Goal: Task Accomplishment & Management: Manage account settings

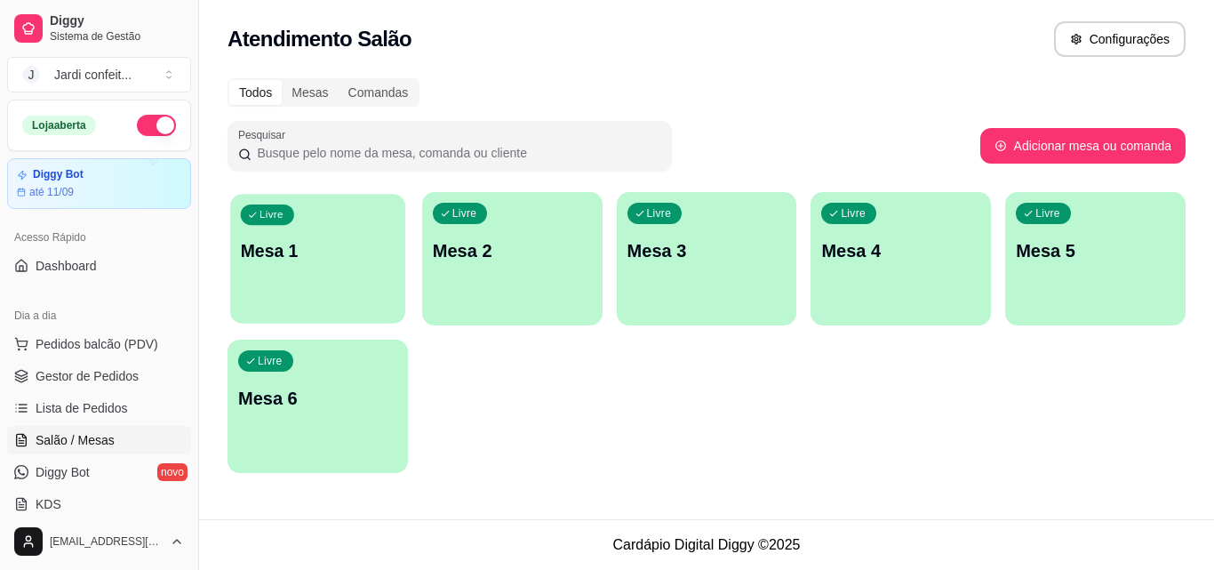
click at [320, 227] on div "Livre Mesa 1" at bounding box center [317, 248] width 175 height 108
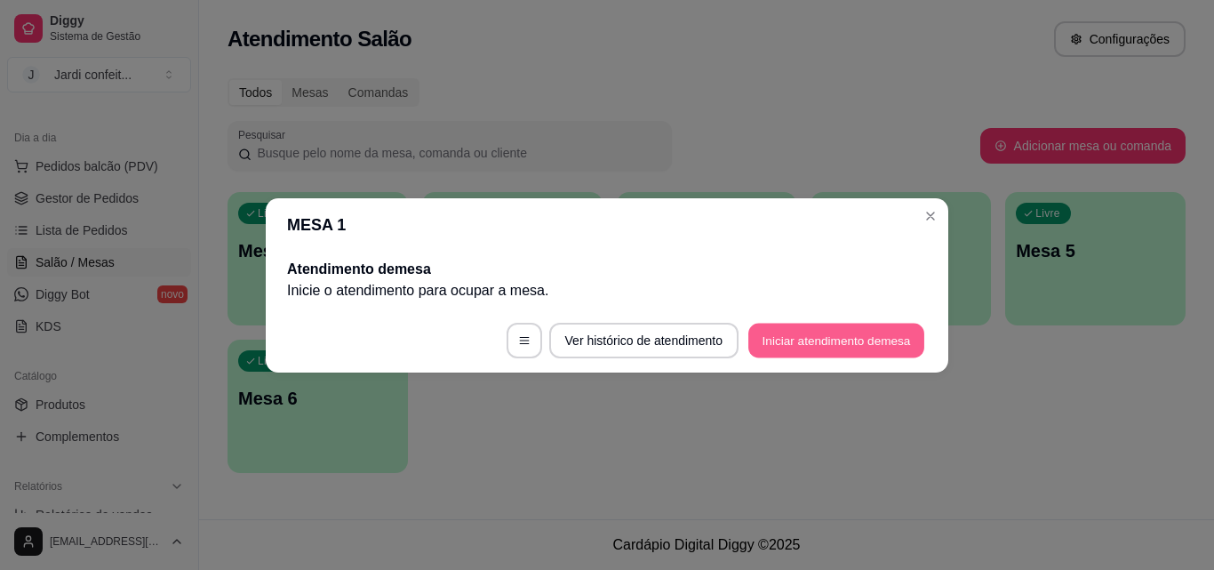
click at [797, 331] on button "Iniciar atendimento de mesa" at bounding box center [836, 340] width 176 height 35
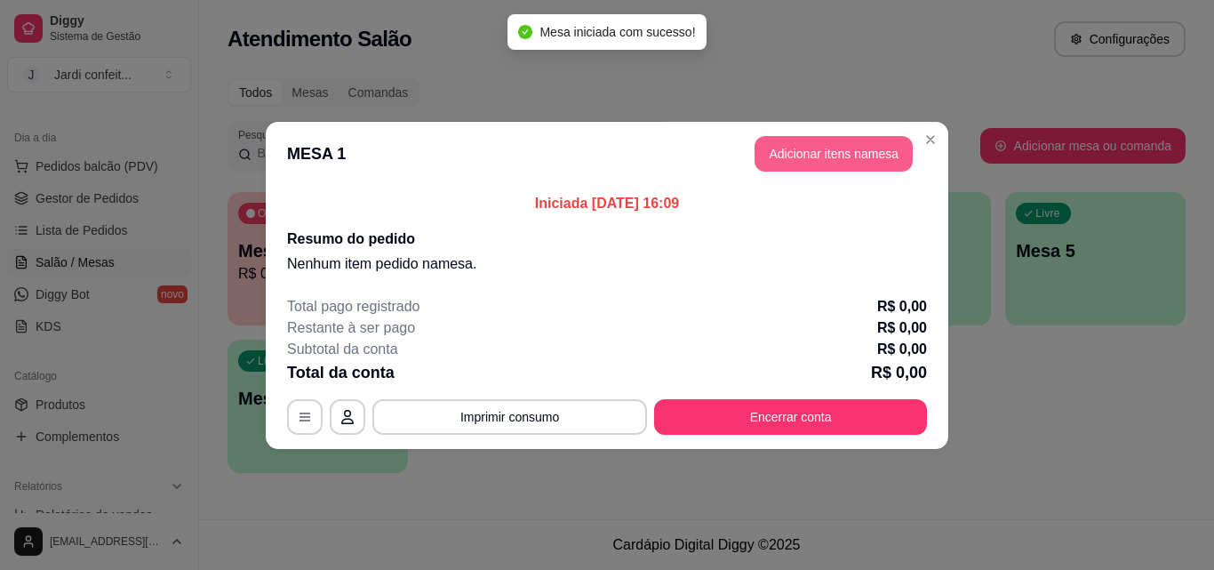
click at [787, 148] on button "Adicionar itens na mesa" at bounding box center [833, 154] width 158 height 36
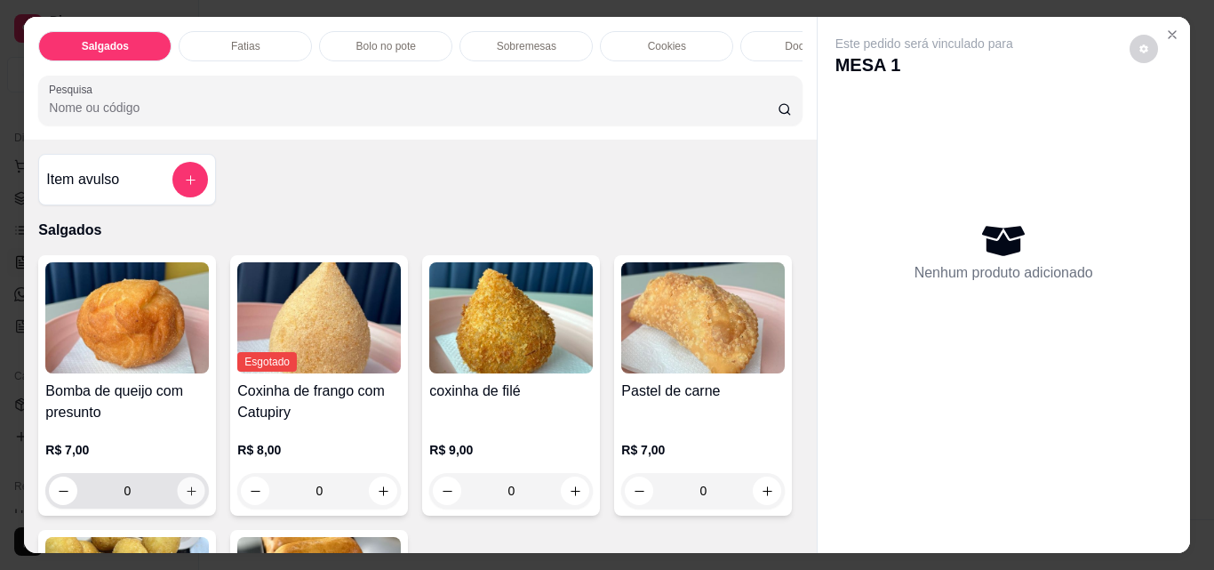
click at [189, 493] on icon "increase-product-quantity" at bounding box center [191, 490] width 13 height 13
type input "1"
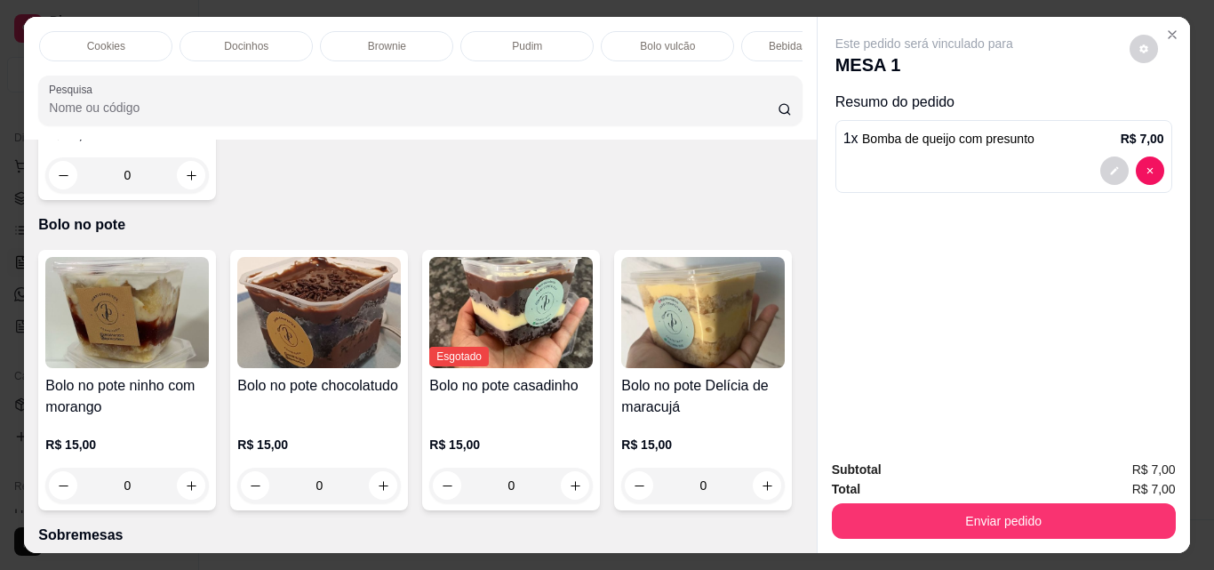
scroll to position [889, 0]
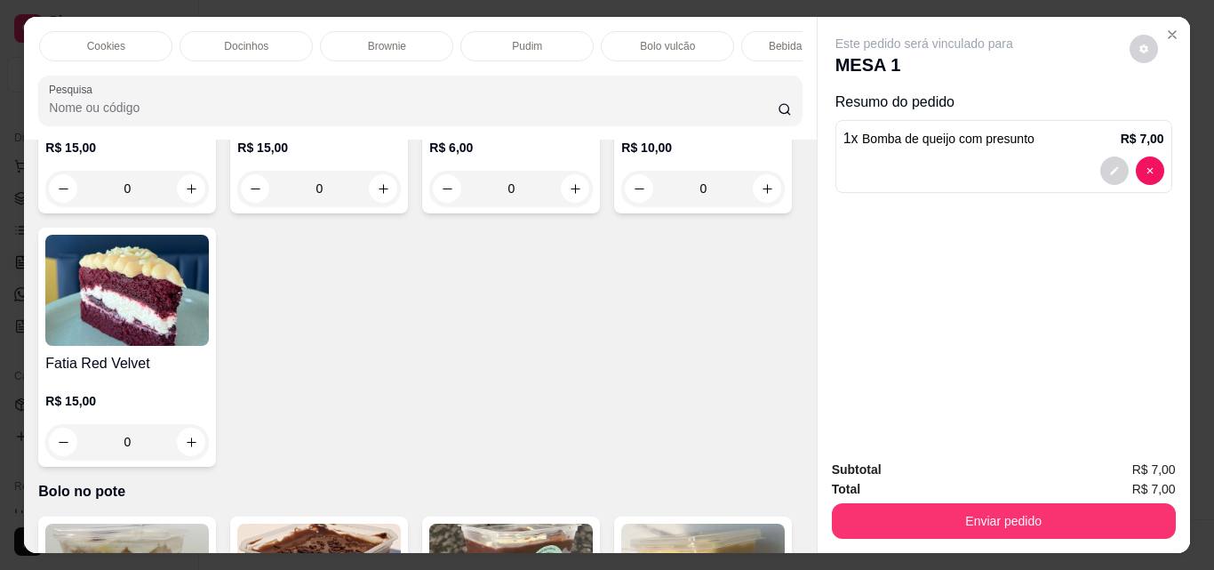
click at [769, 44] on p "Bebidas geladas" at bounding box center [808, 46] width 79 height 14
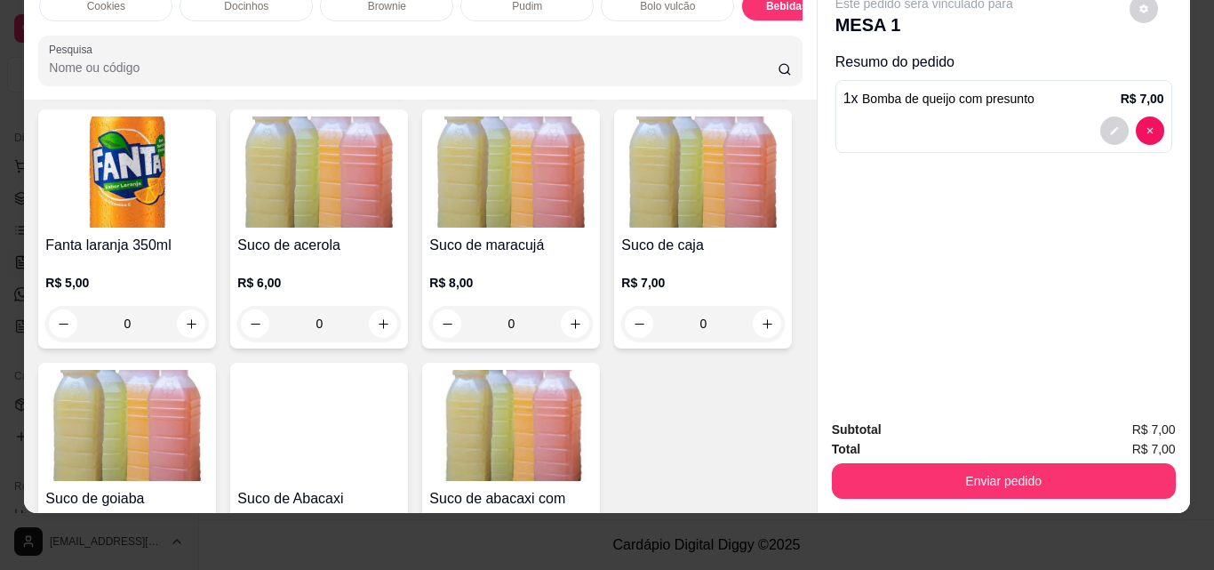
scroll to position [4773, 0]
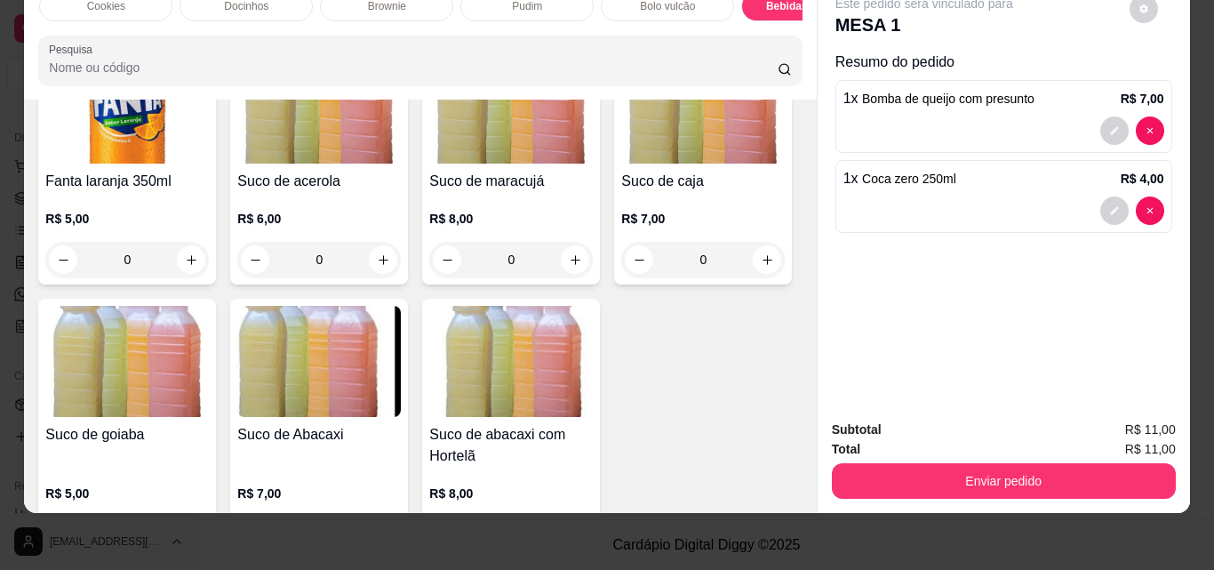
type input "1"
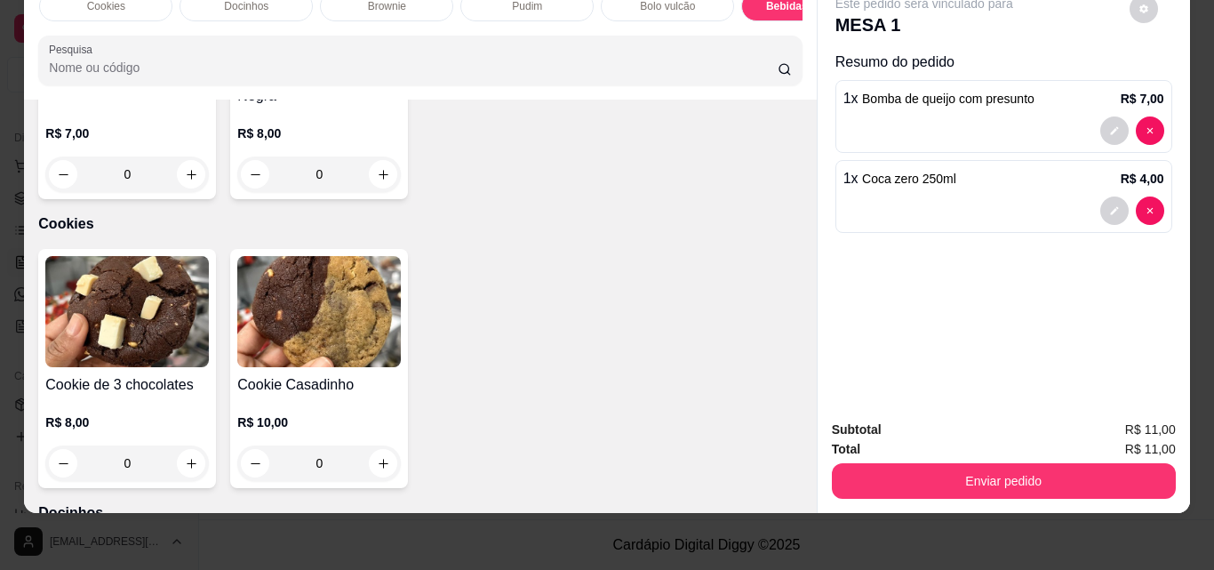
scroll to position [2018, 0]
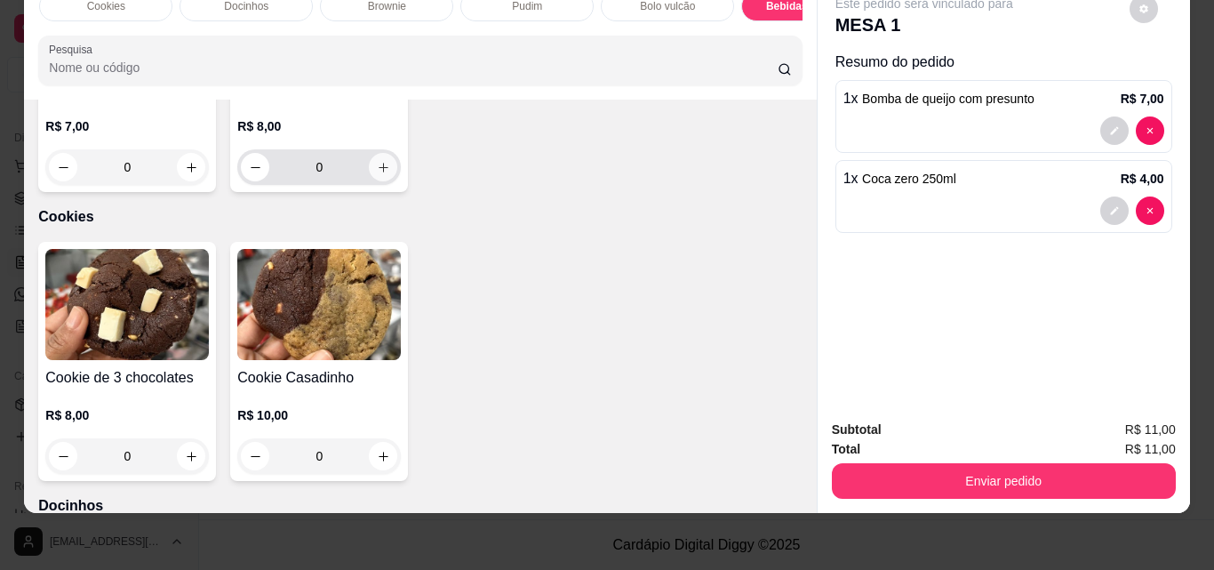
click at [397, 181] on button "increase-product-quantity" at bounding box center [383, 167] width 28 height 28
type input "1"
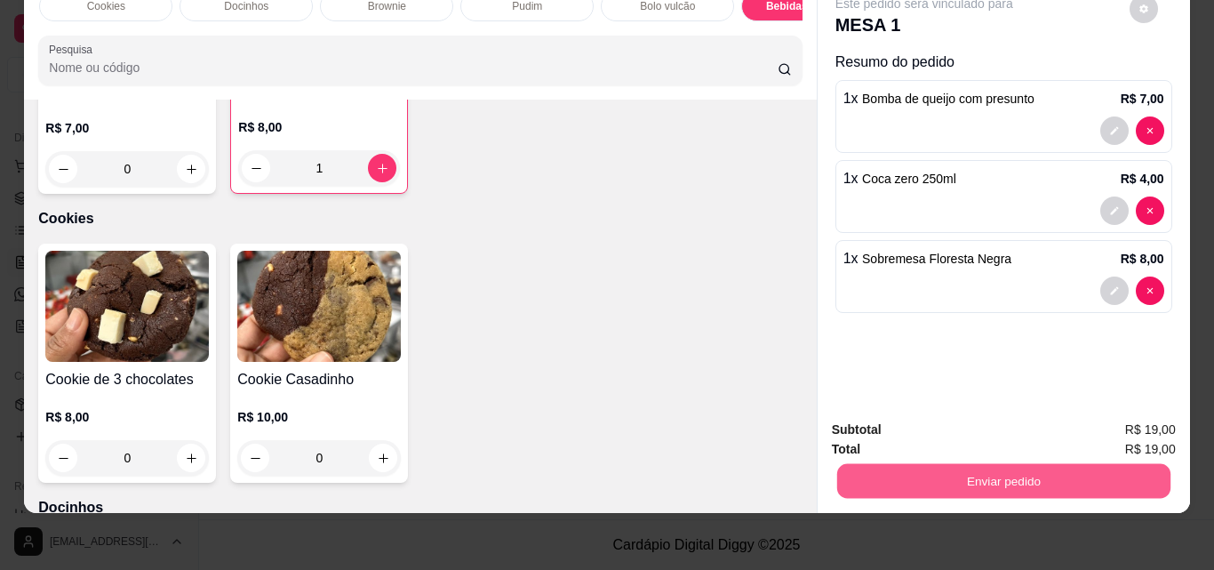
click at [1057, 464] on button "Enviar pedido" at bounding box center [1002, 480] width 333 height 35
click at [987, 427] on button "Não registrar e enviar pedido" at bounding box center [944, 423] width 179 height 33
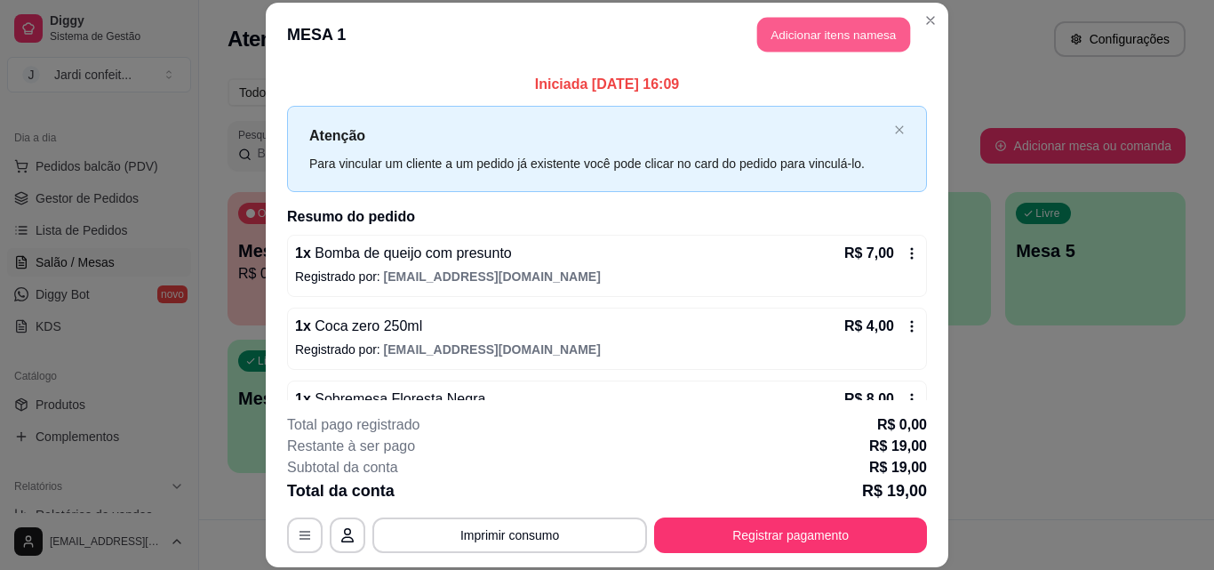
click at [783, 36] on button "Adicionar itens na mesa" at bounding box center [833, 35] width 153 height 35
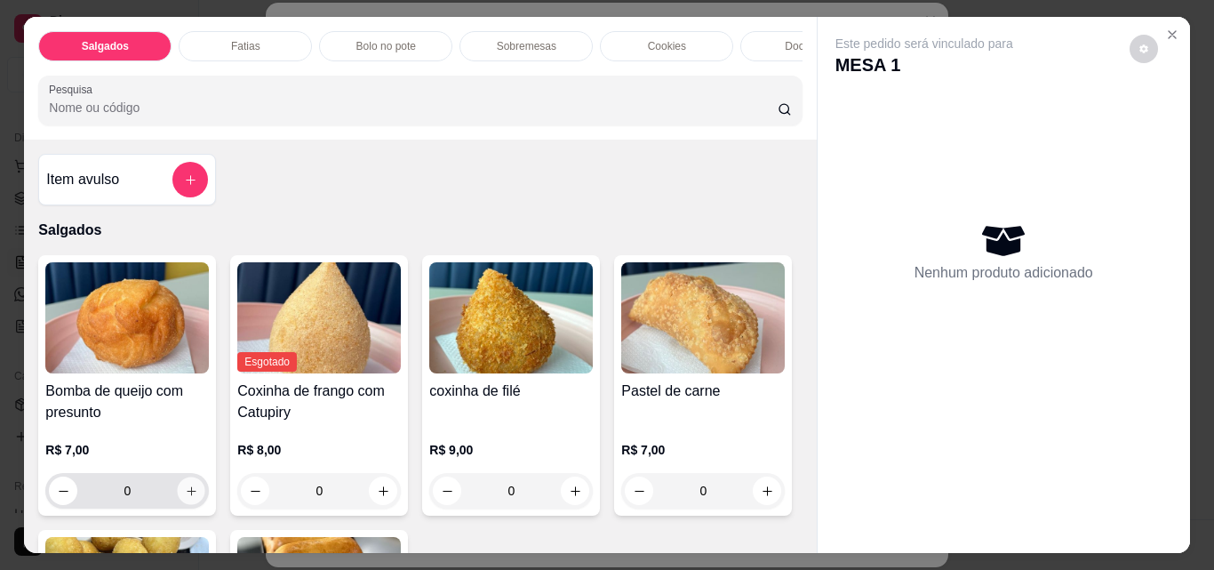
click at [191, 498] on icon "increase-product-quantity" at bounding box center [191, 490] width 13 height 13
type input "1"
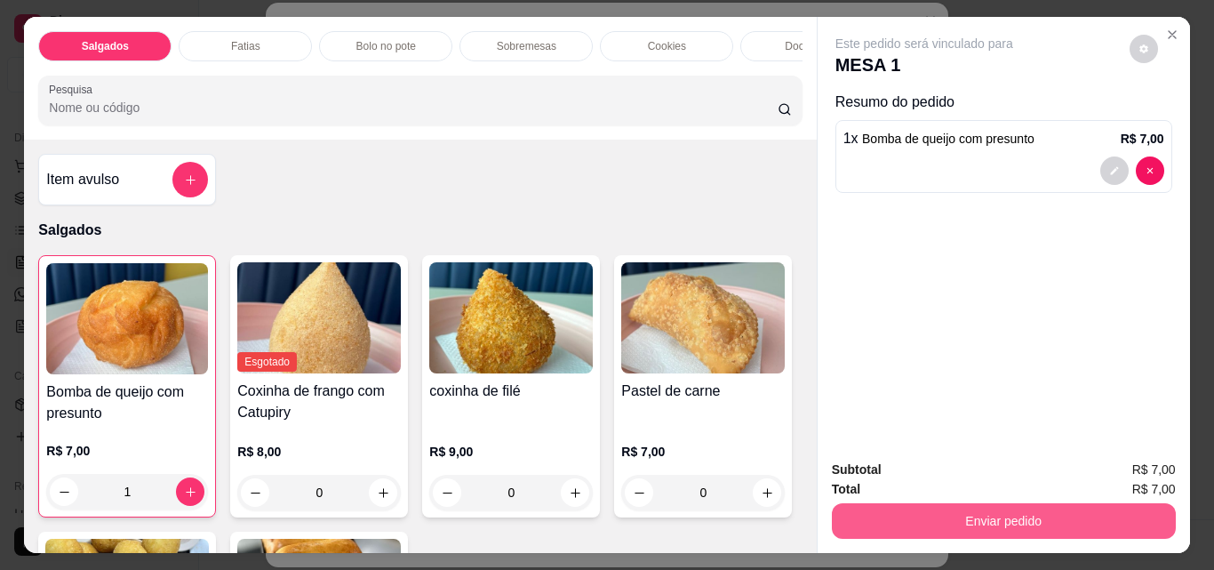
click at [977, 510] on button "Enviar pedido" at bounding box center [1004, 521] width 344 height 36
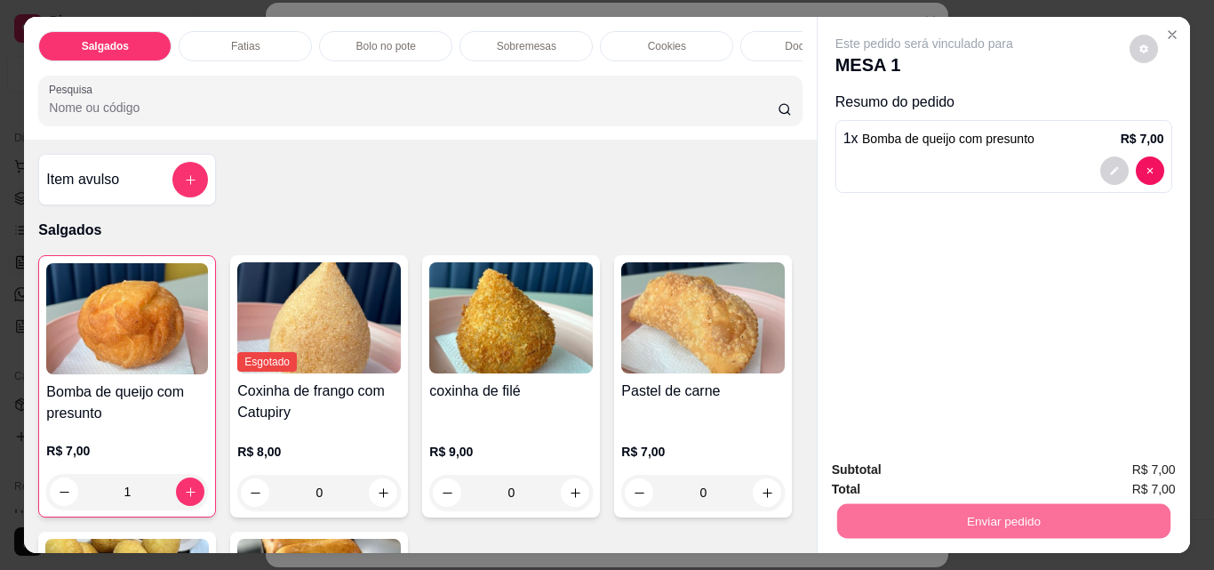
click at [970, 474] on button "Não registrar e enviar pedido" at bounding box center [944, 470] width 185 height 34
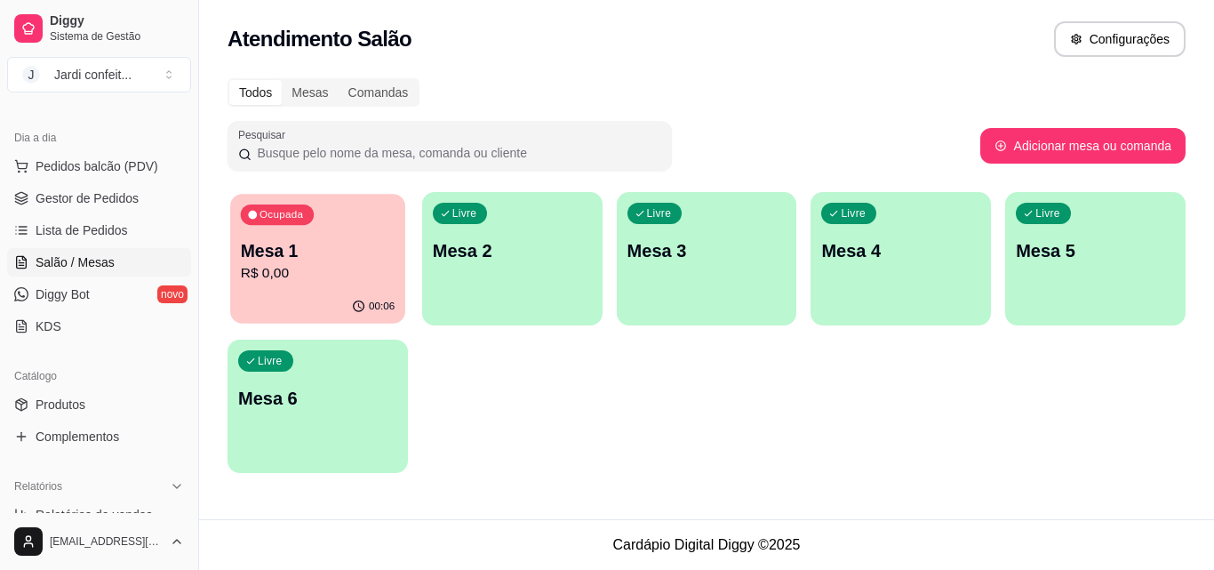
click at [381, 296] on div "00:06" at bounding box center [317, 307] width 175 height 34
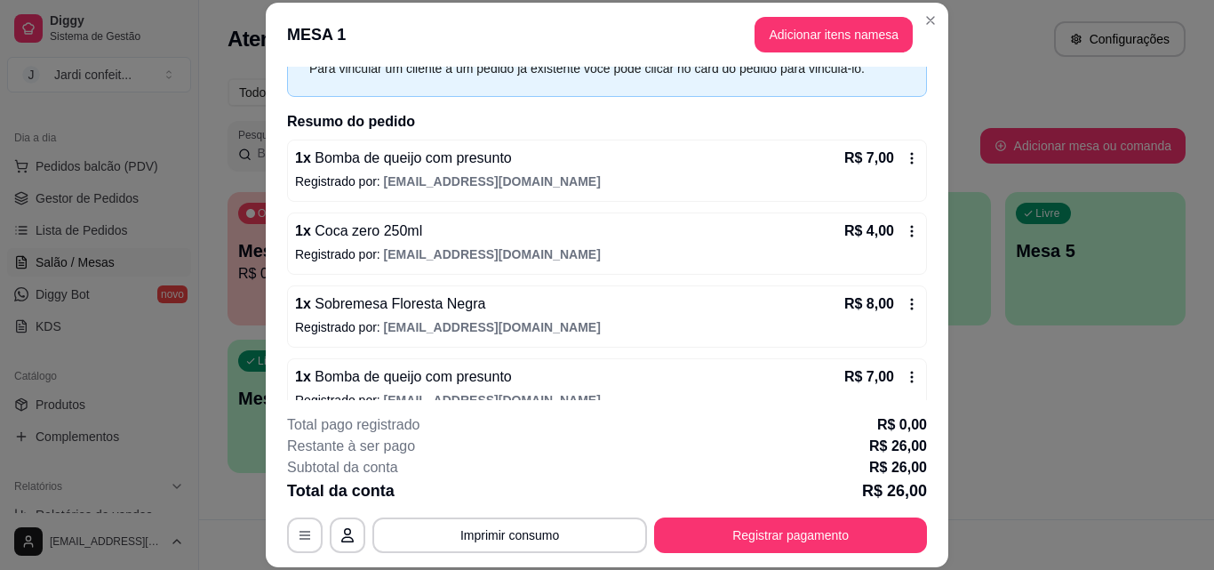
scroll to position [123, 0]
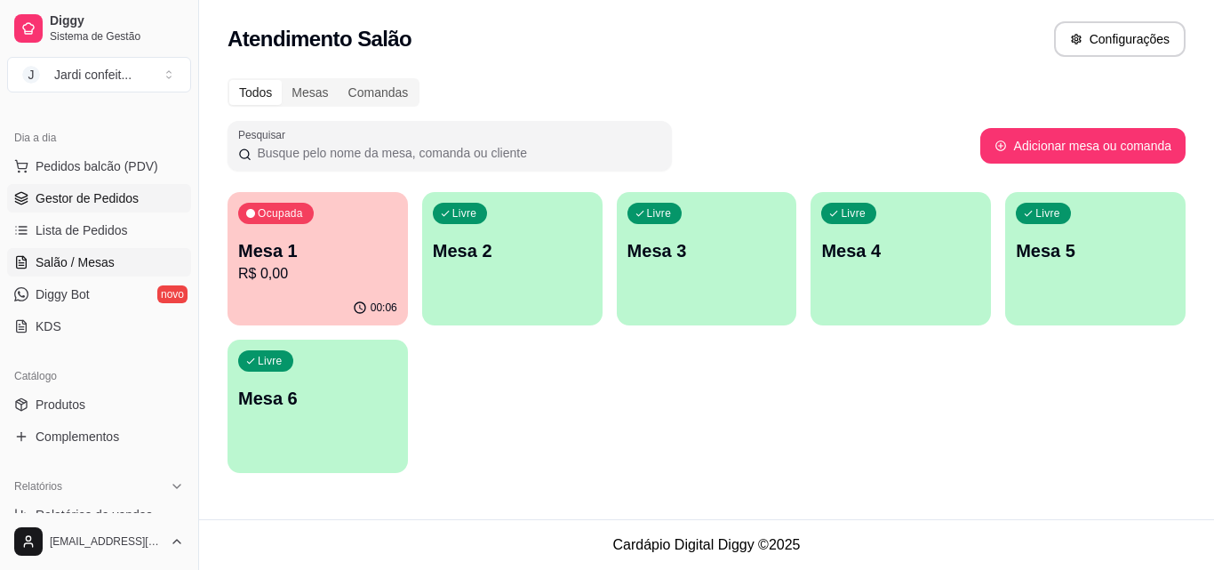
click at [146, 209] on link "Gestor de Pedidos" at bounding box center [99, 198] width 184 height 28
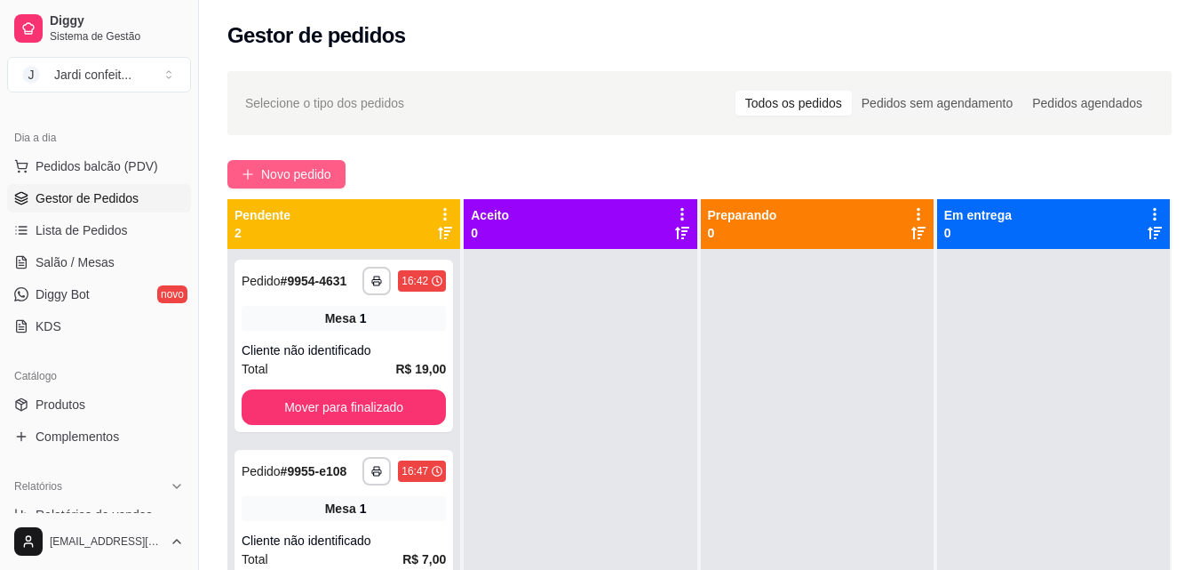
click at [292, 171] on span "Novo pedido" at bounding box center [296, 174] width 70 height 20
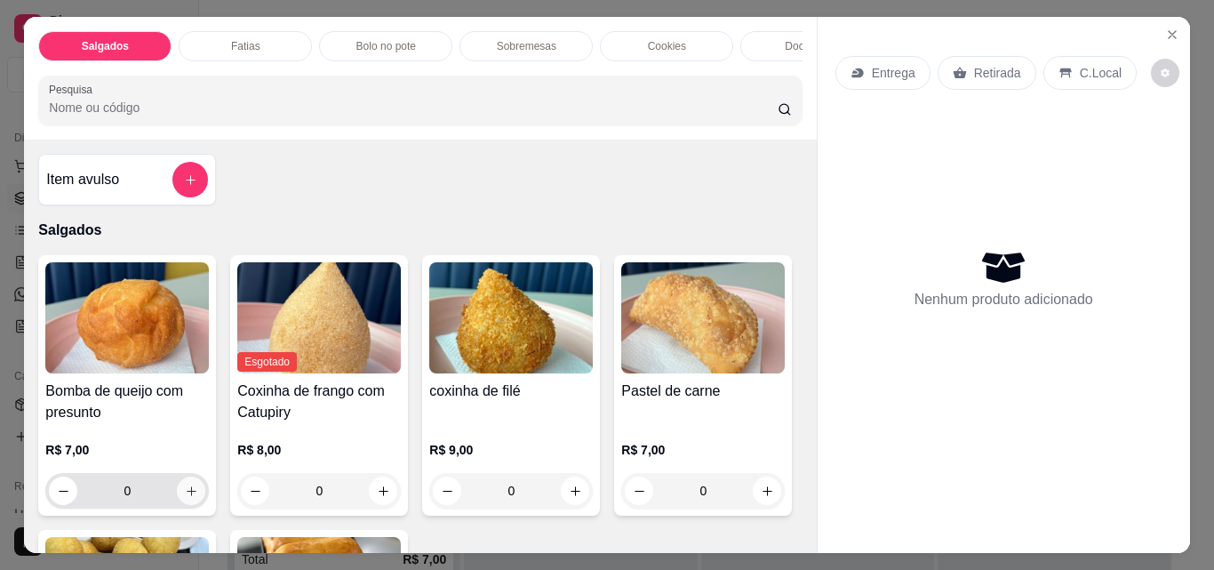
click at [187, 496] on icon "increase-product-quantity" at bounding box center [192, 491] width 10 height 10
type input "1"
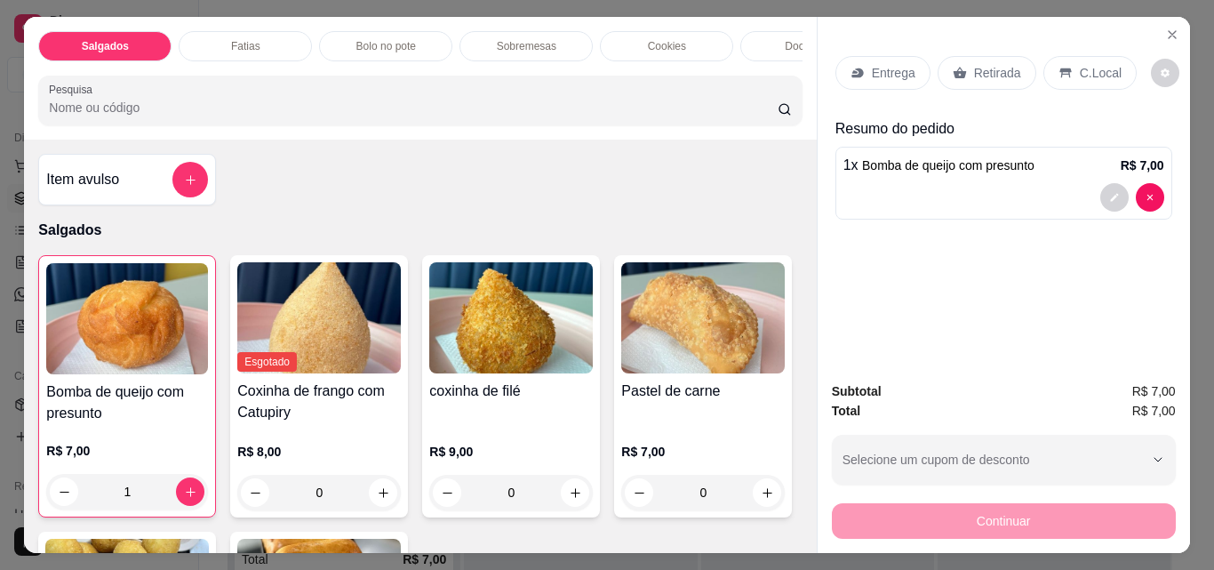
click at [996, 77] on div "Retirada" at bounding box center [986, 73] width 99 height 34
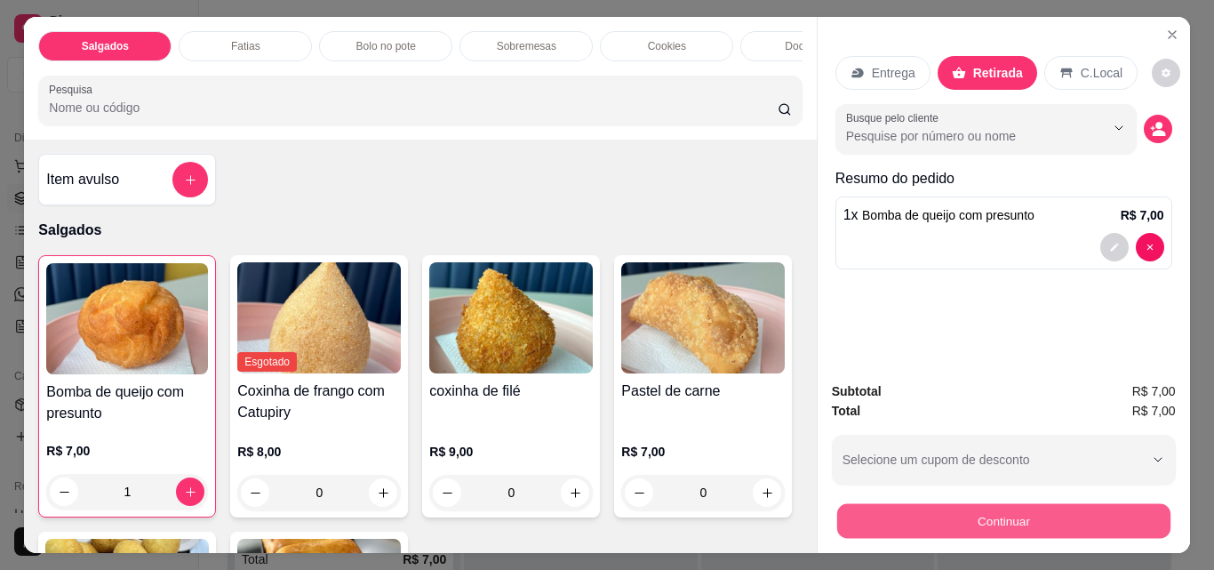
click at [1040, 513] on button "Continuar" at bounding box center [1002, 520] width 333 height 35
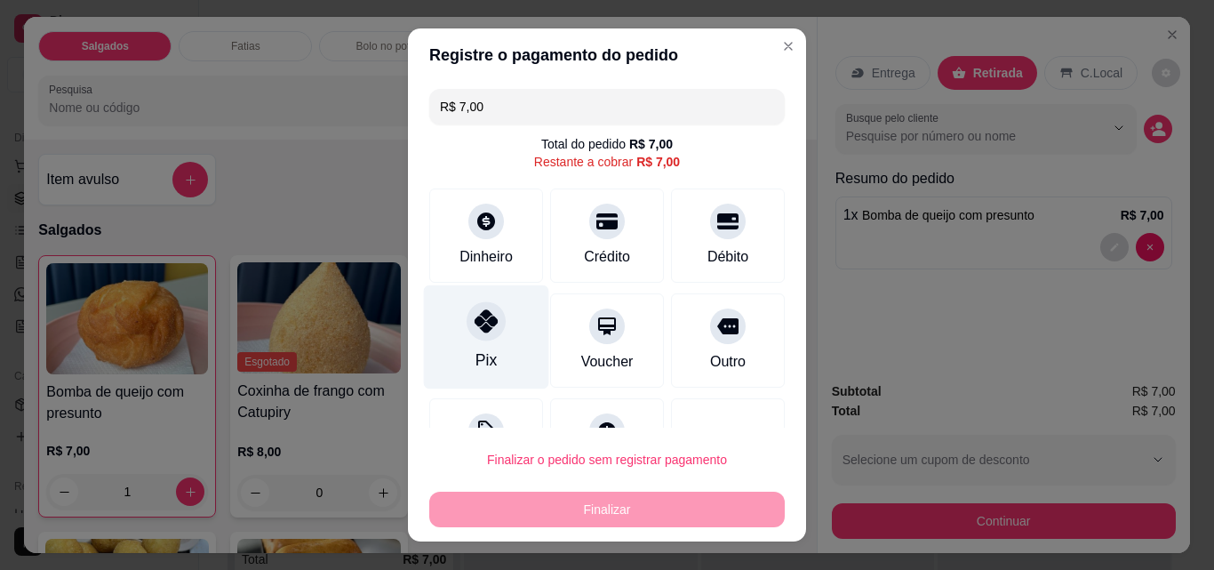
click at [492, 353] on div "Pix" at bounding box center [486, 337] width 125 height 104
type input "R$ 0,00"
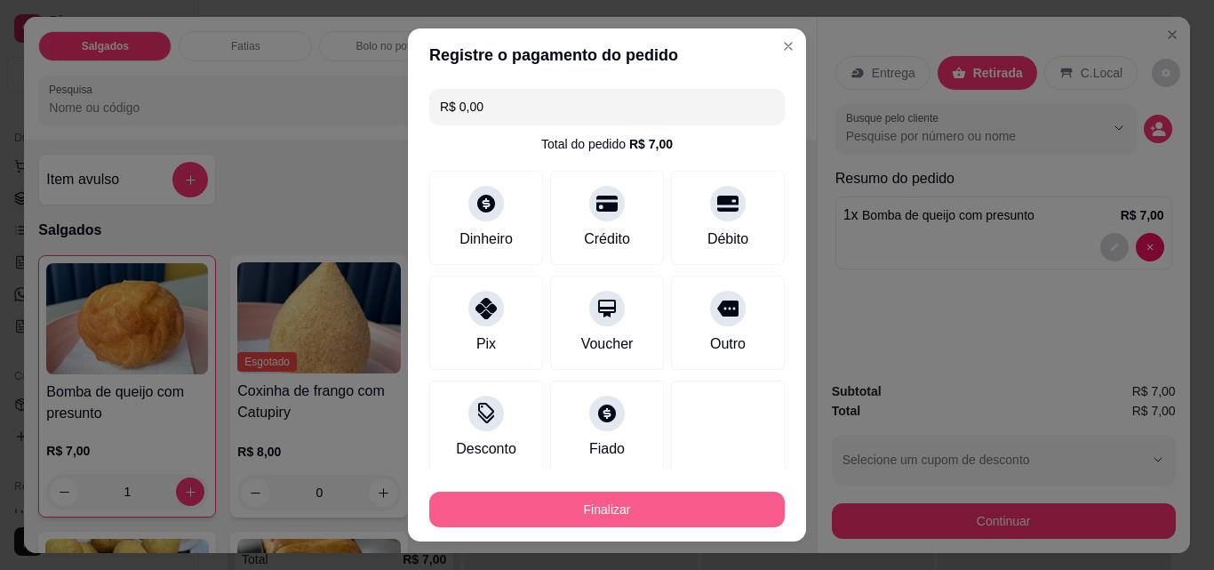
click at [663, 503] on button "Finalizar" at bounding box center [606, 509] width 355 height 36
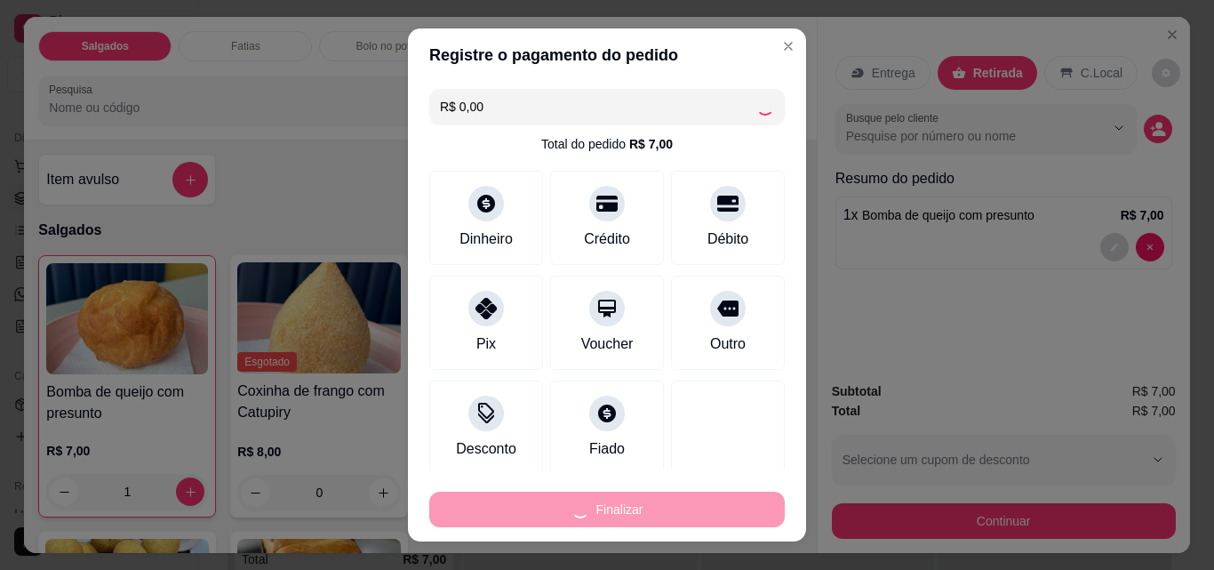
type input "0"
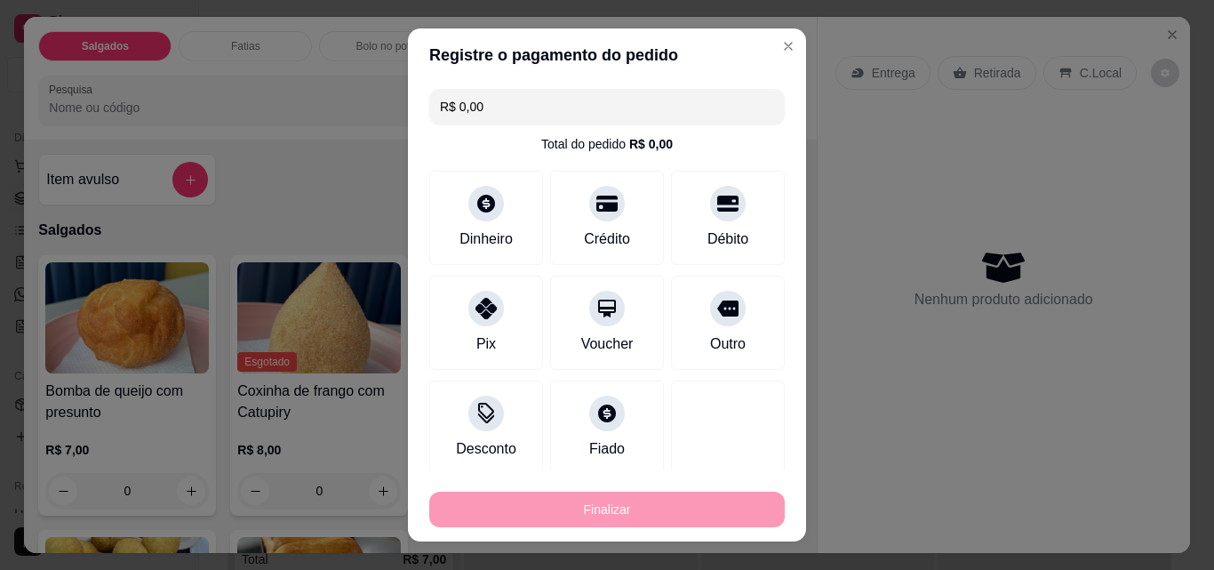
type input "-R$ 7,00"
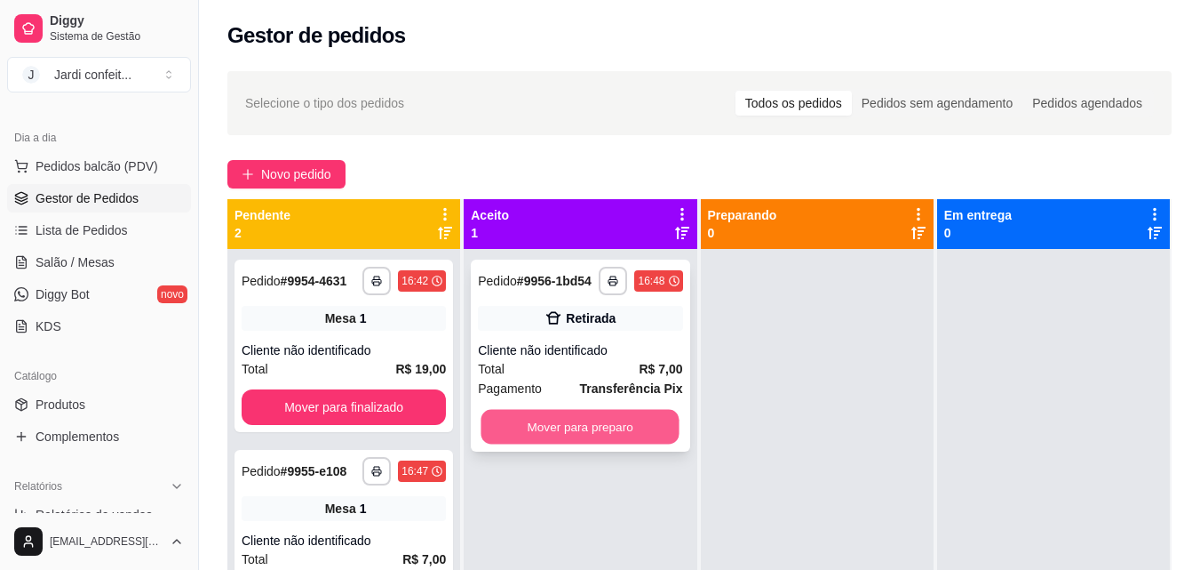
click at [482, 421] on button "Mover para preparo" at bounding box center [581, 427] width 198 height 35
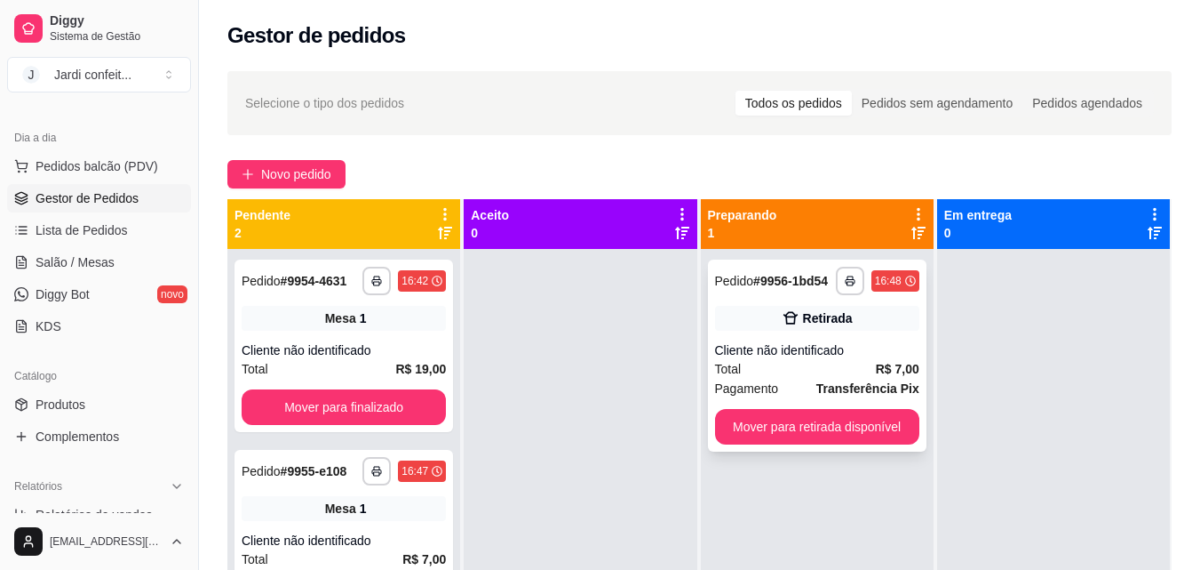
click at [811, 361] on div "Total R$ 7,00" at bounding box center [817, 369] width 204 height 20
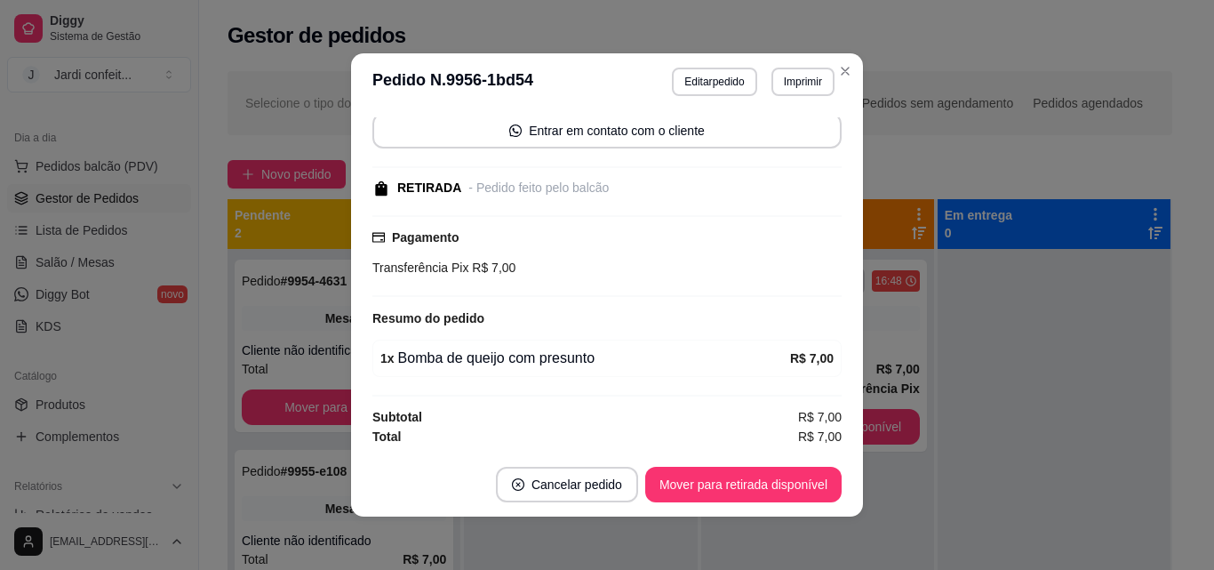
scroll to position [132, 0]
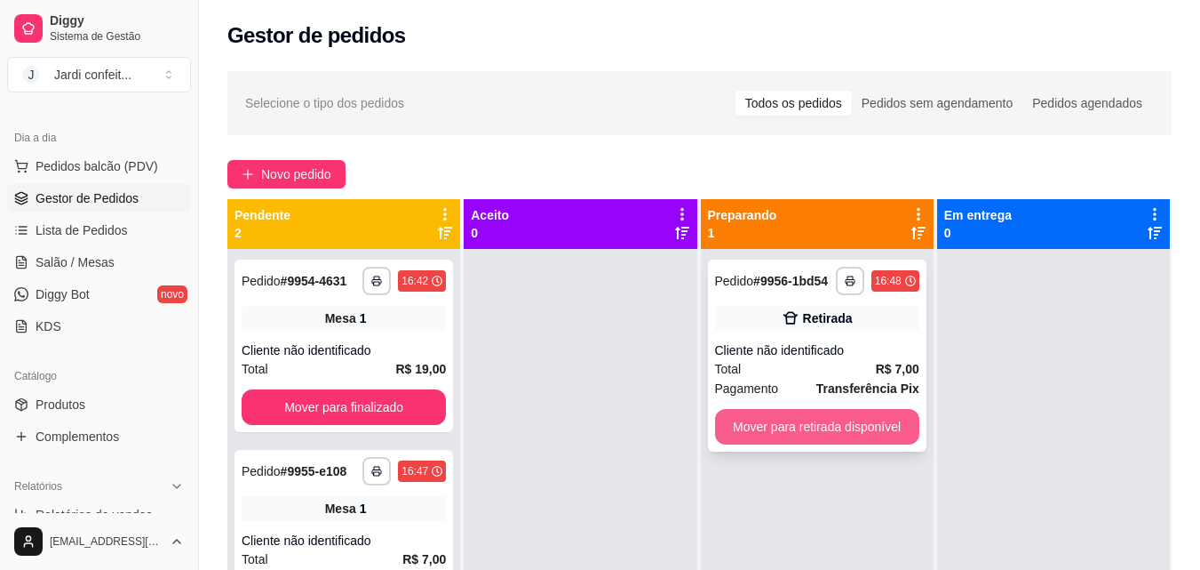
click at [864, 424] on button "Mover para retirada disponível" at bounding box center [817, 427] width 204 height 36
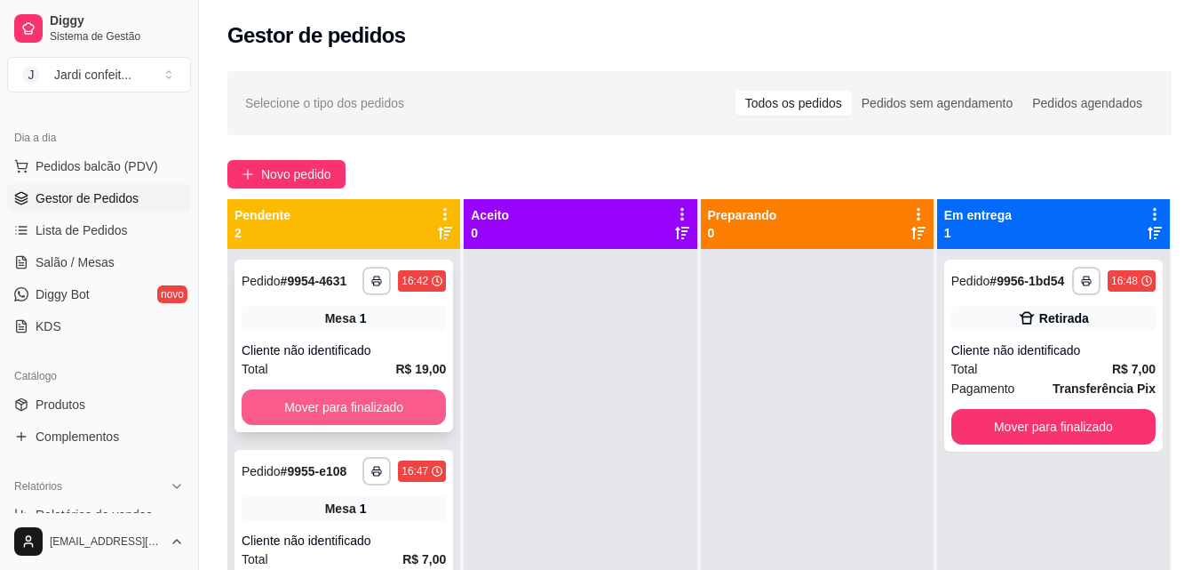
click at [304, 405] on button "Mover para finalizado" at bounding box center [344, 407] width 204 height 36
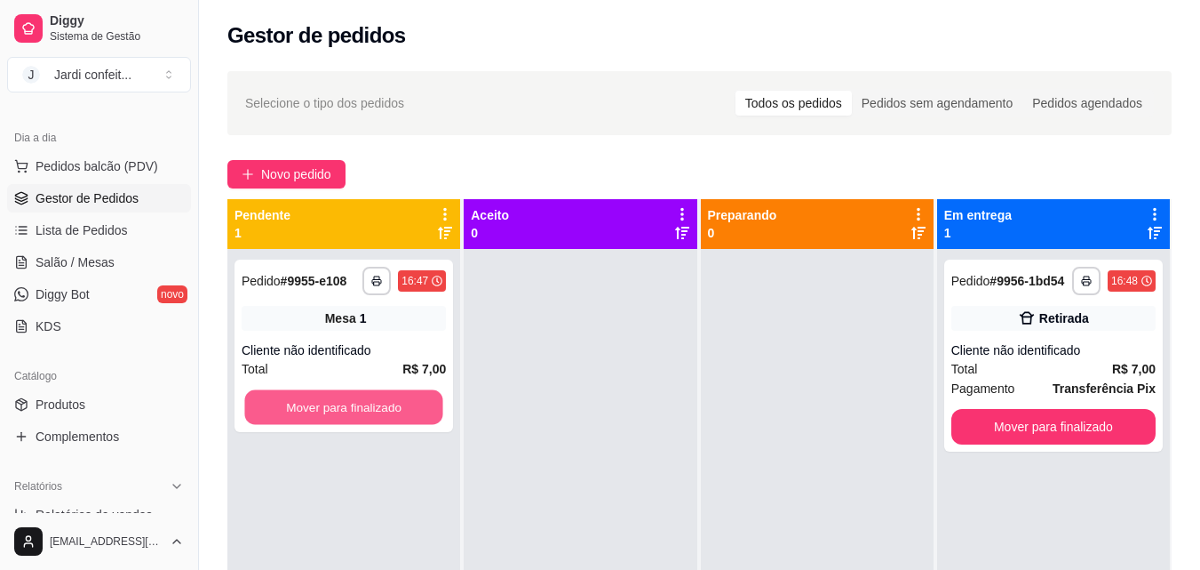
click at [304, 405] on button "Mover para finalizado" at bounding box center [343, 407] width 198 height 35
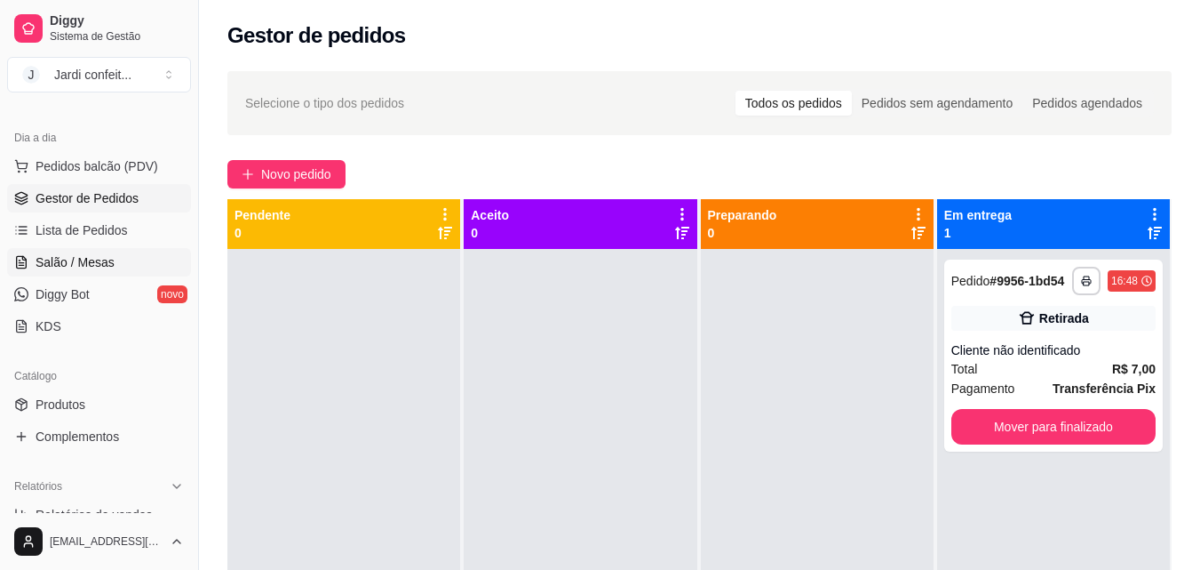
click at [132, 267] on link "Salão / Mesas" at bounding box center [99, 262] width 184 height 28
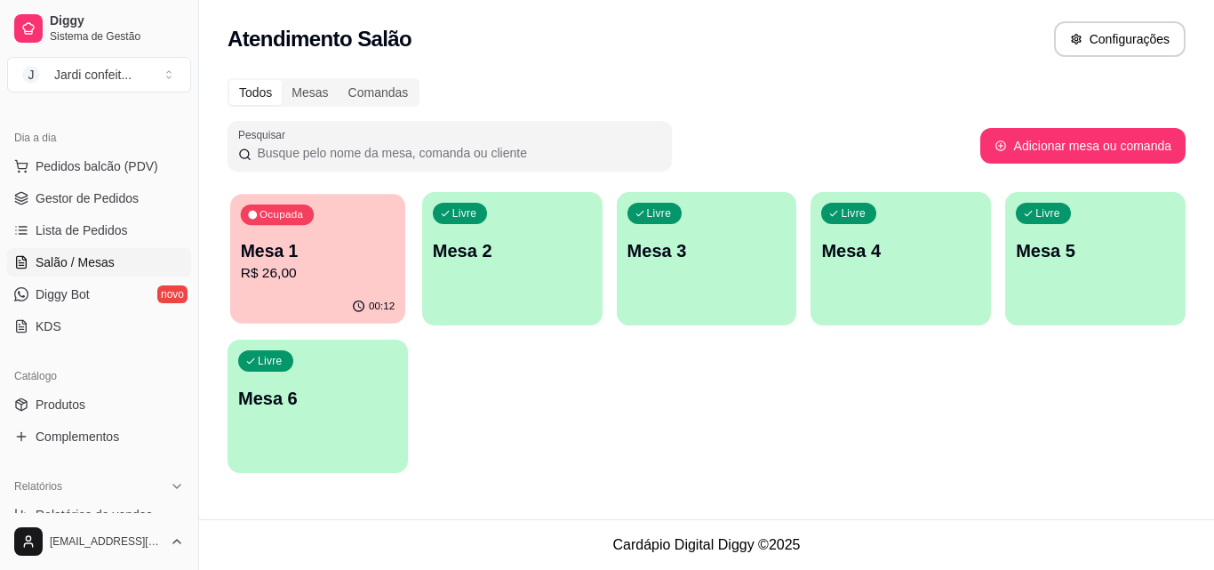
click at [361, 302] on icon "button" at bounding box center [359, 306] width 14 height 14
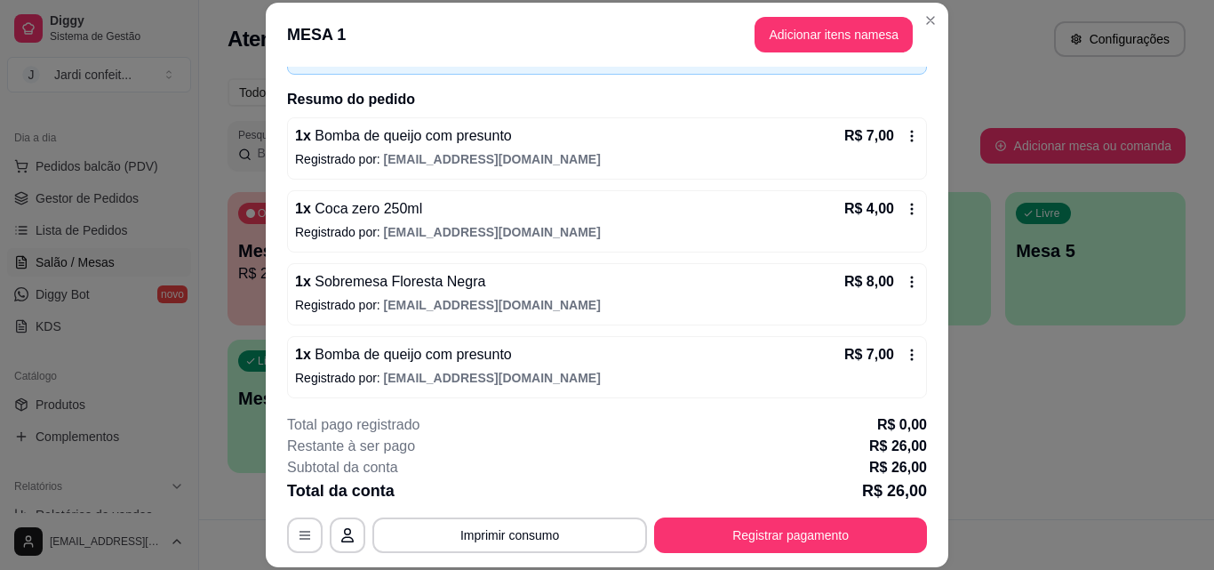
scroll to position [123, 0]
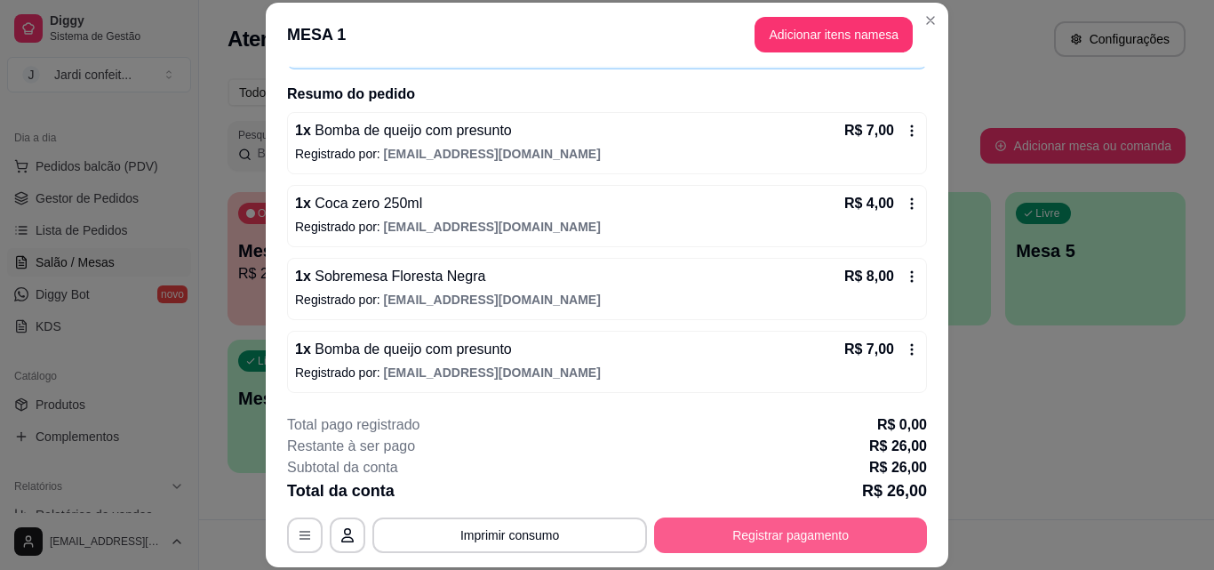
click at [738, 545] on button "Registrar pagamento" at bounding box center [790, 535] width 273 height 36
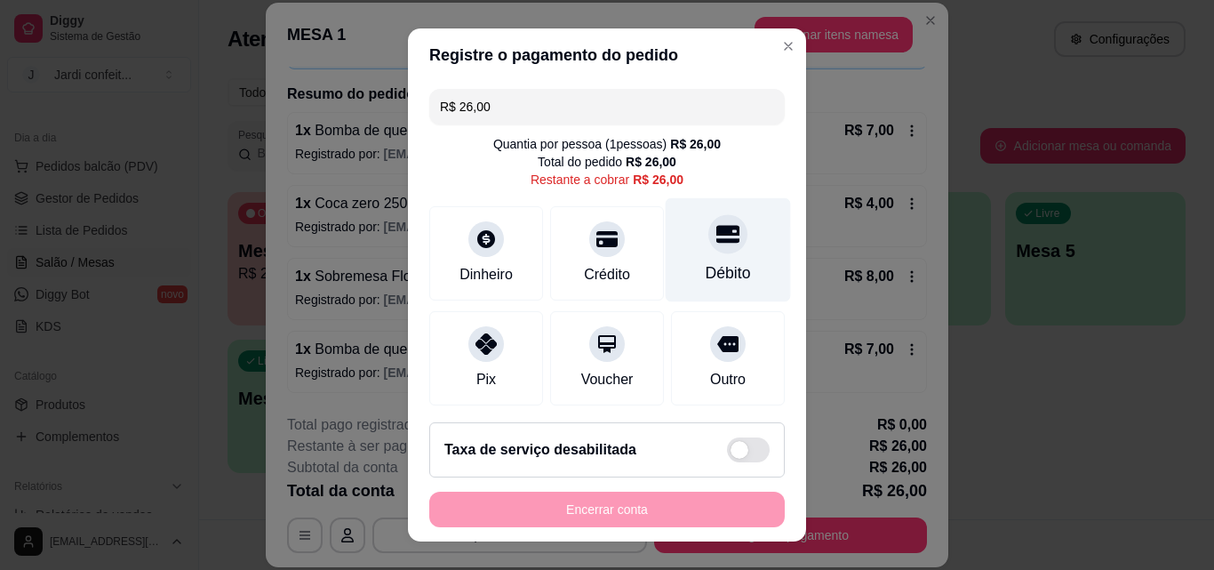
click at [716, 222] on icon at bounding box center [727, 233] width 23 height 23
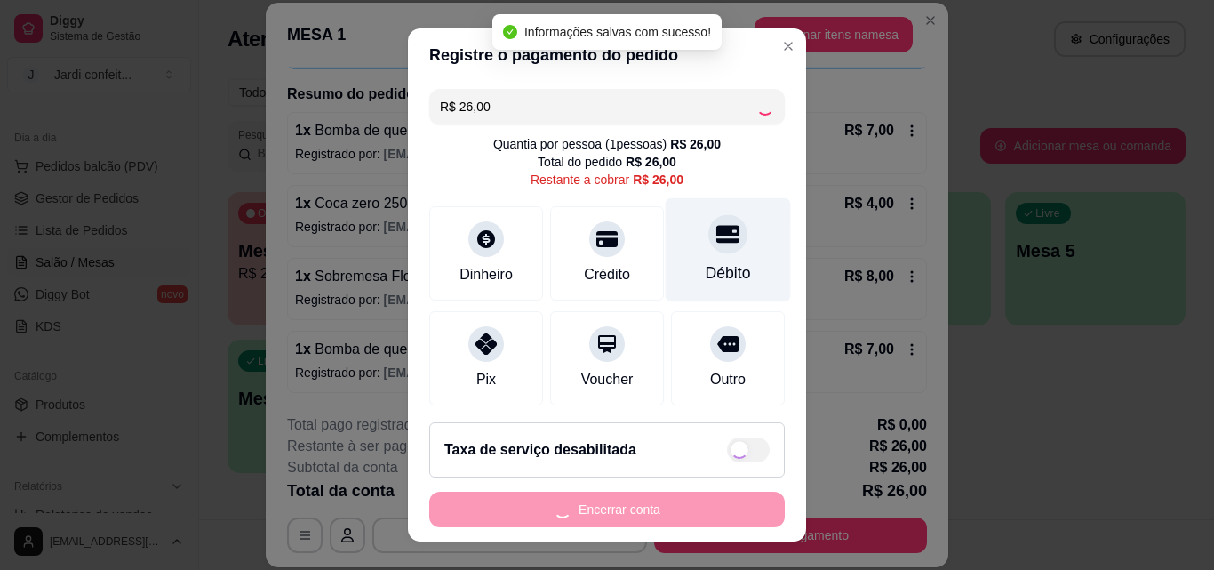
type input "R$ 0,00"
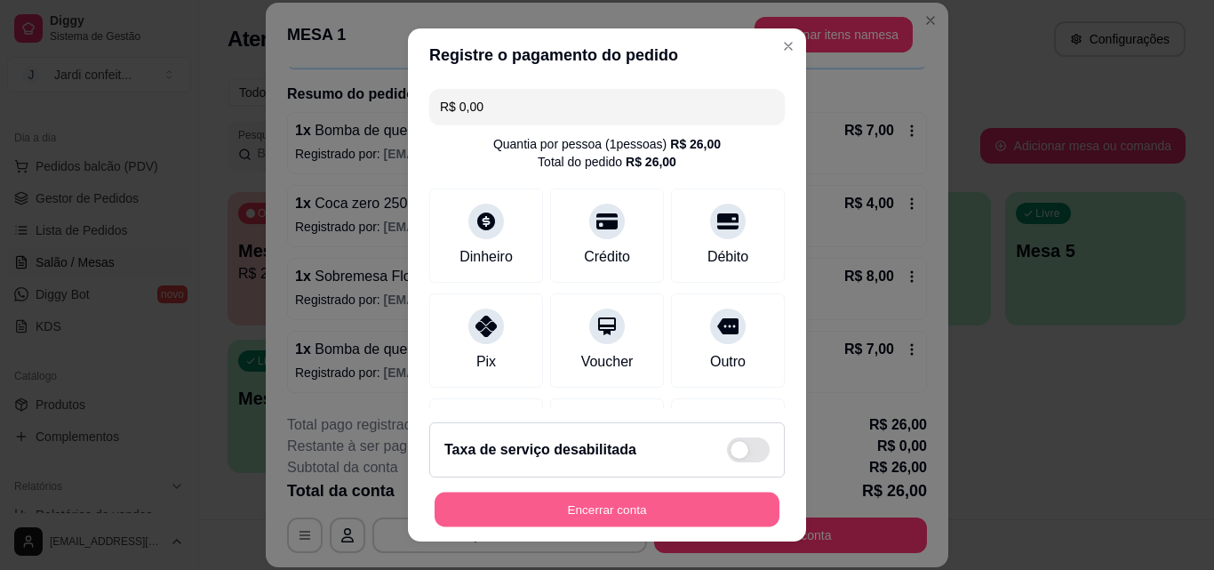
click at [681, 506] on button "Encerrar conta" at bounding box center [607, 509] width 345 height 35
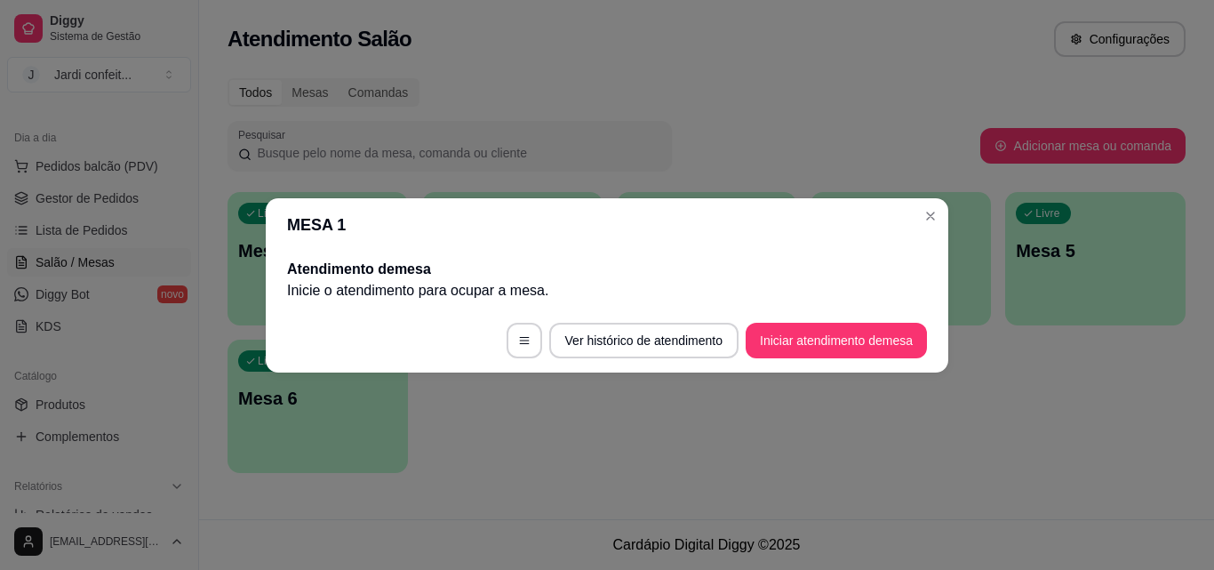
scroll to position [0, 0]
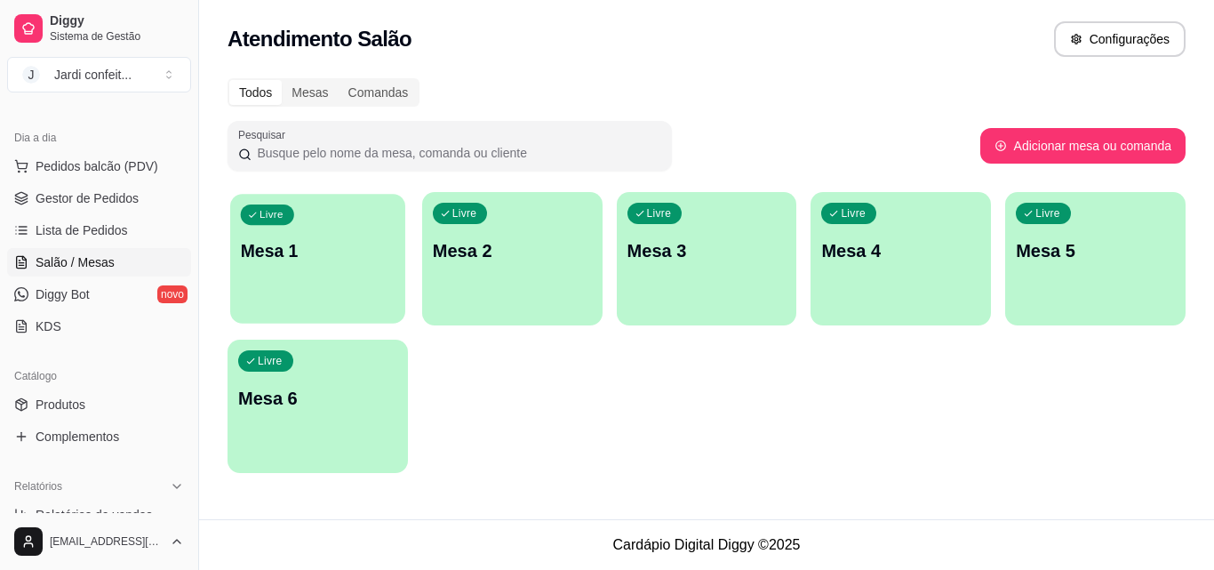
click at [270, 239] on p "Mesa 1" at bounding box center [318, 251] width 154 height 24
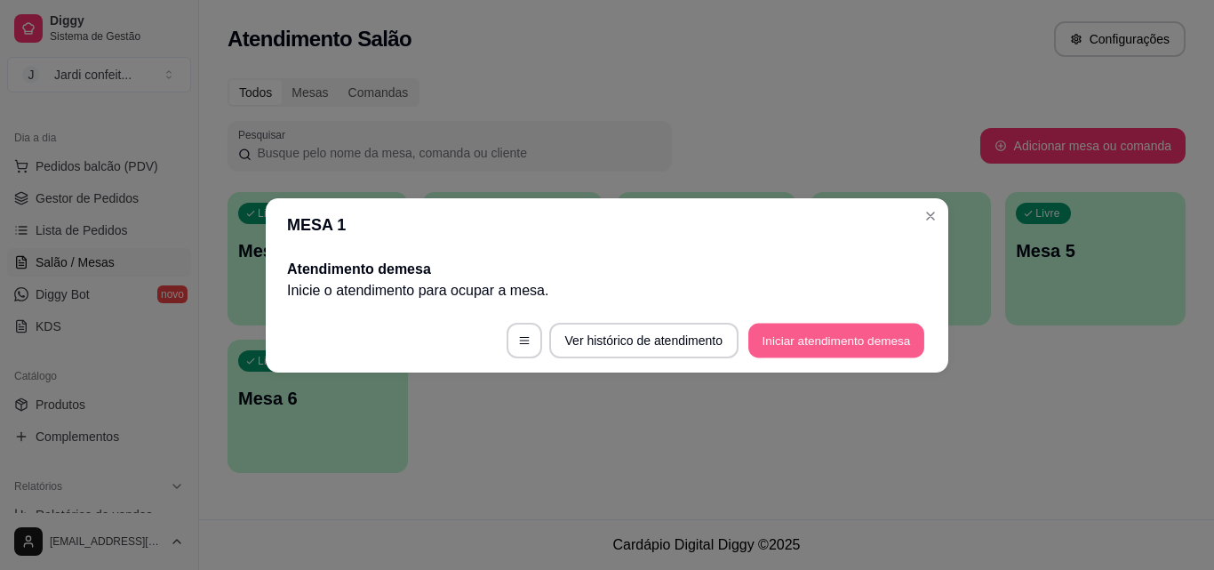
click at [840, 342] on button "Iniciar atendimento de mesa" at bounding box center [836, 340] width 176 height 35
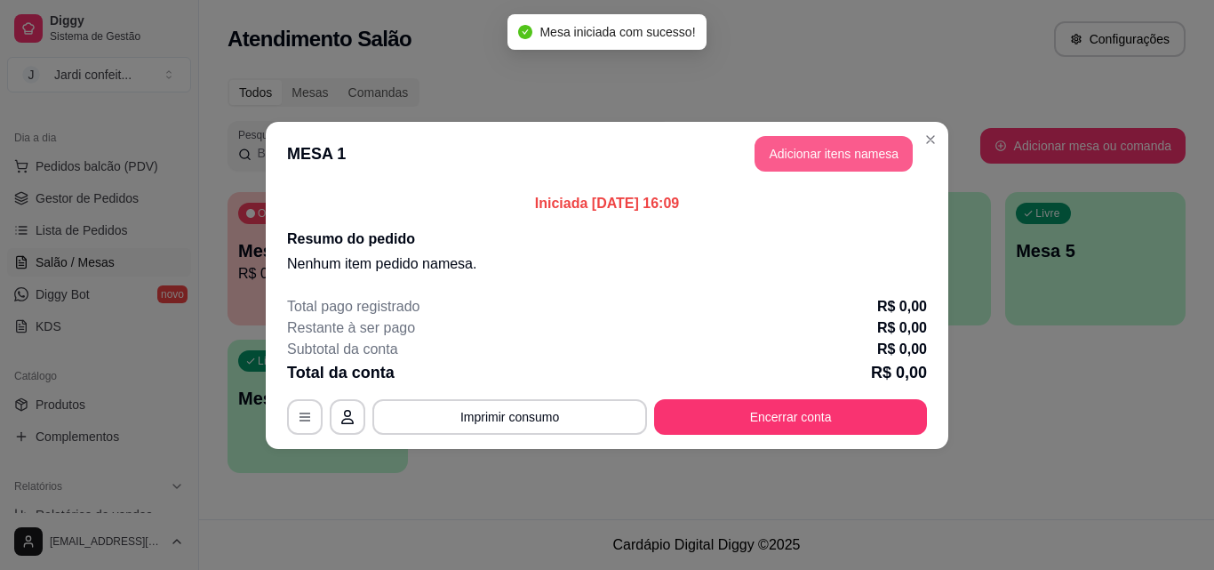
click at [843, 147] on button "Adicionar itens na mesa" at bounding box center [833, 154] width 158 height 36
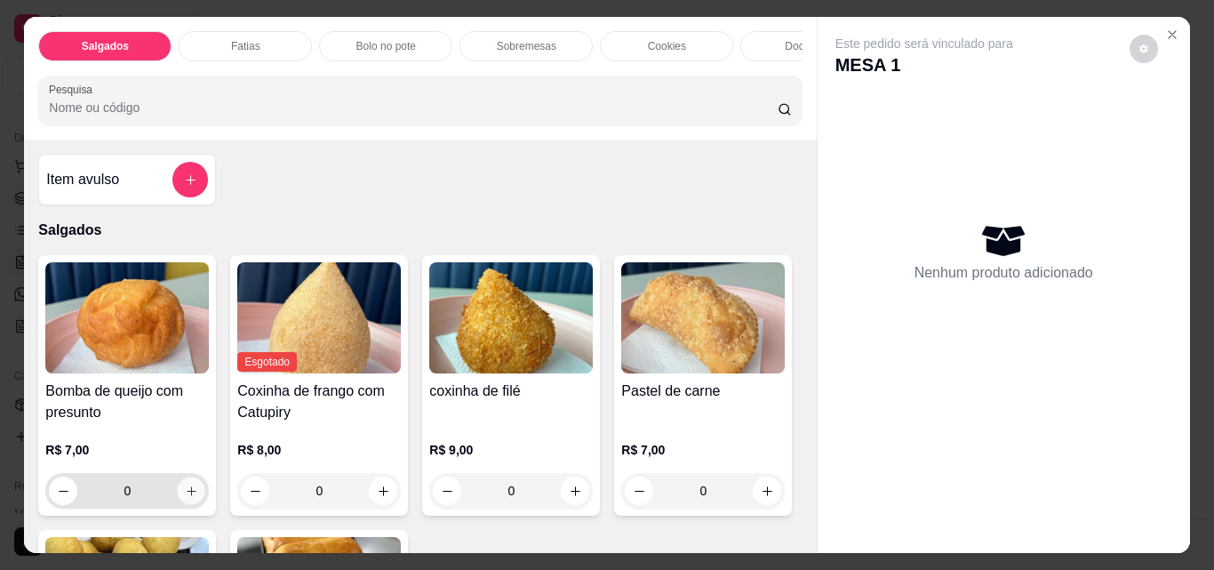
click at [185, 498] on icon "increase-product-quantity" at bounding box center [191, 490] width 13 height 13
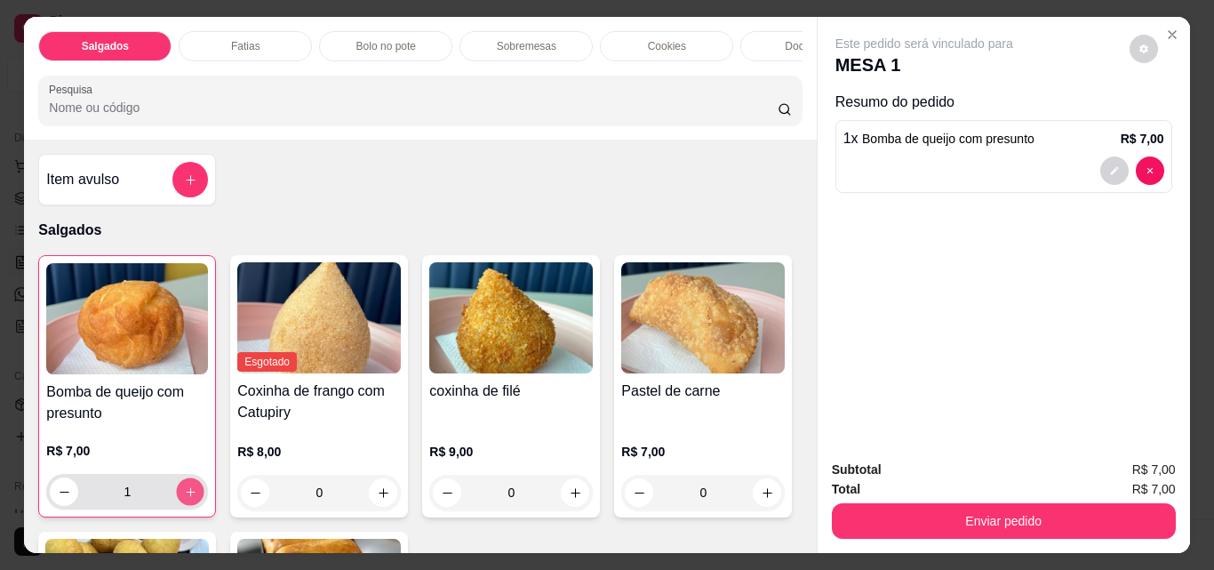
click at [184, 499] on icon "increase-product-quantity" at bounding box center [190, 491] width 13 height 13
type input "2"
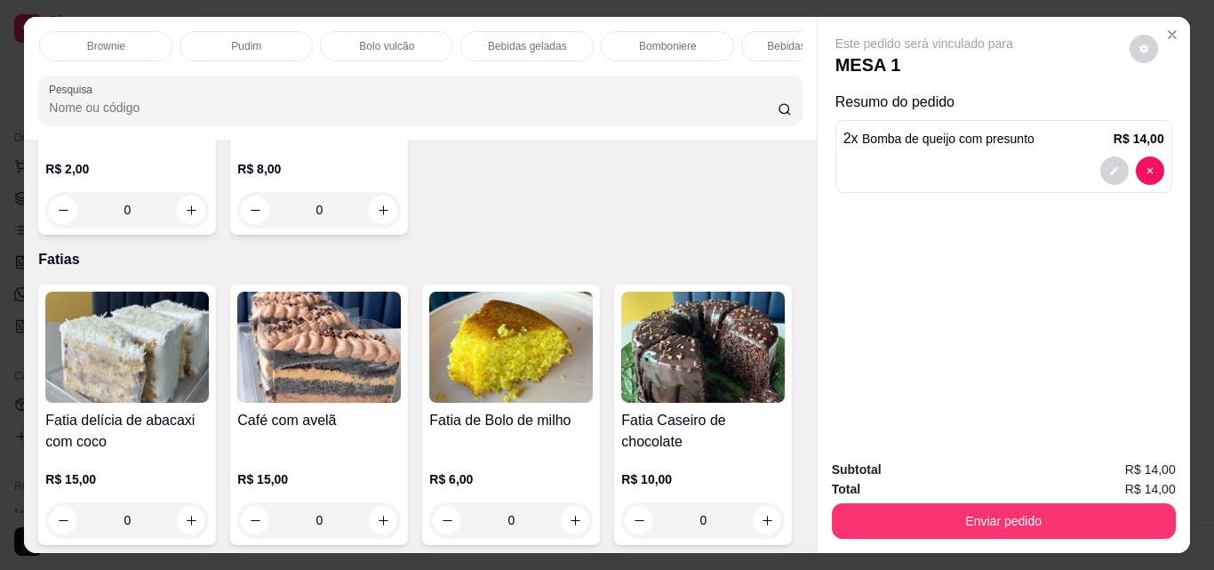
scroll to position [533, 0]
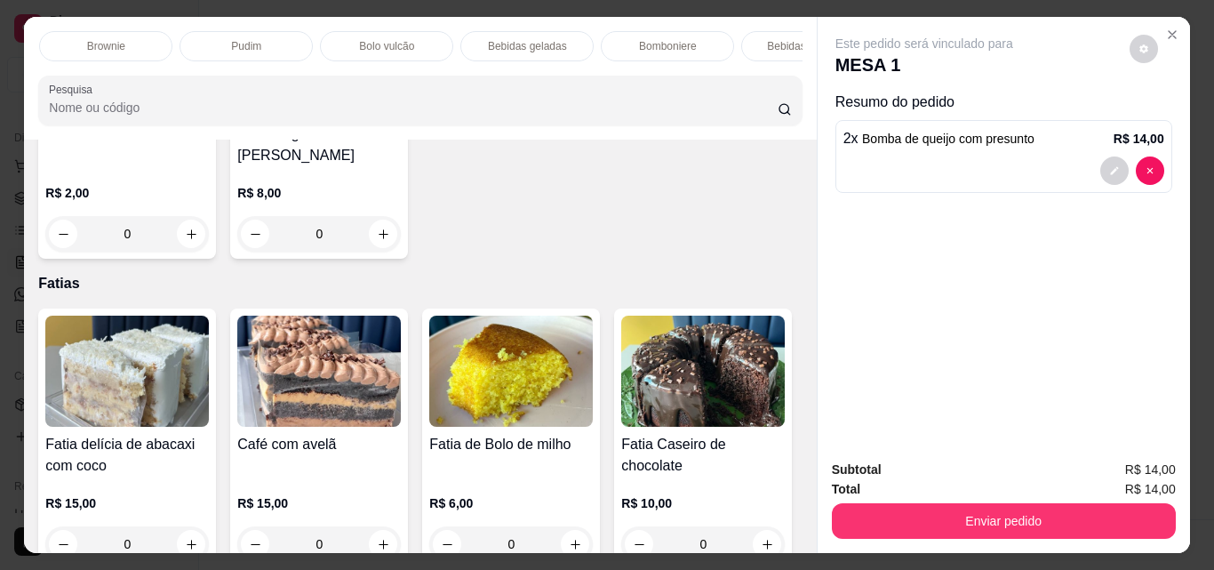
click at [531, 39] on p "Bebidas geladas" at bounding box center [527, 46] width 79 height 14
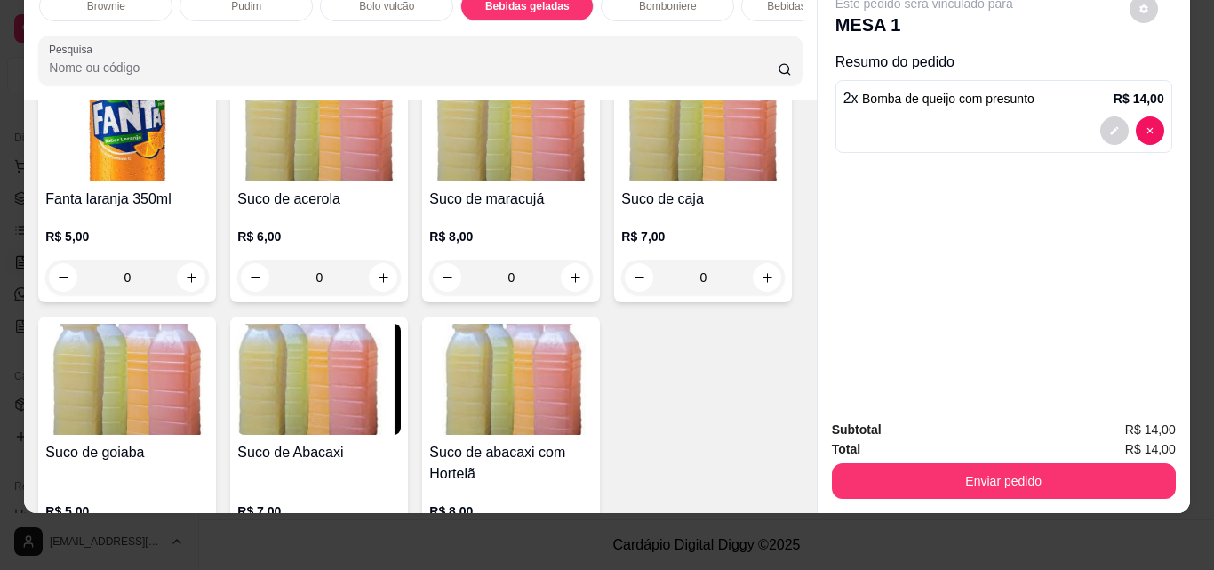
scroll to position [4773, 0]
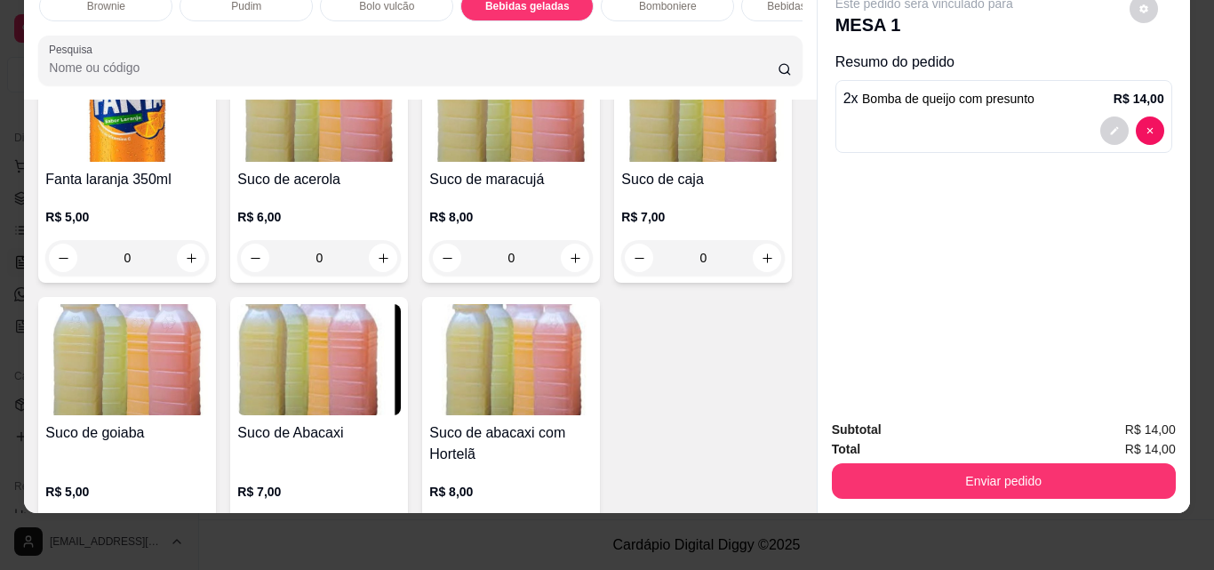
type input "1"
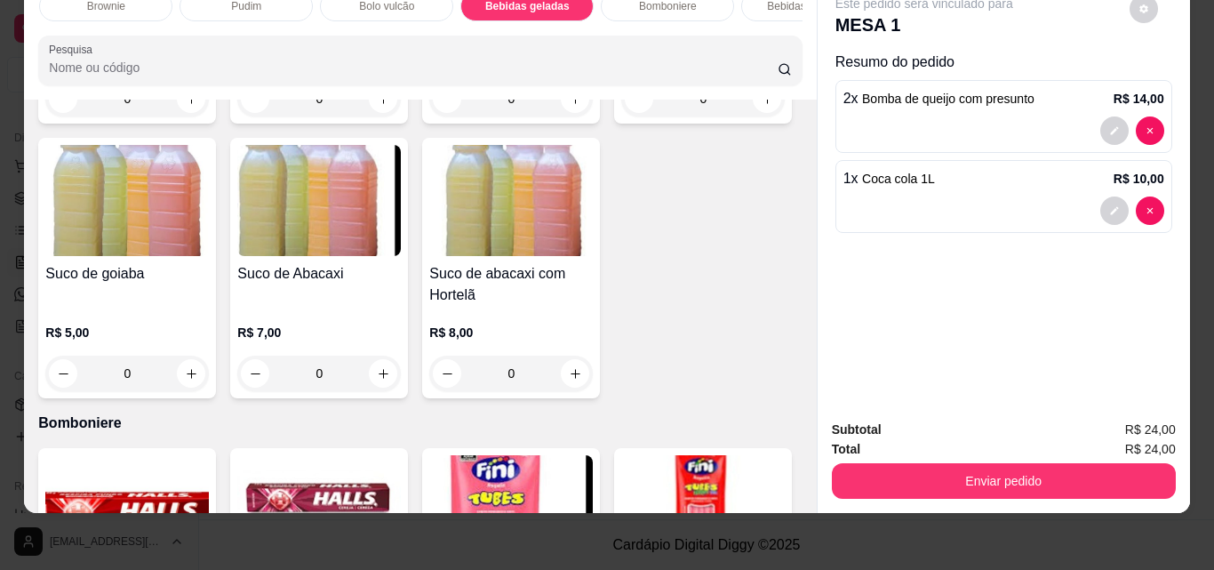
scroll to position [5039, 0]
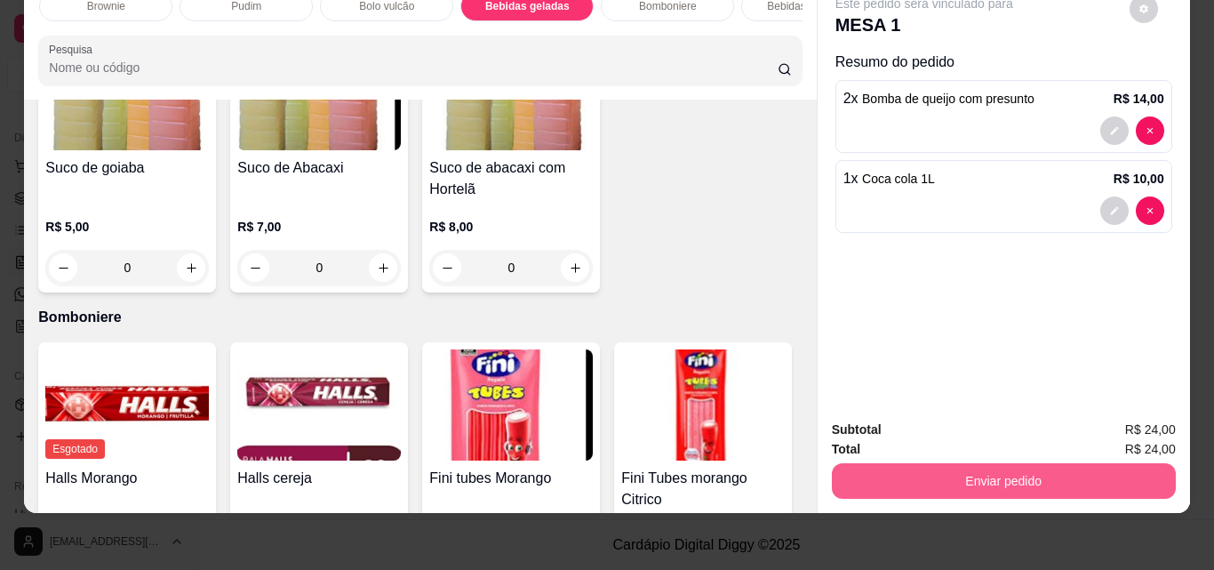
click at [991, 463] on button "Enviar pedido" at bounding box center [1004, 481] width 344 height 36
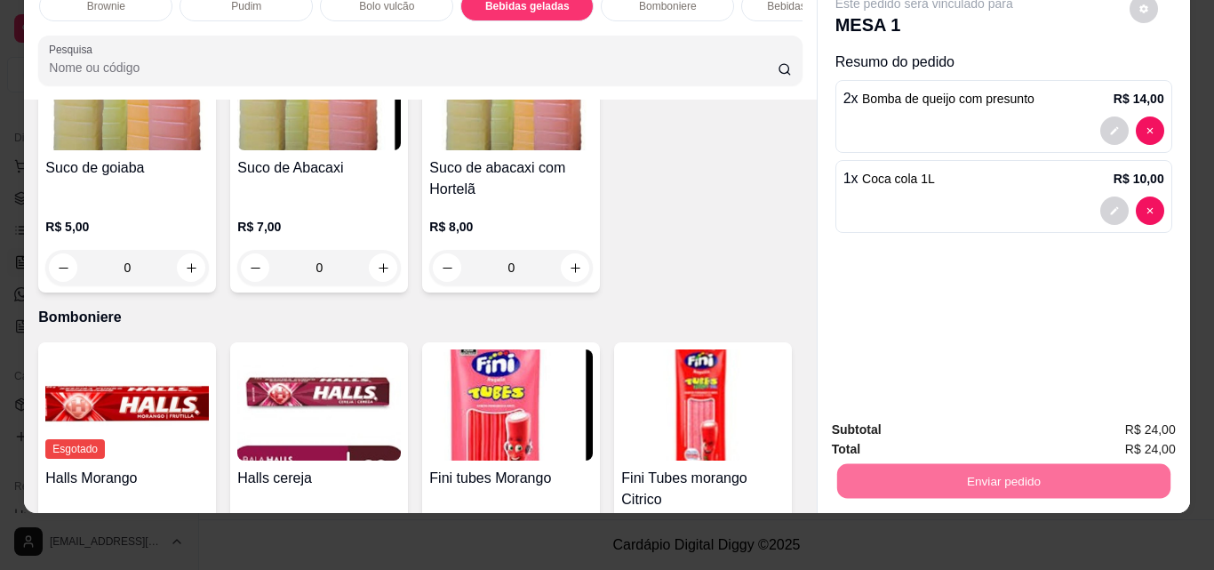
click at [986, 417] on button "Não registrar e enviar pedido" at bounding box center [944, 423] width 179 height 33
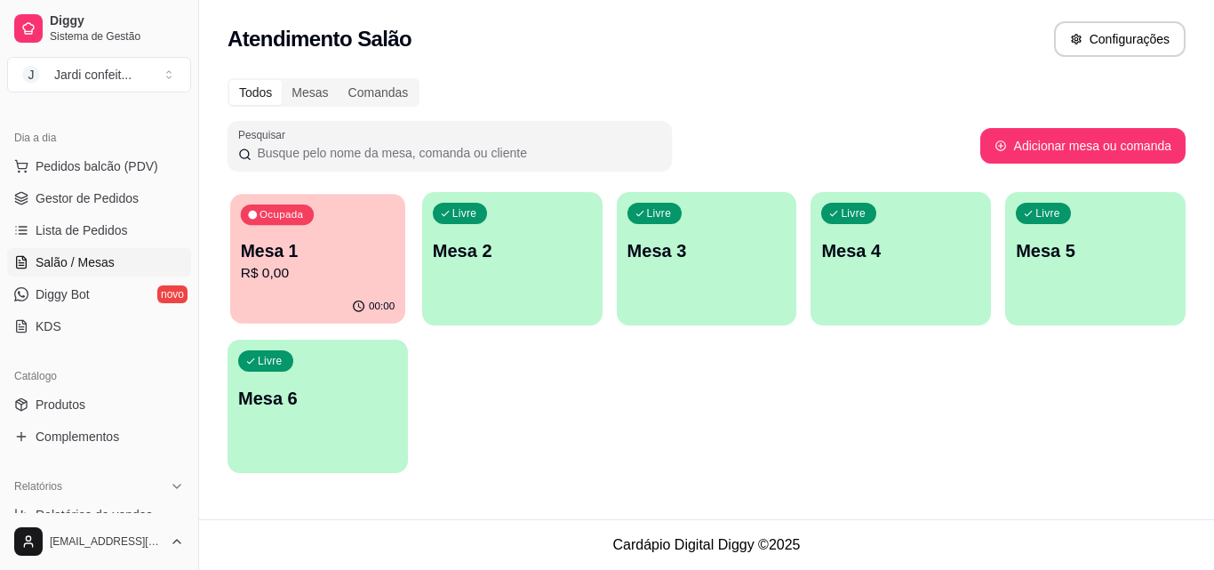
click at [292, 295] on div "00:00" at bounding box center [317, 307] width 175 height 34
click at [351, 222] on div "Ocupada Mesa 1 R$ 24,00" at bounding box center [317, 242] width 175 height 96
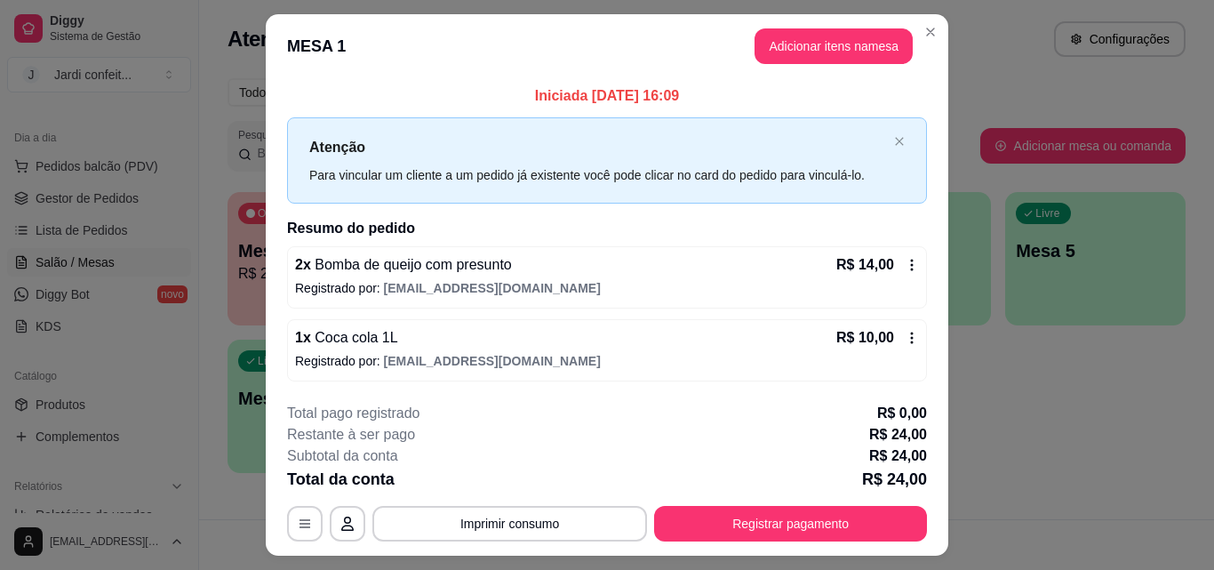
scroll to position [43, 0]
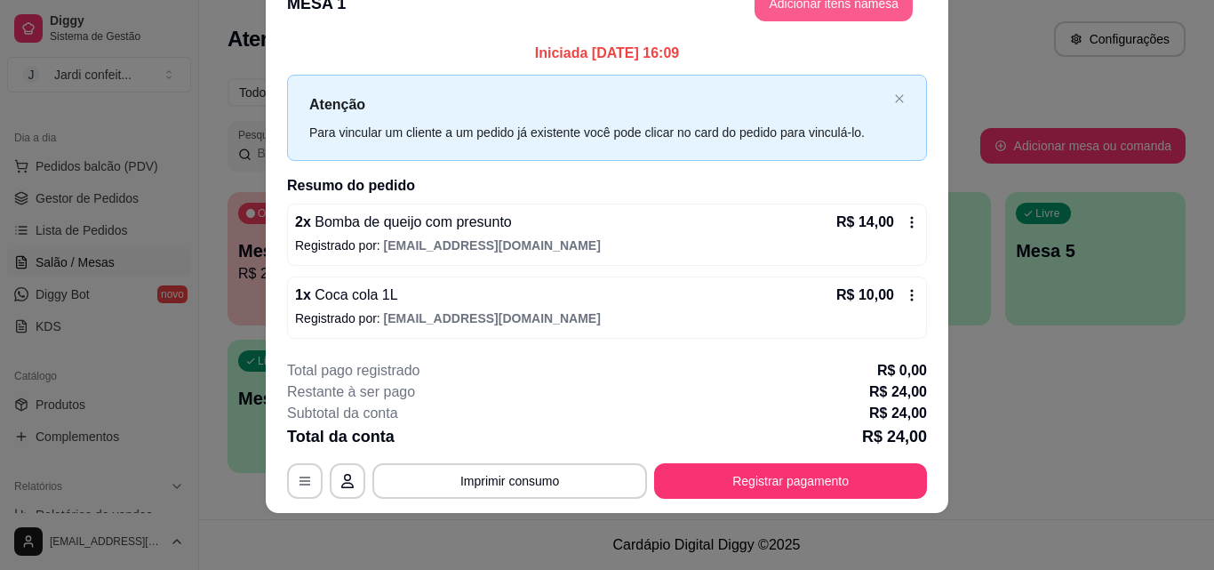
click at [834, 5] on button "Adicionar itens na mesa" at bounding box center [833, 4] width 158 height 36
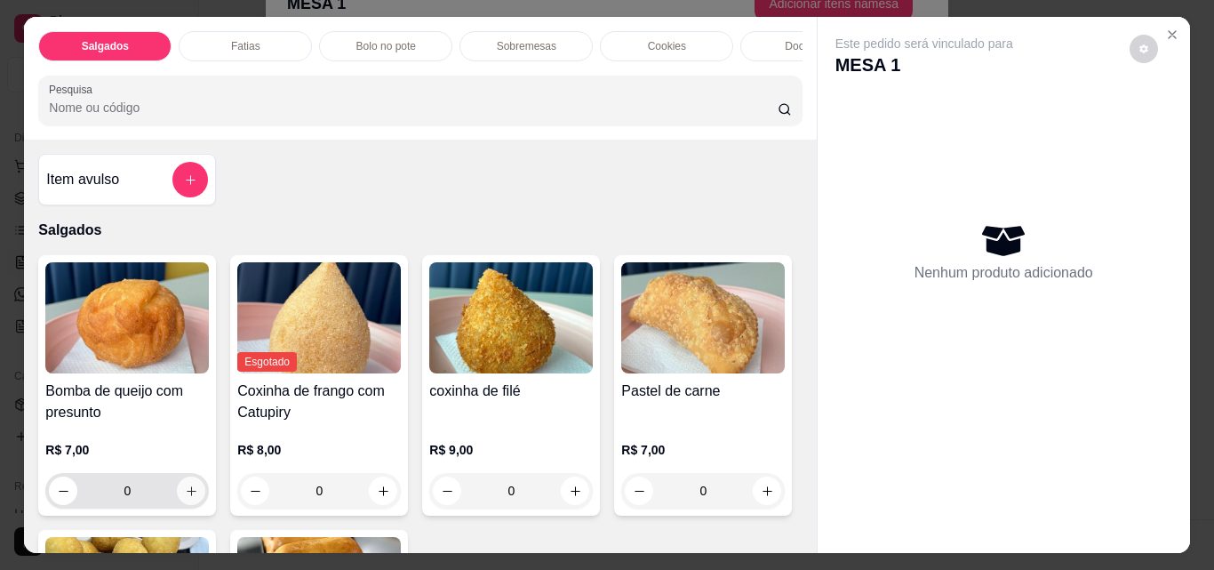
click at [185, 491] on icon "increase-product-quantity" at bounding box center [191, 490] width 13 height 13
type input "1"
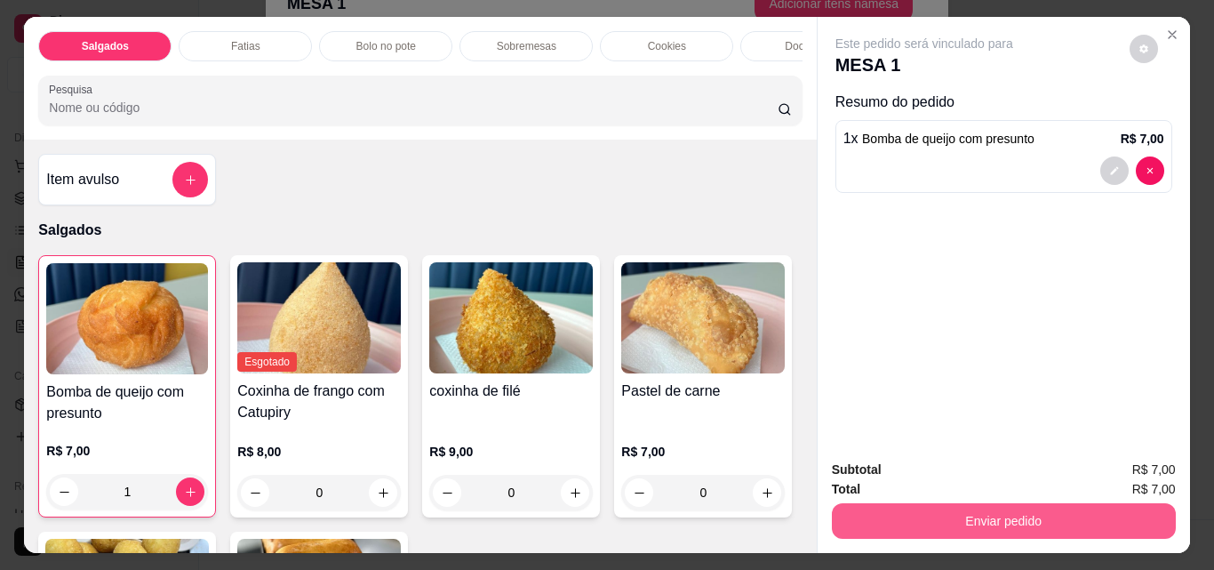
click at [897, 505] on button "Enviar pedido" at bounding box center [1004, 521] width 344 height 36
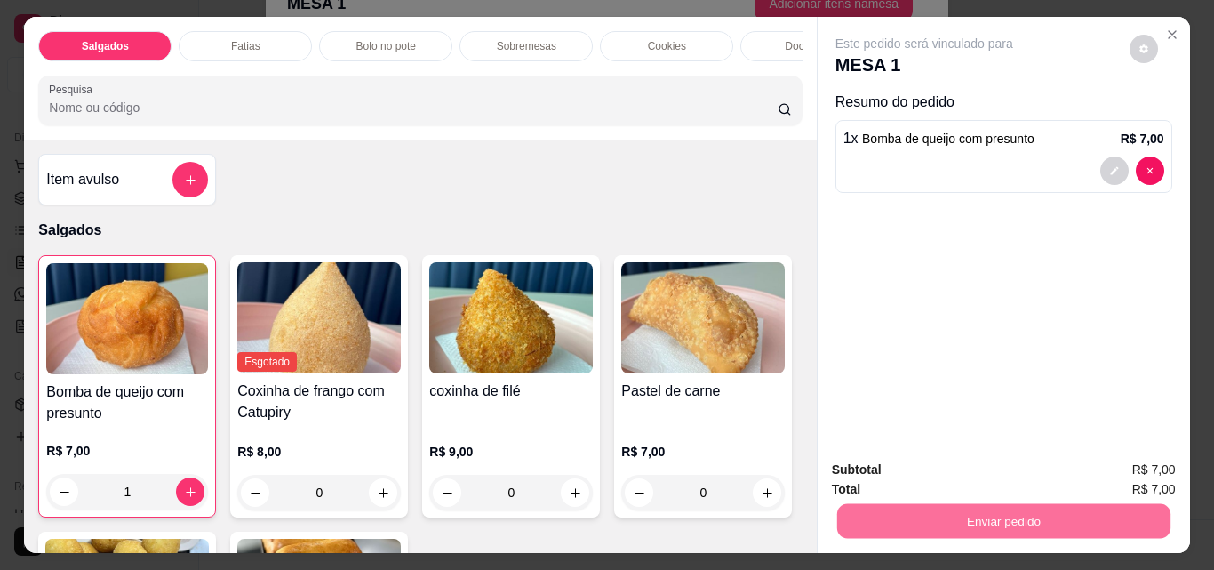
click at [921, 470] on button "Não registrar e enviar pedido" at bounding box center [944, 469] width 179 height 33
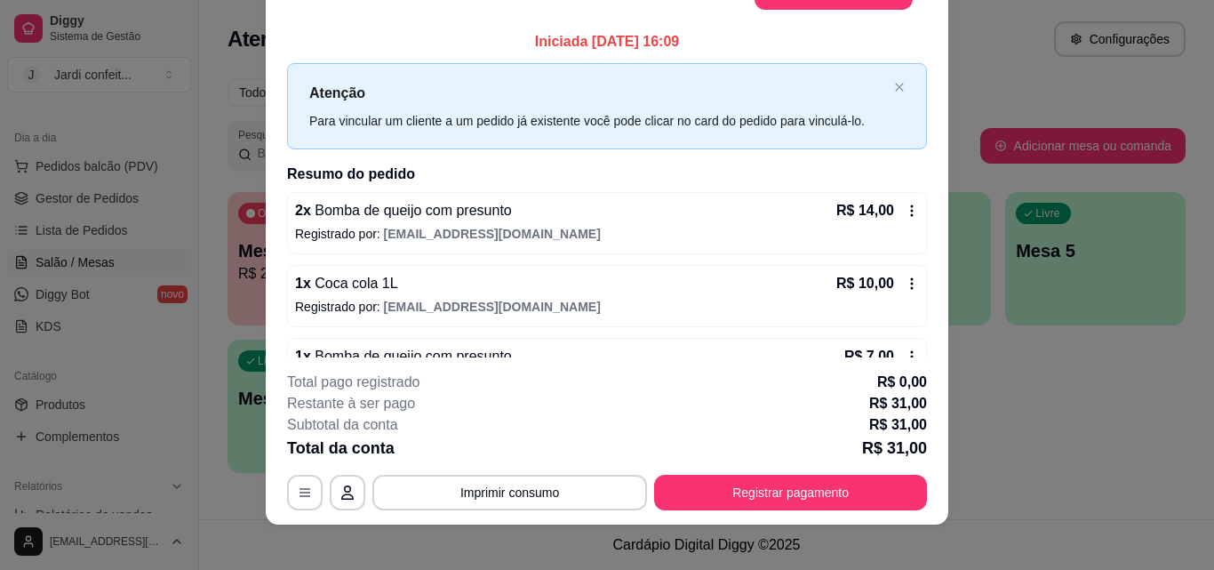
scroll to position [31, 0]
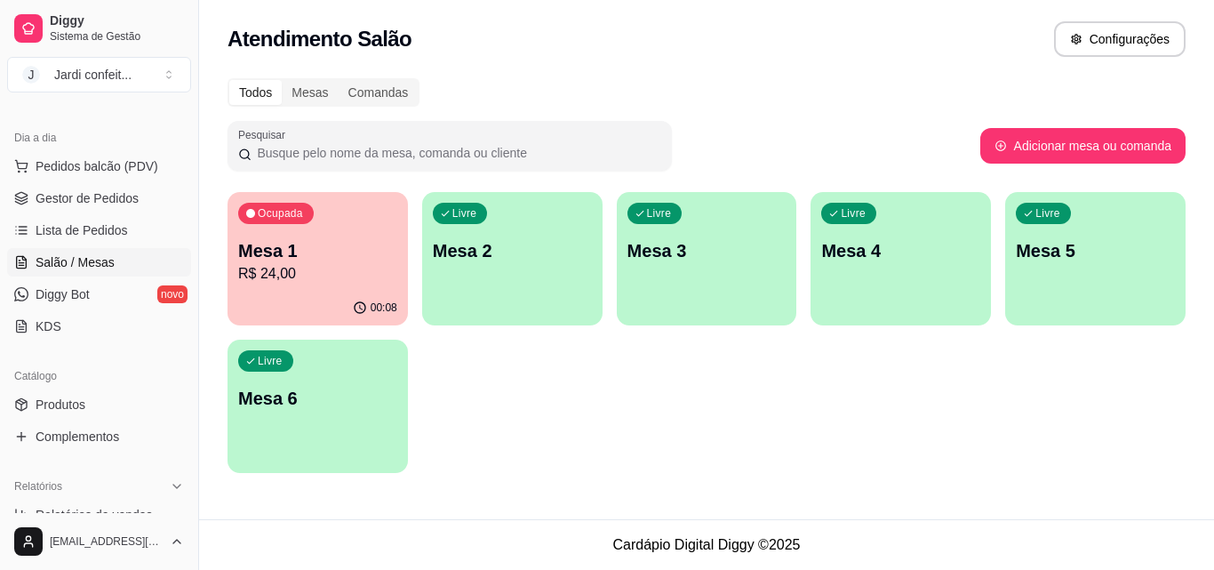
click at [1086, 357] on div "Ocupada Mesa 1 R$ 24,00 00:08 Livre Mesa 2 Livre Mesa 3 Livre Mesa 4 Livre Mesa…" at bounding box center [706, 332] width 958 height 281
click at [322, 220] on div "Ocupada Mesa 1 R$ 24,00" at bounding box center [317, 242] width 175 height 96
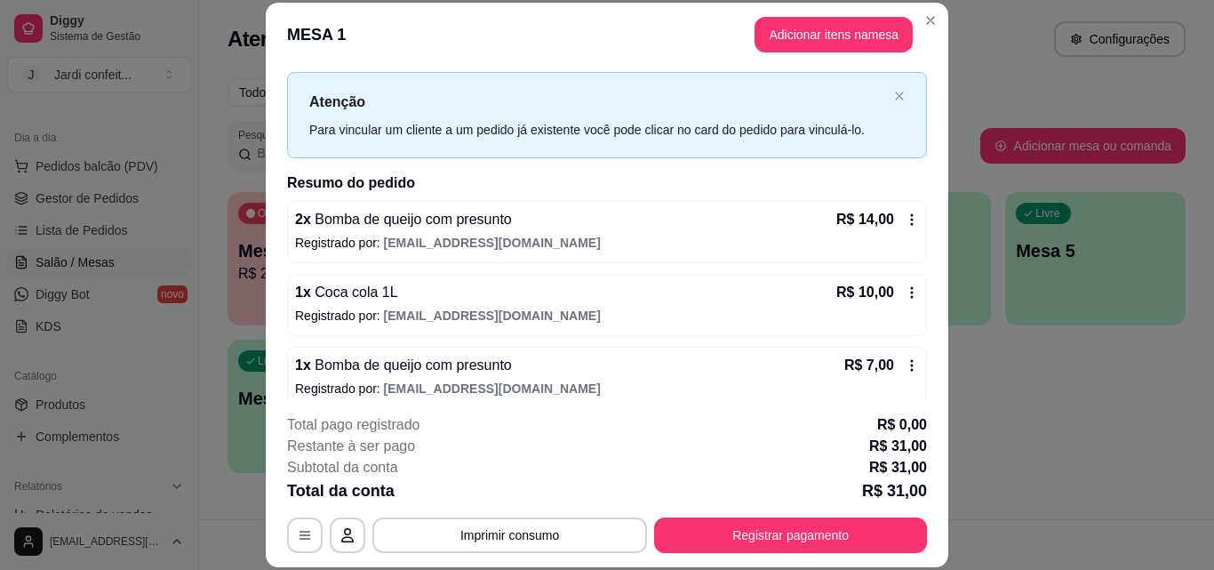
scroll to position [50, 0]
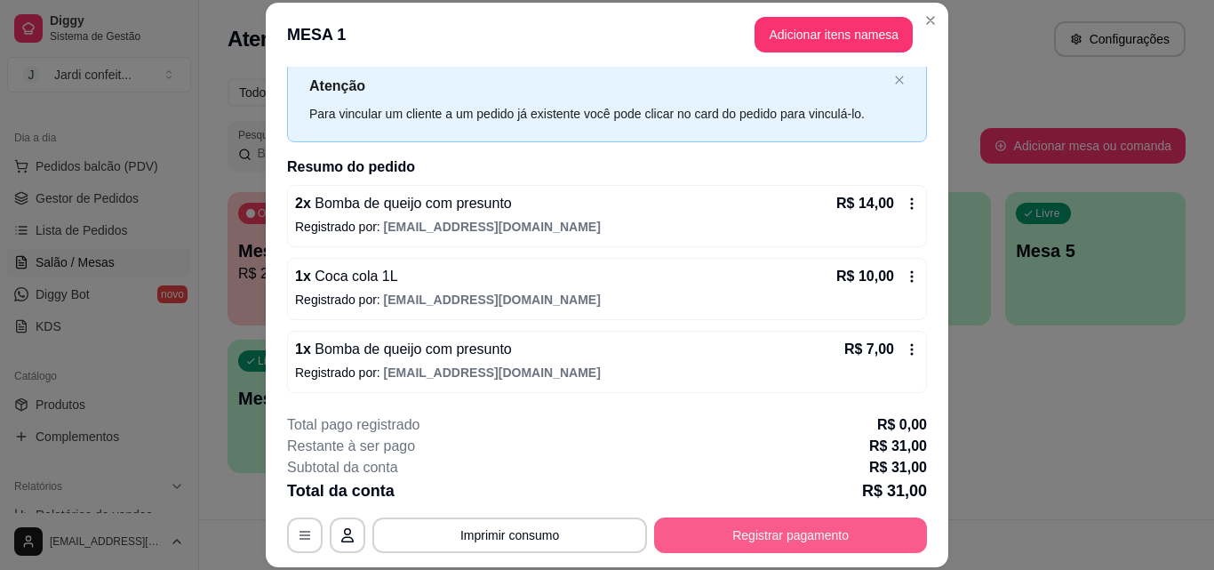
click at [861, 528] on button "Registrar pagamento" at bounding box center [790, 535] width 273 height 36
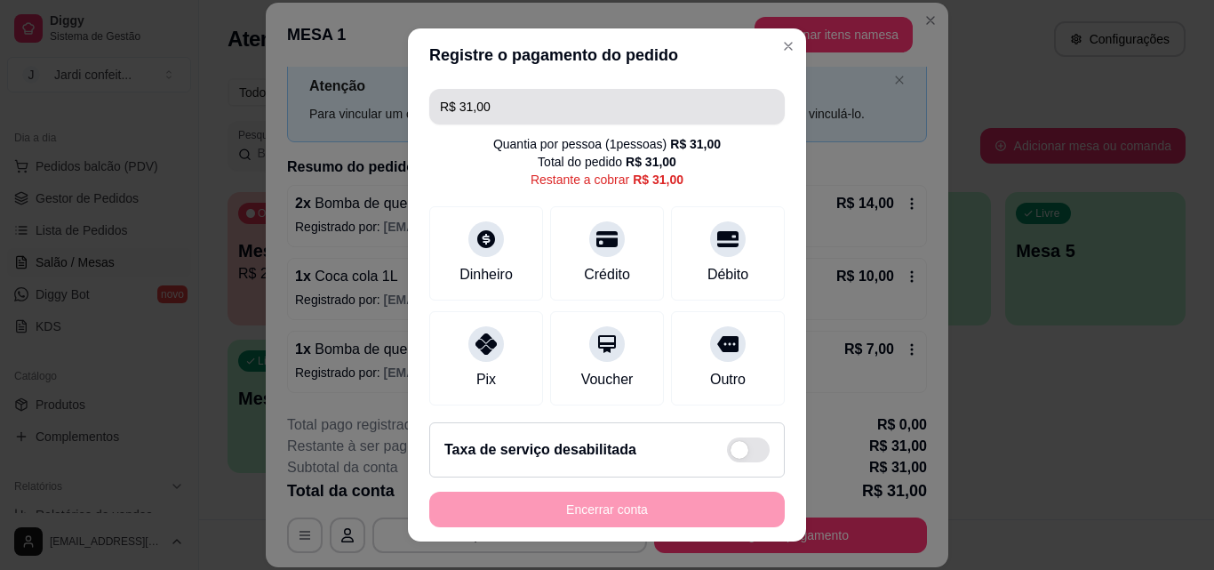
click at [584, 109] on input "R$ 31,00" at bounding box center [607, 107] width 334 height 36
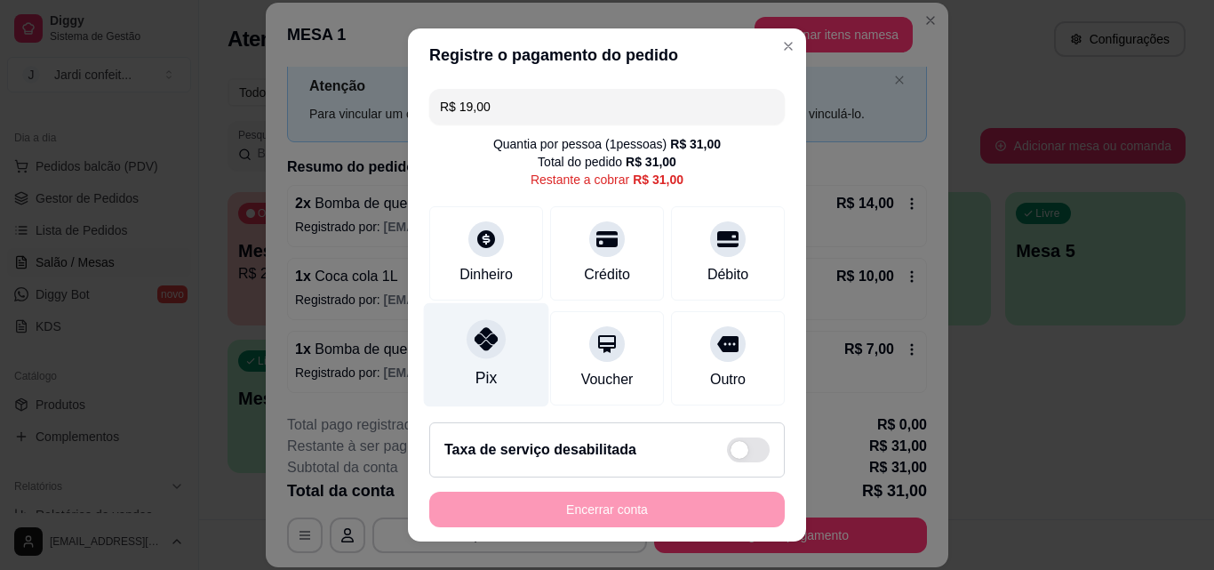
click at [511, 355] on div "Pix" at bounding box center [486, 355] width 125 height 104
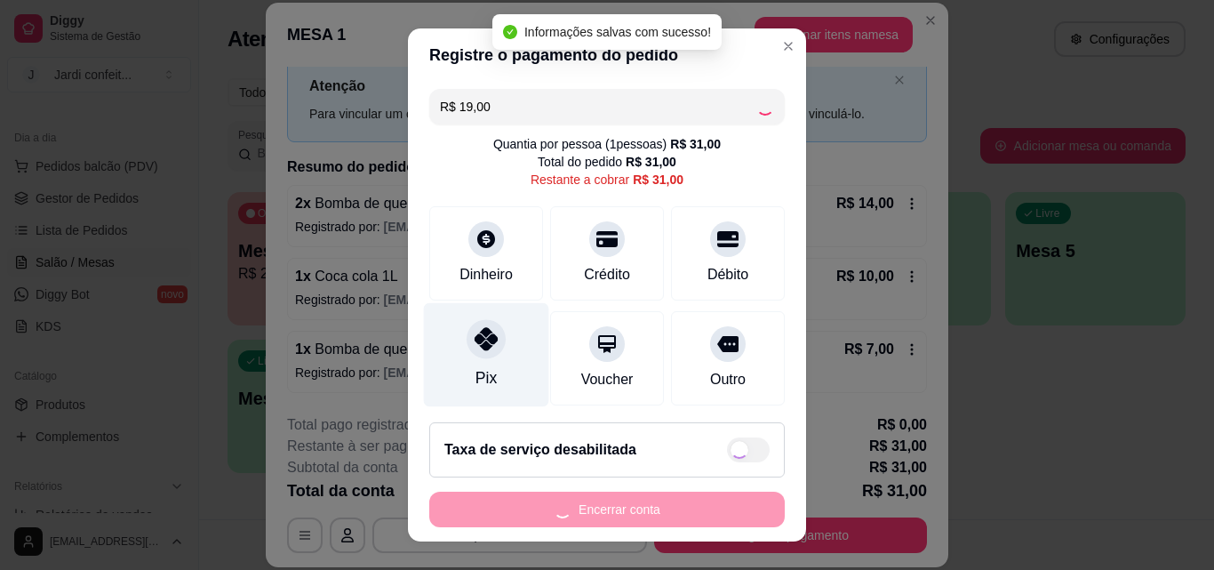
type input "R$ 12,00"
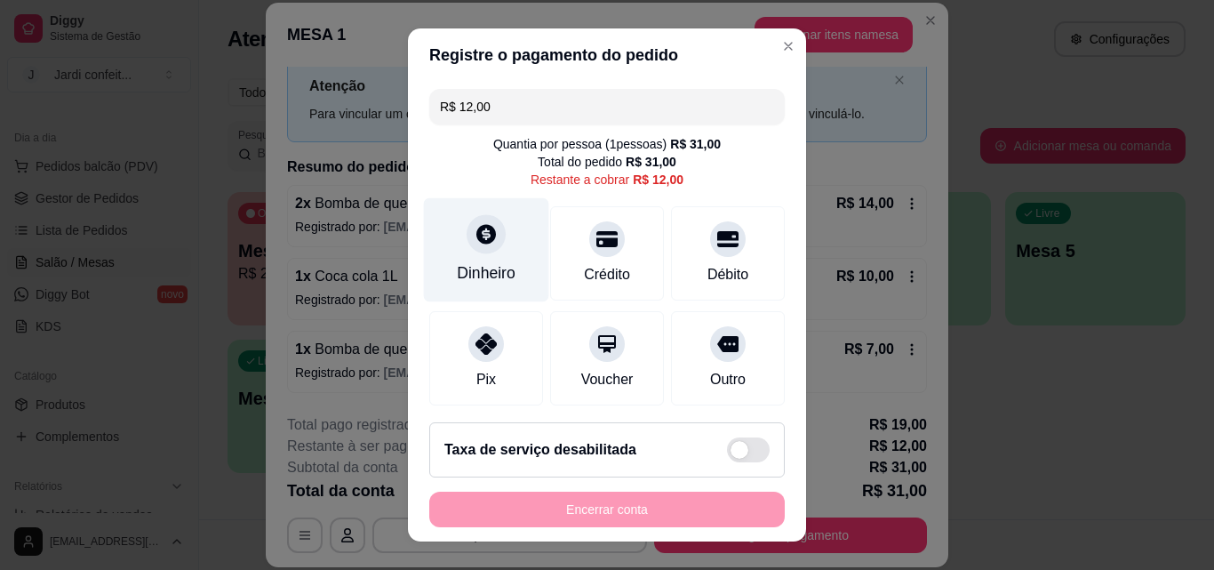
click at [474, 256] on div "Dinheiro" at bounding box center [486, 250] width 125 height 104
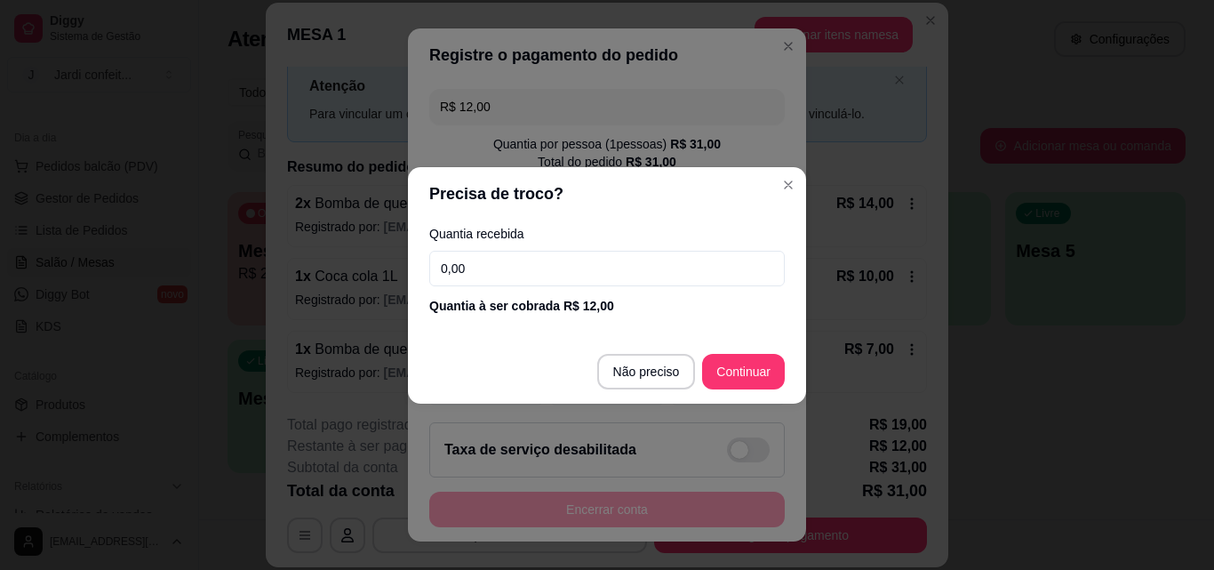
click at [514, 270] on input "0,00" at bounding box center [606, 269] width 355 height 36
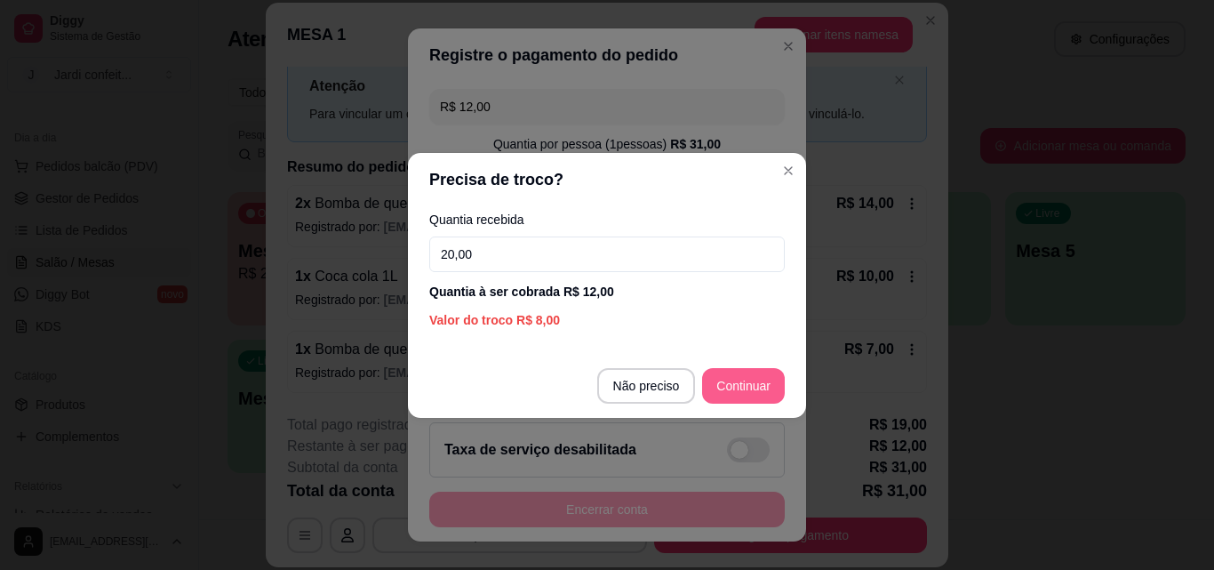
type input "20,00"
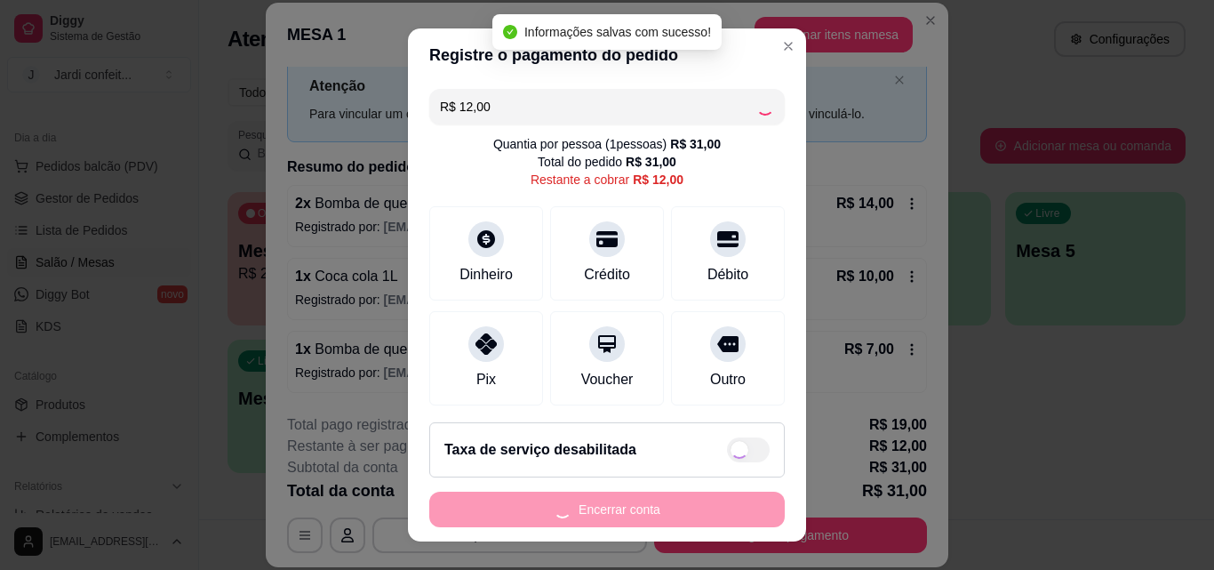
type input "R$ 0,00"
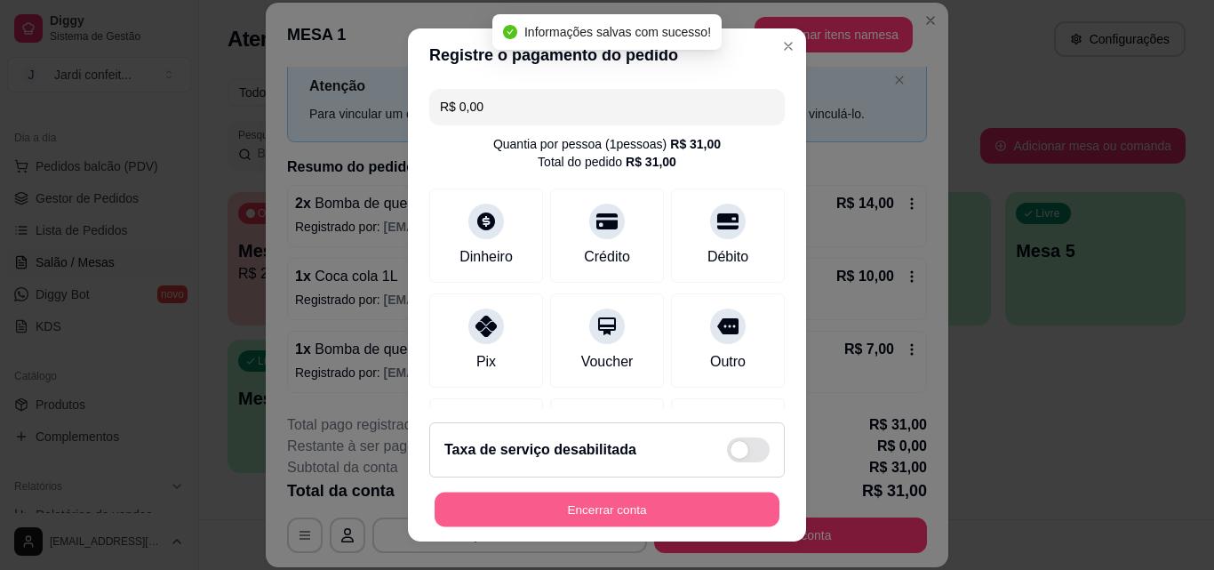
click at [678, 510] on button "Encerrar conta" at bounding box center [607, 509] width 345 height 35
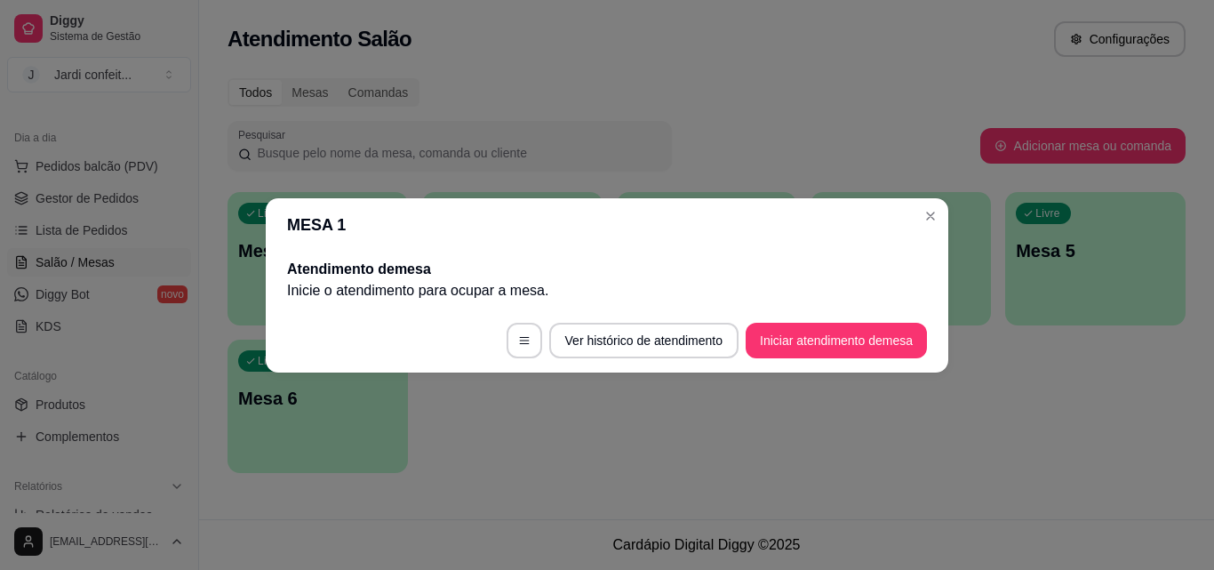
scroll to position [0, 0]
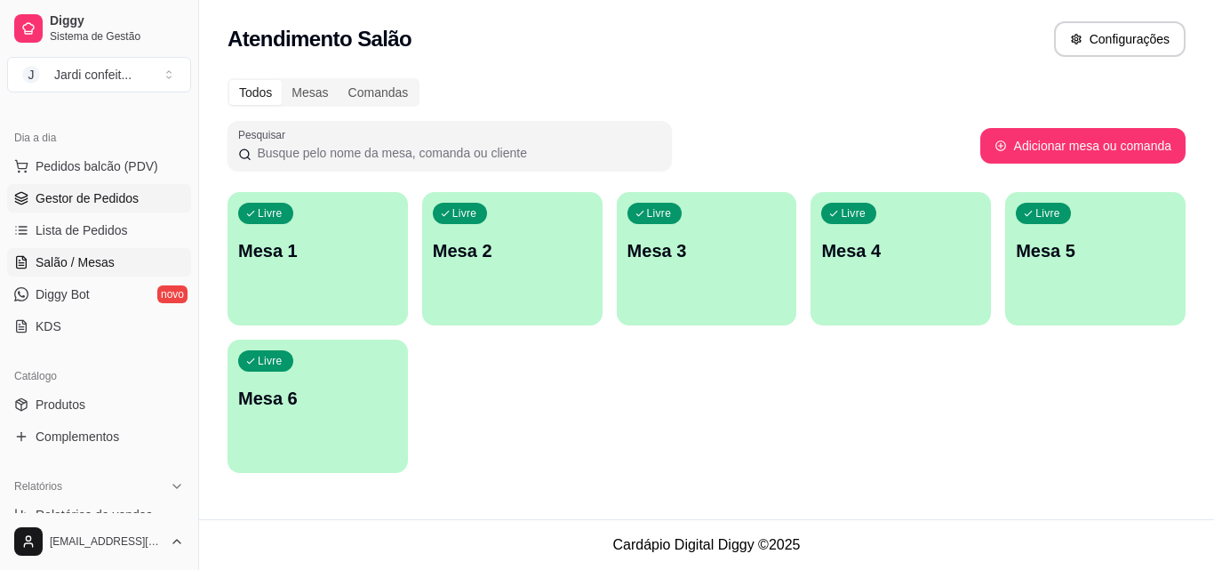
click at [50, 199] on span "Gestor de Pedidos" at bounding box center [87, 198] width 103 height 18
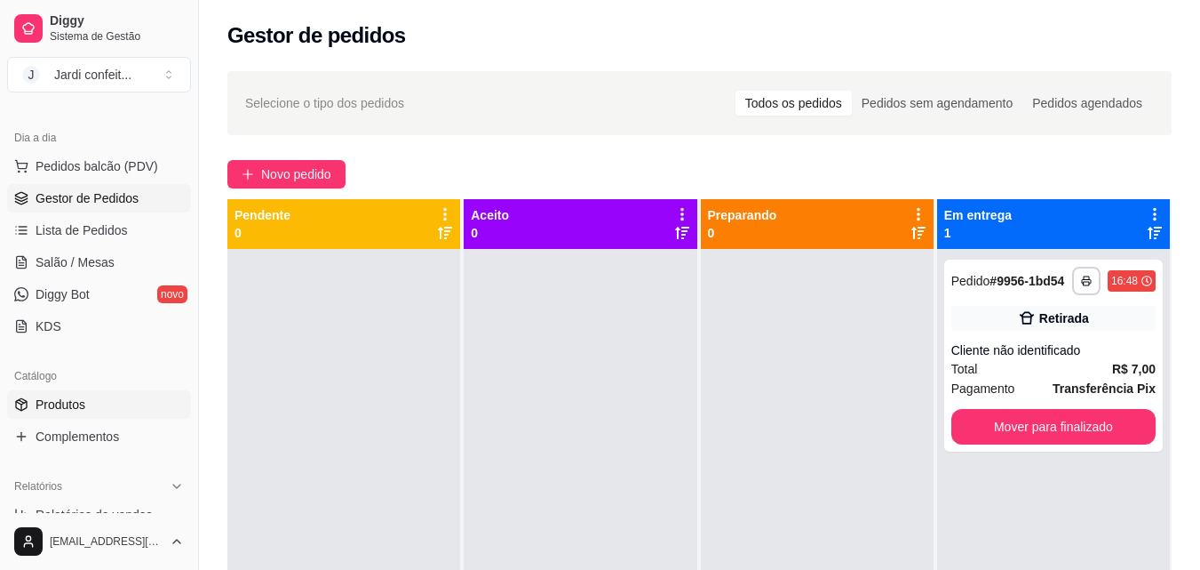
click at [84, 398] on span "Produtos" at bounding box center [61, 404] width 50 height 18
click at [115, 389] on div "Catálogo" at bounding box center [99, 376] width 184 height 28
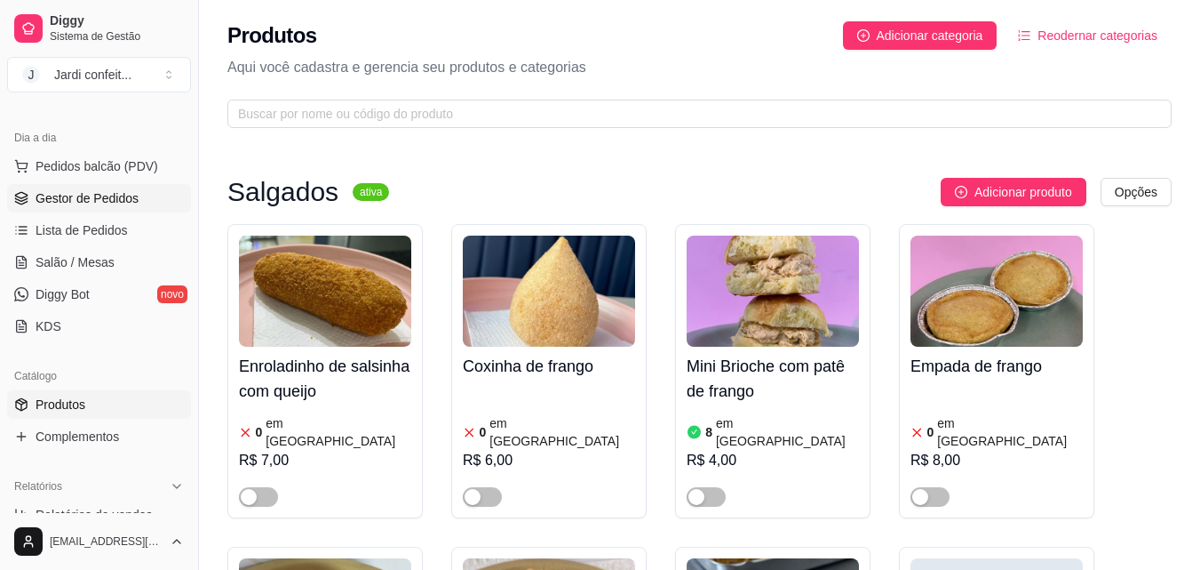
click at [75, 193] on span "Gestor de Pedidos" at bounding box center [87, 198] width 103 height 18
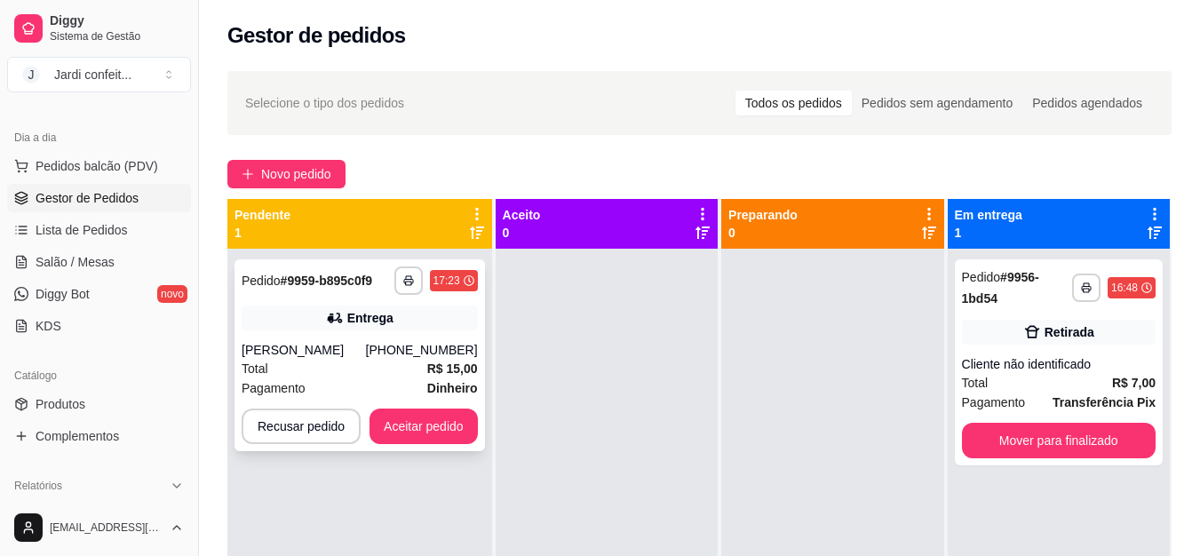
click at [357, 331] on div "**********" at bounding box center [360, 355] width 251 height 192
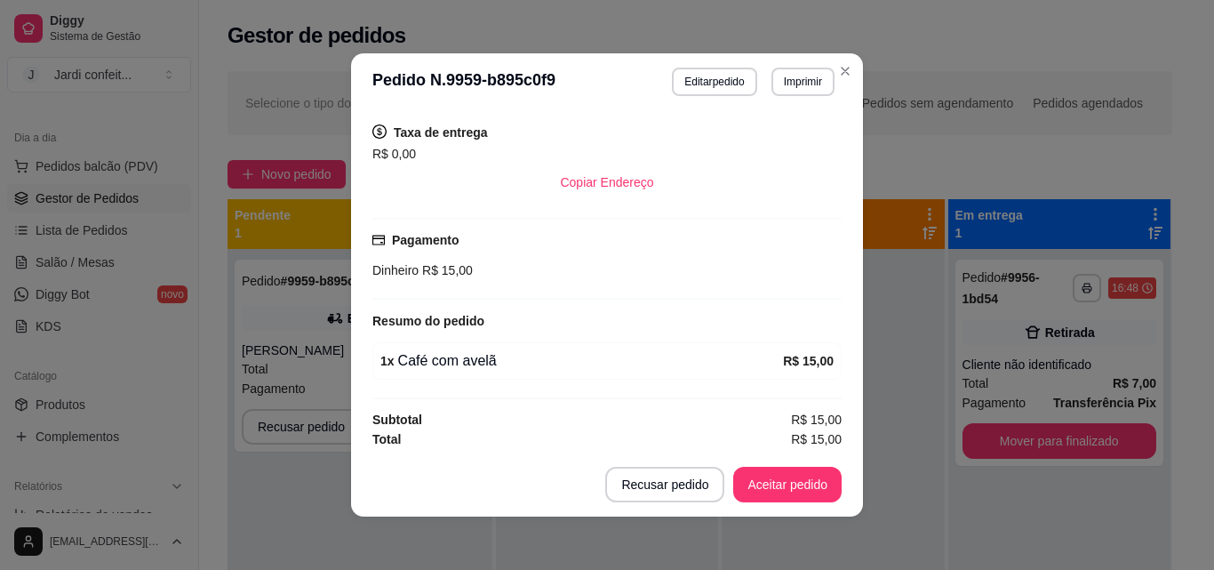
scroll to position [363, 0]
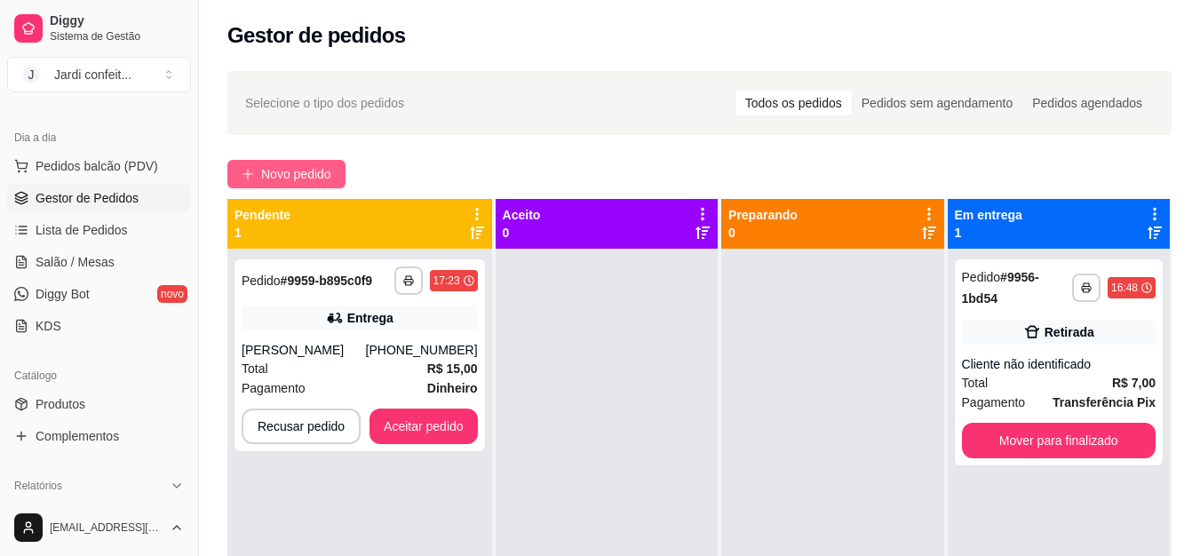
click at [339, 183] on button "Novo pedido" at bounding box center [286, 174] width 118 height 28
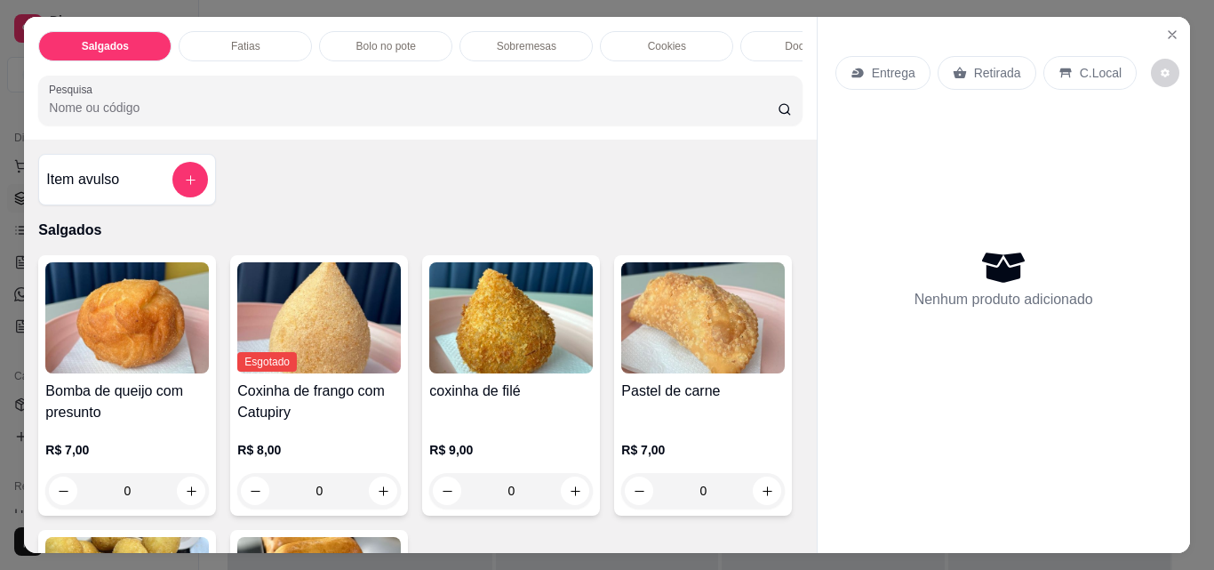
scroll to position [178, 0]
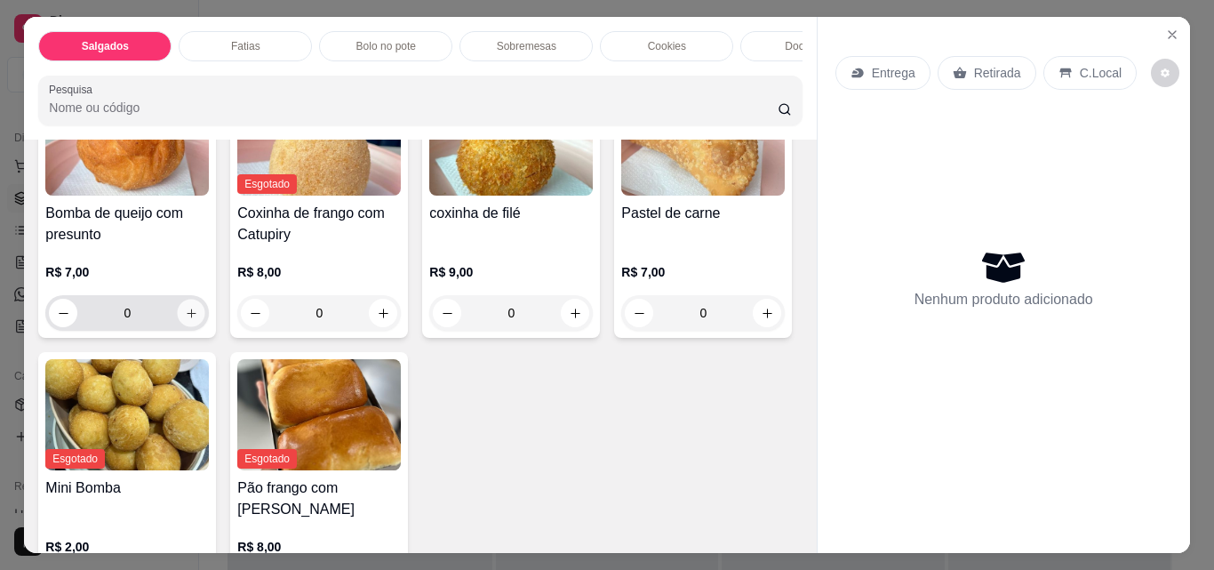
click at [189, 317] on icon "increase-product-quantity" at bounding box center [191, 312] width 9 height 9
type input "1"
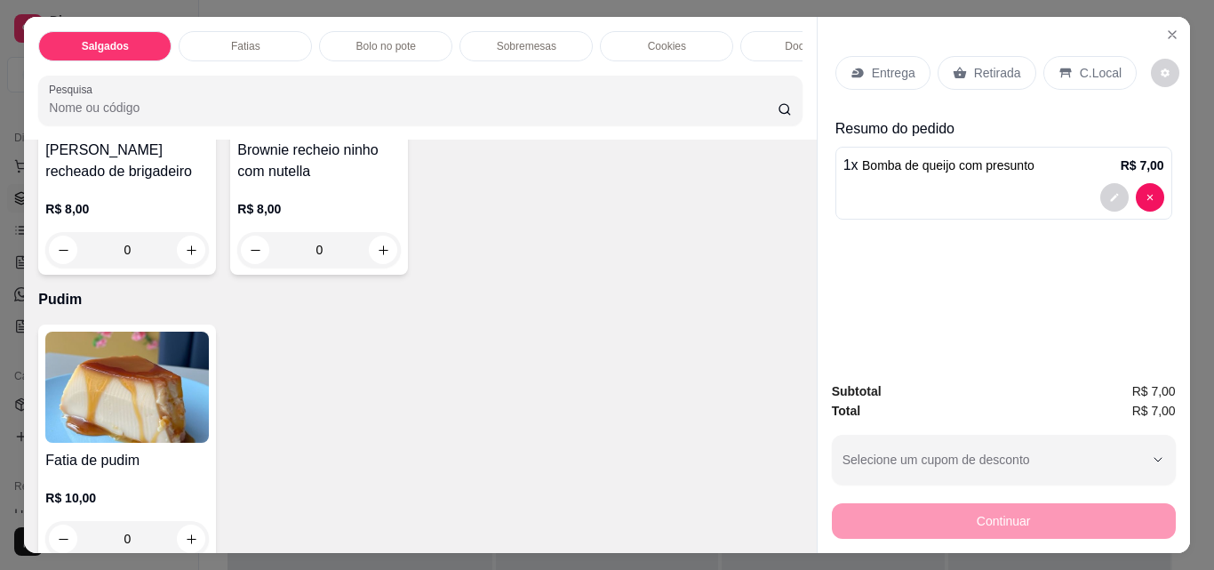
scroll to position [3248, 0]
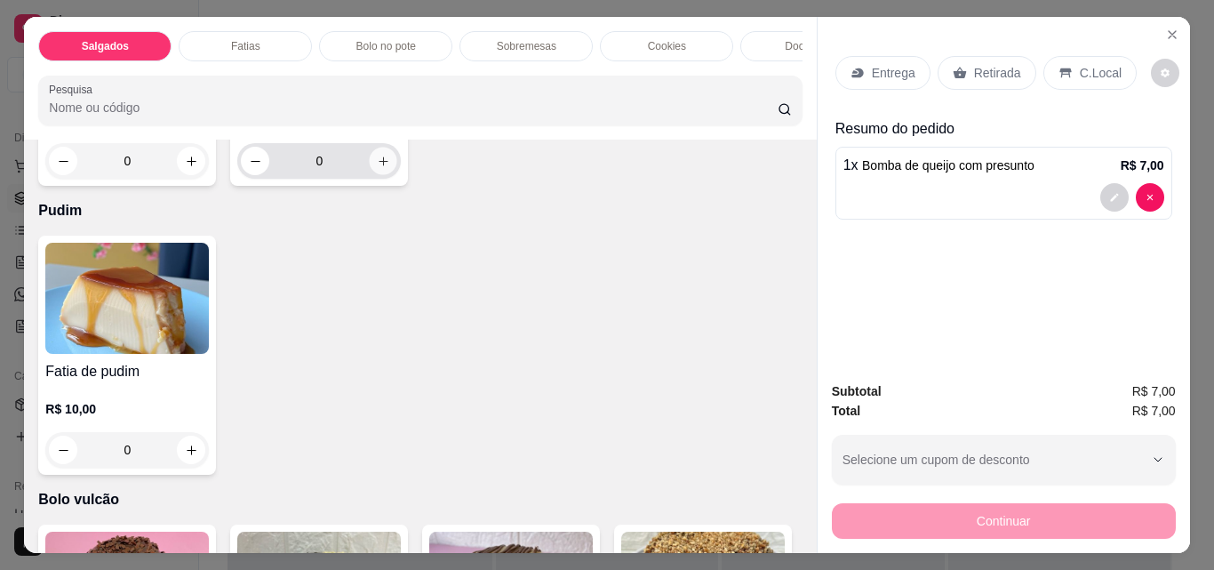
click at [387, 175] on button "increase-product-quantity" at bounding box center [384, 162] width 28 height 28
type input "1"
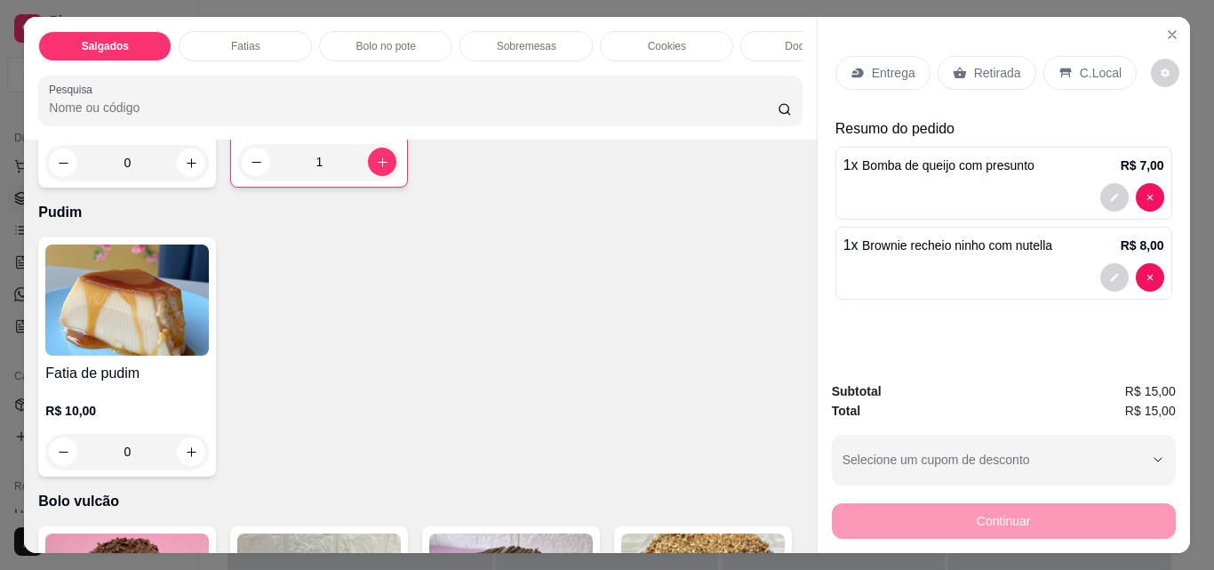
click at [985, 65] on p "Retirada" at bounding box center [997, 73] width 47 height 18
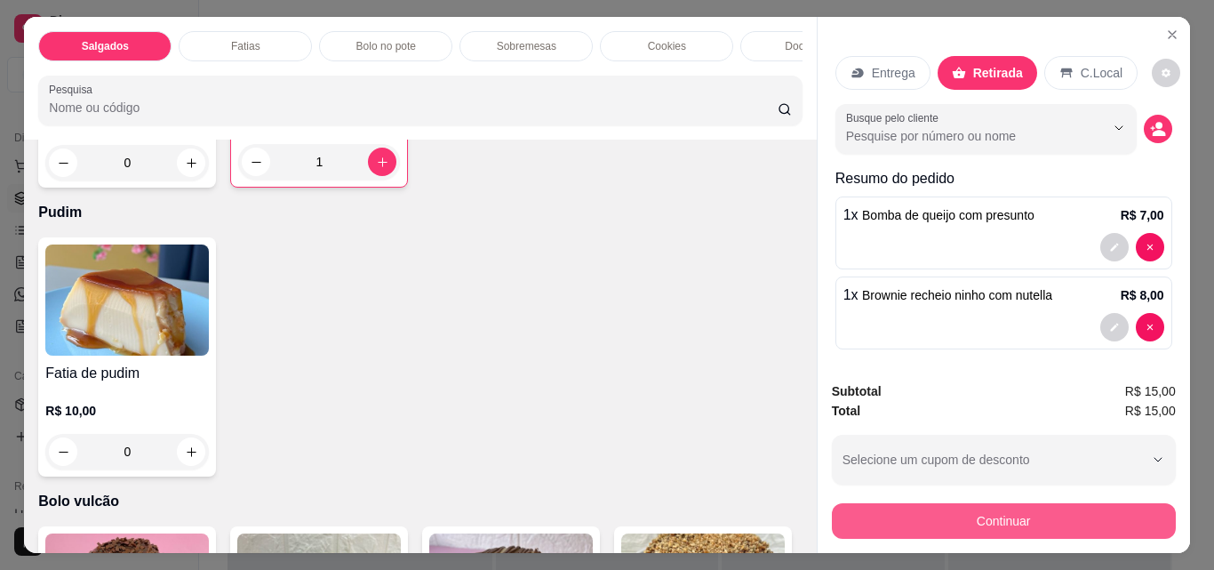
click at [1067, 506] on button "Continuar" at bounding box center [1004, 521] width 344 height 36
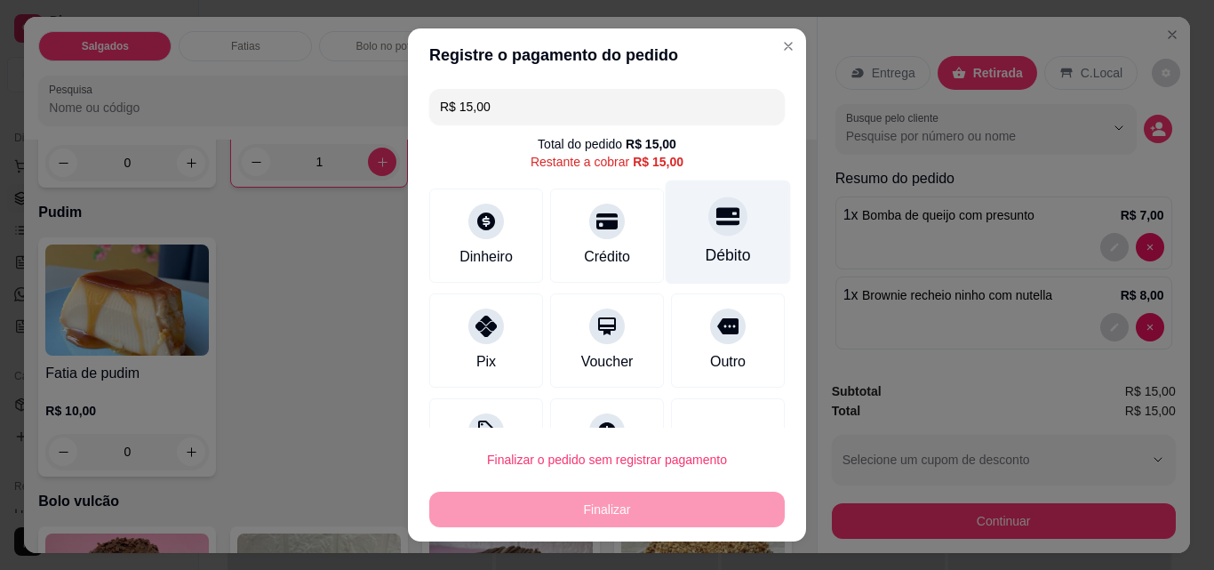
click at [712, 244] on div "Débito" at bounding box center [728, 254] width 45 height 23
type input "R$ 0,00"
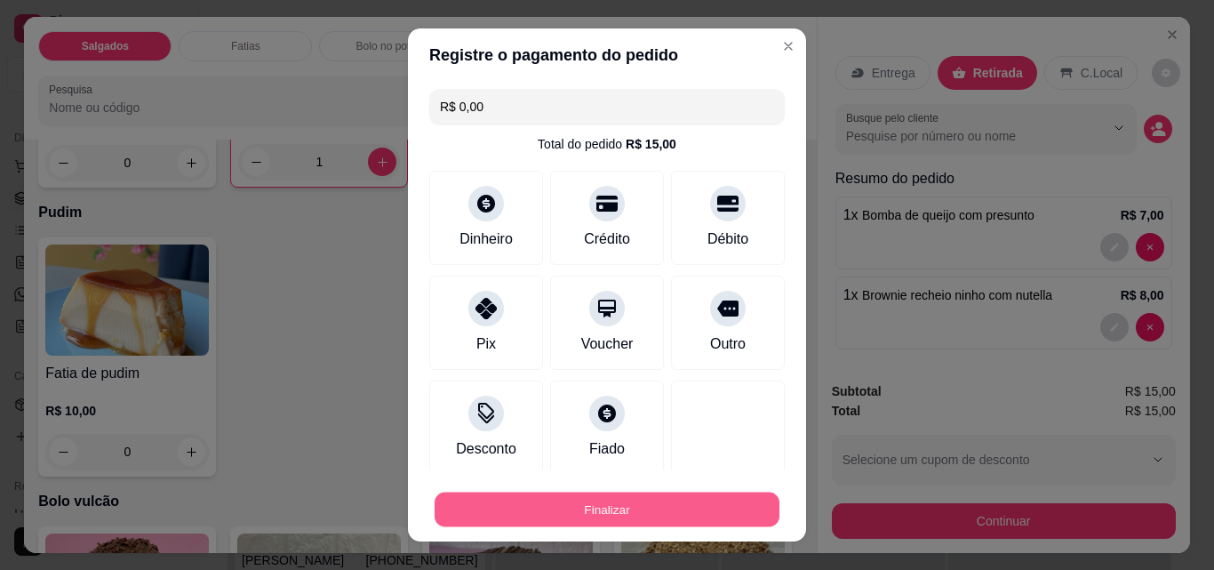
click at [696, 491] on div "Finalizar" at bounding box center [606, 509] width 355 height 36
click at [700, 514] on button "Finalizar" at bounding box center [606, 509] width 355 height 36
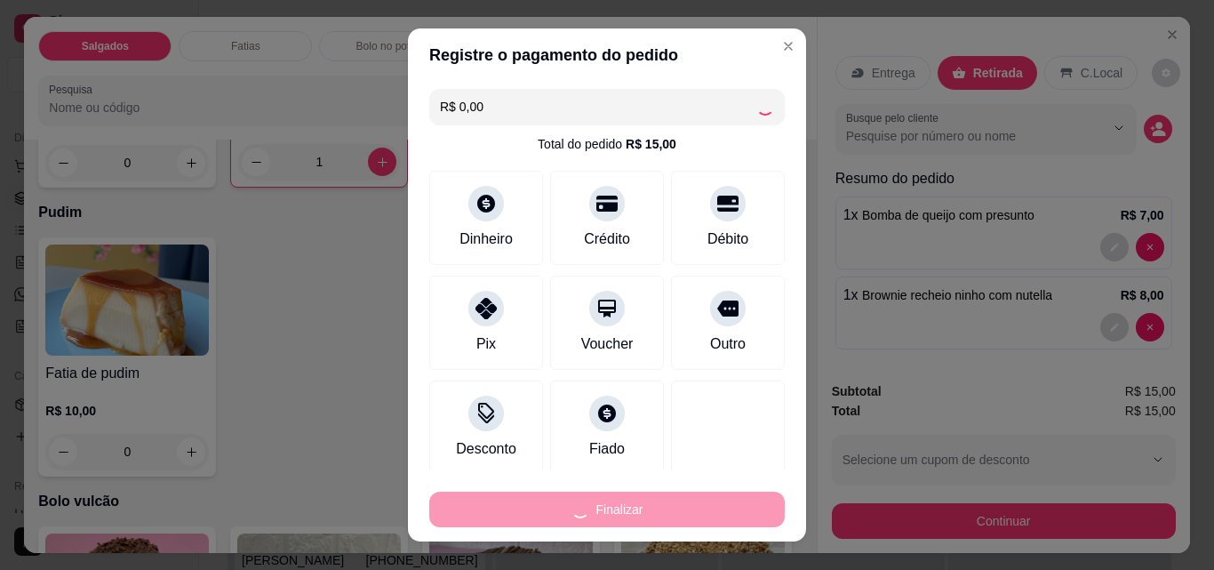
type input "0"
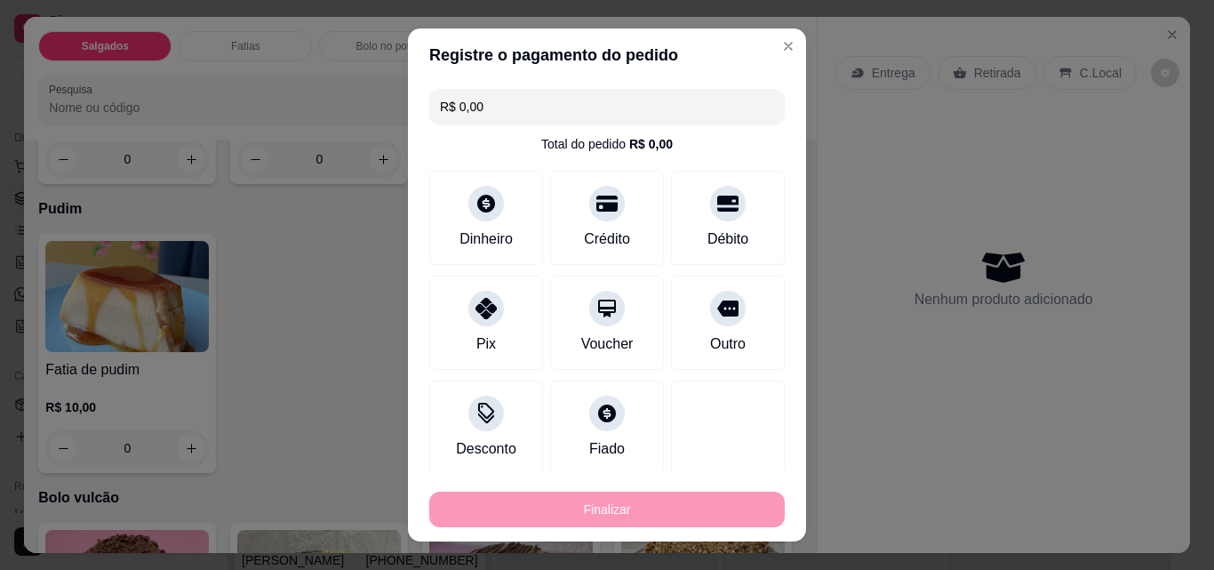
type input "-R$ 15,00"
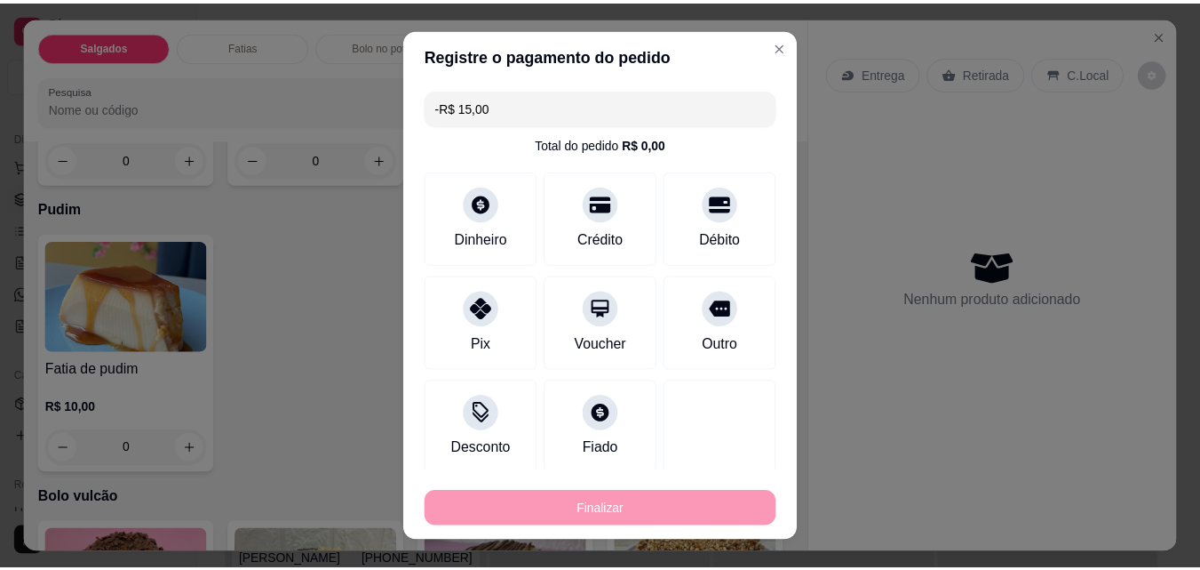
scroll to position [3246, 0]
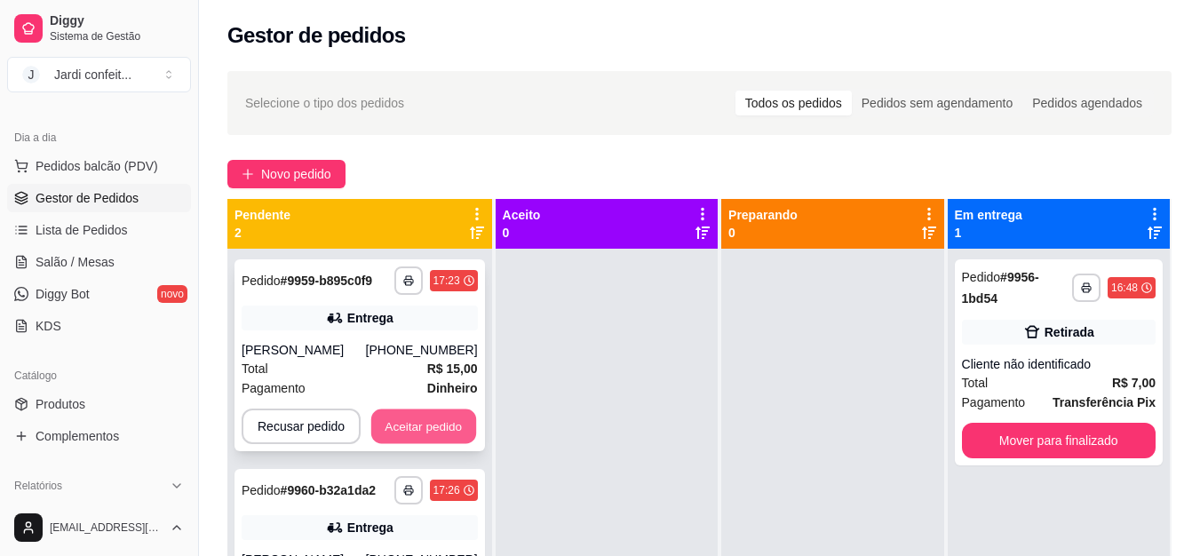
click at [461, 419] on button "Aceitar pedido" at bounding box center [423, 427] width 105 height 35
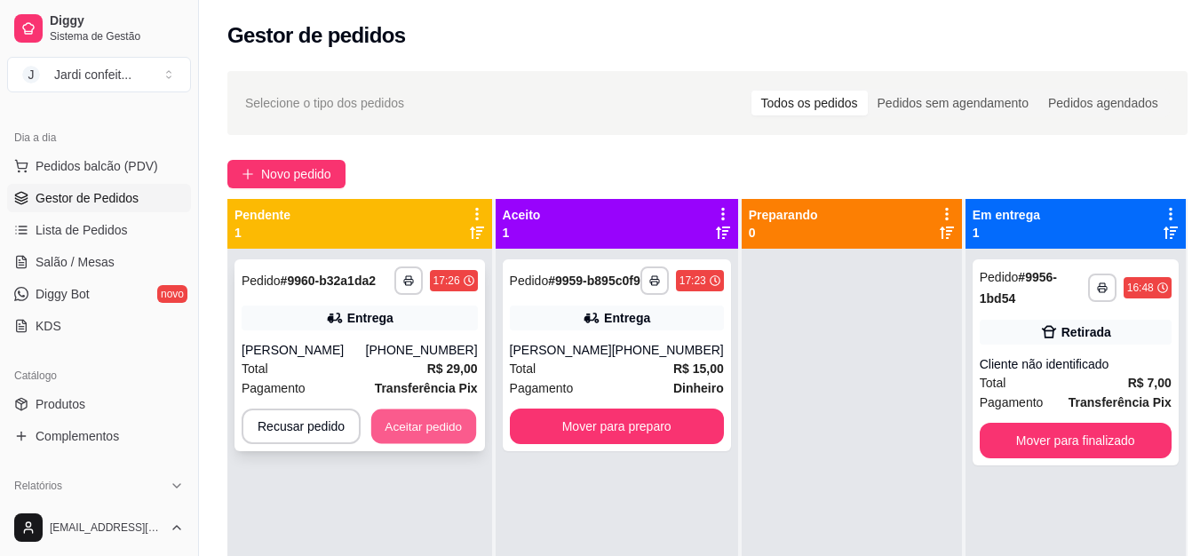
click at [399, 418] on button "Aceitar pedido" at bounding box center [423, 427] width 105 height 35
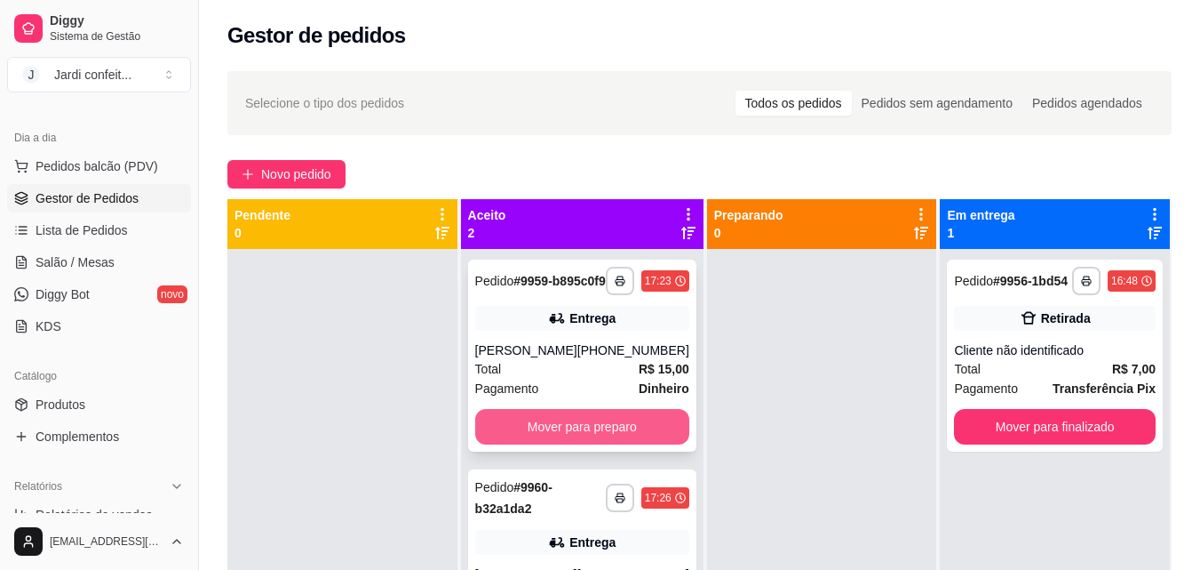
click at [586, 439] on button "Mover para preparo" at bounding box center [582, 427] width 214 height 36
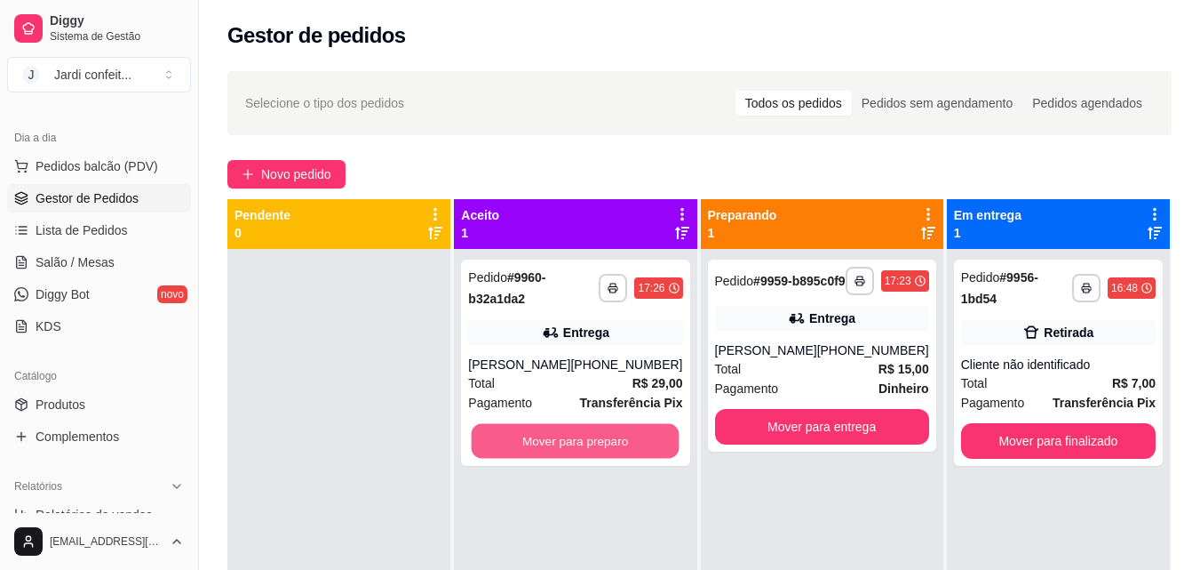
click at [586, 439] on button "Mover para preparo" at bounding box center [576, 441] width 208 height 35
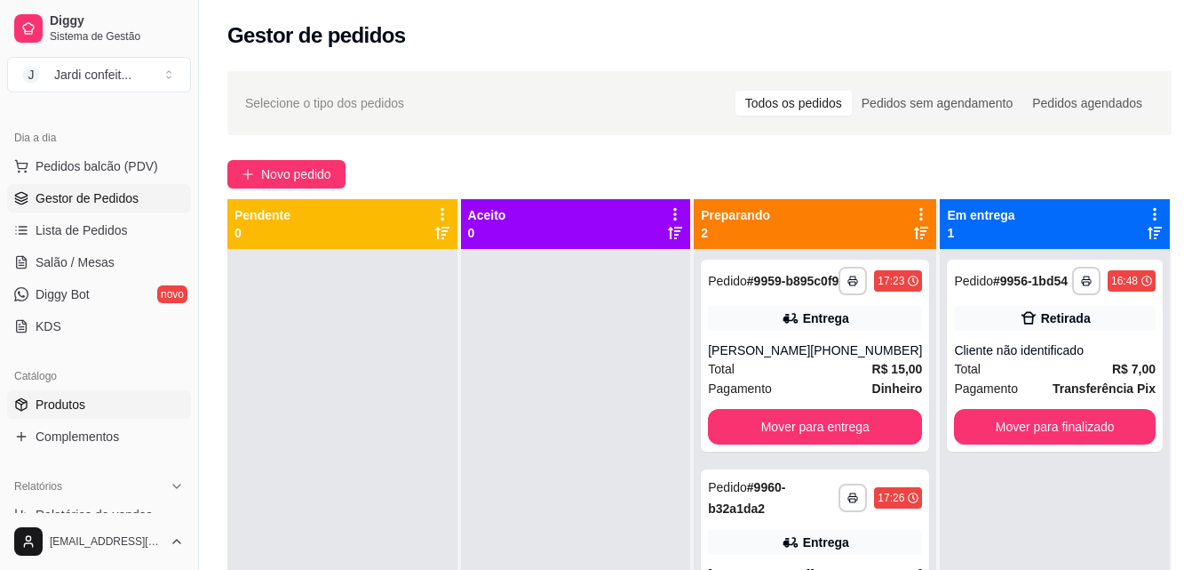
click at [94, 403] on link "Produtos" at bounding box center [99, 404] width 184 height 28
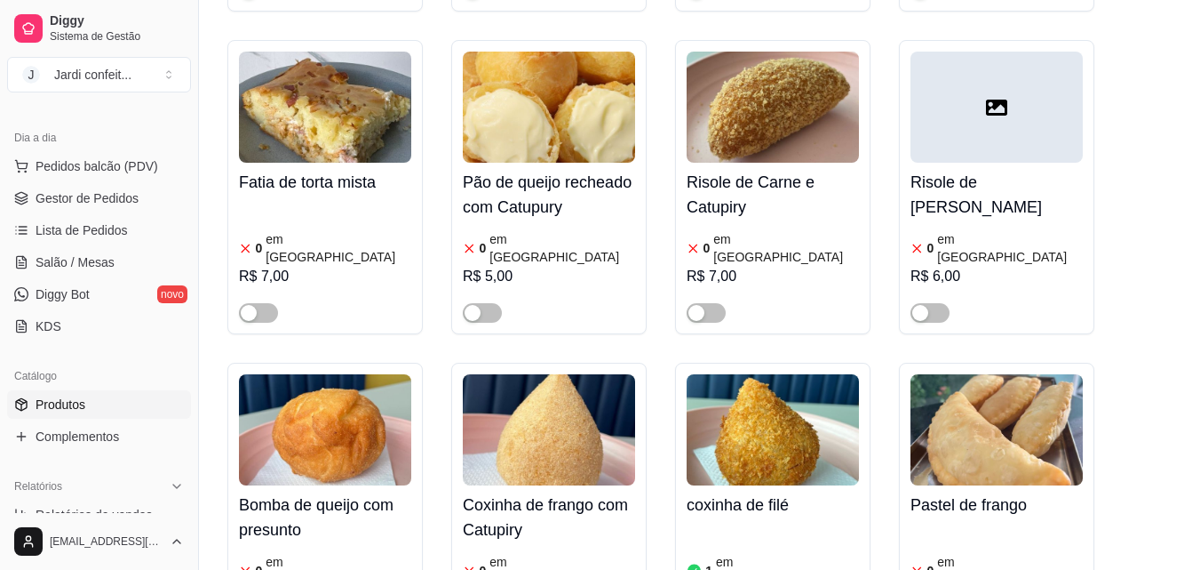
scroll to position [889, 0]
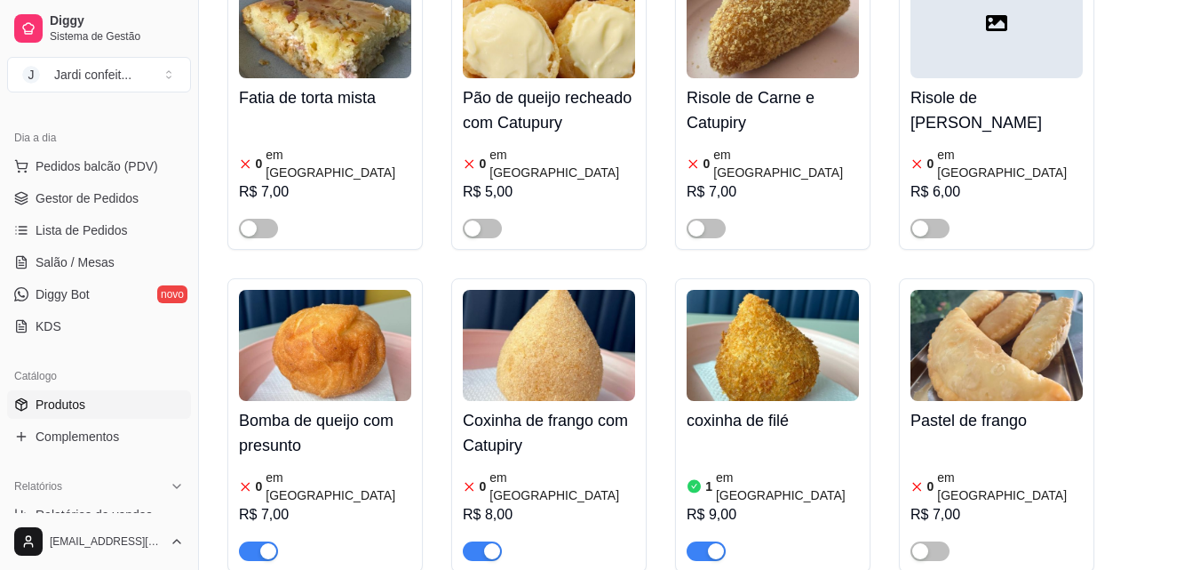
click at [525, 468] on article "em [GEOGRAPHIC_DATA]" at bounding box center [563, 486] width 146 height 36
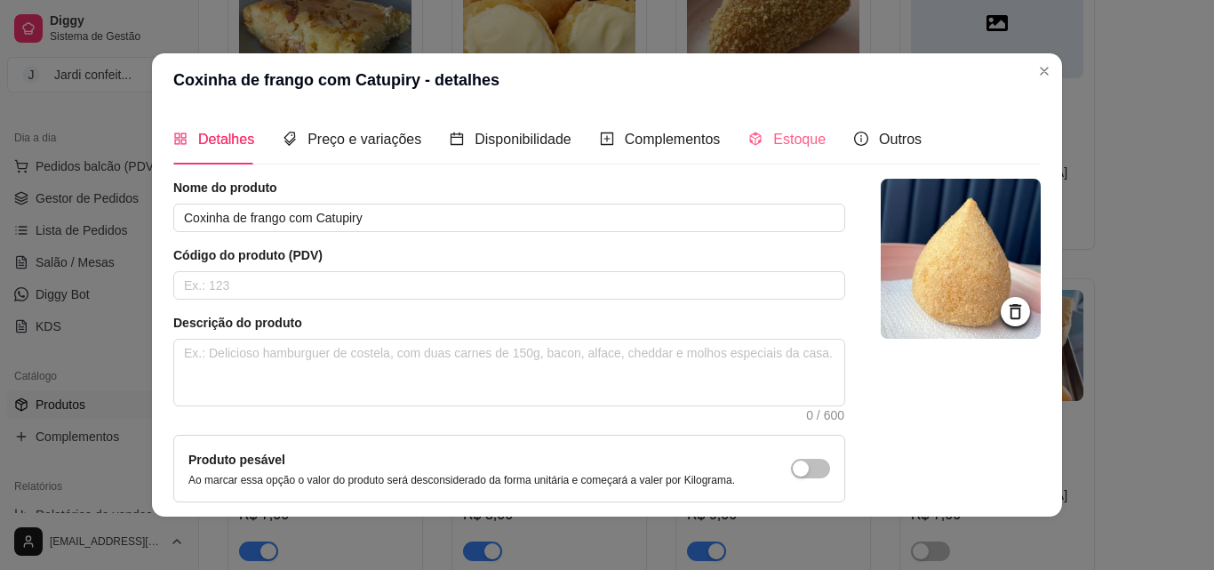
click at [748, 126] on div "Estoque" at bounding box center [786, 139] width 77 height 51
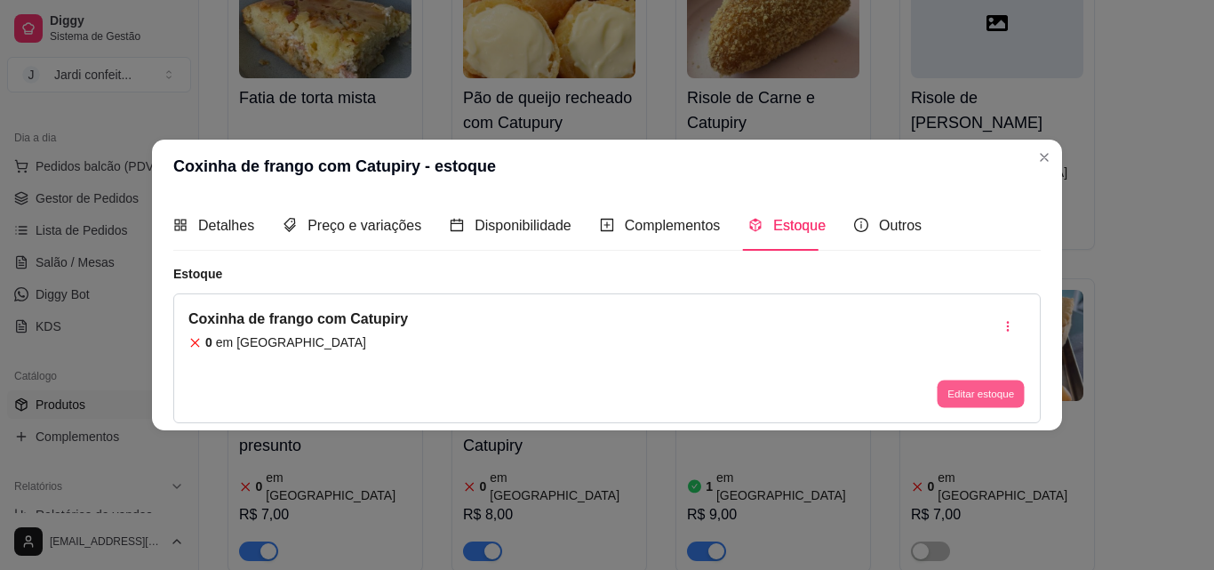
click at [961, 387] on button "Editar estoque" at bounding box center [980, 394] width 87 height 28
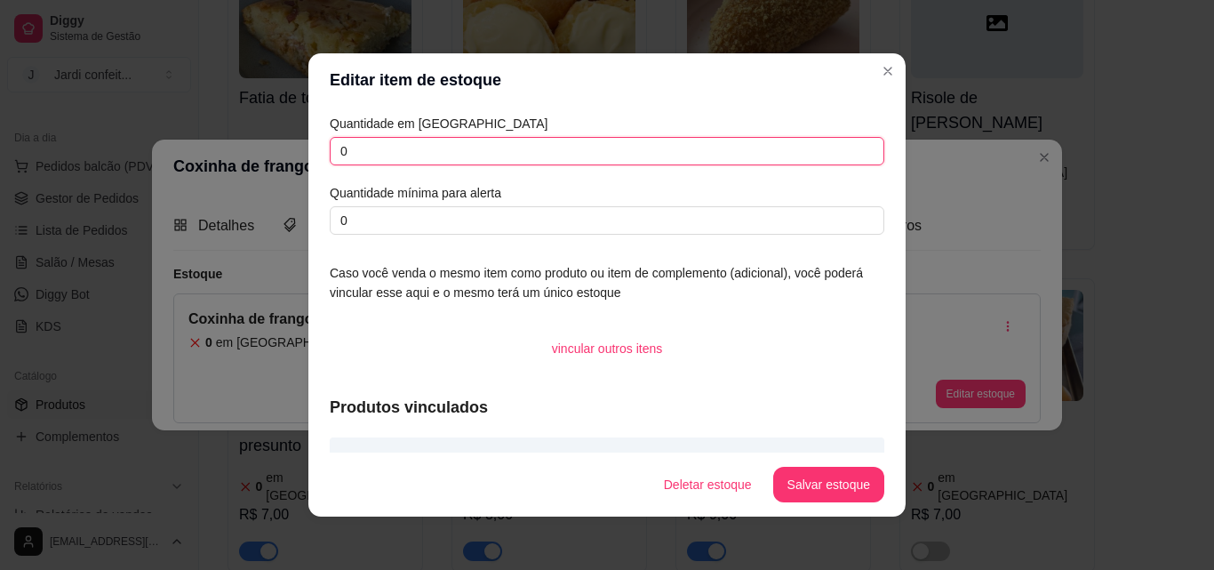
click at [622, 149] on input "0" at bounding box center [607, 151] width 554 height 28
type input "02"
click at [816, 484] on button "Salvar estoque" at bounding box center [828, 484] width 108 height 35
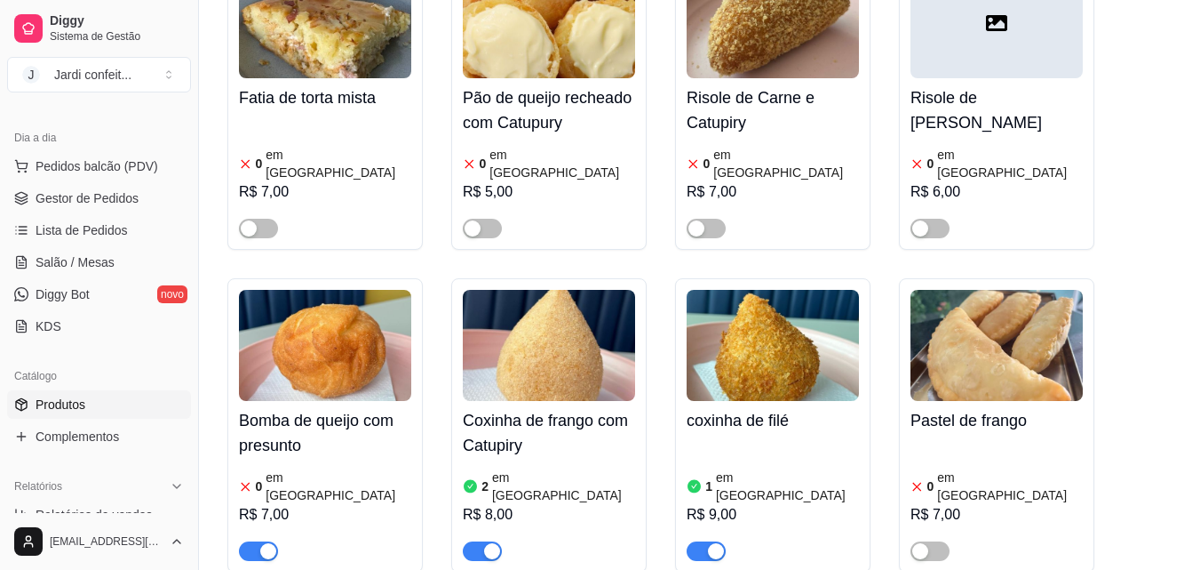
click at [278, 408] on h4 "Bomba de queijo com presunto" at bounding box center [325, 433] width 172 height 50
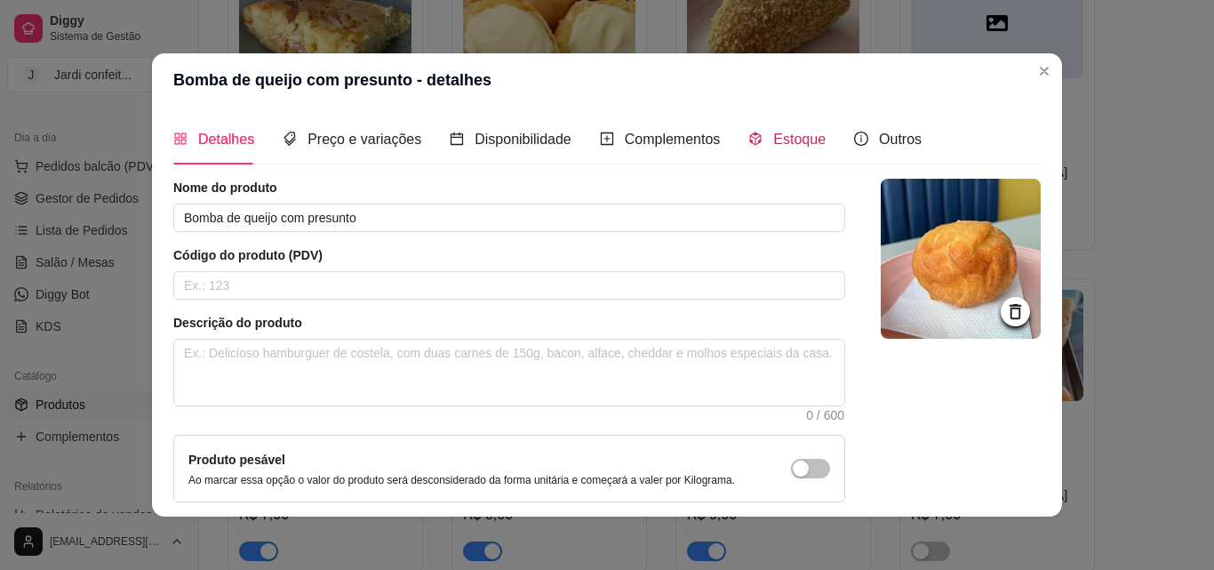
click at [786, 129] on div "Estoque" at bounding box center [786, 139] width 77 height 22
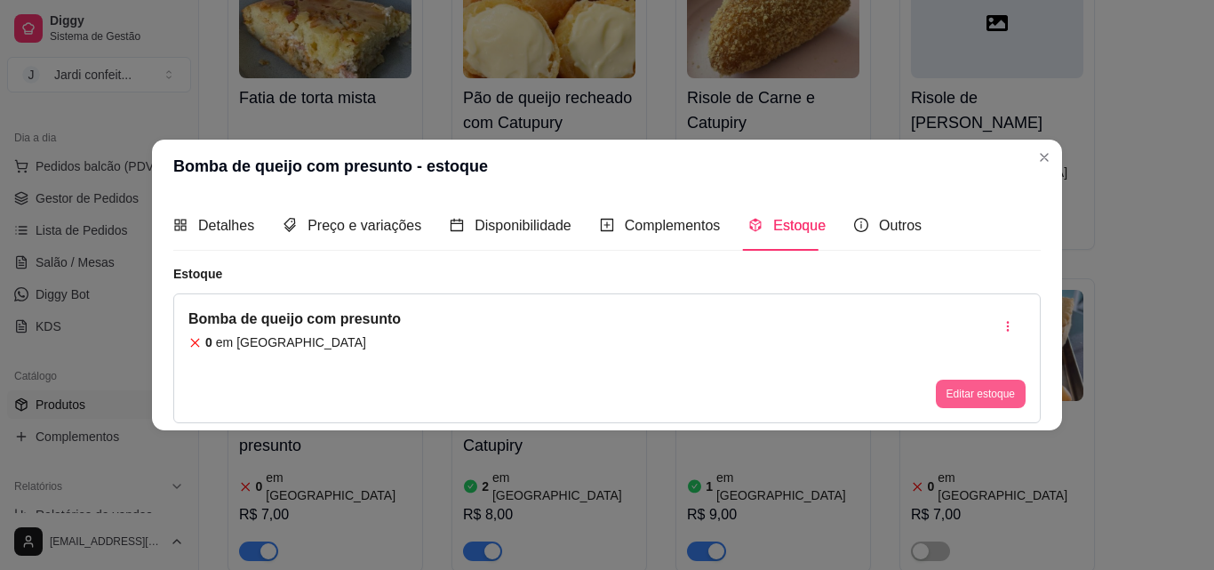
click at [967, 388] on button "Editar estoque" at bounding box center [981, 393] width 90 height 28
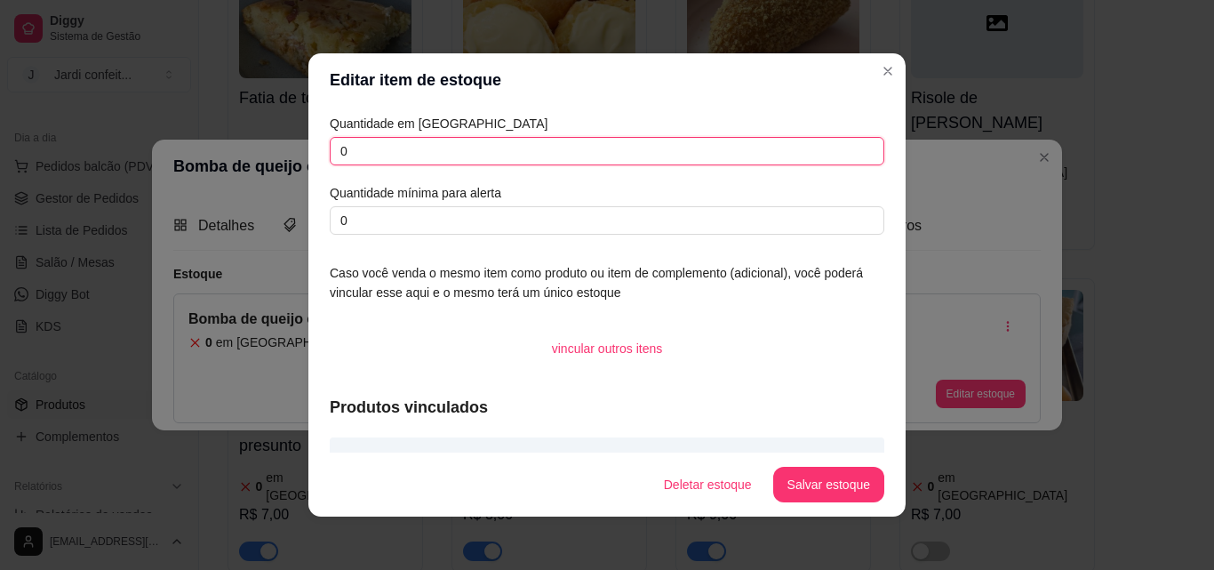
click at [423, 147] on input "0" at bounding box center [607, 151] width 554 height 28
type input "02"
click at [832, 470] on button "Salvar estoque" at bounding box center [828, 484] width 108 height 35
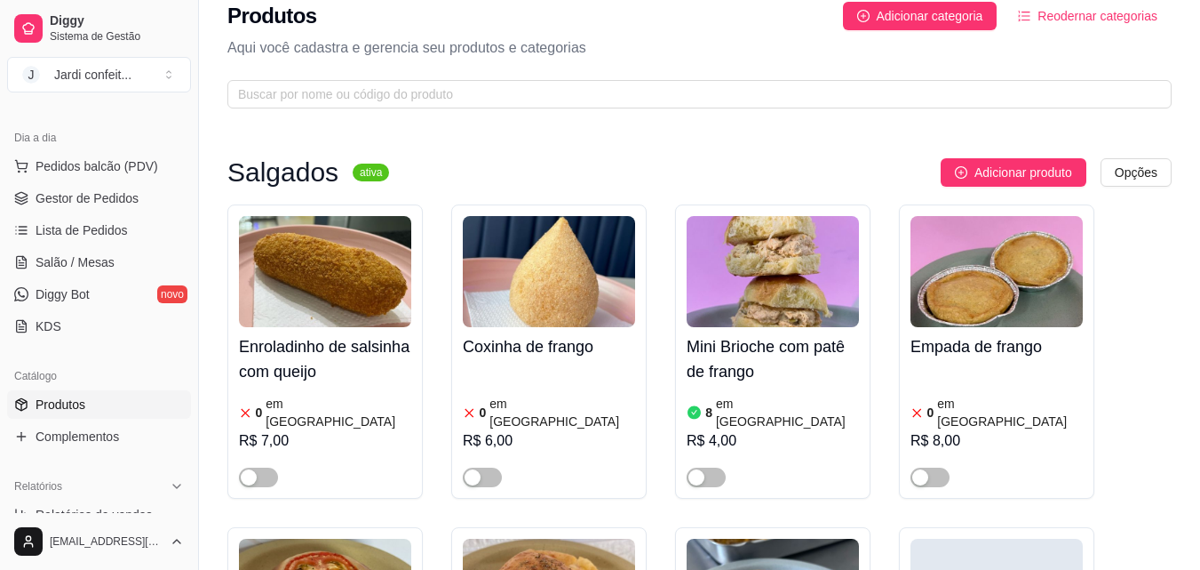
scroll to position [0, 0]
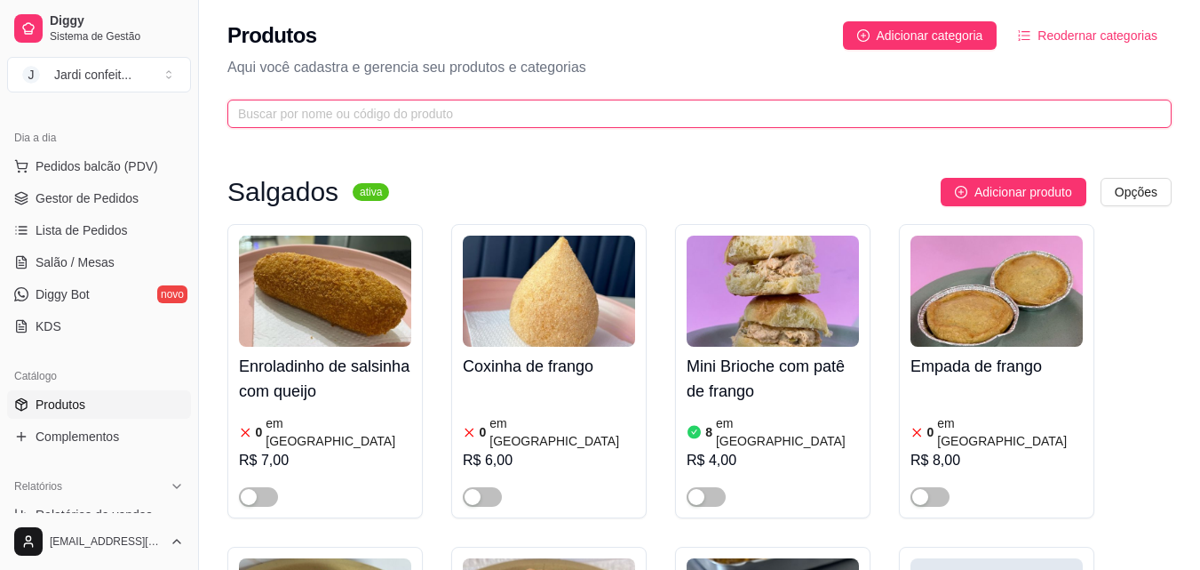
click at [401, 116] on input "text" at bounding box center [692, 114] width 909 height 20
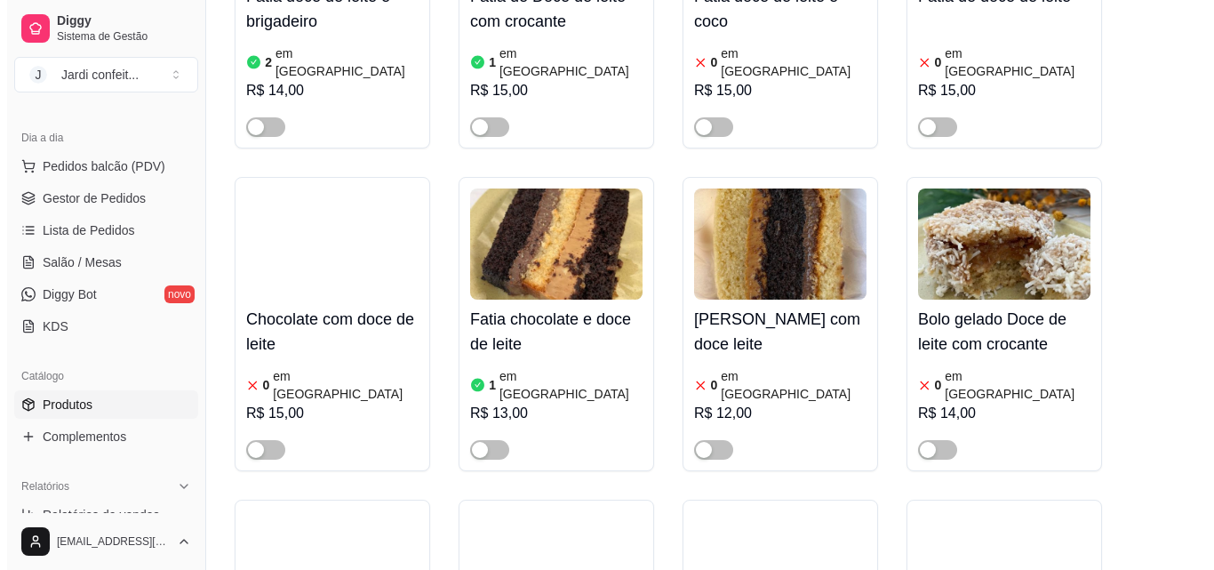
scroll to position [355, 0]
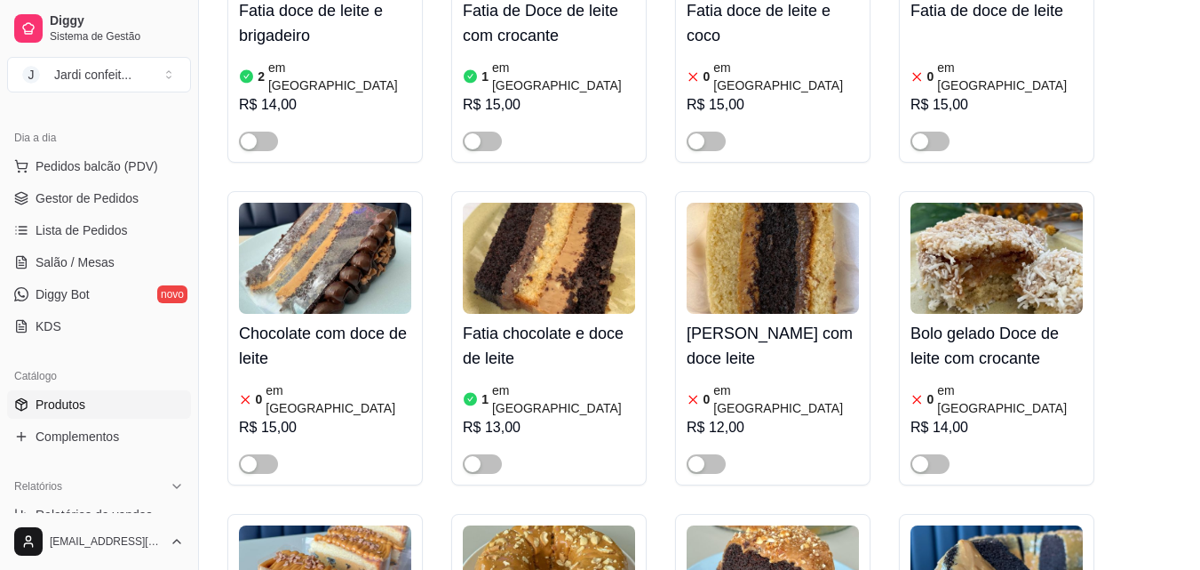
type input "doce"
click at [330, 245] on img at bounding box center [325, 258] width 172 height 111
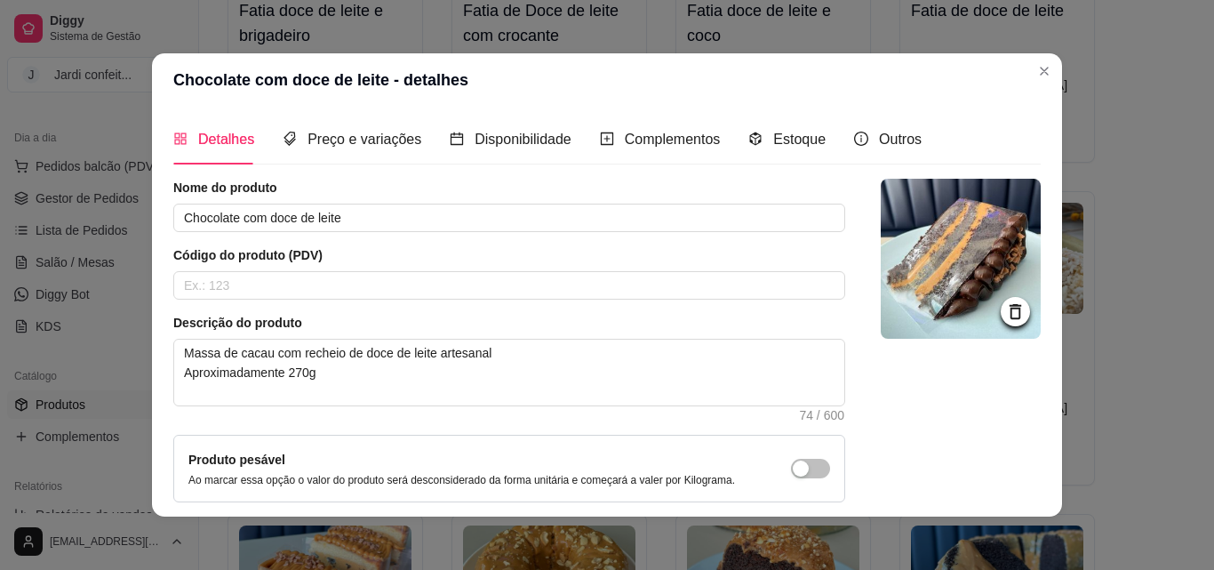
click at [1009, 310] on icon at bounding box center [1015, 311] width 12 height 15
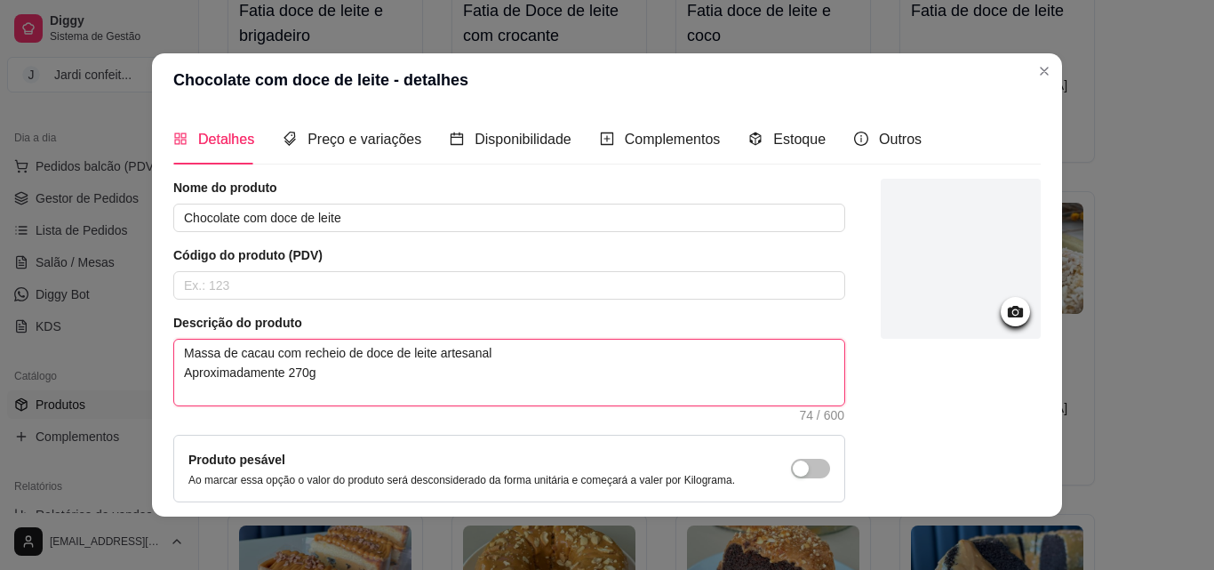
click at [513, 359] on textarea "Massa de cacau com recheio de doce de leite artesanal Aproximadamente 270g" at bounding box center [509, 372] width 670 height 66
type textarea "Massa de cacau com recheio de doce de leite artesanal Aproximadamente 270g"
type textarea "Massa de cacau com recheio de doce de leite artesanal e Aproximadamente 270g"
type textarea "Massa de cacau com recheio de doce de leite artesanal e b Aproximadamente 270g"
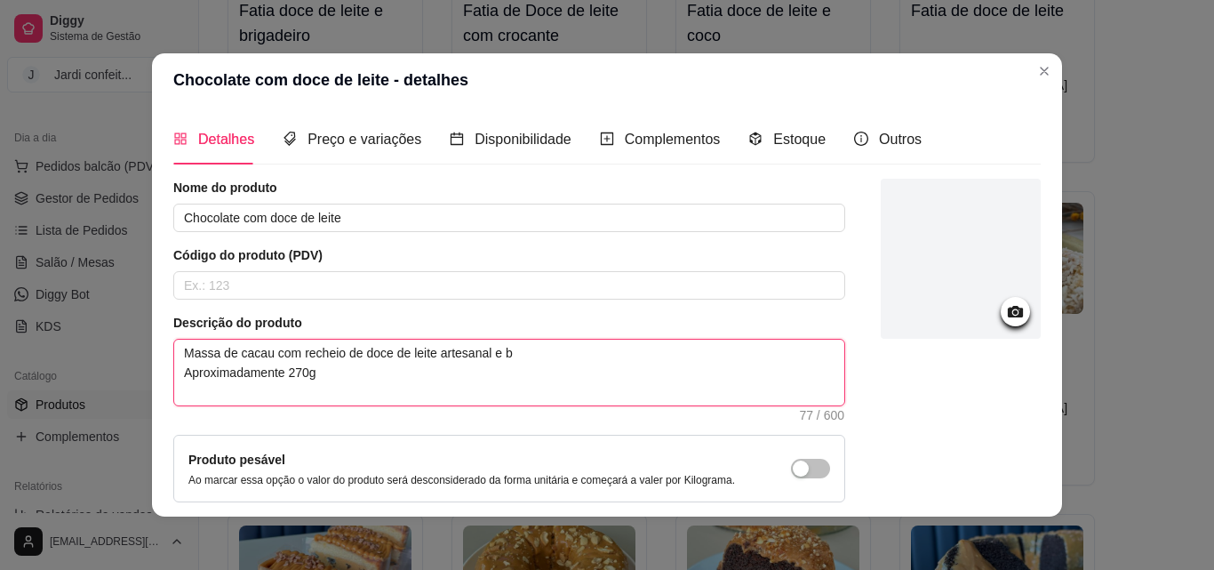
type textarea "Massa de cacau com recheio de doce de leite artesanal e br Aproximadamente 270g"
type textarea "Massa de cacau com recheio de doce de leite artesanal e bri Aproximadamente 270g"
type textarea "Massa de cacau com recheio de doce de leite artesanal e brig Aproximadamente 27…"
type textarea "Massa de cacau com recheio de doce de leite artesanal e briga Aproximadamente 2…"
type textarea "Massa de cacau com recheio de doce de leite artesanal e brigad Aproximadamente …"
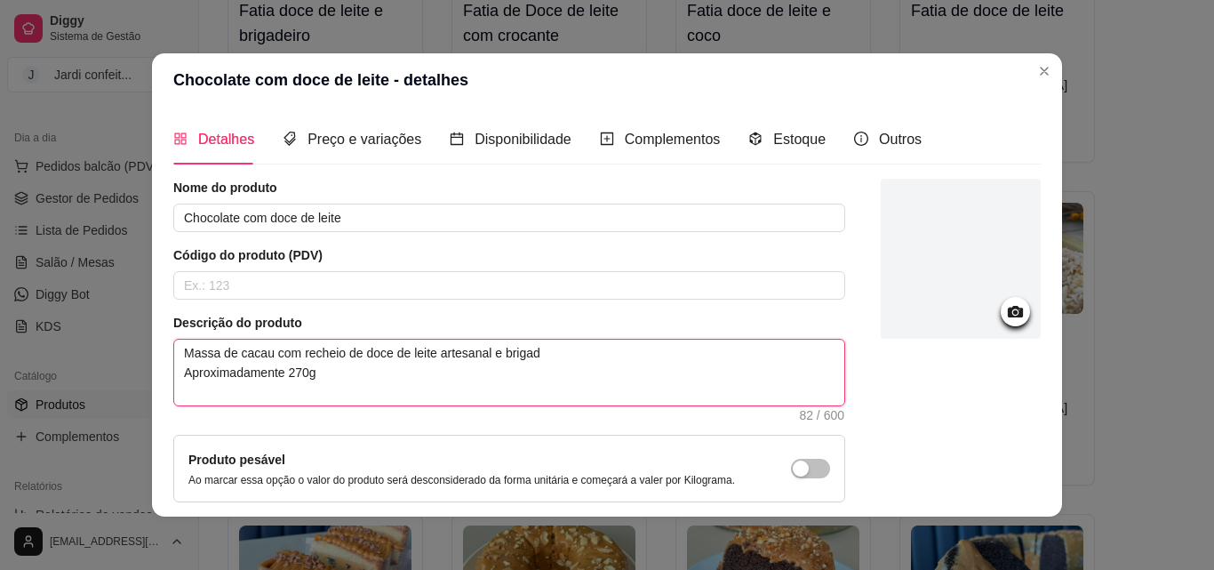
type textarea "Massa de cacau com recheio de doce de leite artesanal e brigade Aproximadamente…"
type textarea "Massa de cacau com recheio de doce de leite artesanal e brigadei Aproximadament…"
type textarea "Massa de cacau com recheio de doce de leite artesanal e brigadeir Aproximadamen…"
type textarea "Massa de cacau com recheio de doce de leite artesanal e brigadeiro Aproximadame…"
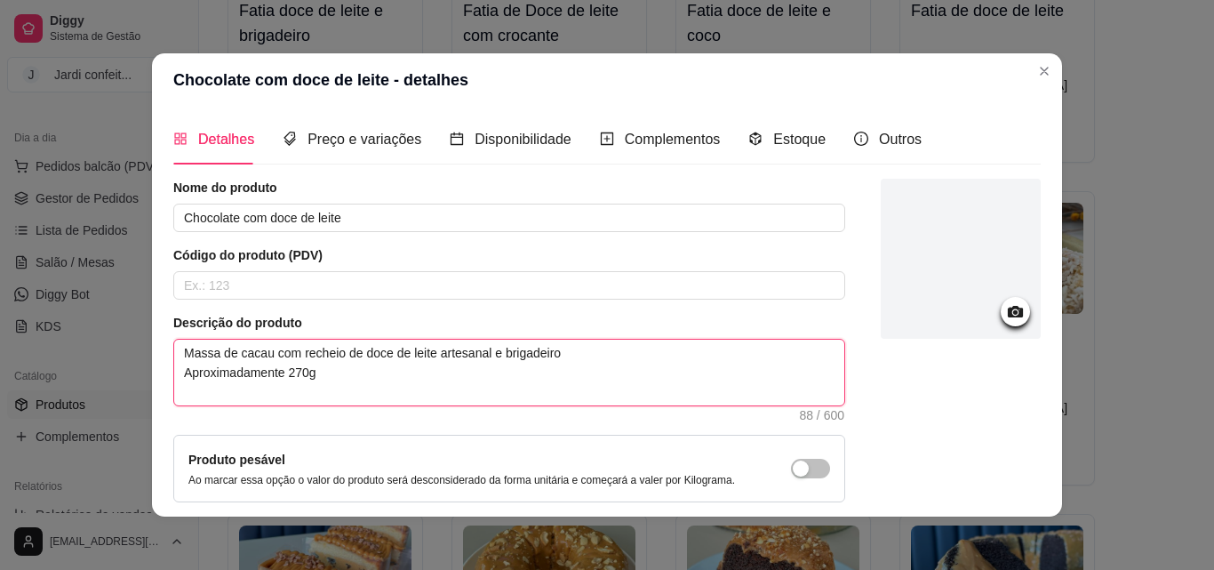
type textarea "Massa de cacau com recheio de doce de leite artesanal e brigadeiro d Aproximada…"
type textarea "Massa de cacau com recheio de doce de leite artesanal e brigadeiro de Aproximad…"
type textarea "Massa de cacau com recheio de doce de leite artesanal e brigadeiro de c Aproxim…"
type textarea "Massa de cacau com recheio de doce de leite artesanal e brigadeiro de ch Aproxi…"
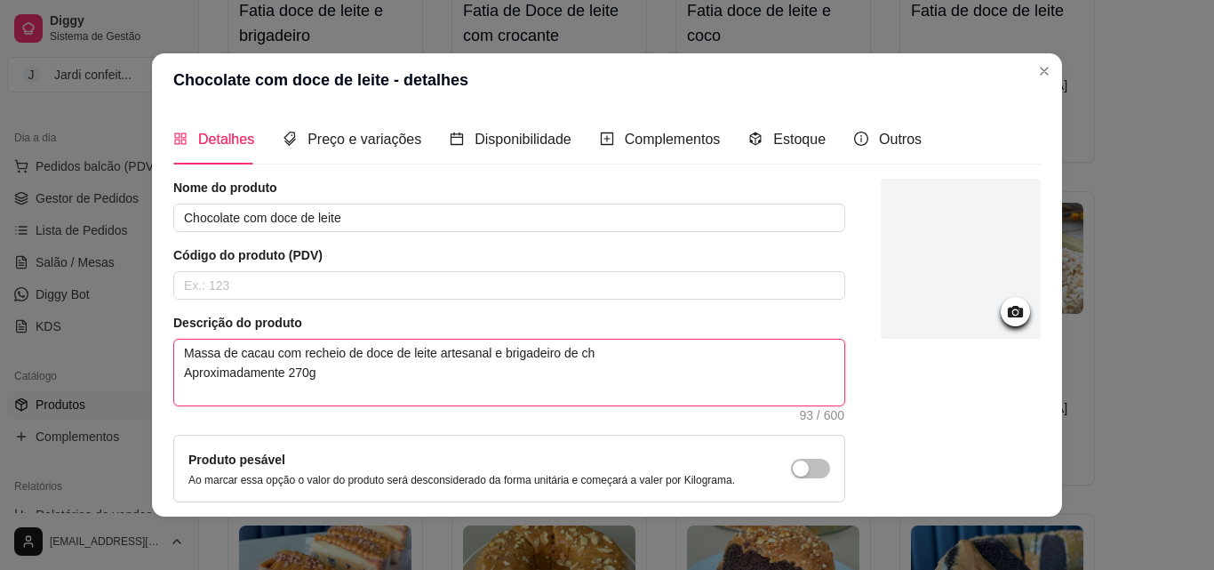
type textarea "Massa de cacau com recheio de doce de leite artesanal e brigadeiro de cho Aprox…"
type textarea "Massa de cacau com recheio de doce de leite artesanal e brigadeiro de choci Apr…"
type textarea "Massa de cacau com recheio de doce de leite artesanal e brigadeiro de choc Apro…"
type textarea "Massa de cacau com recheio de doce de leite artesanal e brigadeiro de choco Apr…"
type textarea "Massa de cacau com recheio de doce de leite artesanal e brigadeiro de chocol Ap…"
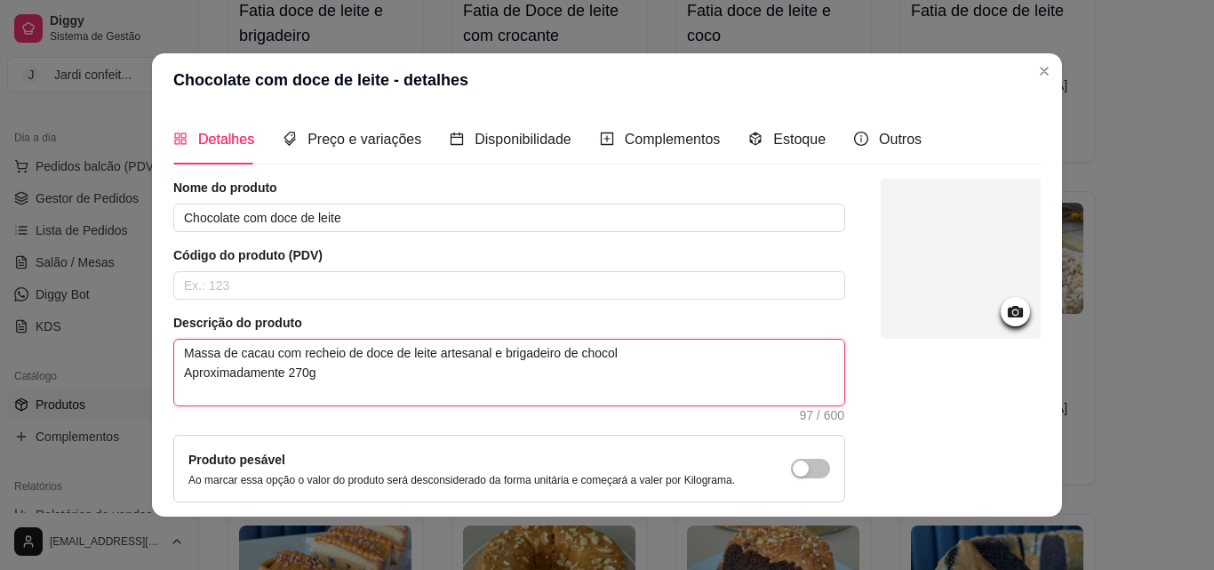
type textarea "Massa de cacau com recheio de doce de leite artesanal e brigadeiro de chocola A…"
type textarea "Massa de cacau com recheio de doce de leite artesanal e brigadeiro de chocolat …"
type textarea "Massa de cacau com recheio de doce de leite artesanal e brigadeiro de chocolatw…"
type textarea "Massa de cacau com recheio de doce de leite artesanal e brigadeiro de chocolat …"
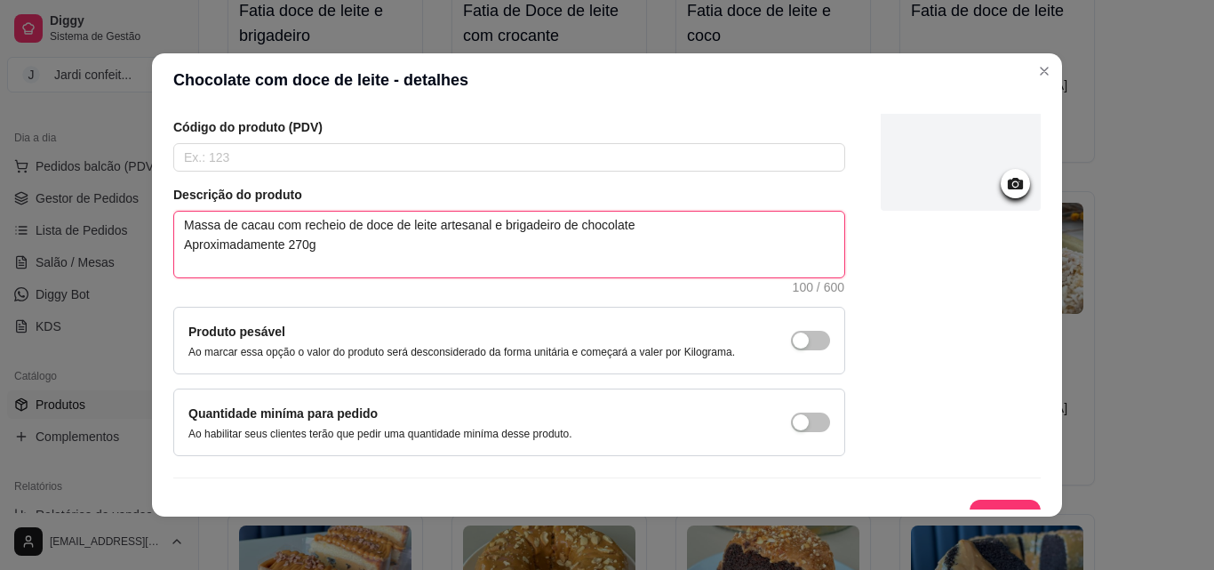
scroll to position [154, 0]
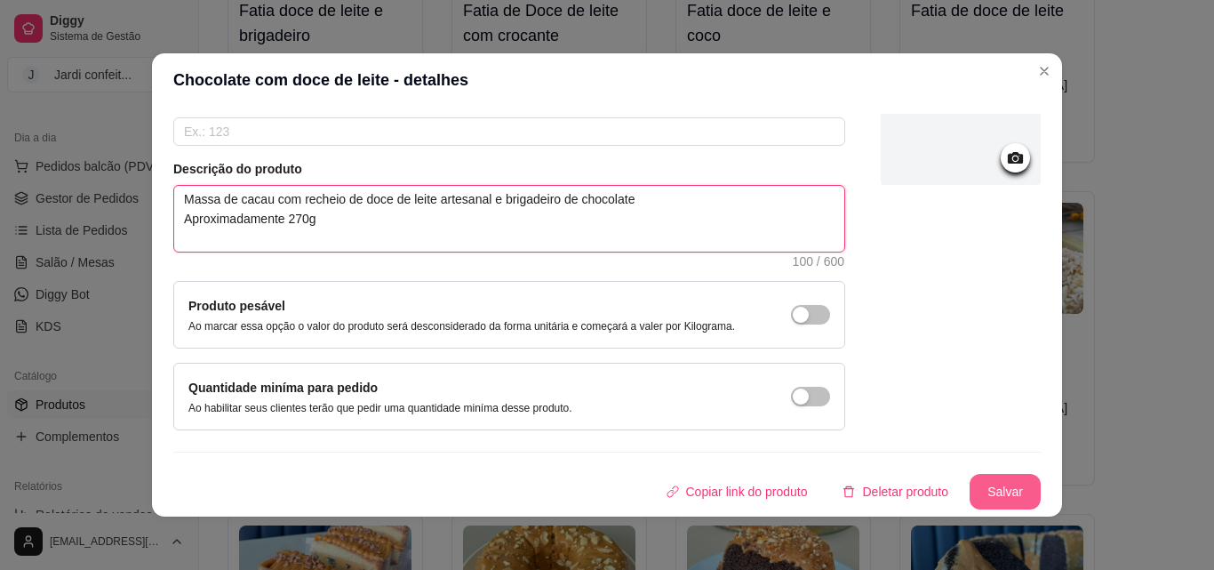
type textarea "Massa de cacau com recheio de doce de leite artesanal e brigadeiro de chocolate…"
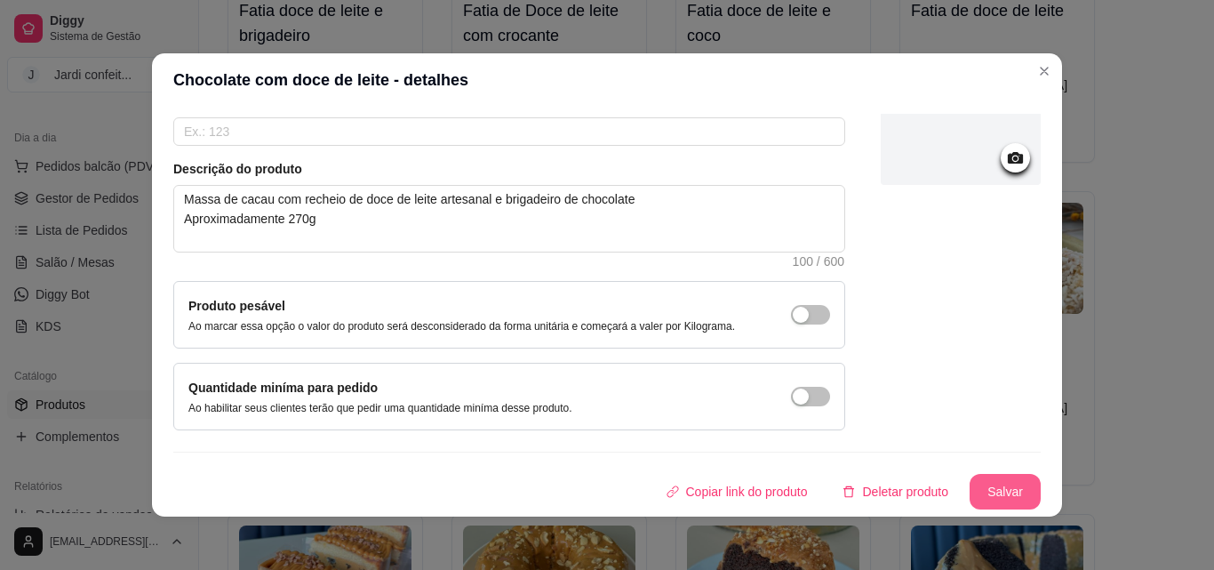
click at [991, 493] on button "Salvar" at bounding box center [1004, 492] width 71 height 36
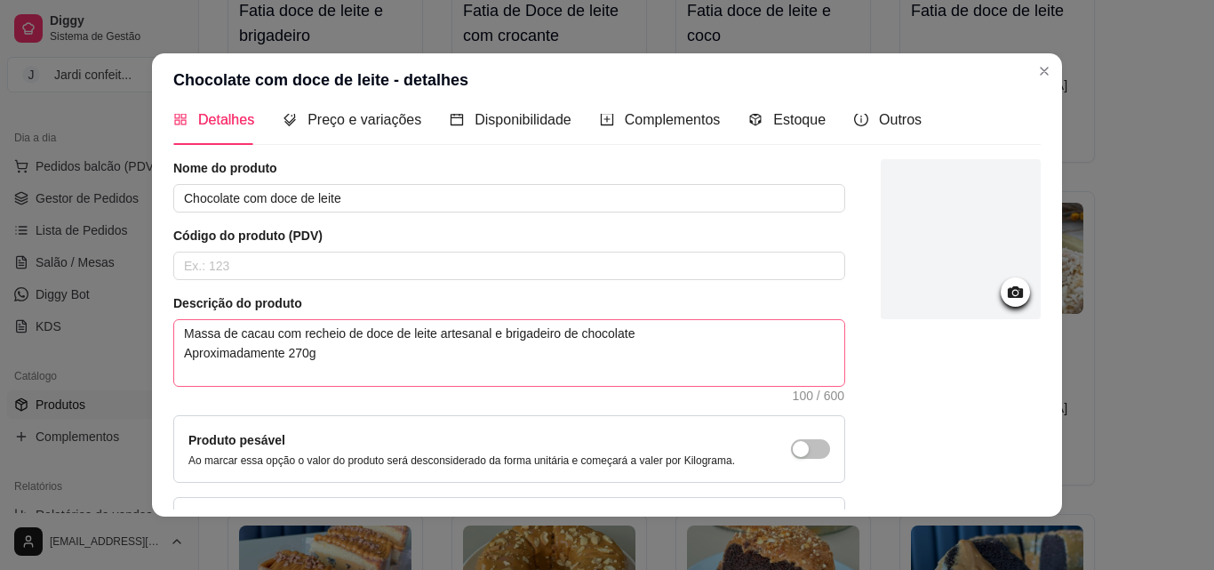
scroll to position [0, 0]
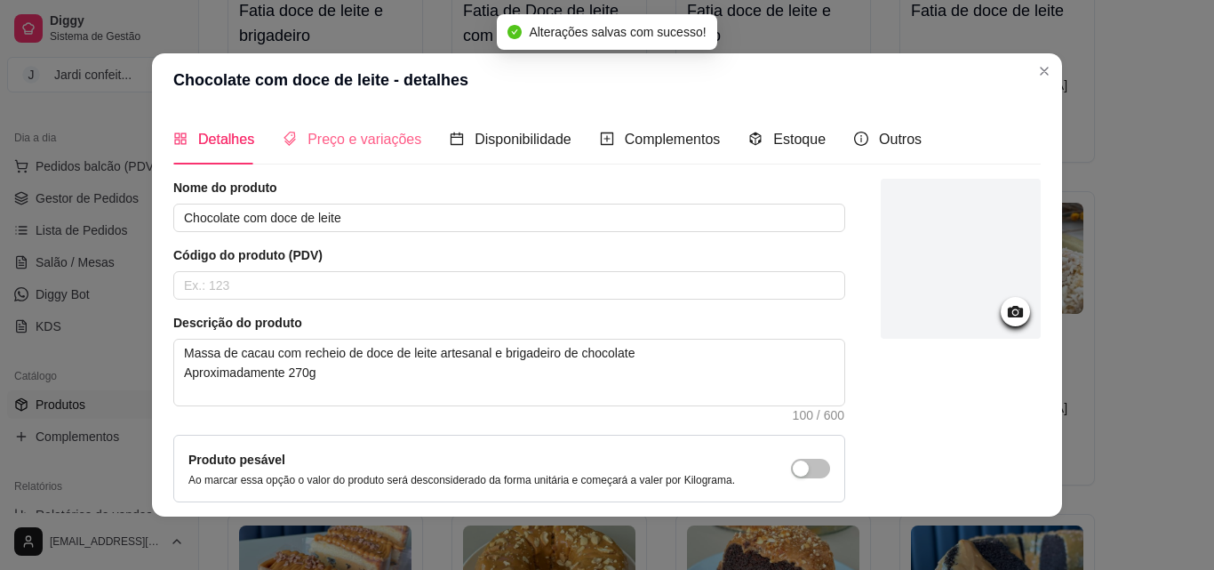
click at [361, 124] on div "Preço e variações" at bounding box center [352, 139] width 139 height 51
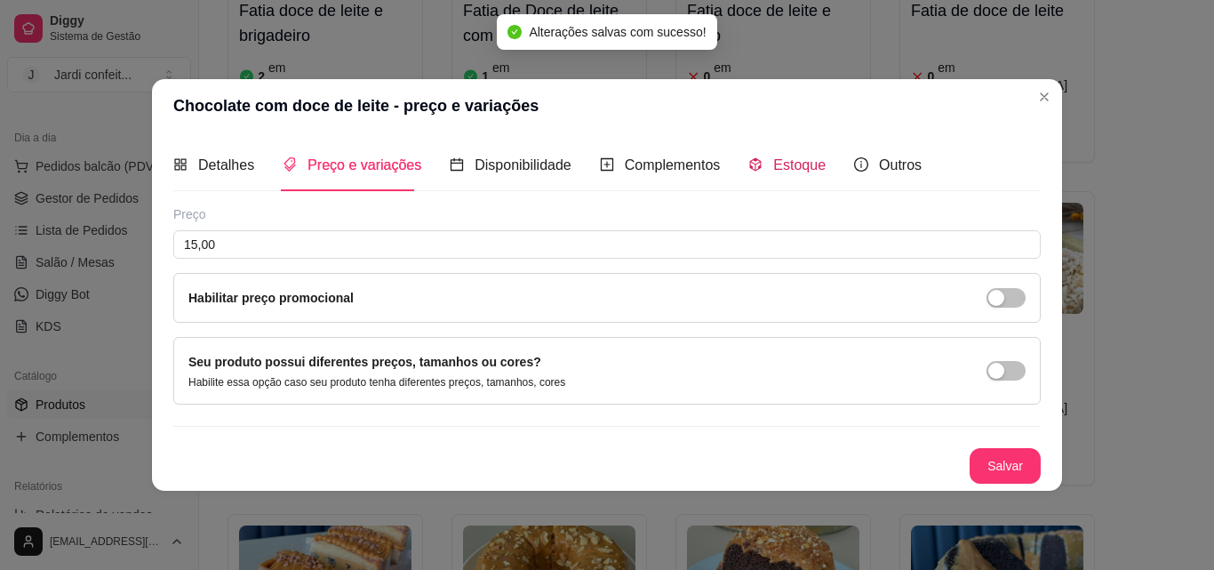
click at [809, 158] on span "Estoque" at bounding box center [799, 164] width 52 height 15
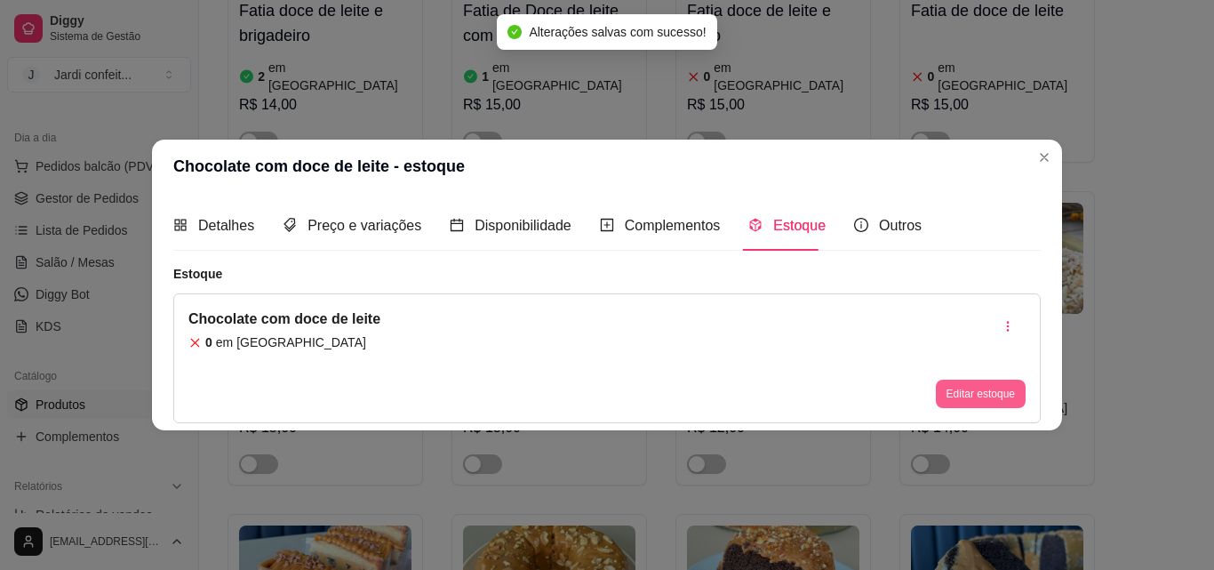
click at [993, 391] on button "Editar estoque" at bounding box center [981, 393] width 90 height 28
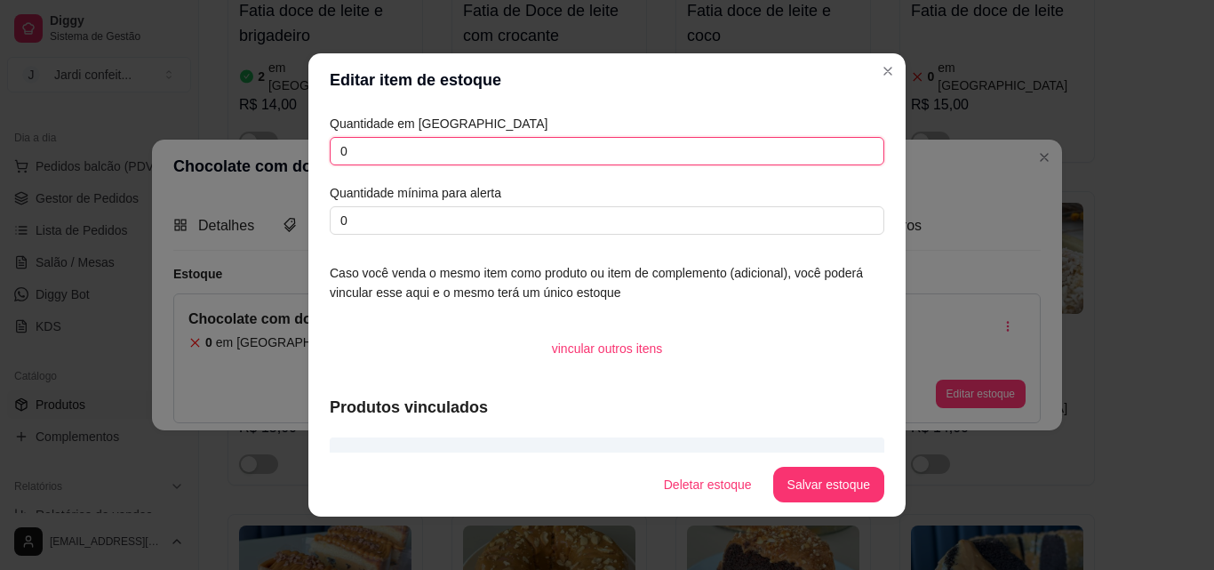
click at [398, 151] on input "0" at bounding box center [607, 151] width 554 height 28
type input "12"
click at [796, 481] on button "Salvar estoque" at bounding box center [828, 485] width 111 height 36
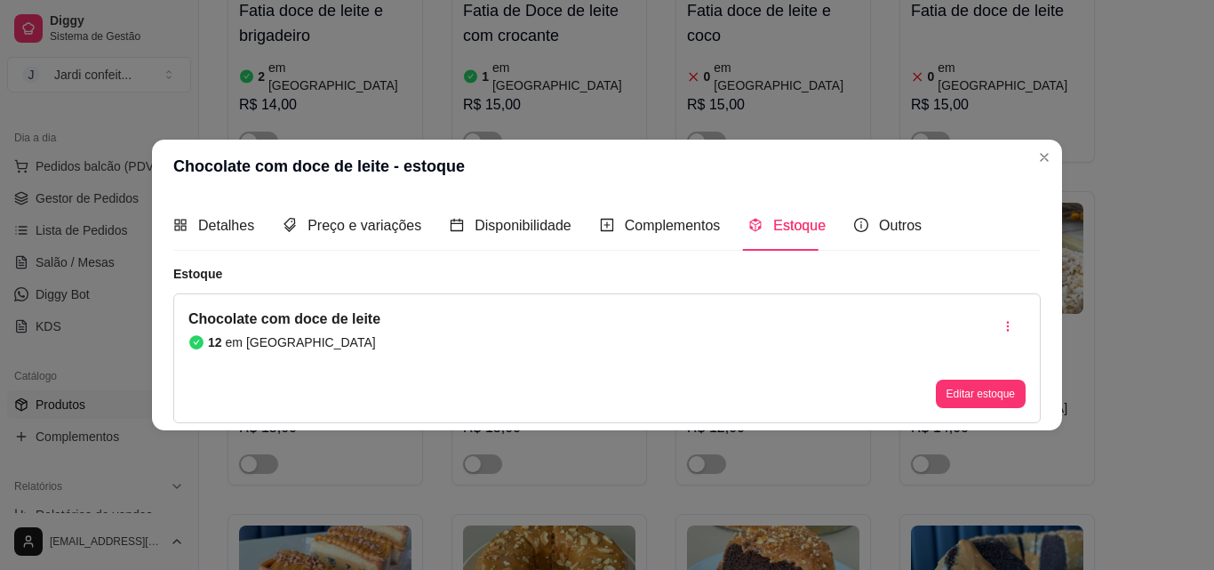
click at [214, 211] on div "Detalhes" at bounding box center [213, 225] width 81 height 51
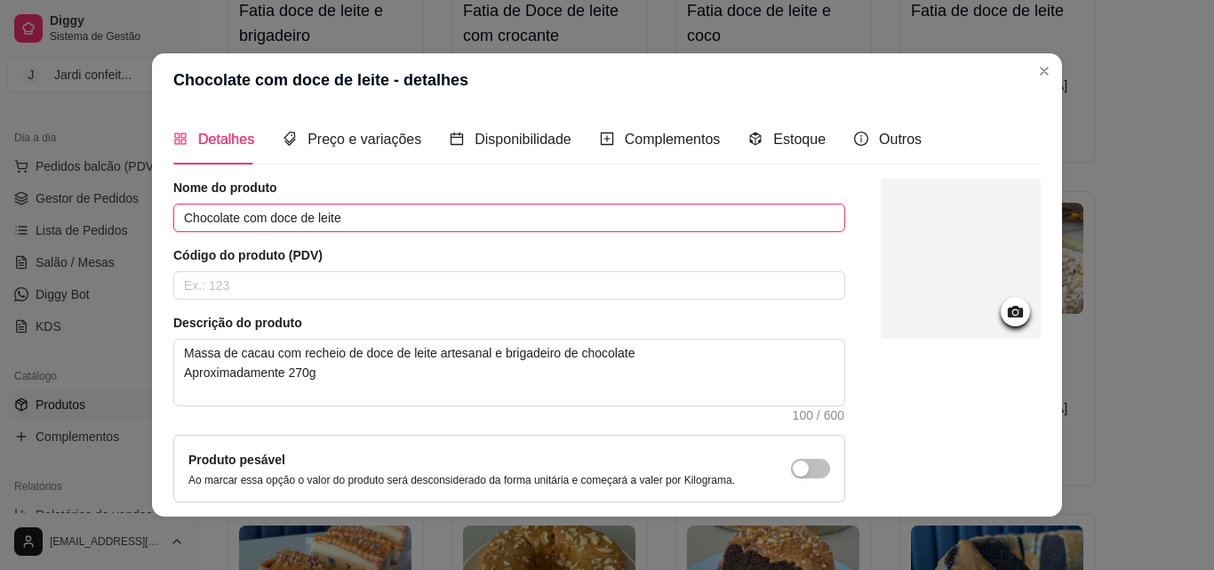
click at [175, 215] on input "Chocolate com doce de leite" at bounding box center [509, 217] width 672 height 28
click at [196, 221] on input "Fattia Chocolate com doce de leite" at bounding box center [509, 217] width 672 height 28
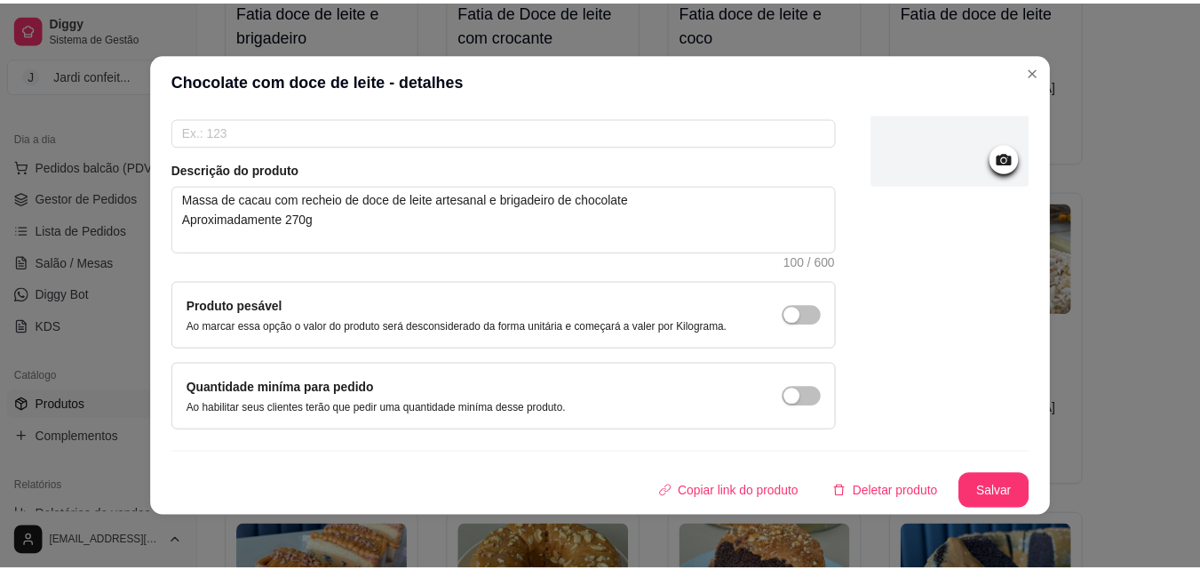
scroll to position [4, 0]
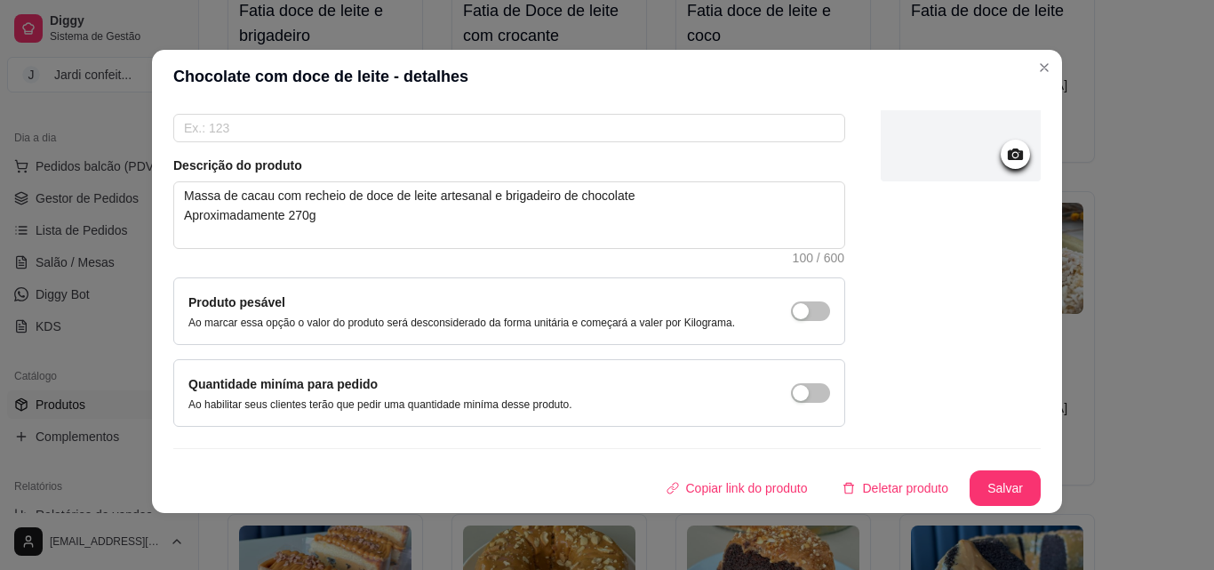
type input "Fatia Chocolate com doce de leite"
click at [970, 484] on button "Salvar" at bounding box center [1004, 488] width 69 height 35
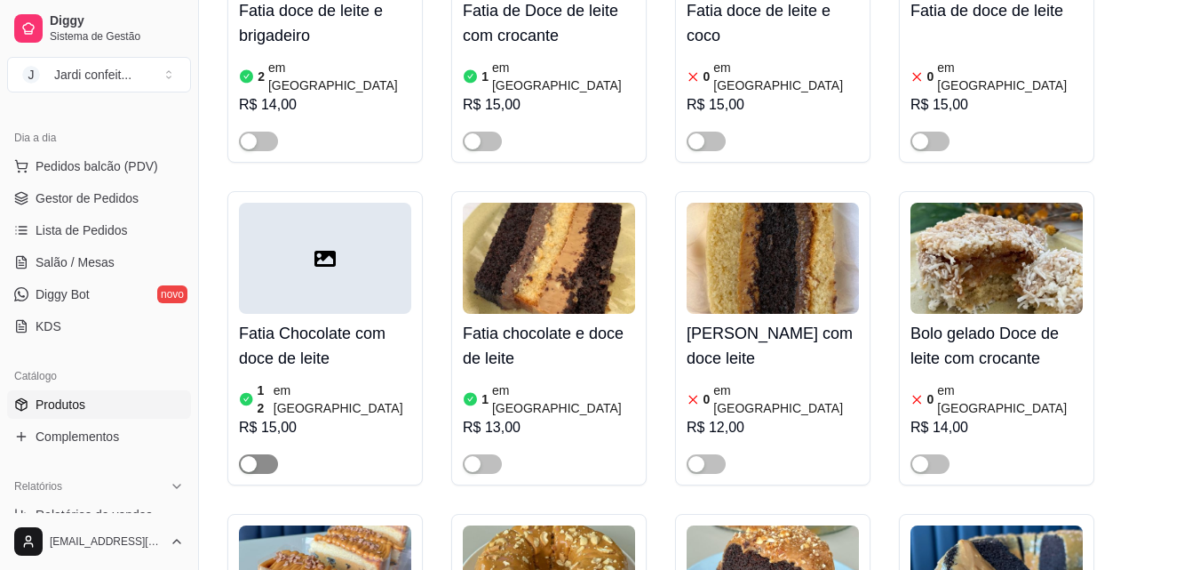
click at [259, 454] on span "button" at bounding box center [258, 464] width 39 height 20
click at [131, 203] on span "Gestor de Pedidos" at bounding box center [87, 198] width 103 height 18
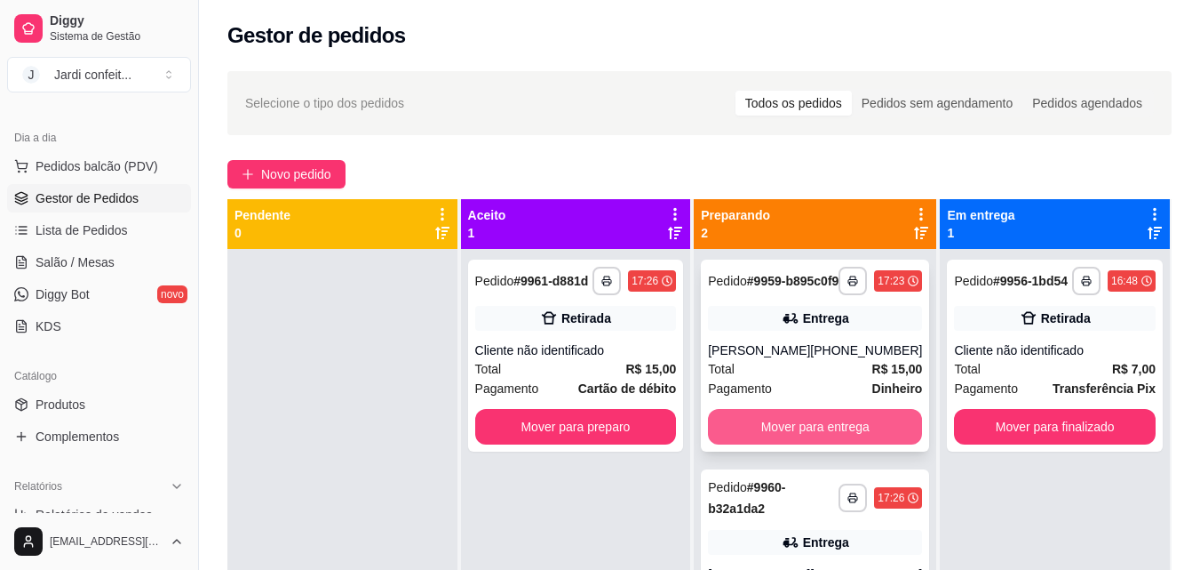
click at [803, 435] on button "Mover para entrega" at bounding box center [815, 427] width 214 height 36
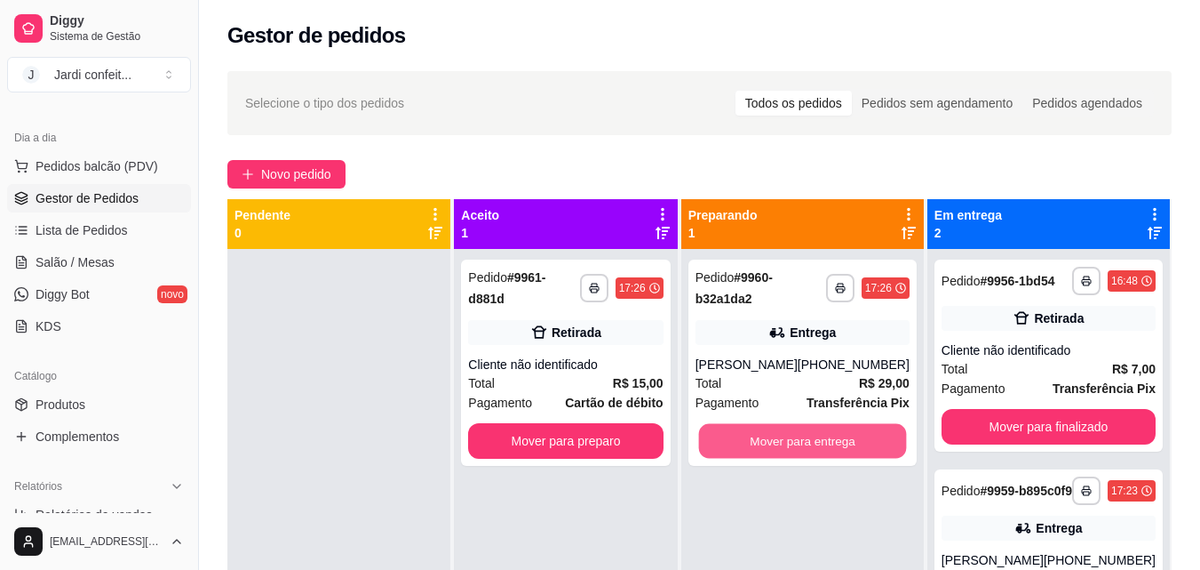
click at [803, 435] on button "Mover para entrega" at bounding box center [802, 441] width 208 height 35
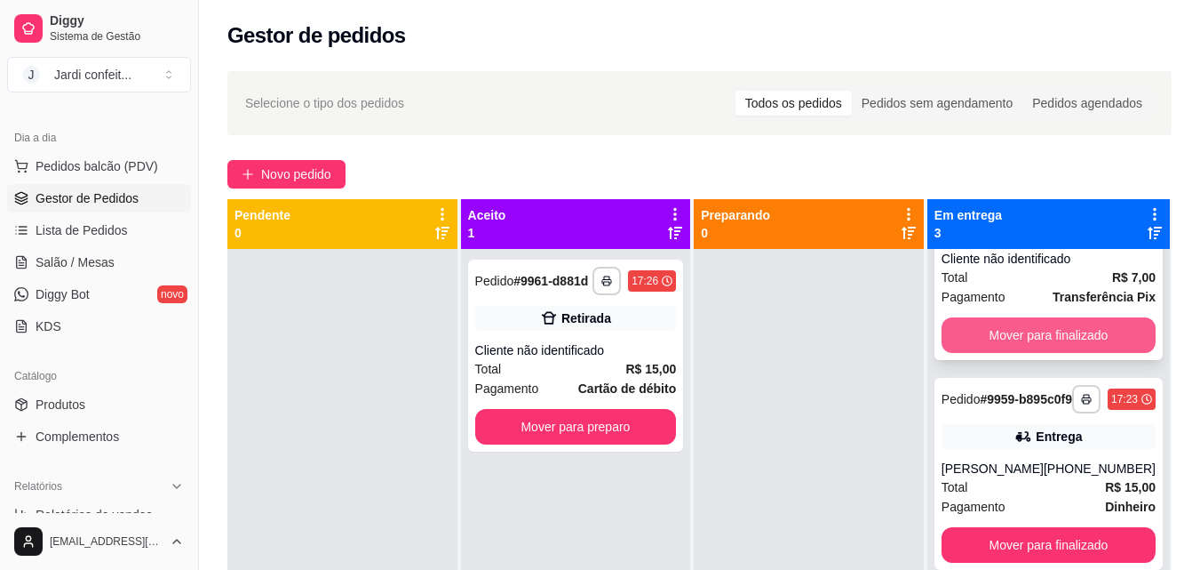
scroll to position [31, 0]
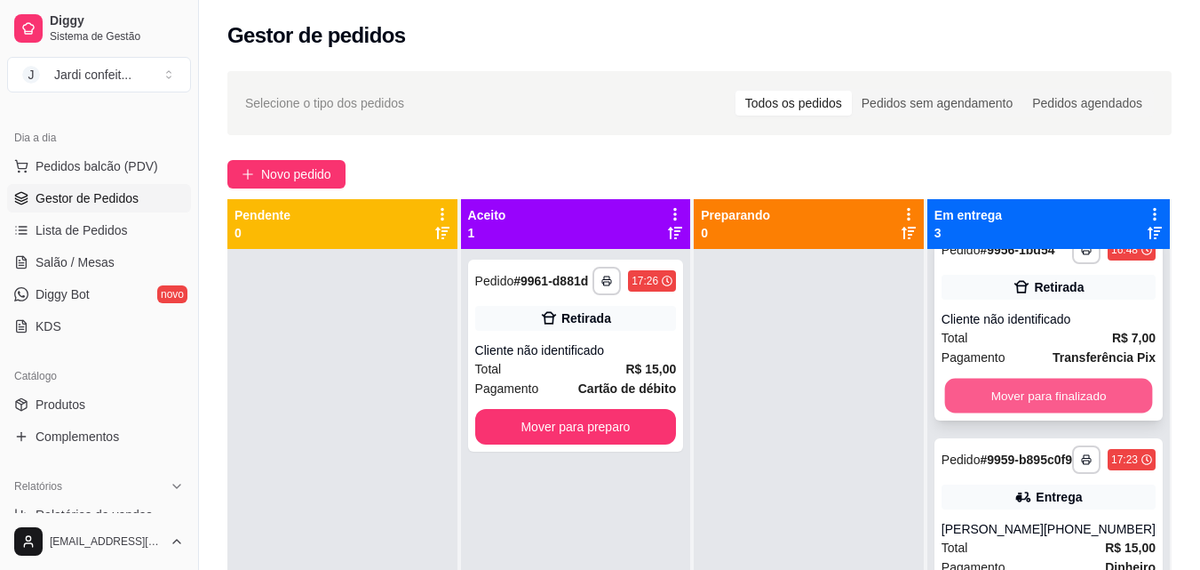
click at [1007, 403] on button "Mover para finalizado" at bounding box center [1049, 396] width 208 height 35
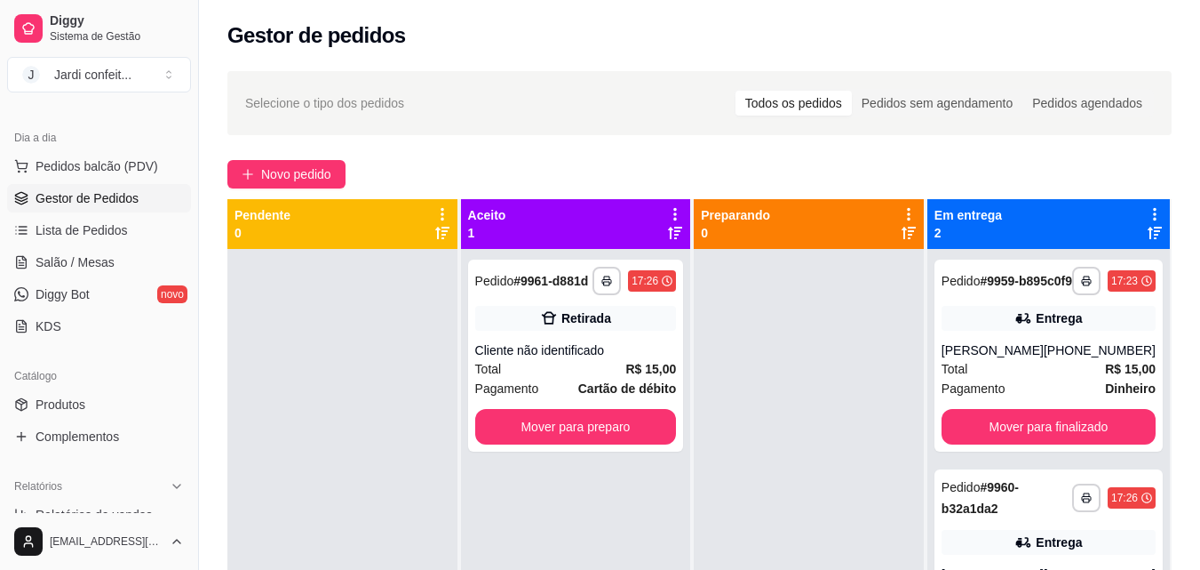
scroll to position [0, 0]
click at [651, 423] on button "Mover para preparo" at bounding box center [575, 427] width 195 height 35
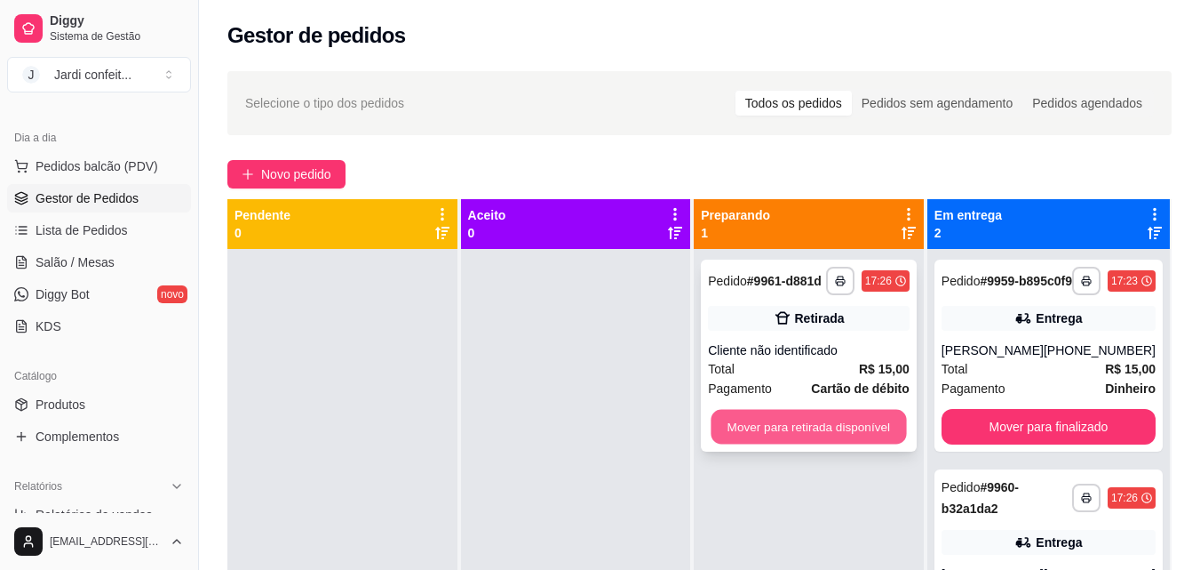
click at [793, 421] on button "Mover para retirada disponível" at bounding box center [809, 427] width 195 height 35
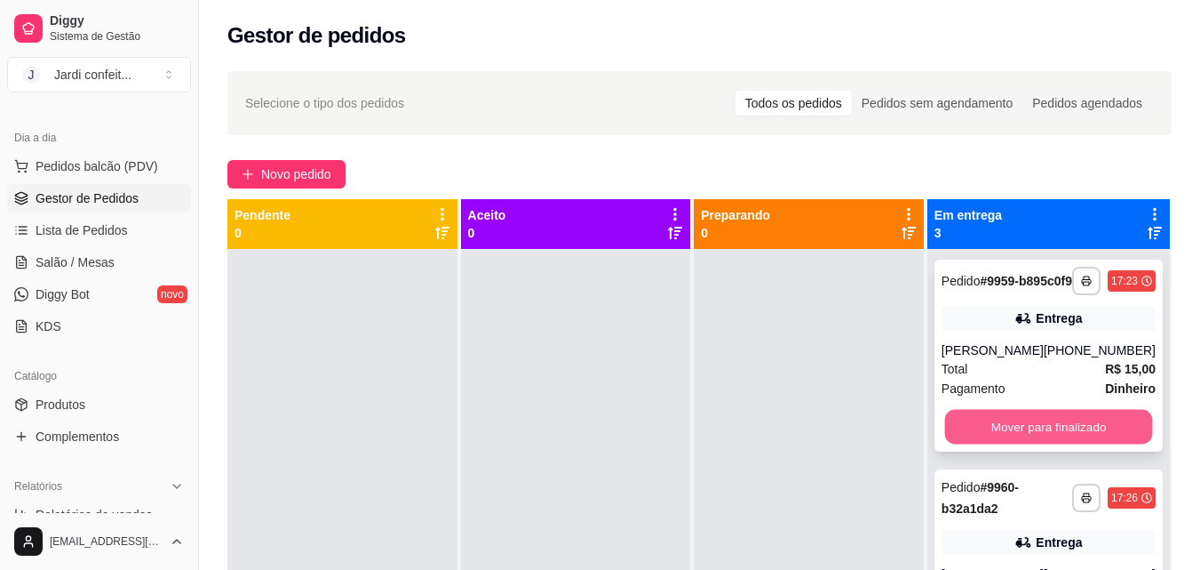
click at [1050, 440] on button "Mover para finalizado" at bounding box center [1049, 427] width 208 height 35
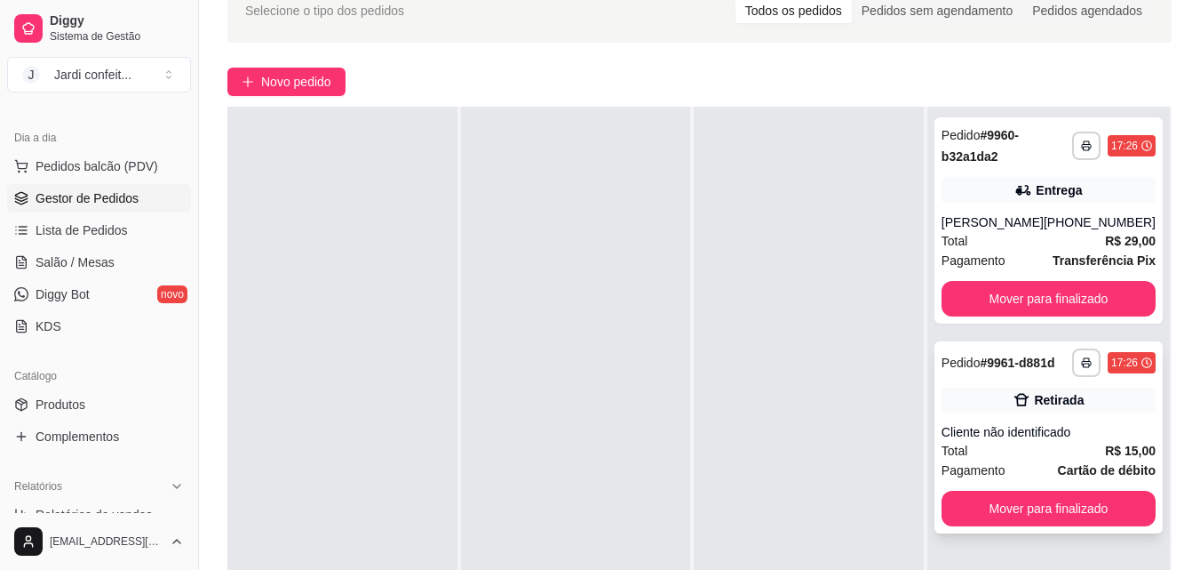
scroll to position [178, 0]
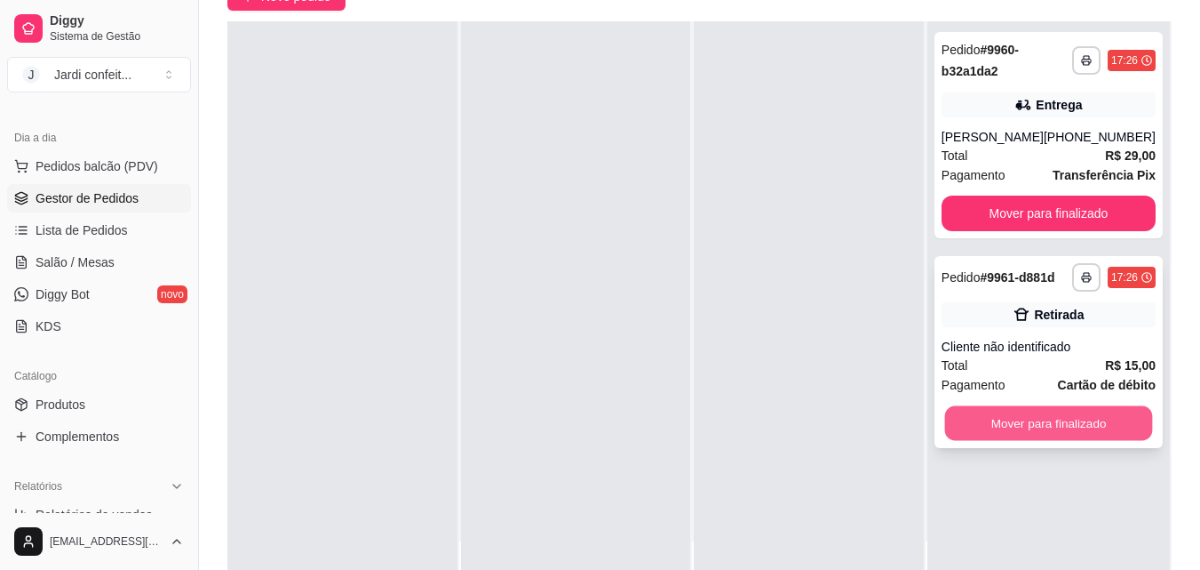
click at [1049, 420] on button "Mover para finalizado" at bounding box center [1049, 423] width 208 height 35
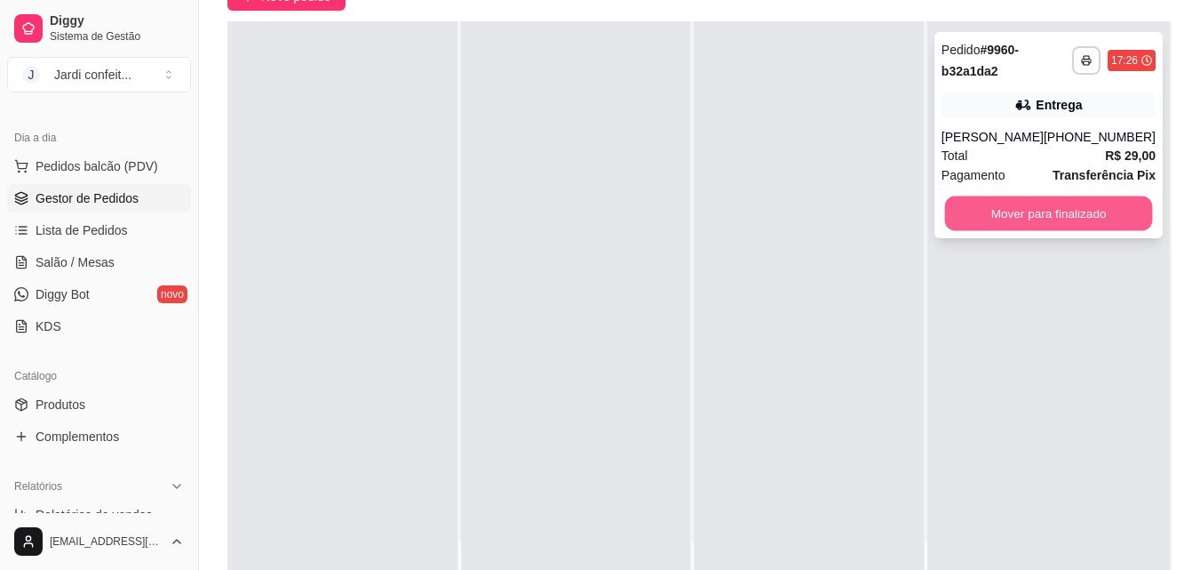
click at [1084, 200] on button "Mover para finalizado" at bounding box center [1049, 213] width 208 height 35
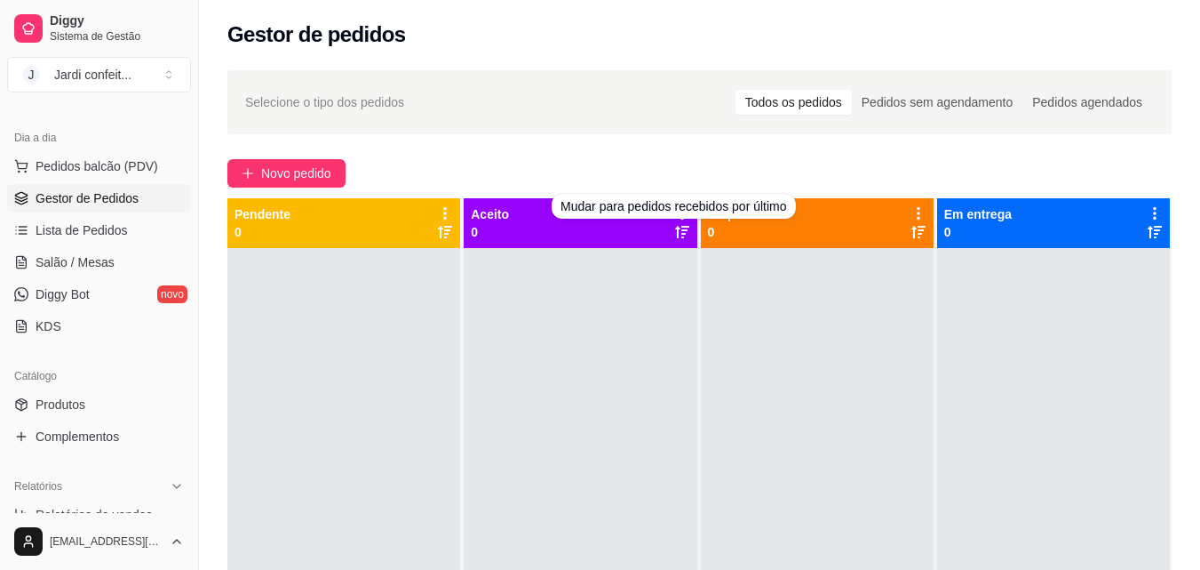
scroll to position [0, 0]
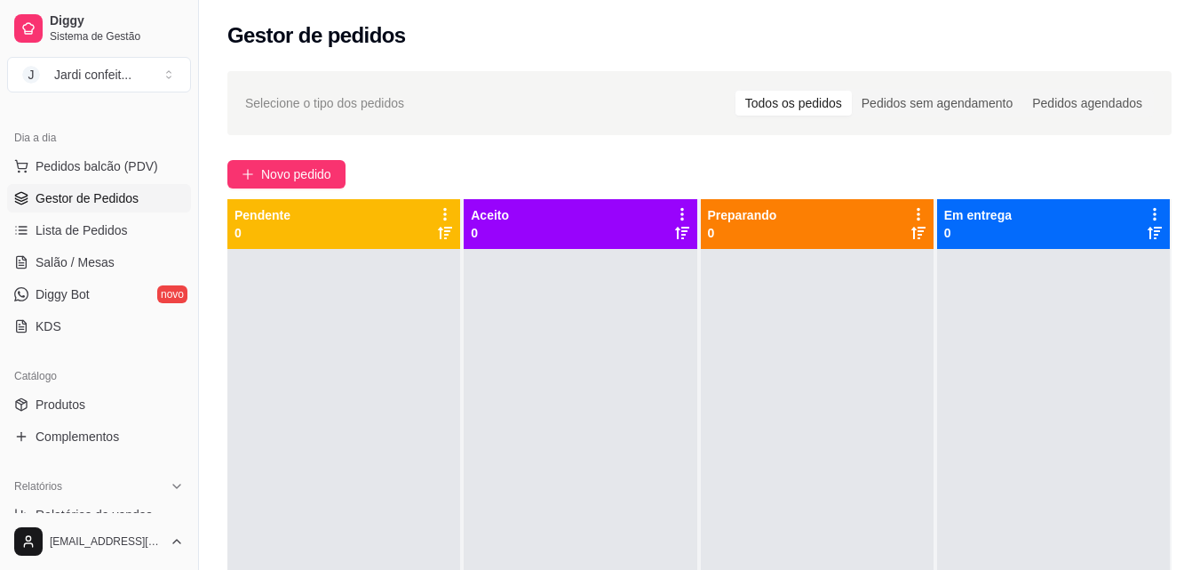
click at [674, 161] on div "Novo pedido" at bounding box center [699, 174] width 945 height 28
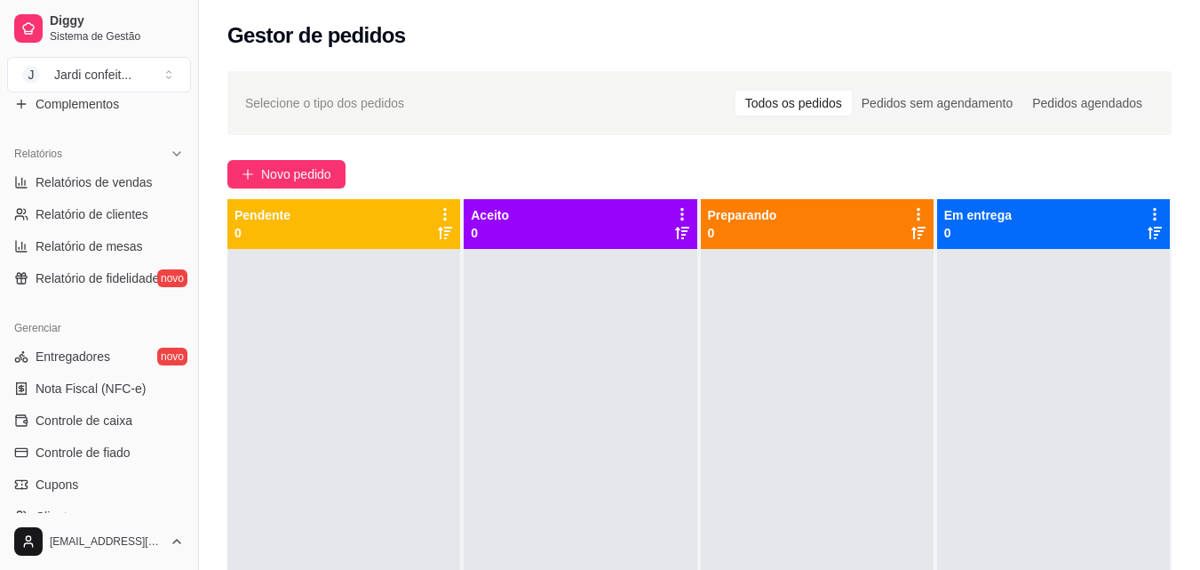
scroll to position [444, 0]
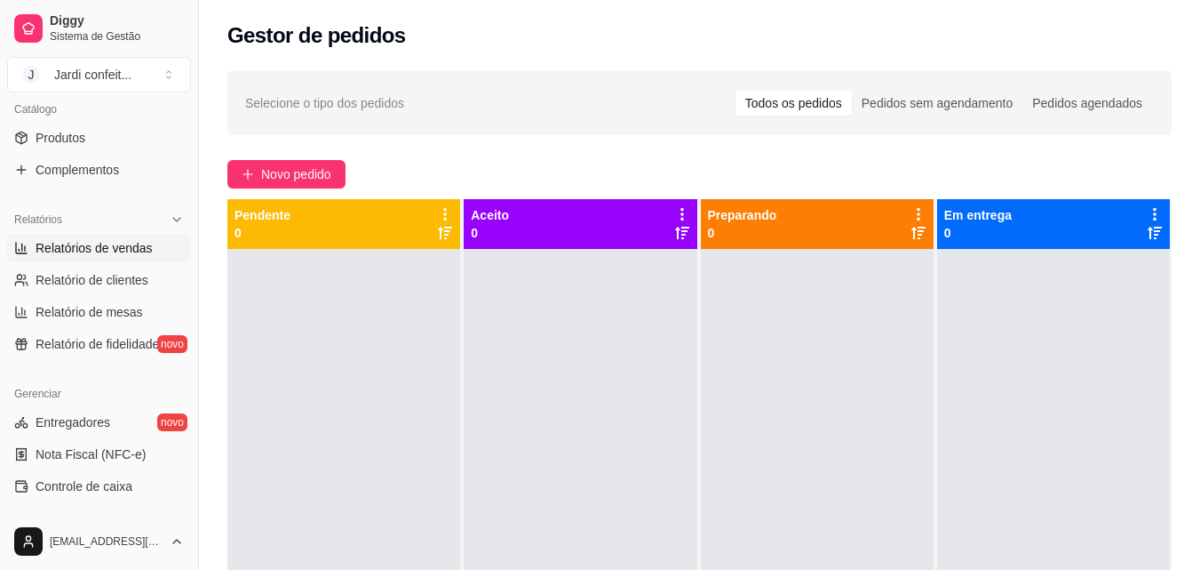
click at [112, 246] on span "Relatórios de vendas" at bounding box center [94, 248] width 117 height 18
select select "ALL"
select select "0"
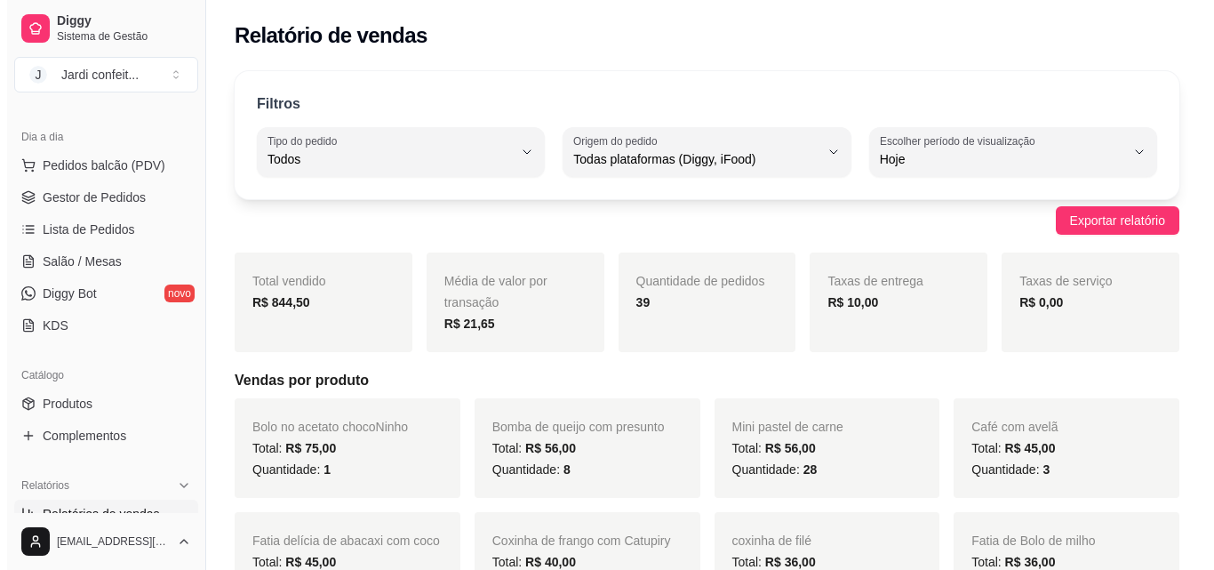
scroll to position [178, 0]
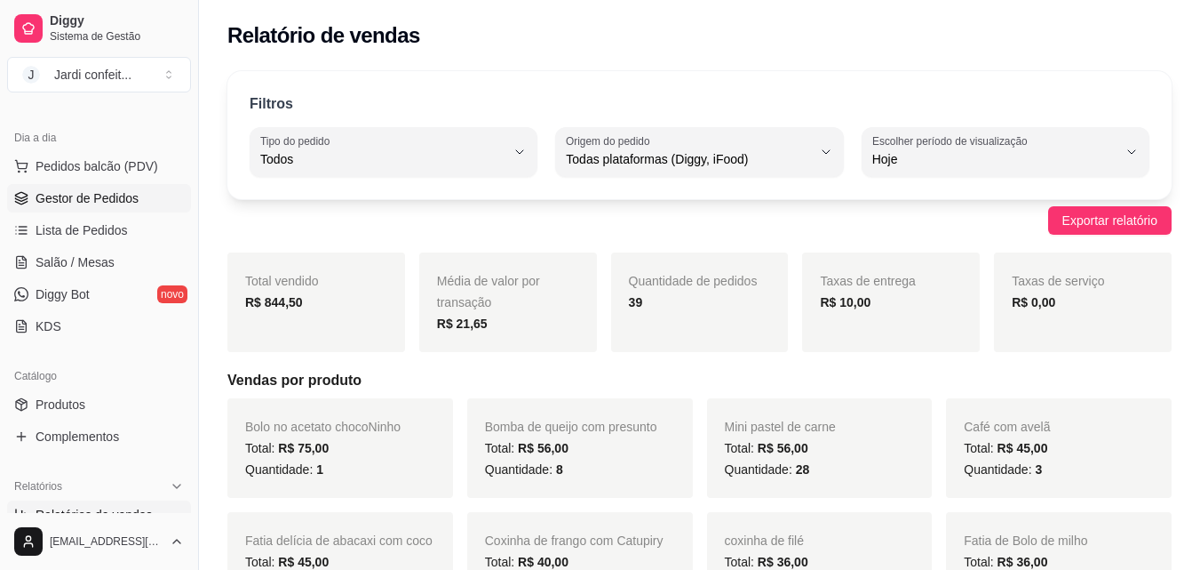
click at [131, 195] on span "Gestor de Pedidos" at bounding box center [87, 198] width 103 height 18
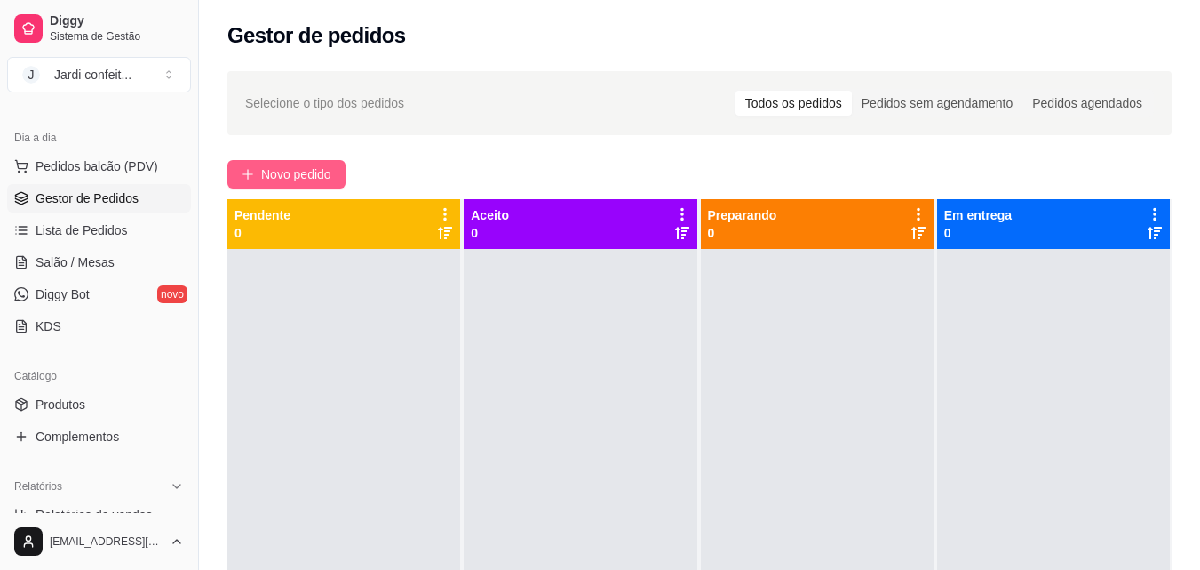
click at [314, 165] on span "Novo pedido" at bounding box center [296, 174] width 70 height 20
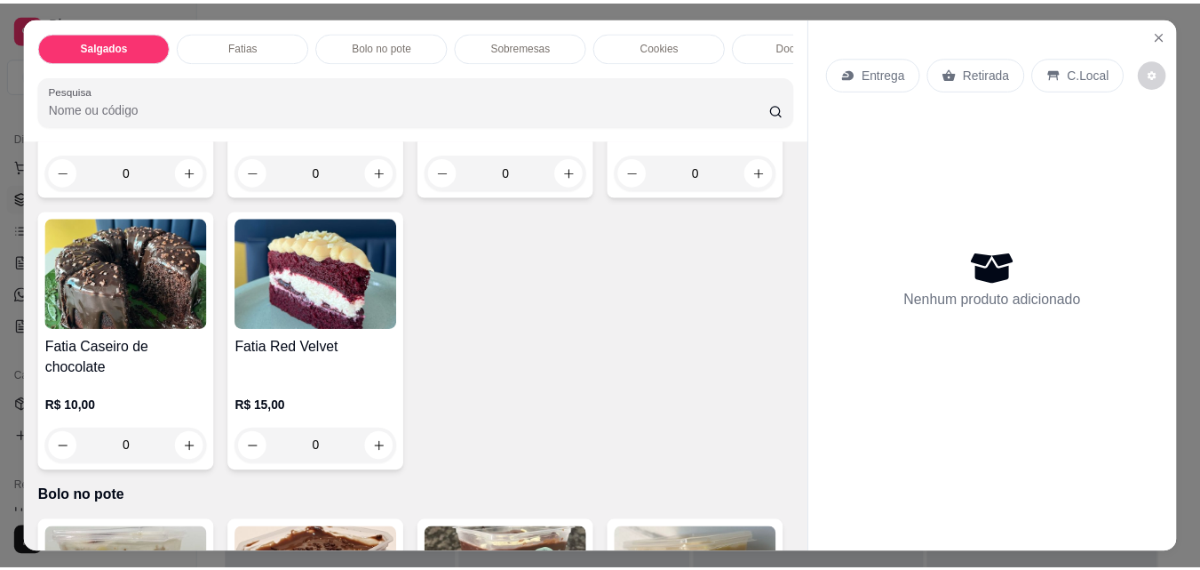
scroll to position [977, 0]
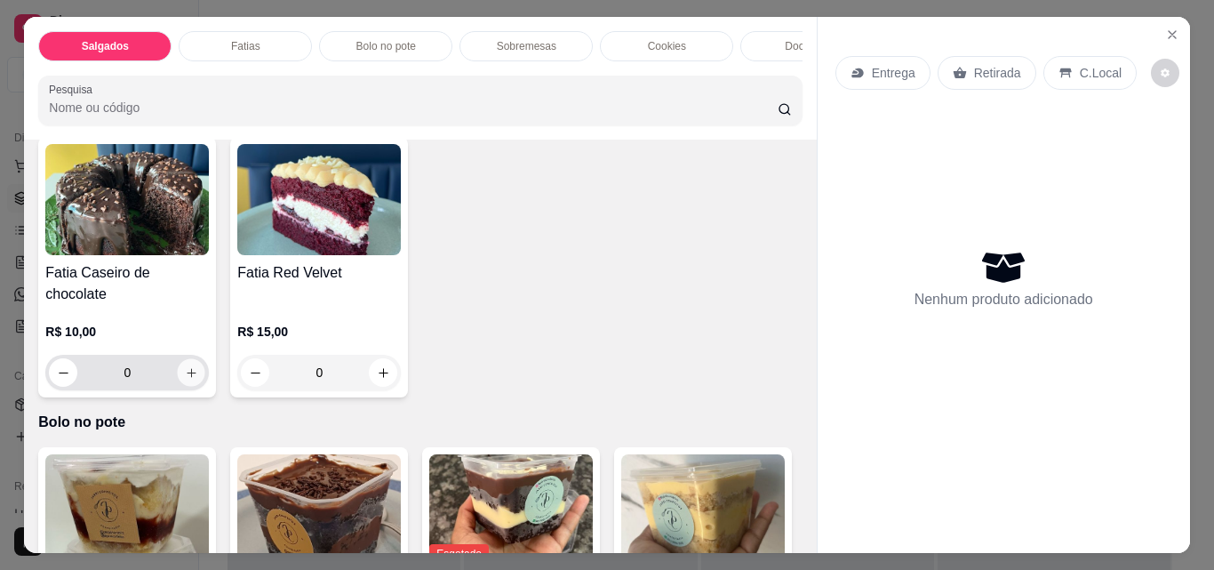
click at [195, 377] on icon "increase-product-quantity" at bounding box center [191, 372] width 9 height 9
type input "1"
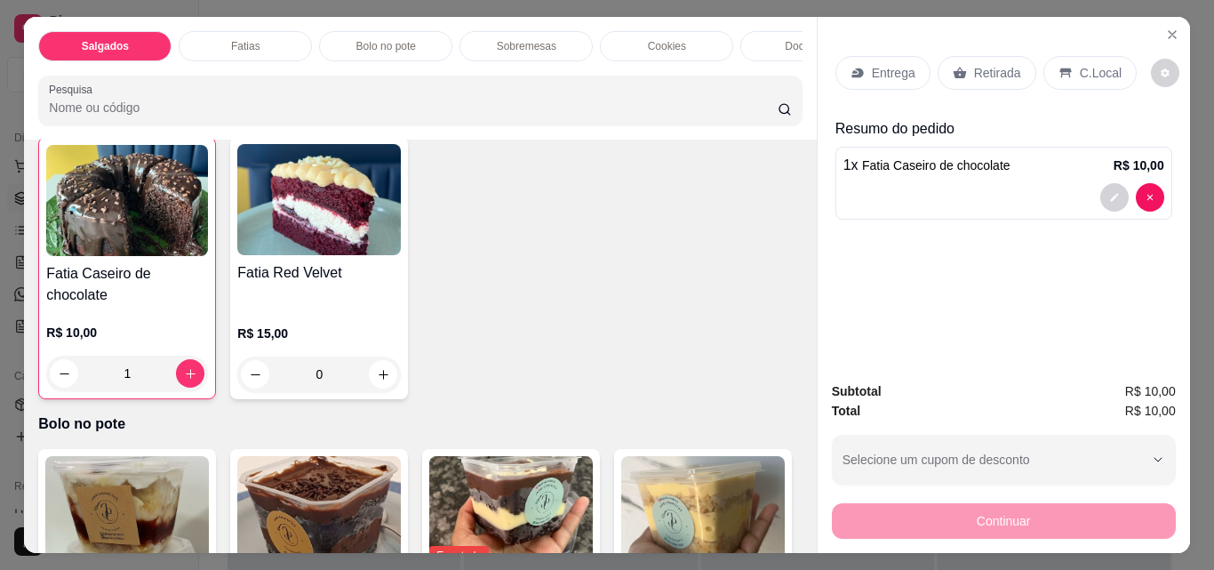
drag, startPoint x: 959, startPoint y: 57, endPoint x: 968, endPoint y: 92, distance: 36.6
click at [959, 58] on div "Retirada" at bounding box center [986, 73] width 99 height 34
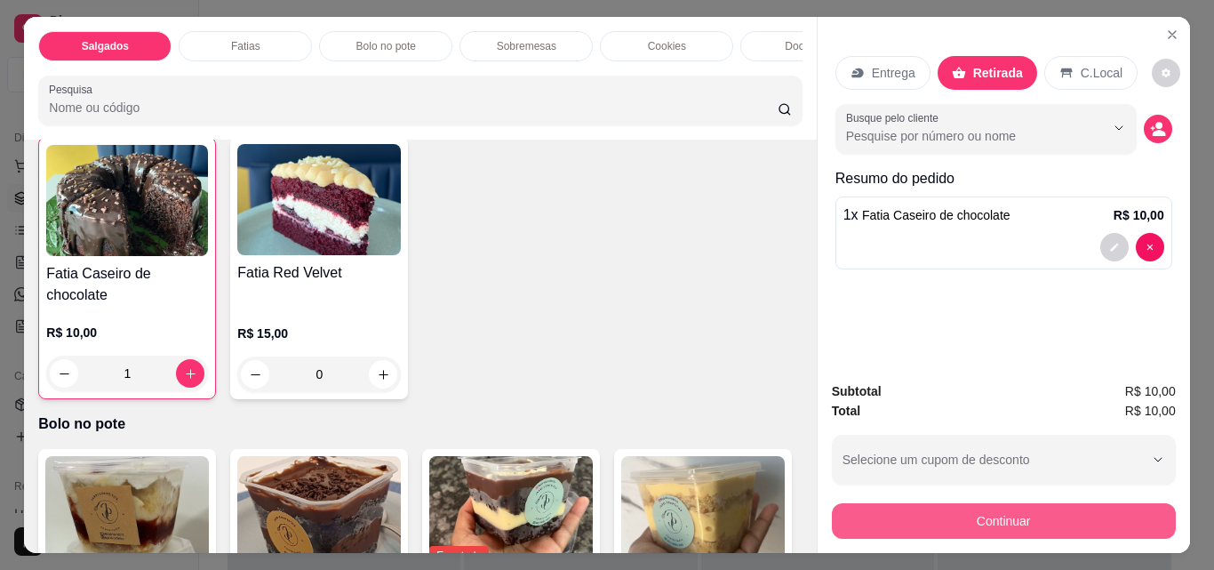
click at [1049, 510] on button "Continuar" at bounding box center [1004, 521] width 344 height 36
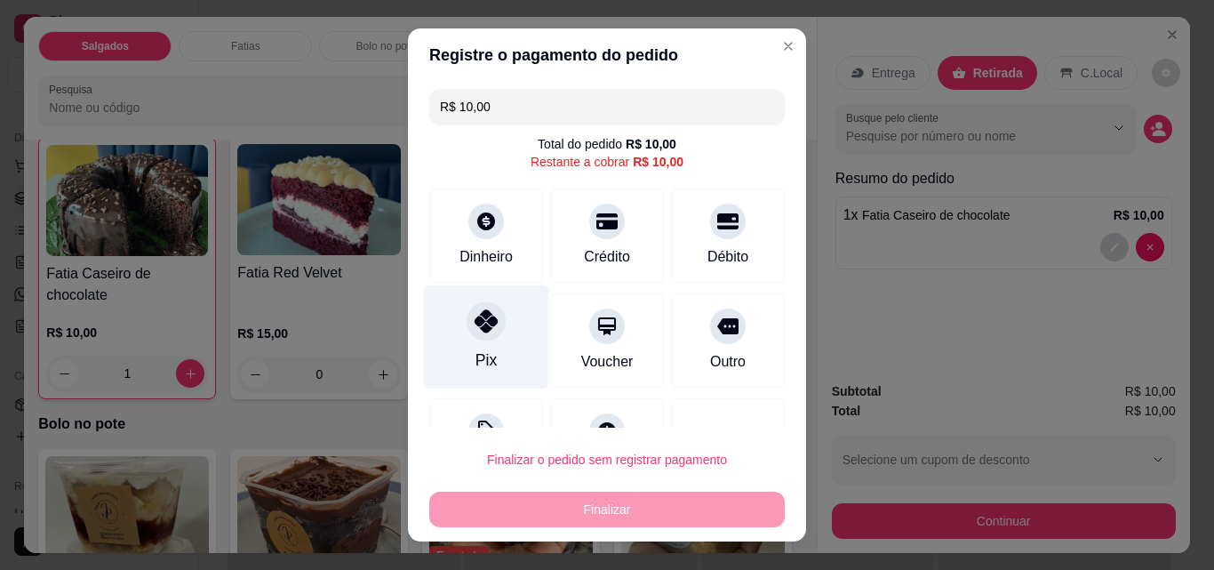
click at [476, 342] on div "Pix" at bounding box center [486, 337] width 125 height 104
type input "R$ 0,00"
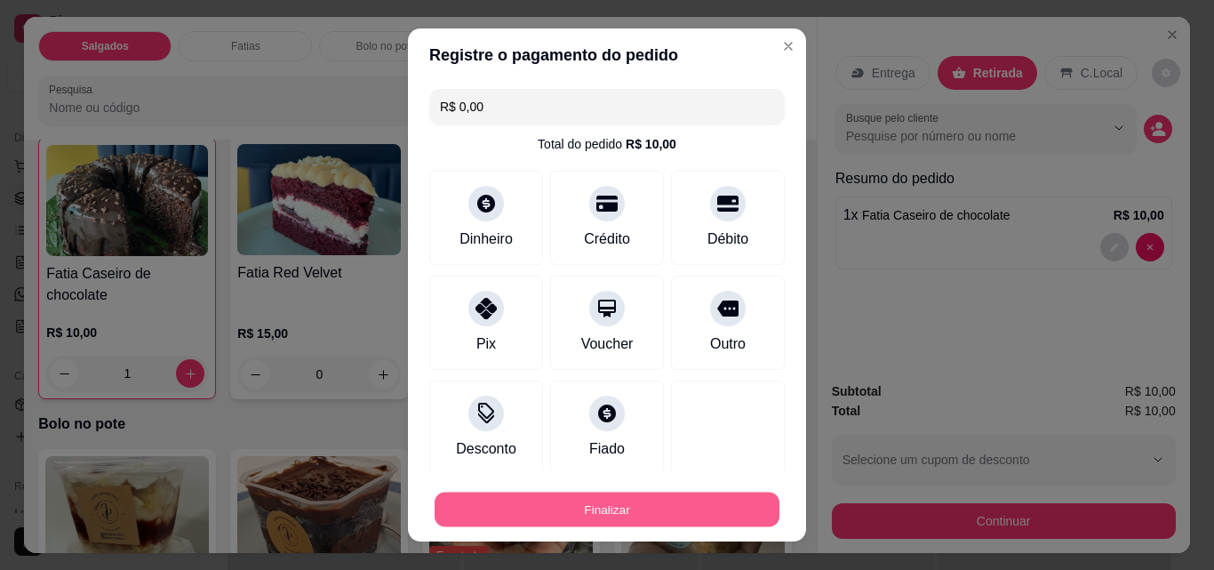
click at [637, 502] on button "Finalizar" at bounding box center [607, 509] width 345 height 35
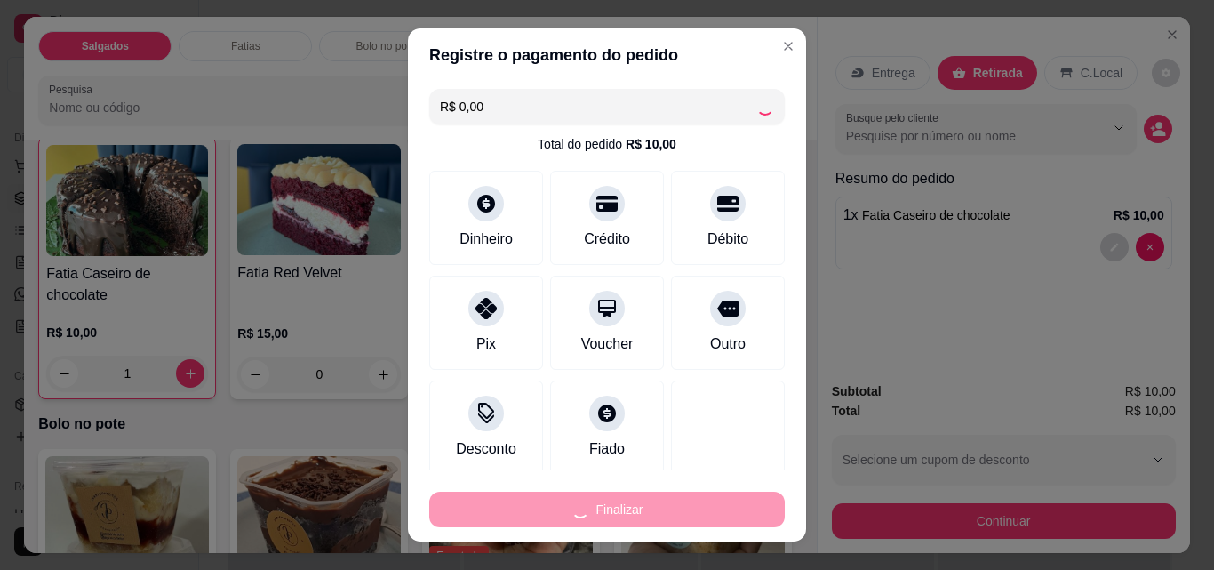
type input "0"
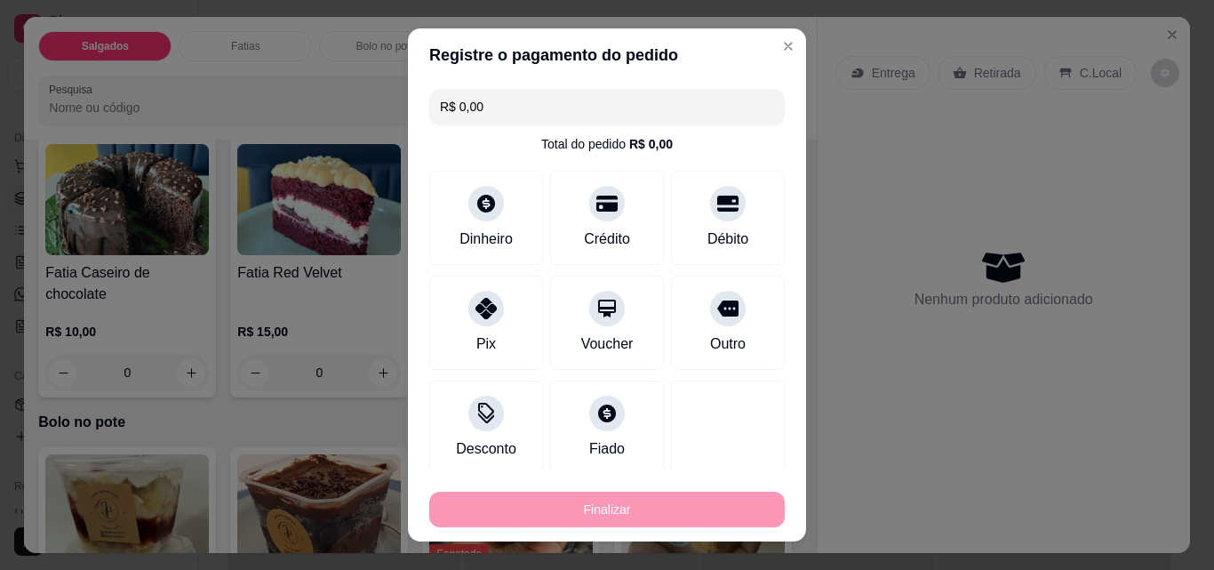
type input "-R$ 10,00"
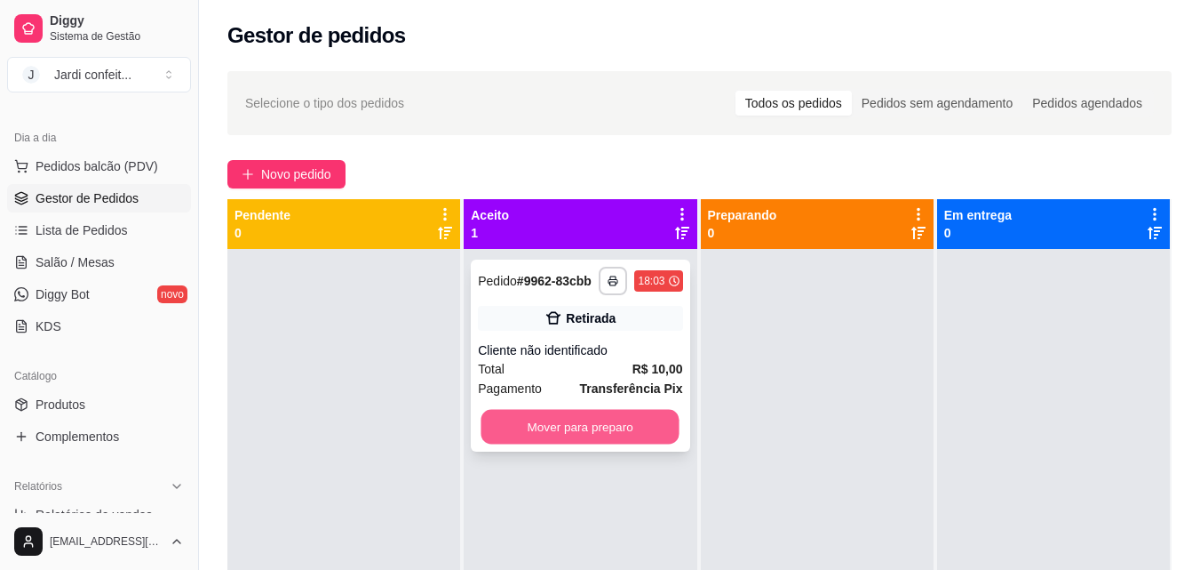
click at [650, 422] on button "Mover para preparo" at bounding box center [581, 427] width 198 height 35
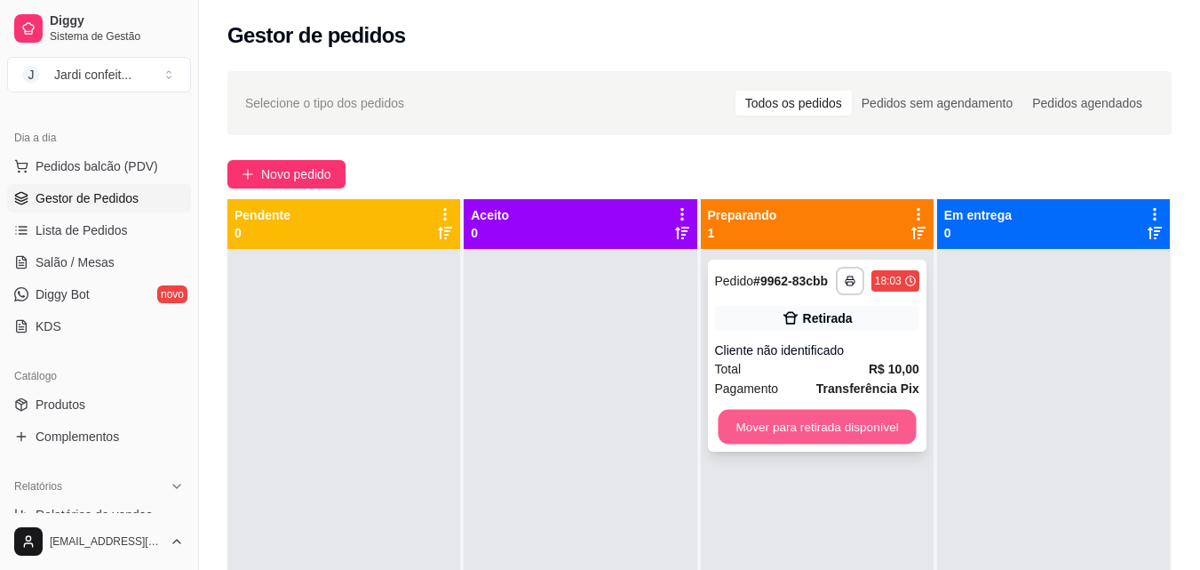
click at [816, 425] on button "Mover para retirada disponível" at bounding box center [817, 427] width 198 height 35
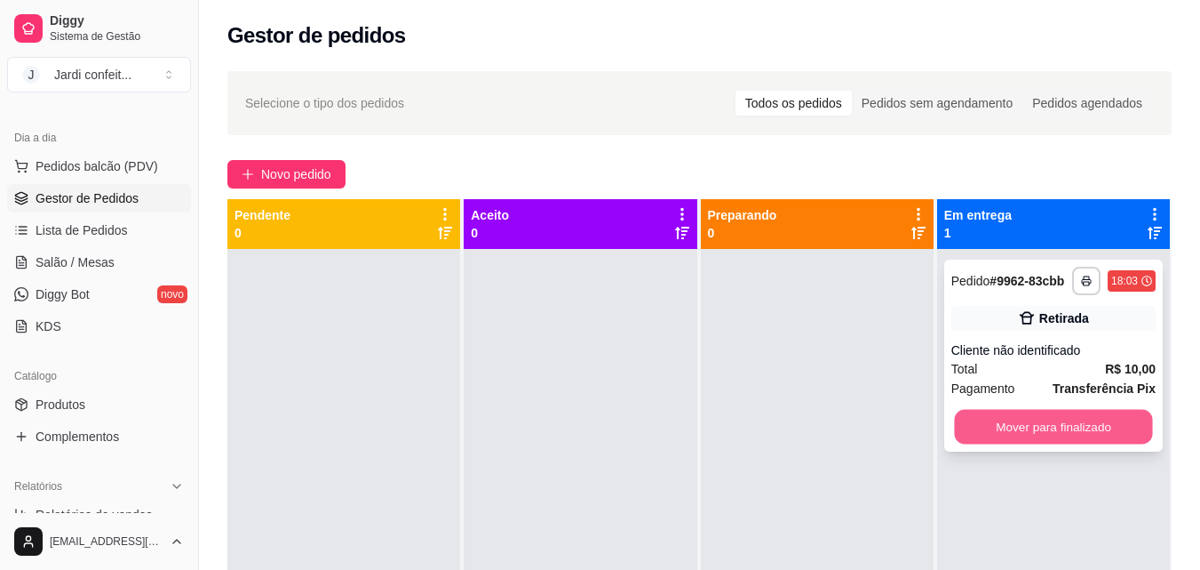
click at [989, 432] on button "Mover para finalizado" at bounding box center [1053, 427] width 198 height 35
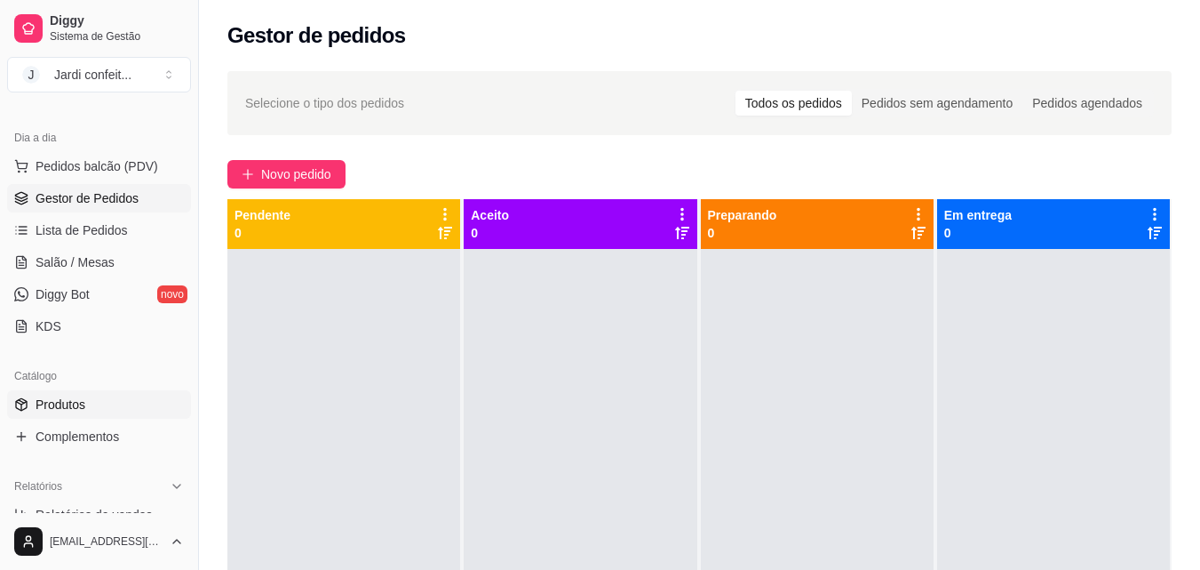
click at [79, 395] on link "Produtos" at bounding box center [99, 404] width 184 height 28
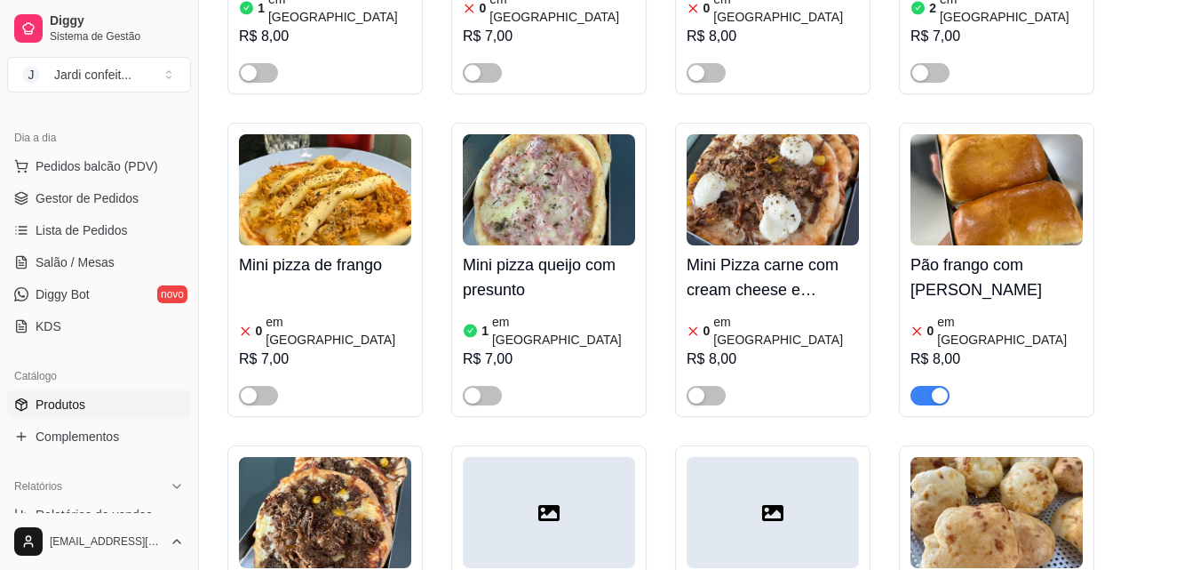
scroll to position [2671, 0]
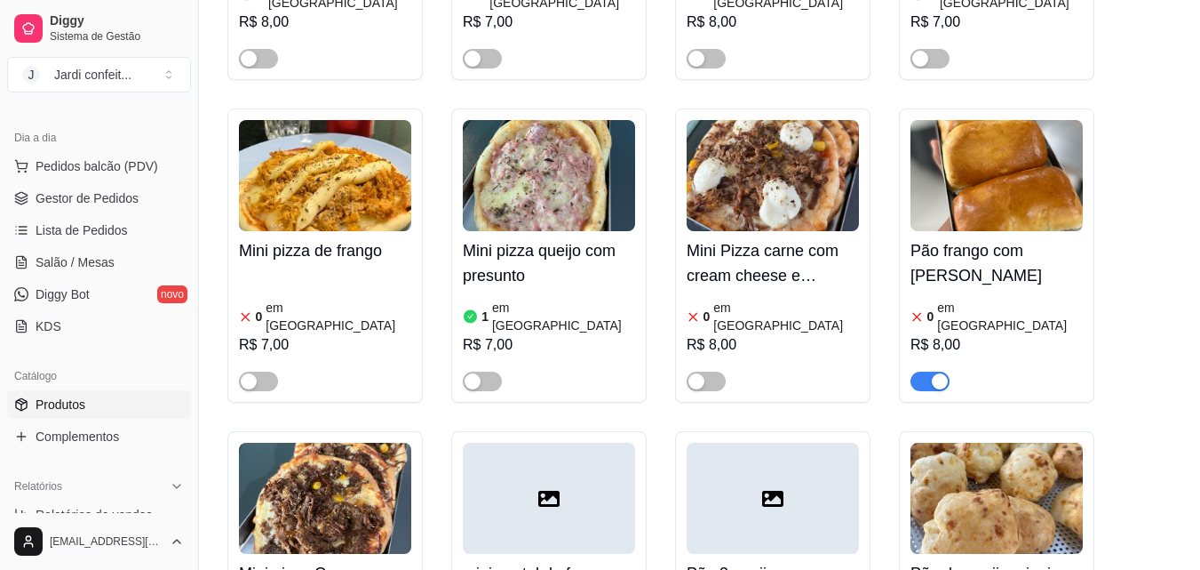
click at [928, 371] on span "button" at bounding box center [930, 381] width 39 height 20
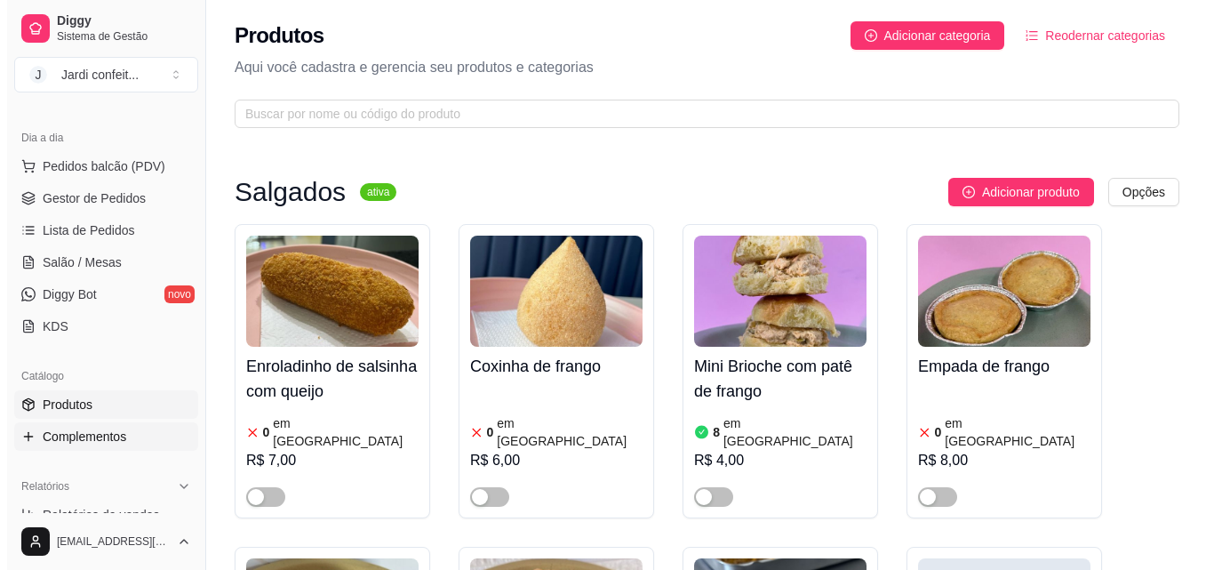
scroll to position [0, 0]
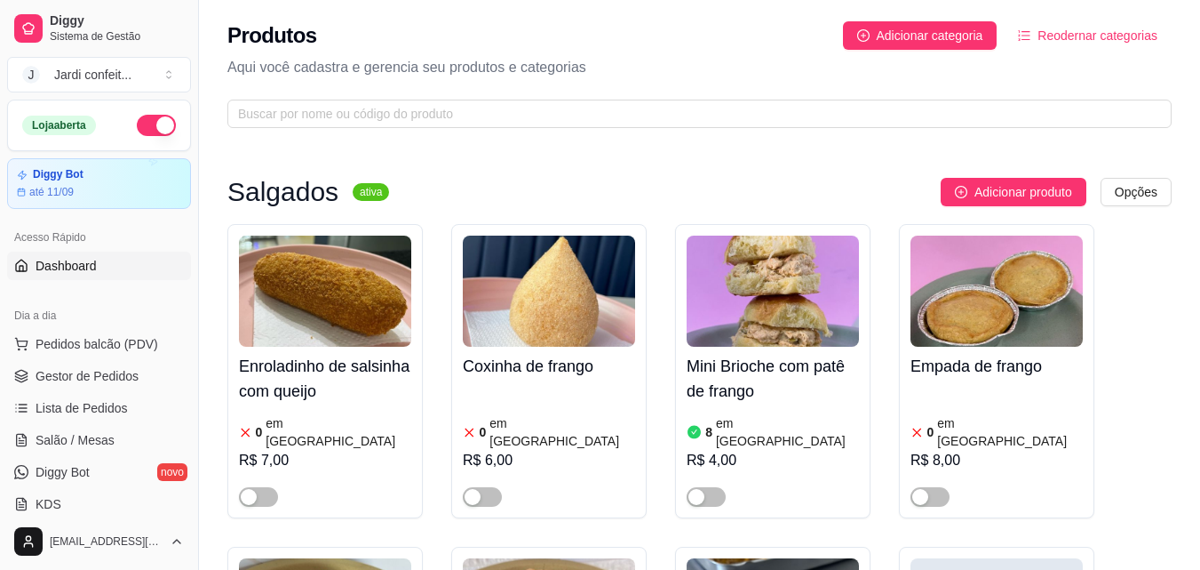
click at [89, 272] on span "Dashboard" at bounding box center [66, 266] width 61 height 18
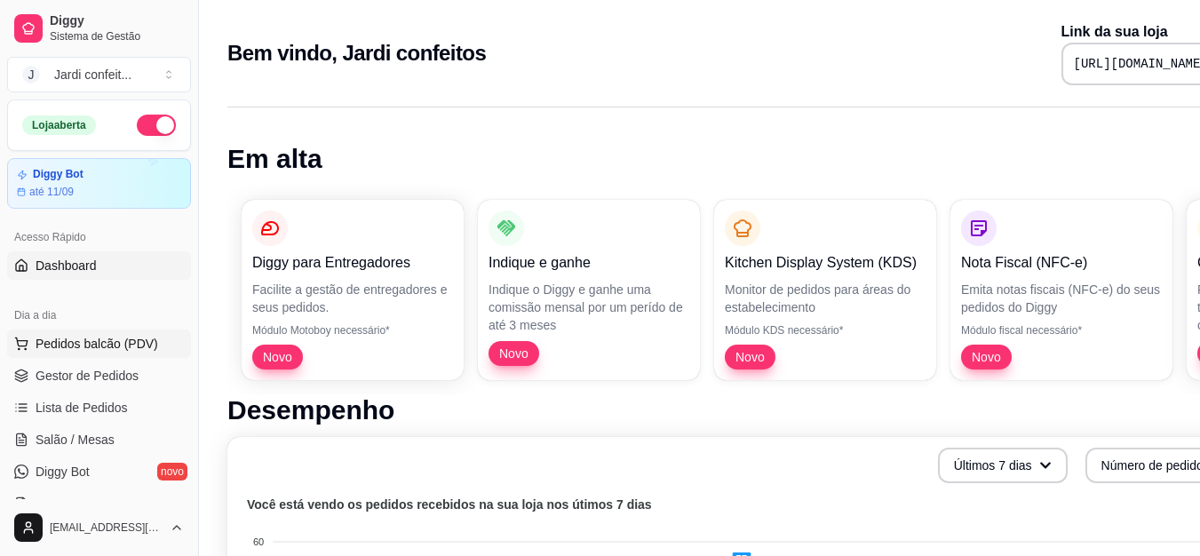
click at [121, 356] on button "Pedidos balcão (PDV)" at bounding box center [99, 344] width 184 height 28
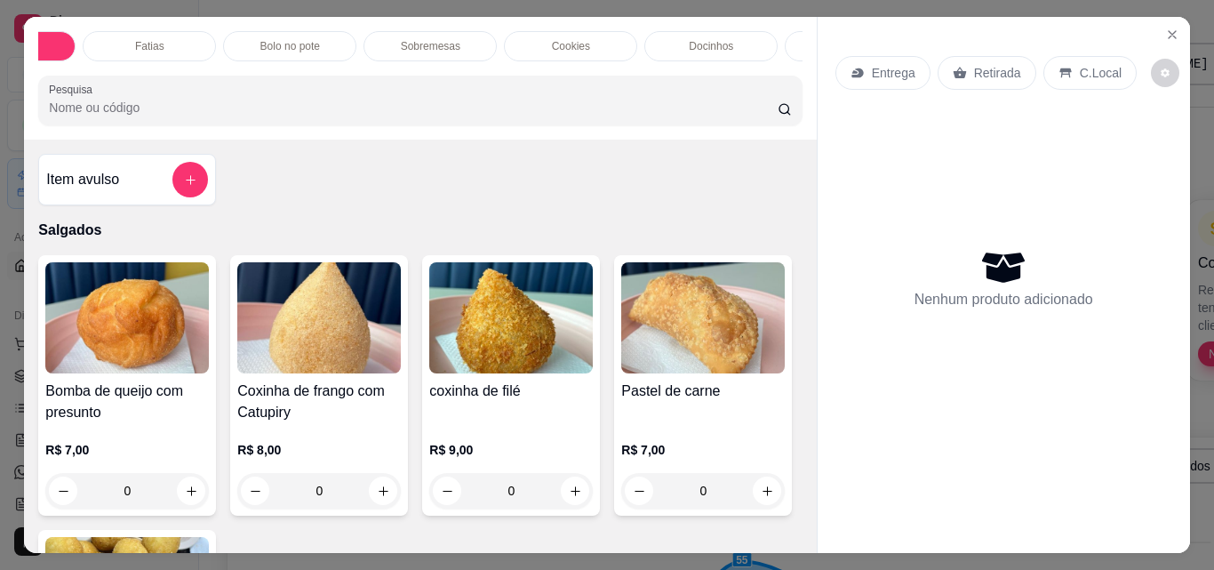
scroll to position [0, 145]
click at [627, 34] on div "Docinhos" at bounding box center [661, 46] width 133 height 30
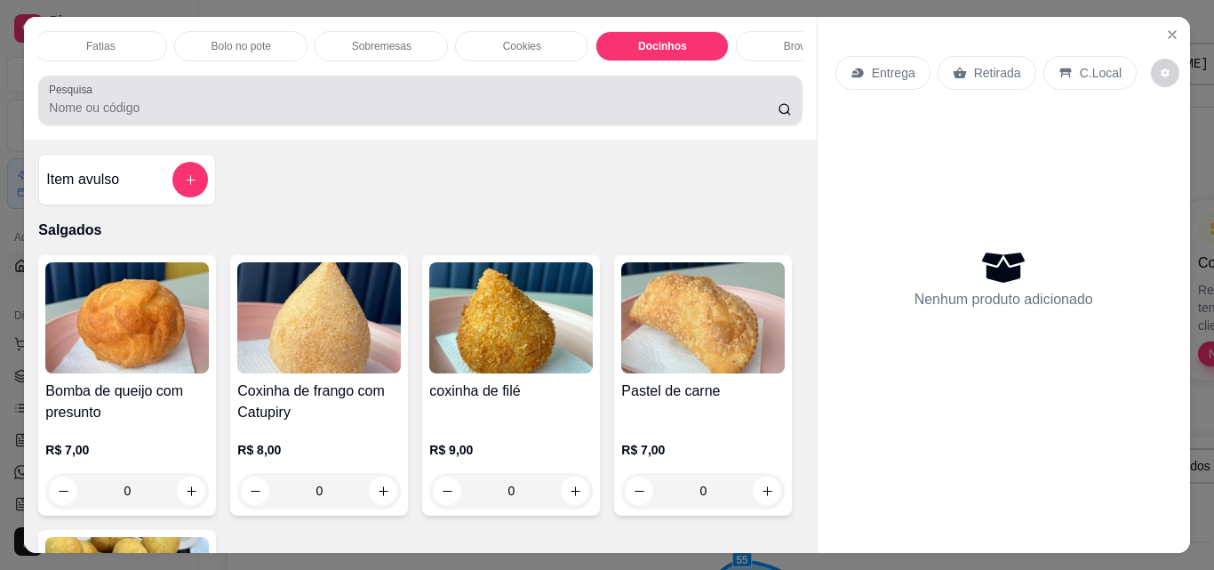
scroll to position [46, 0]
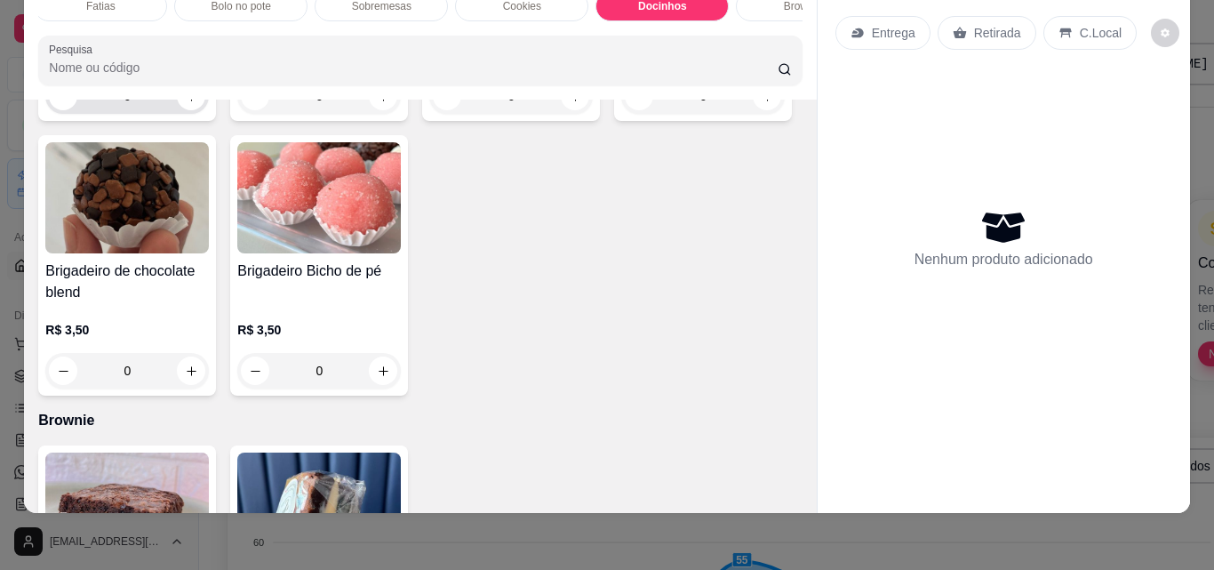
click at [138, 114] on input "0" at bounding box center [127, 96] width 100 height 36
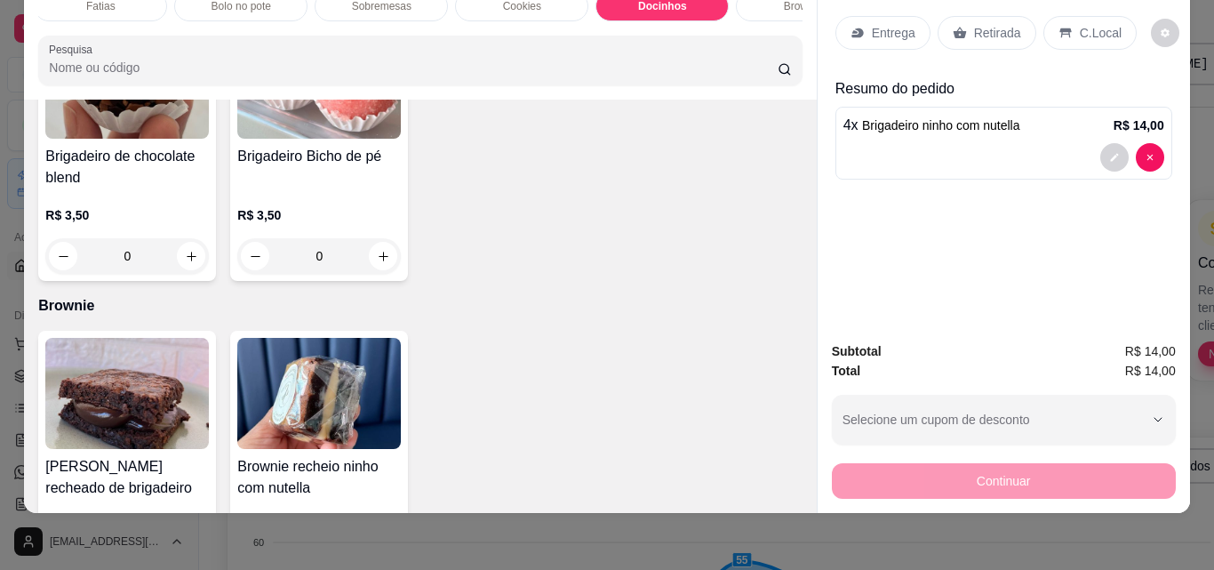
scroll to position [2864, 0]
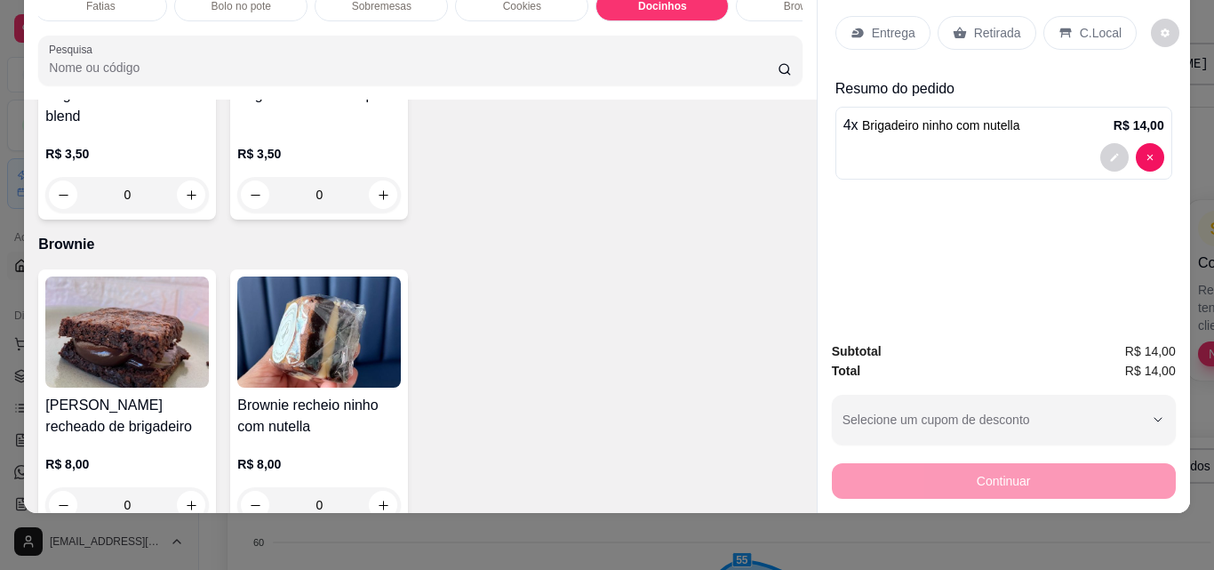
type input "4"
click at [177, 212] on input "0" at bounding box center [127, 195] width 100 height 36
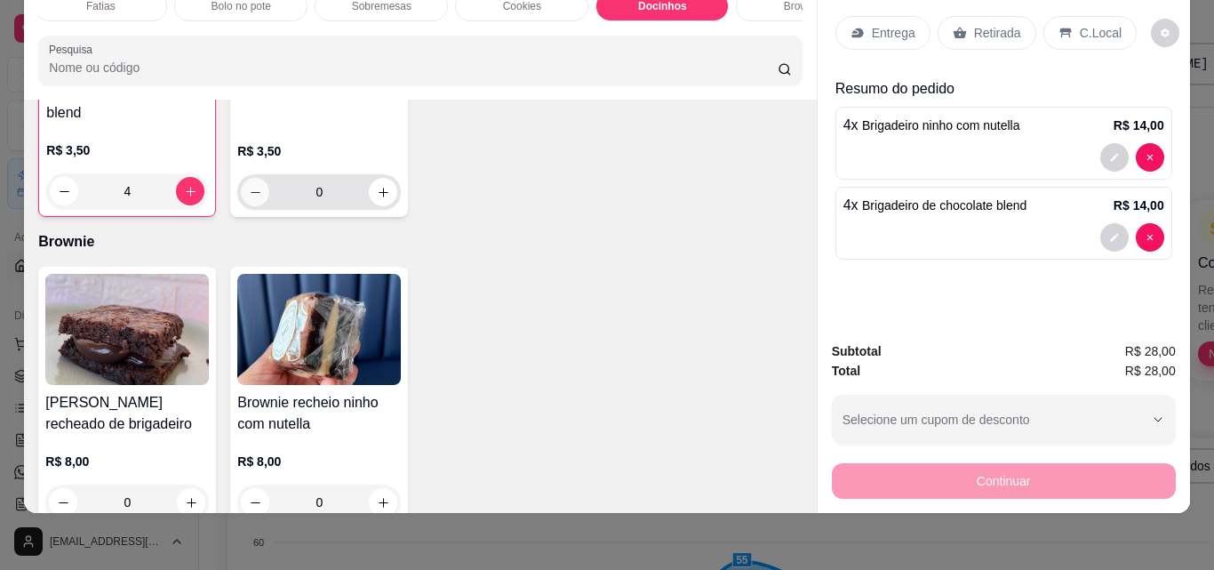
scroll to position [2686, 0]
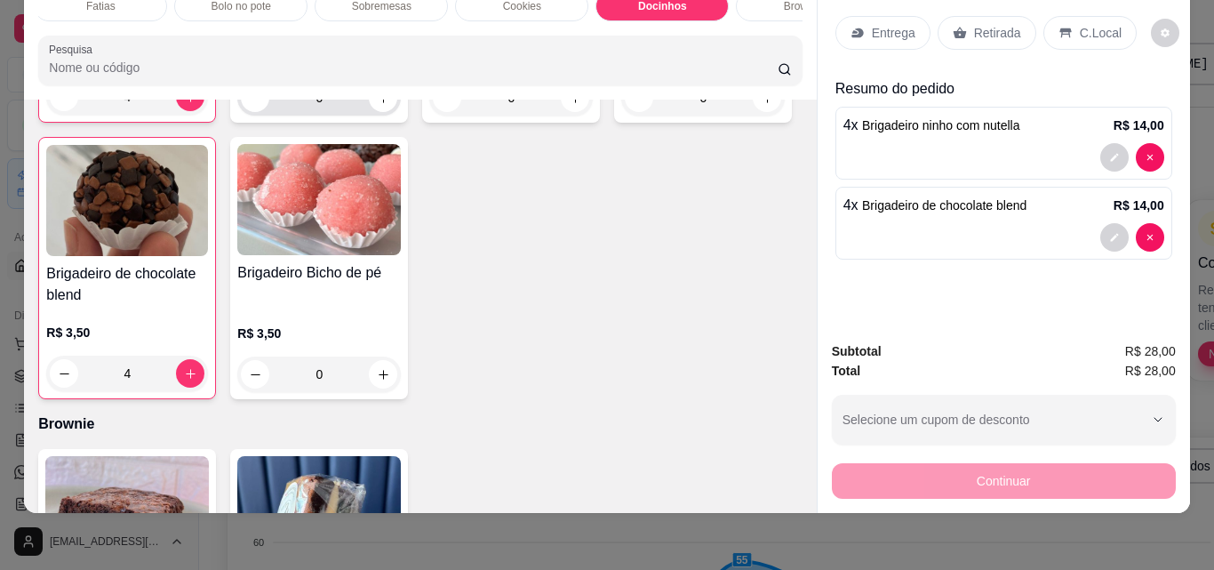
type input "4"
click at [333, 116] on input "0" at bounding box center [319, 98] width 100 height 36
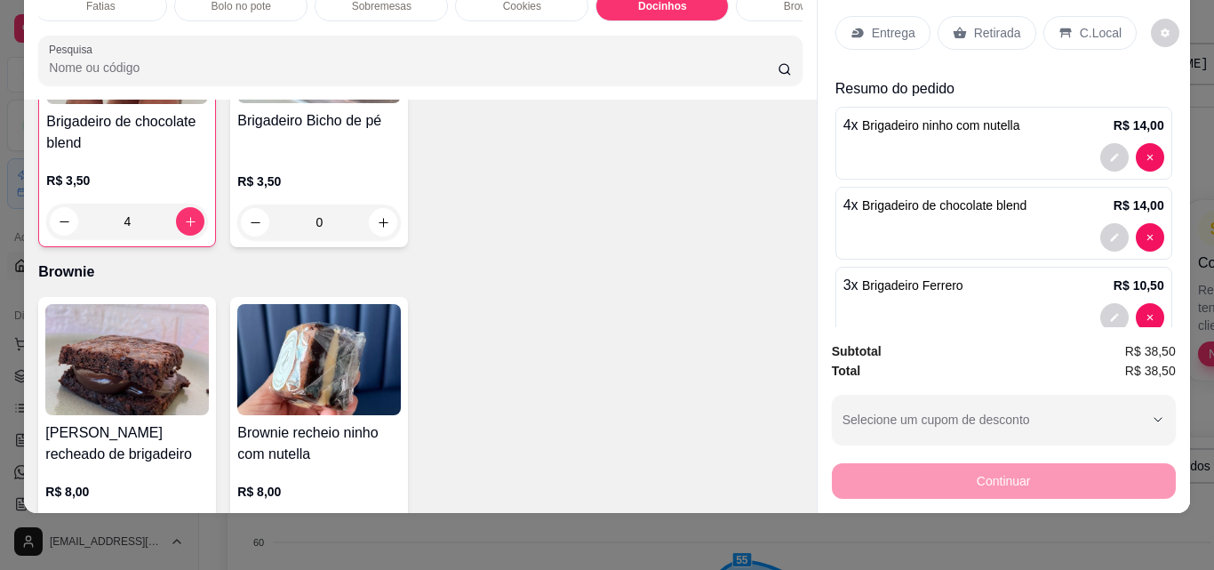
scroll to position [2775, 0]
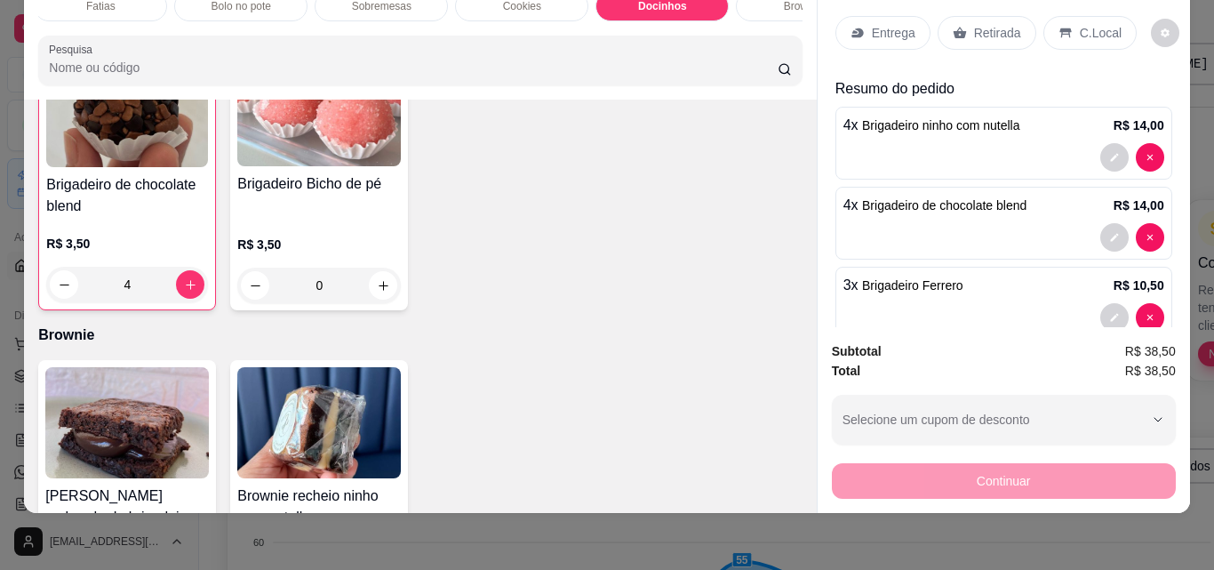
drag, startPoint x: 329, startPoint y: 288, endPoint x: 244, endPoint y: 290, distance: 84.4
click at [244, 26] on div "3" at bounding box center [319, 8] width 155 height 36
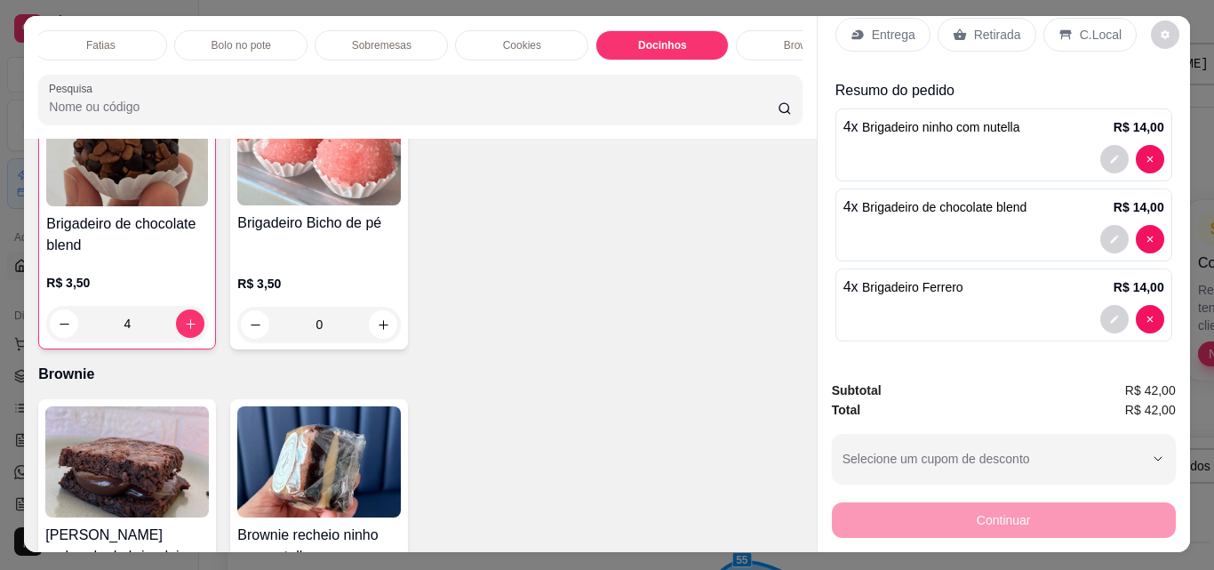
scroll to position [0, 0]
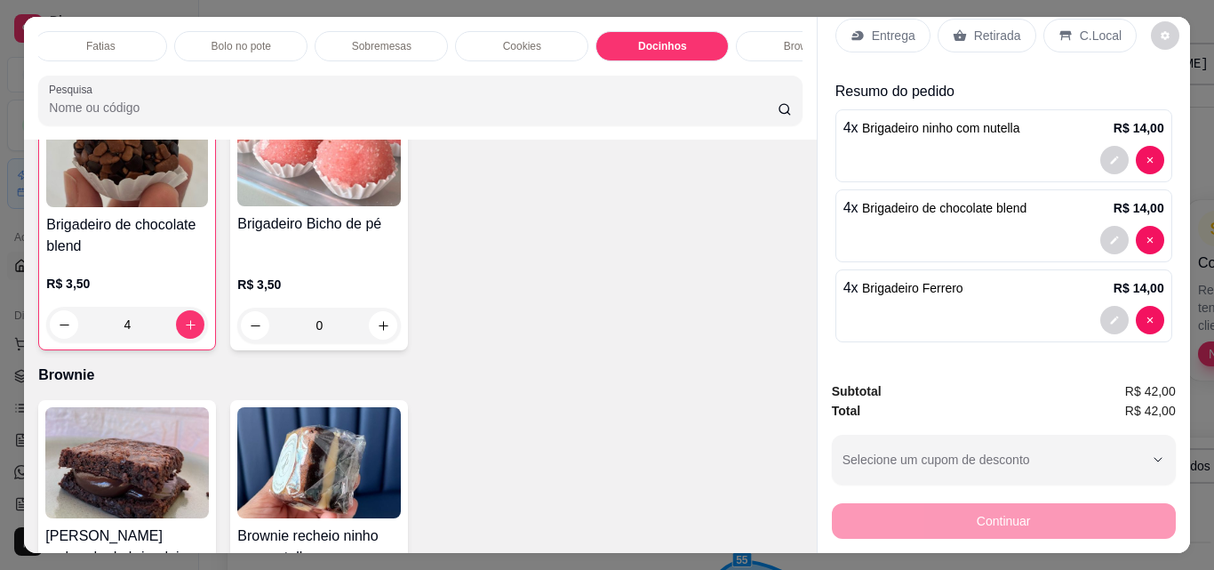
type input "4"
click at [993, 32] on p "Retirada" at bounding box center [997, 36] width 47 height 18
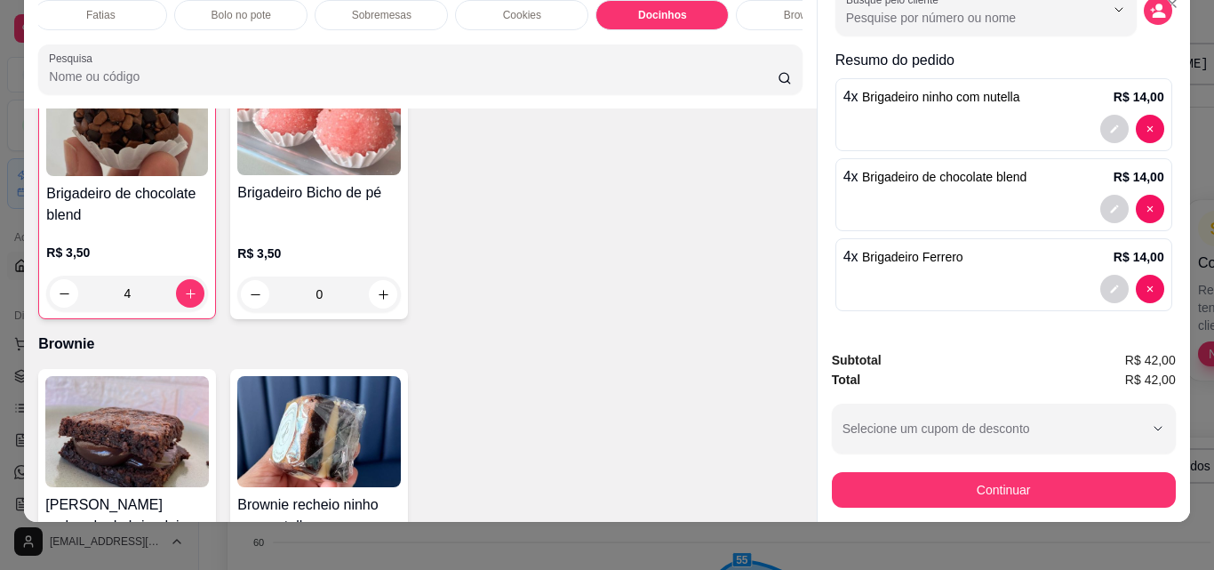
scroll to position [46, 0]
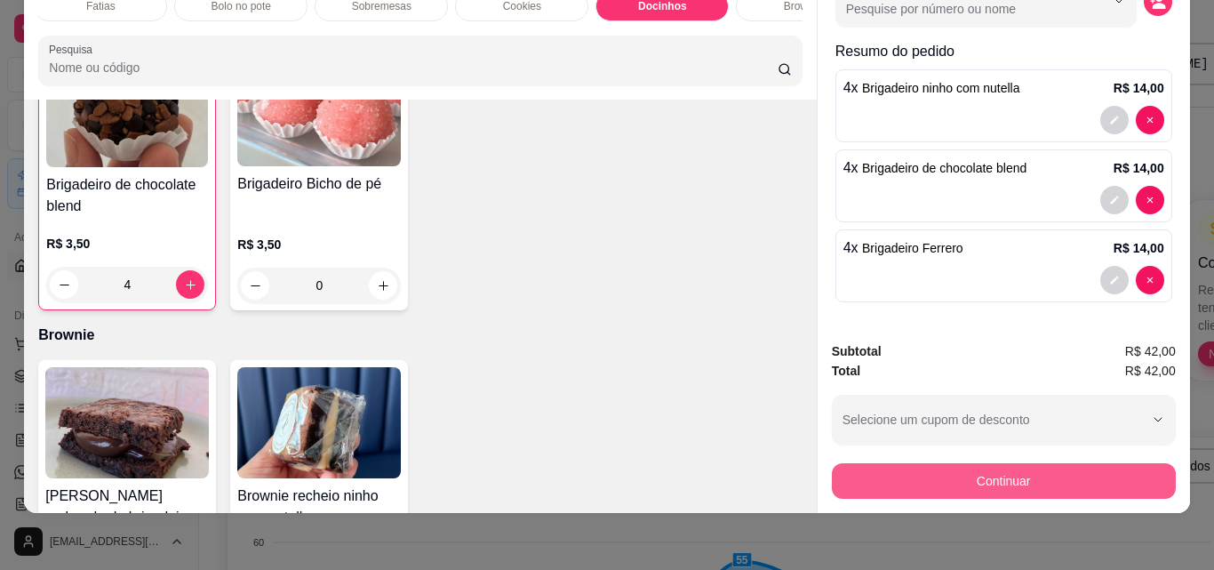
click at [1065, 470] on button "Continuar" at bounding box center [1004, 481] width 344 height 36
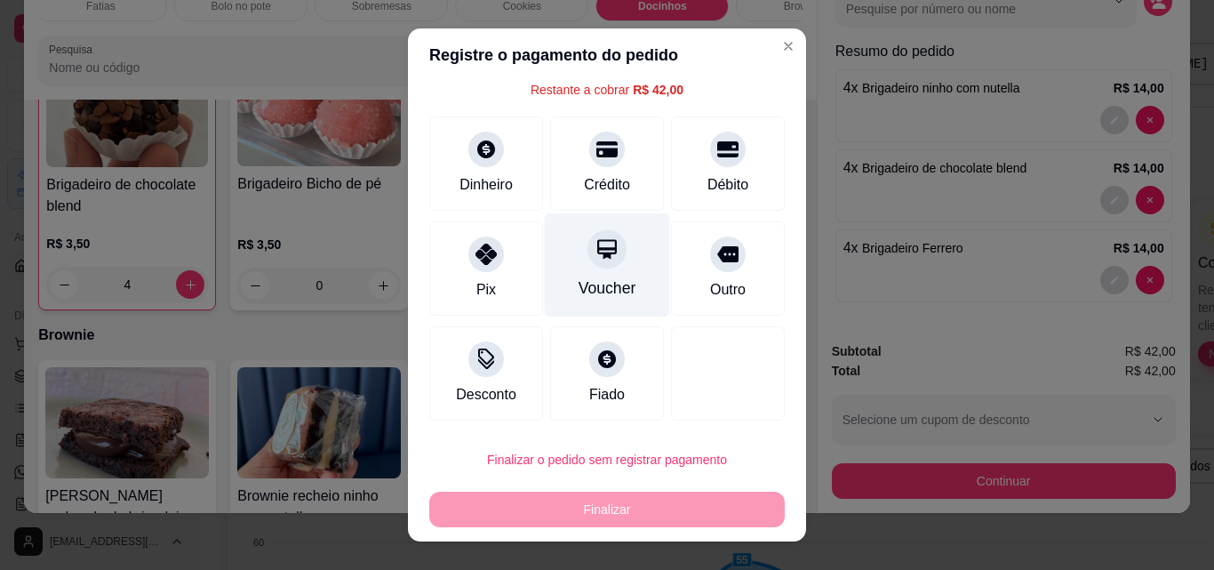
scroll to position [28, 0]
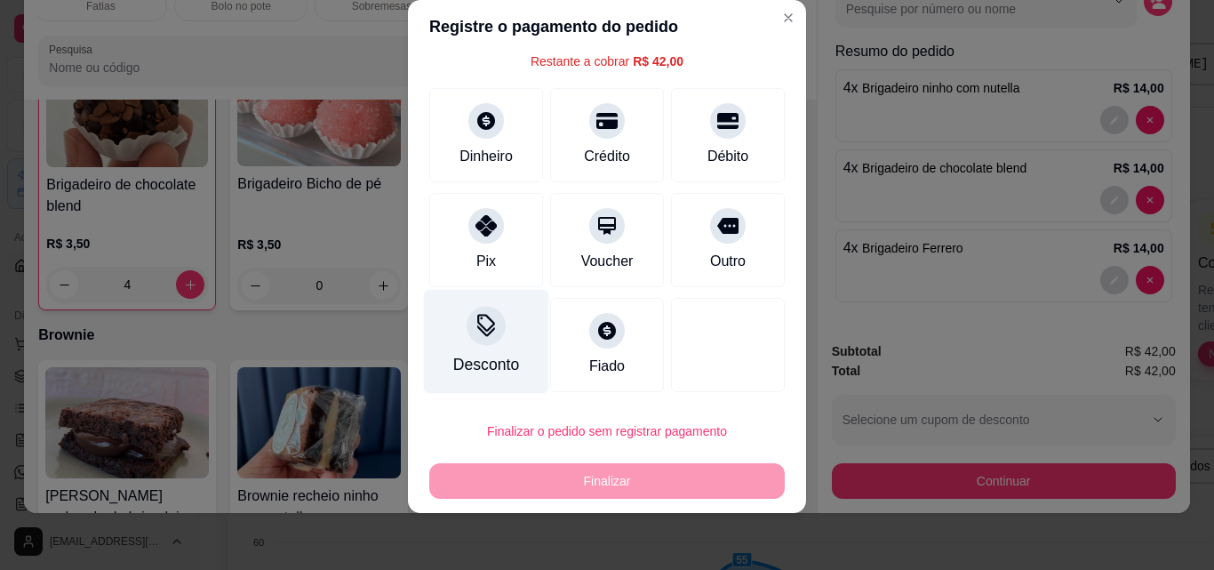
click at [491, 358] on div "Desconto" at bounding box center [486, 364] width 66 height 23
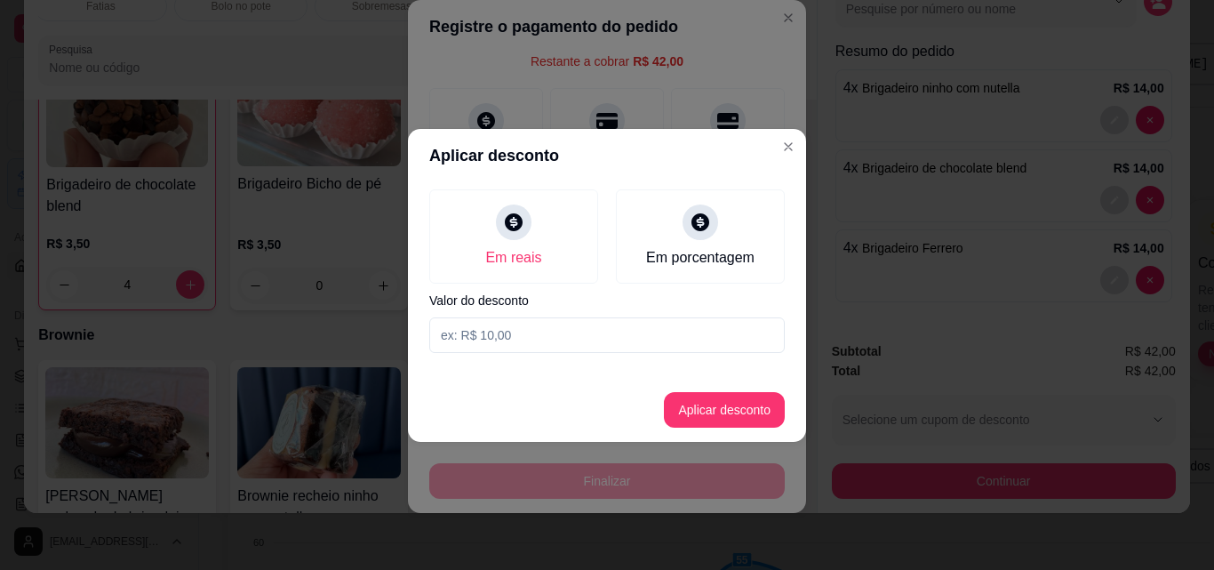
click at [492, 348] on input at bounding box center [606, 335] width 355 height 36
type input "6,00"
click at [713, 407] on button "Aplicar desconto" at bounding box center [724, 410] width 121 height 36
type input "R$ 36,00"
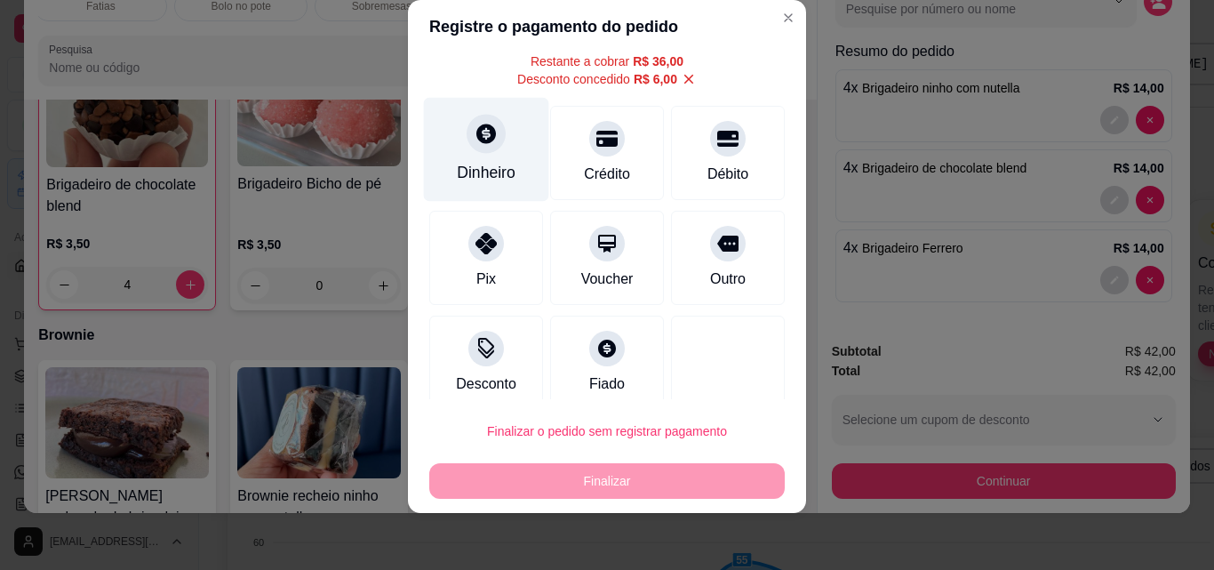
click at [494, 170] on div "Dinheiro" at bounding box center [486, 172] width 59 height 23
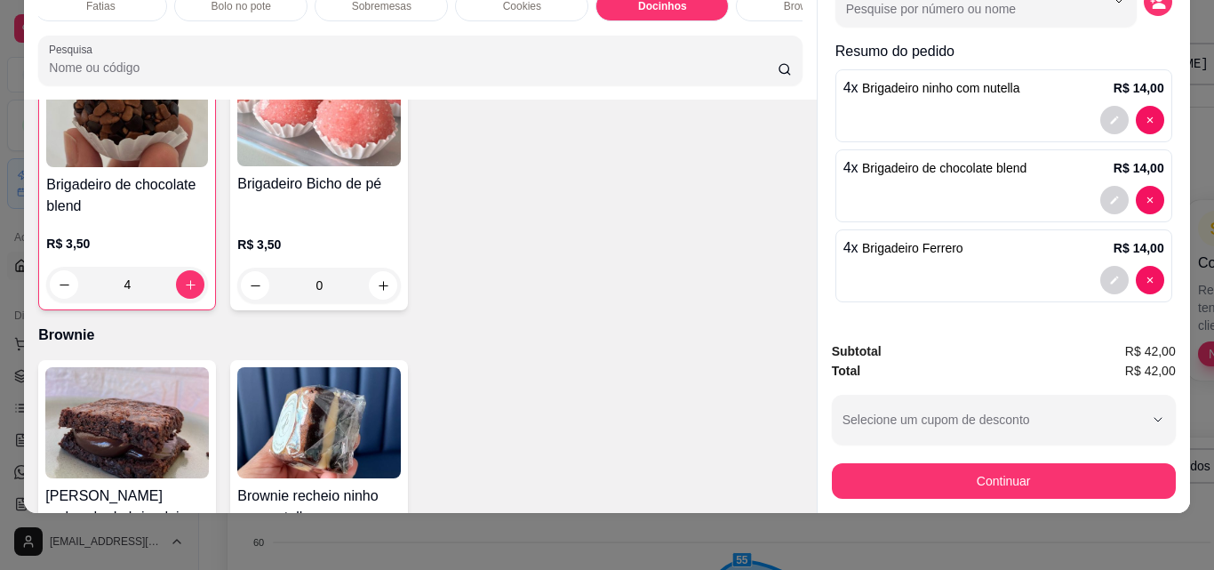
scroll to position [0, 0]
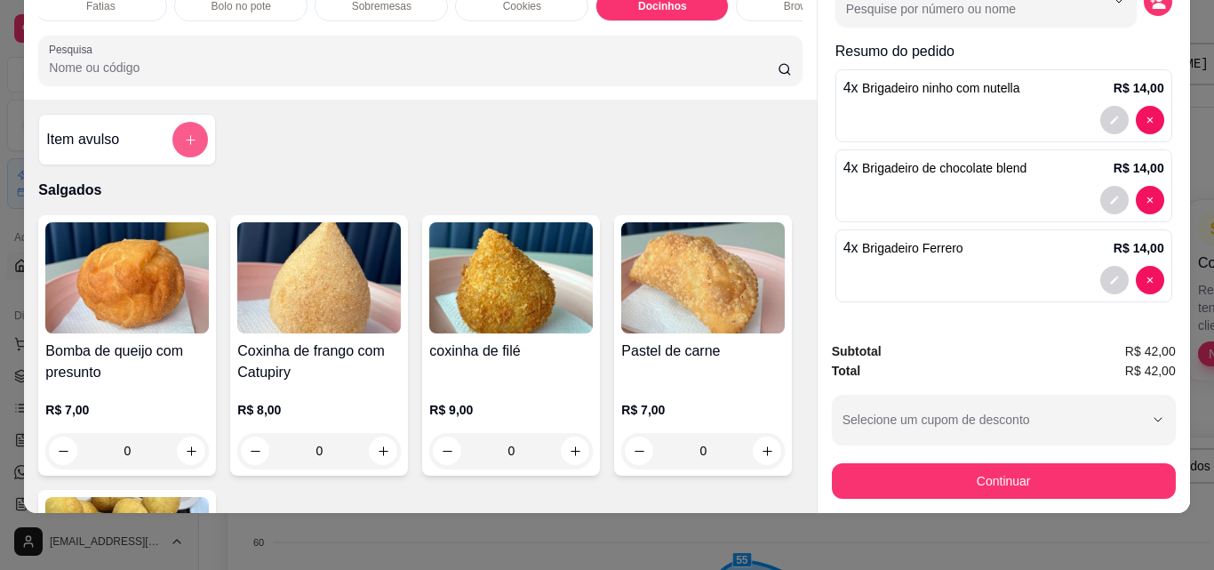
click at [189, 133] on icon "add-separate-item" at bounding box center [190, 139] width 13 height 13
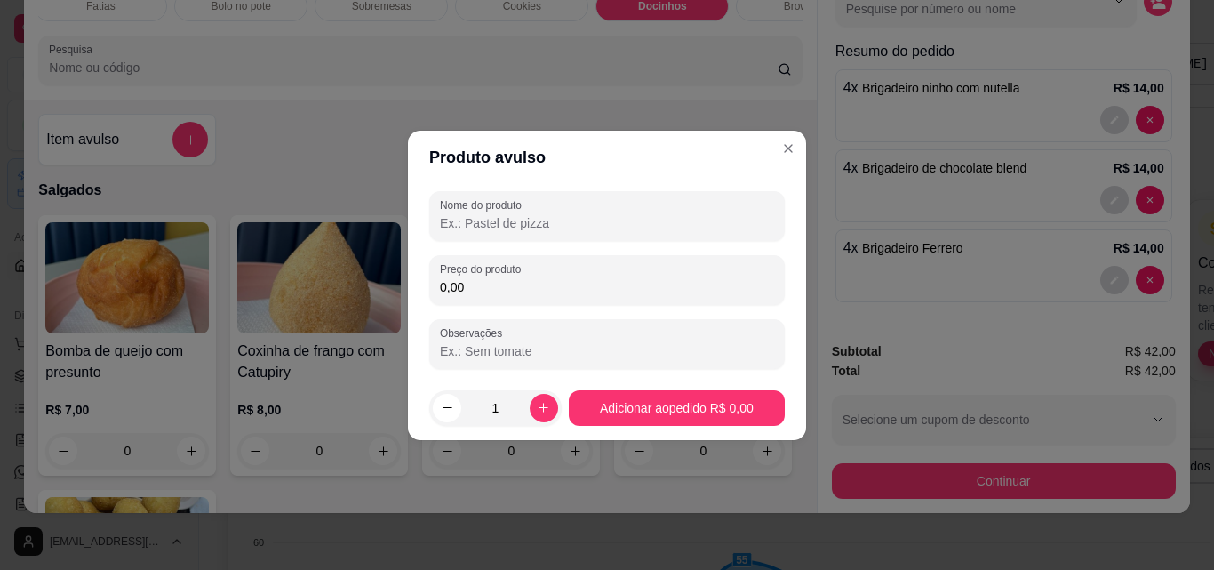
click at [493, 217] on input "Nome do produto" at bounding box center [607, 223] width 334 height 18
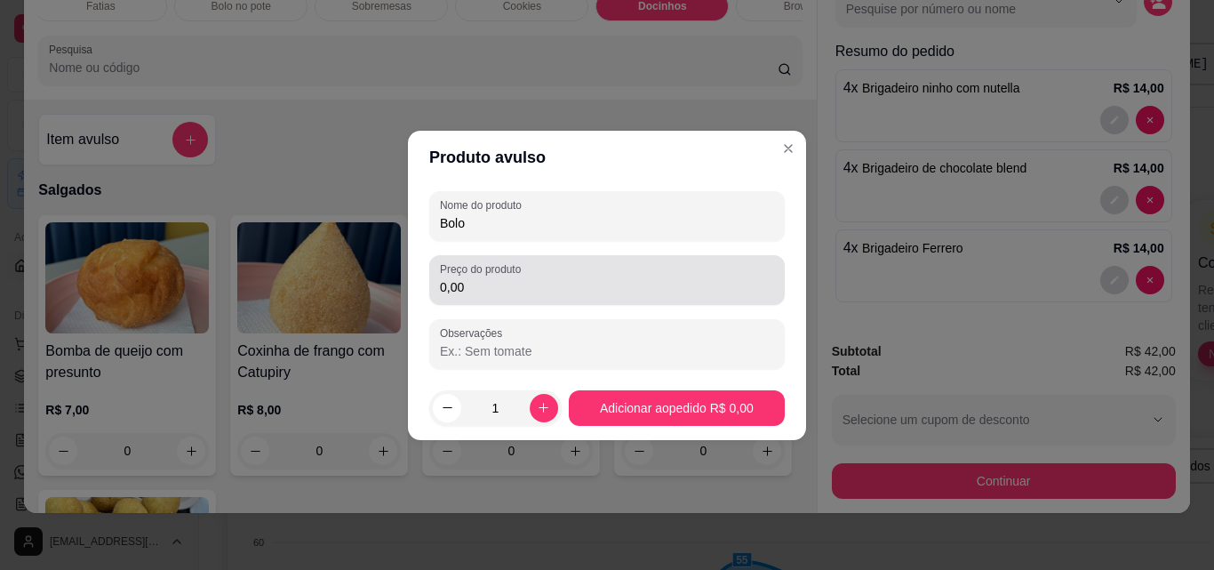
type input "Bolo"
click at [522, 291] on input "0,00" at bounding box center [607, 287] width 334 height 18
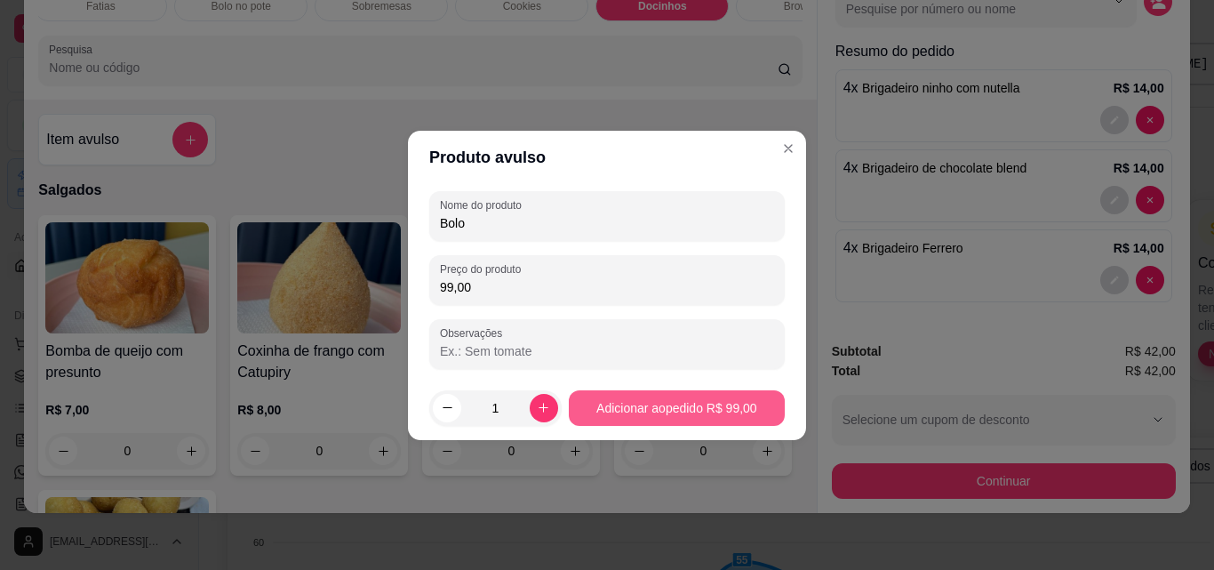
type input "99,00"
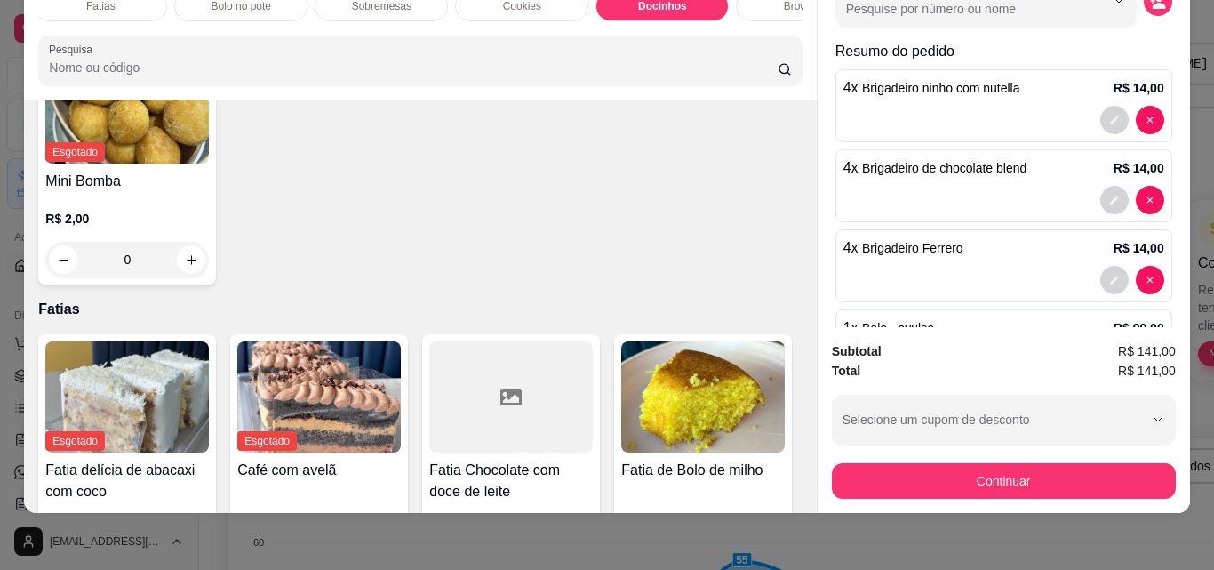
scroll to position [267, 0]
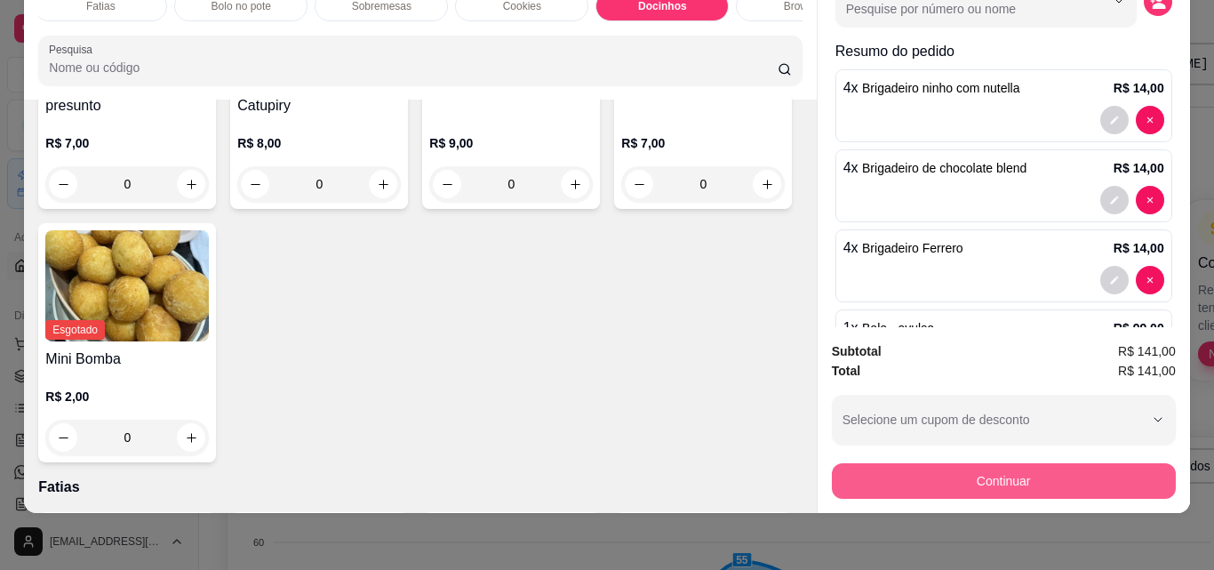
click at [1006, 471] on button "Continuar" at bounding box center [1004, 481] width 344 height 36
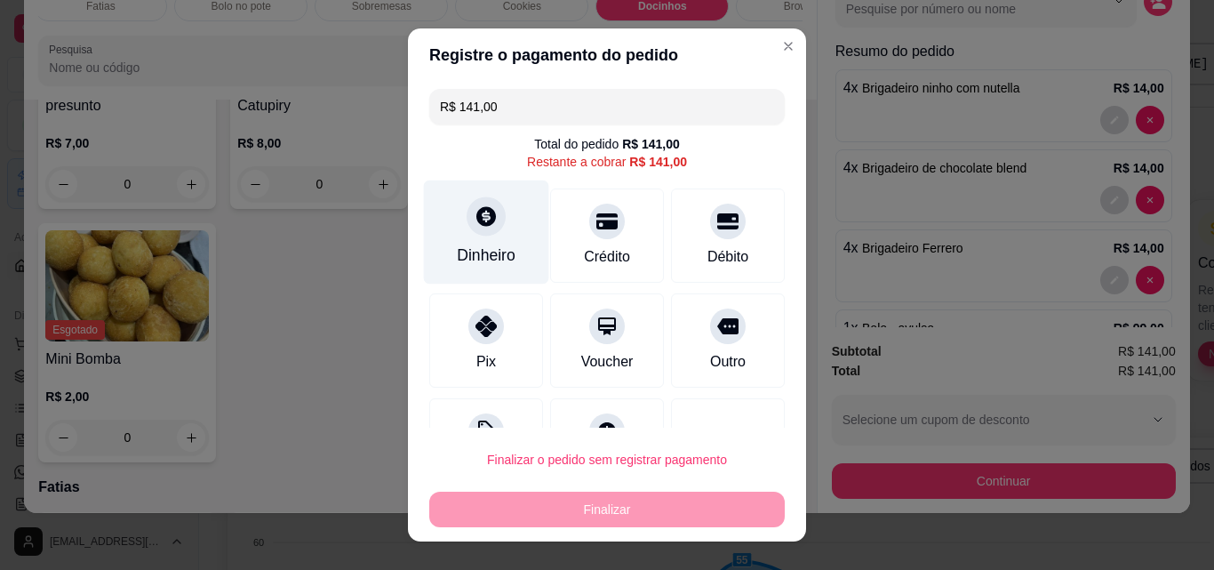
click at [481, 239] on div "Dinheiro" at bounding box center [486, 232] width 125 height 104
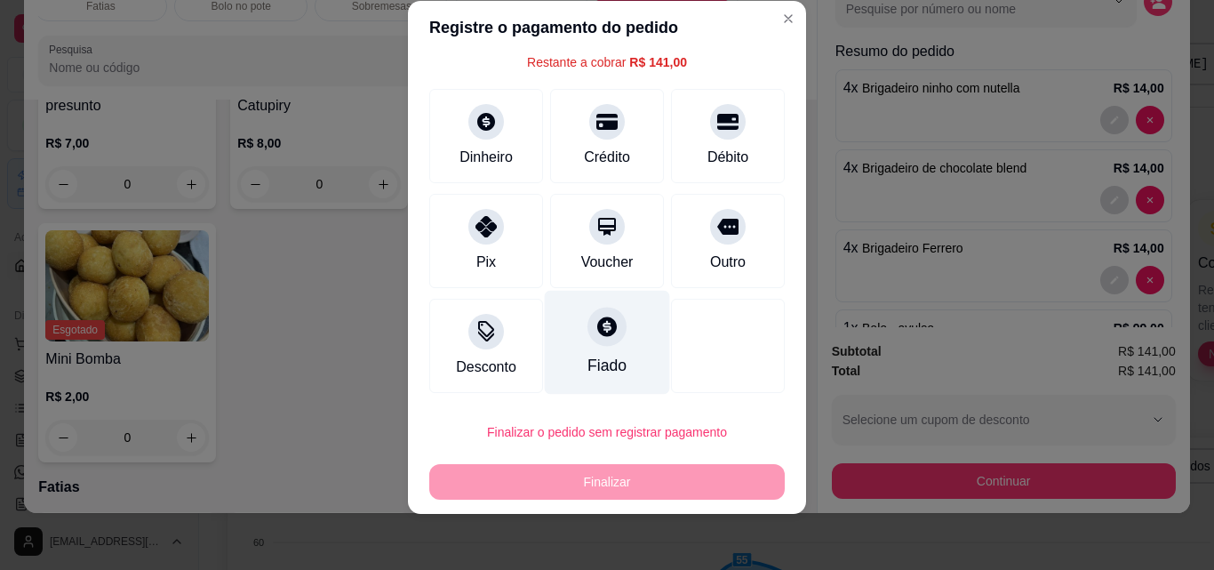
scroll to position [28, 0]
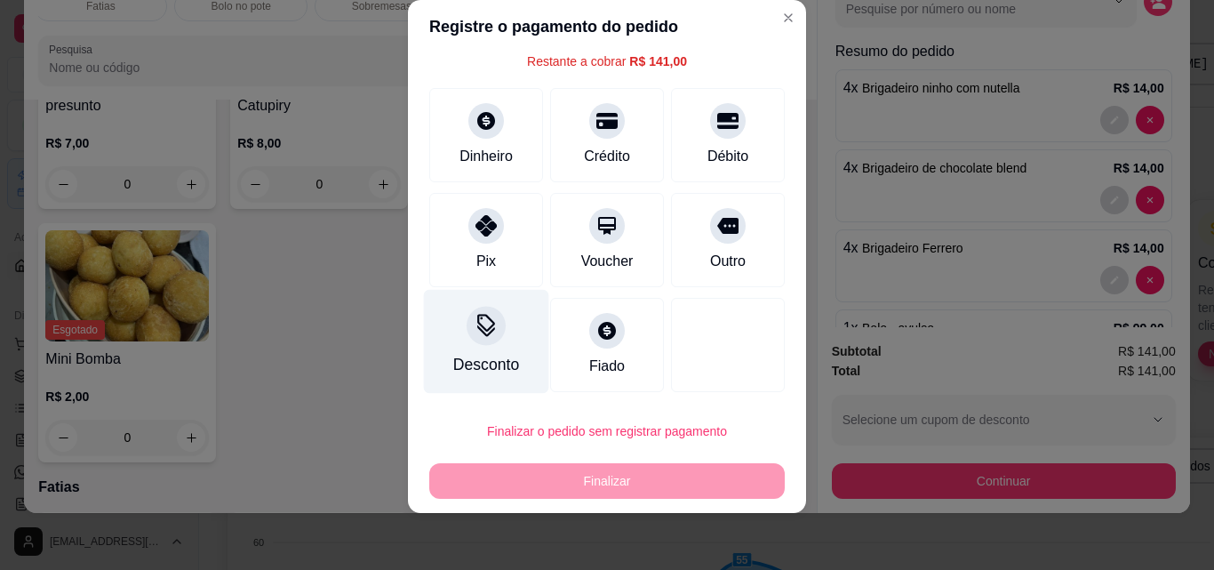
click at [468, 357] on div "Desconto" at bounding box center [486, 364] width 66 height 23
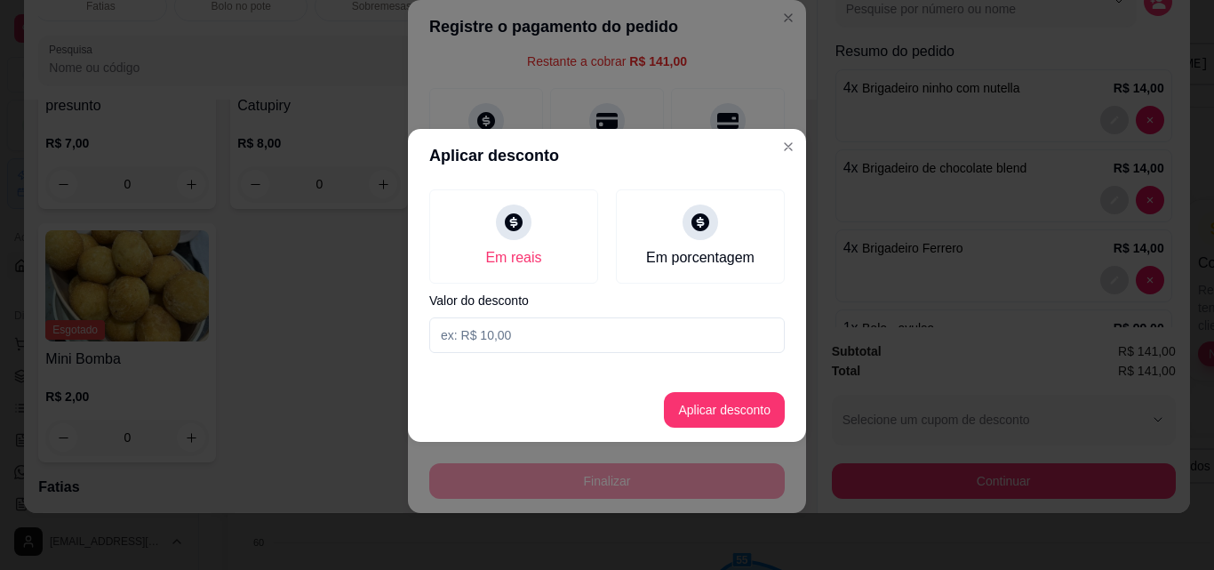
click at [551, 323] on input at bounding box center [606, 335] width 355 height 36
type input "6,00"
click at [753, 411] on button "Aplicar desconto" at bounding box center [724, 410] width 121 height 36
type input "R$ 135,00"
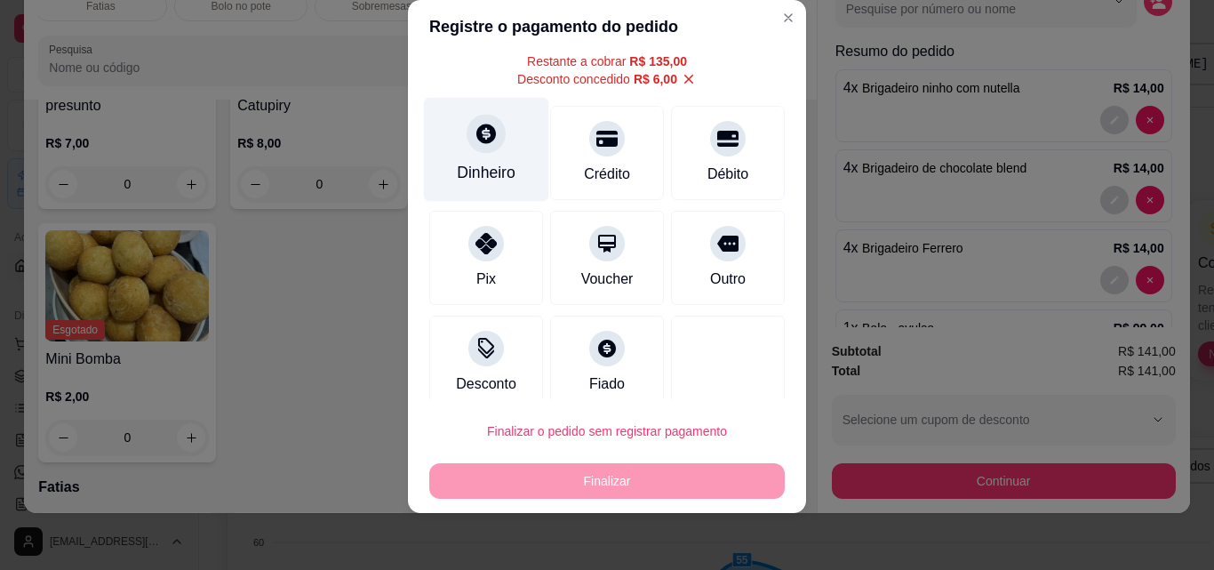
click at [499, 153] on div "Dinheiro" at bounding box center [486, 150] width 125 height 104
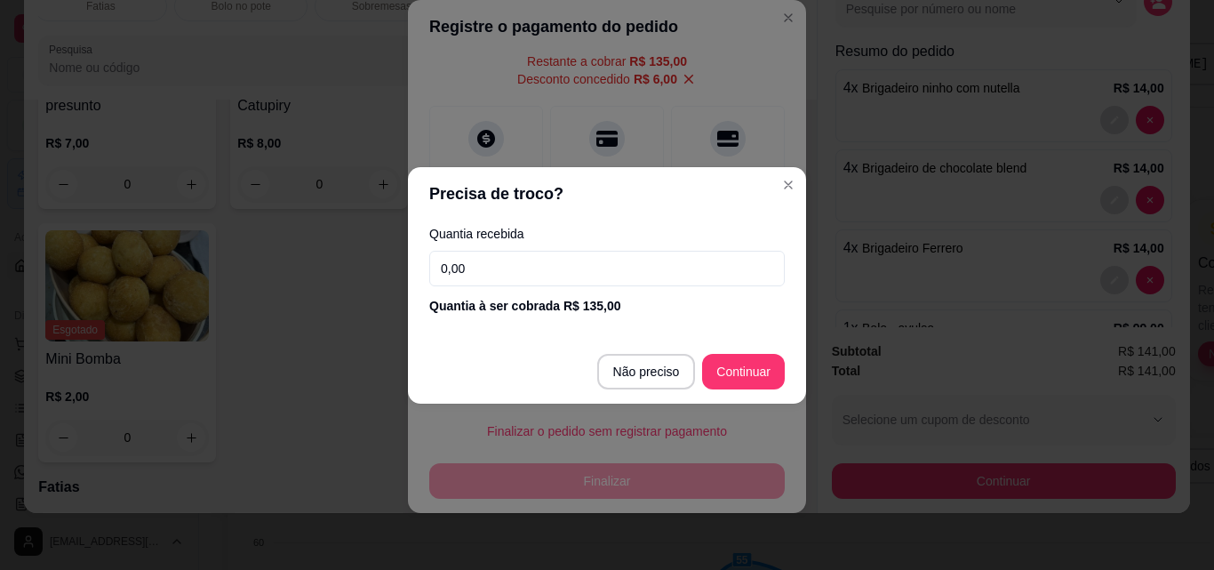
click at [530, 267] on input "0,00" at bounding box center [606, 269] width 355 height 36
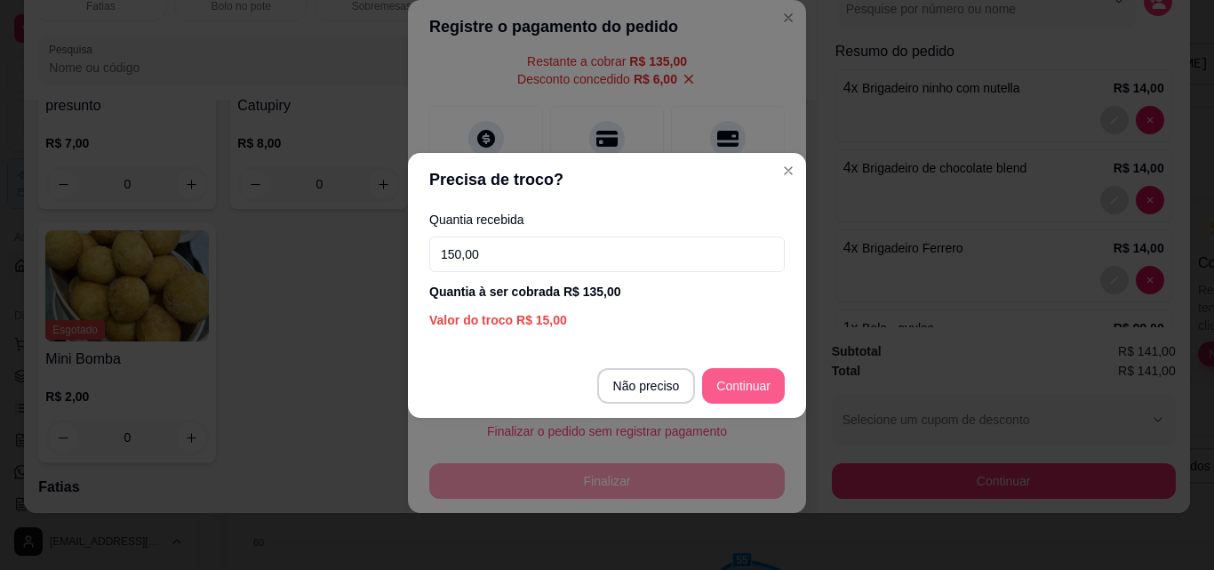
type input "150,00"
type input "R$ 0,00"
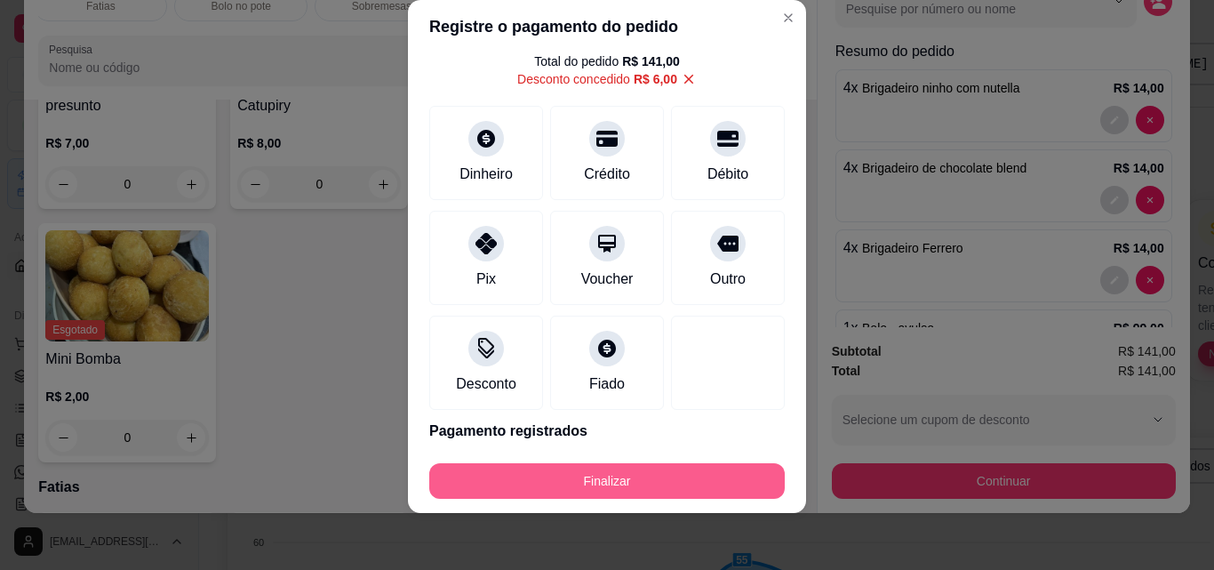
click at [684, 491] on button "Finalizar" at bounding box center [606, 481] width 355 height 36
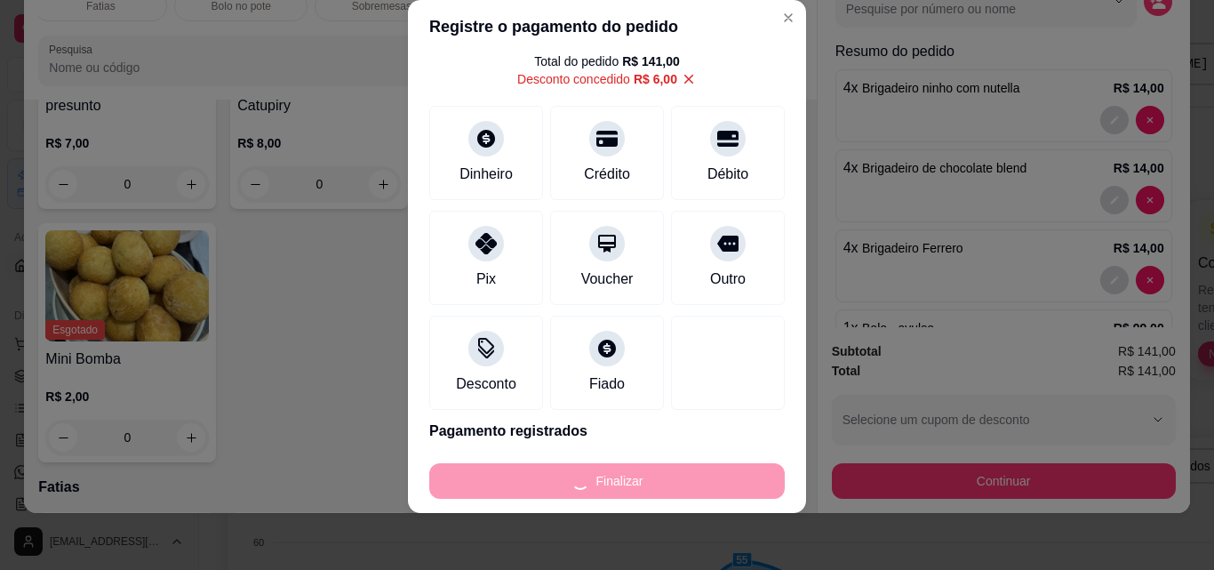
type input "0"
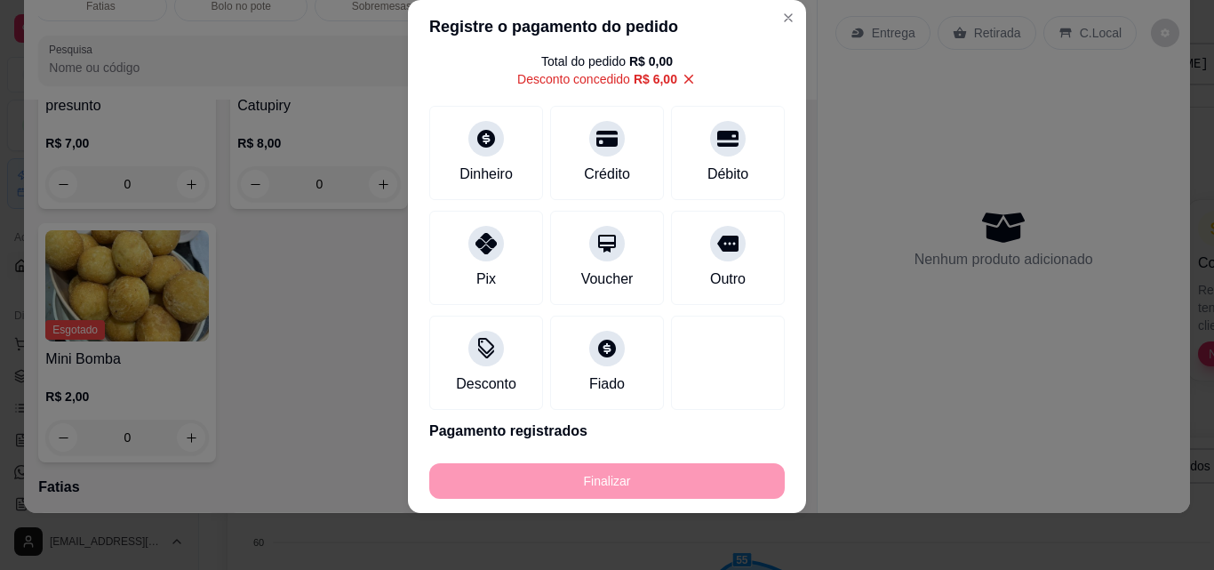
type input "-R$ 141,00"
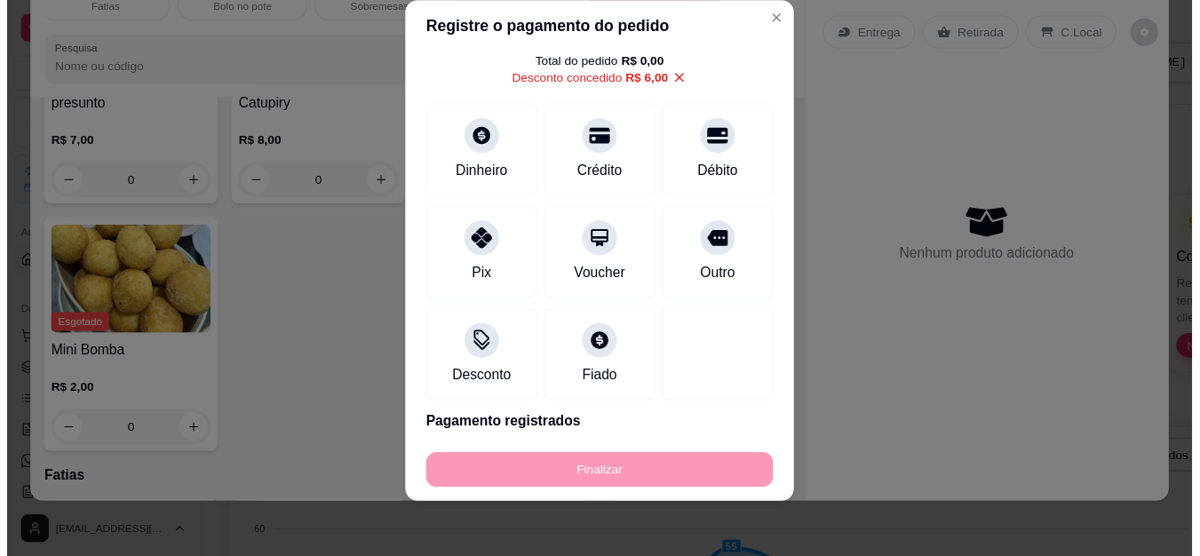
scroll to position [0, 0]
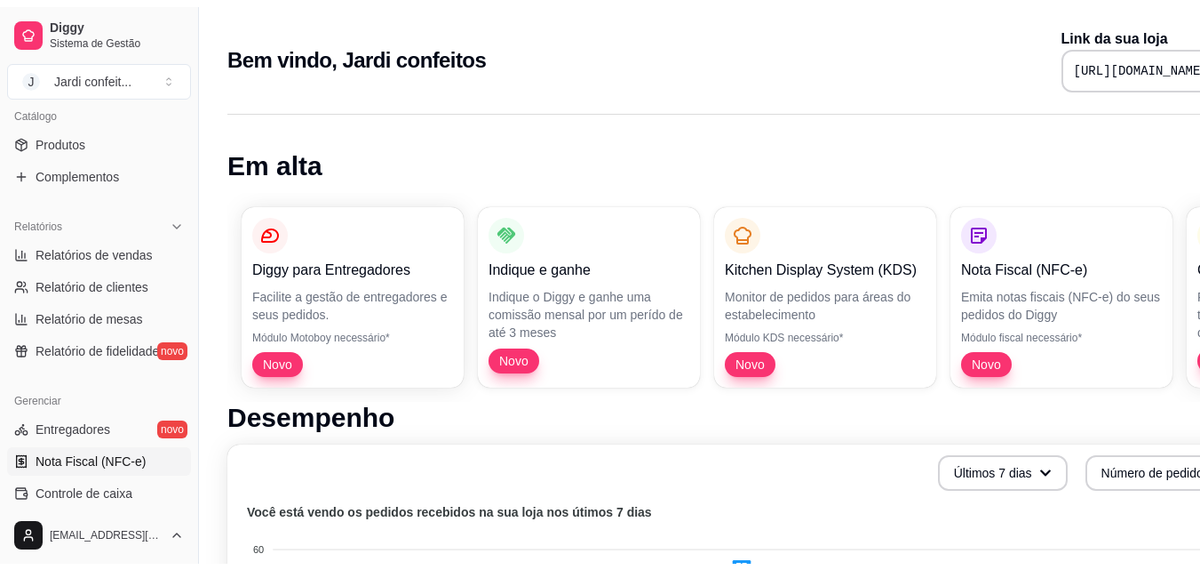
scroll to position [533, 0]
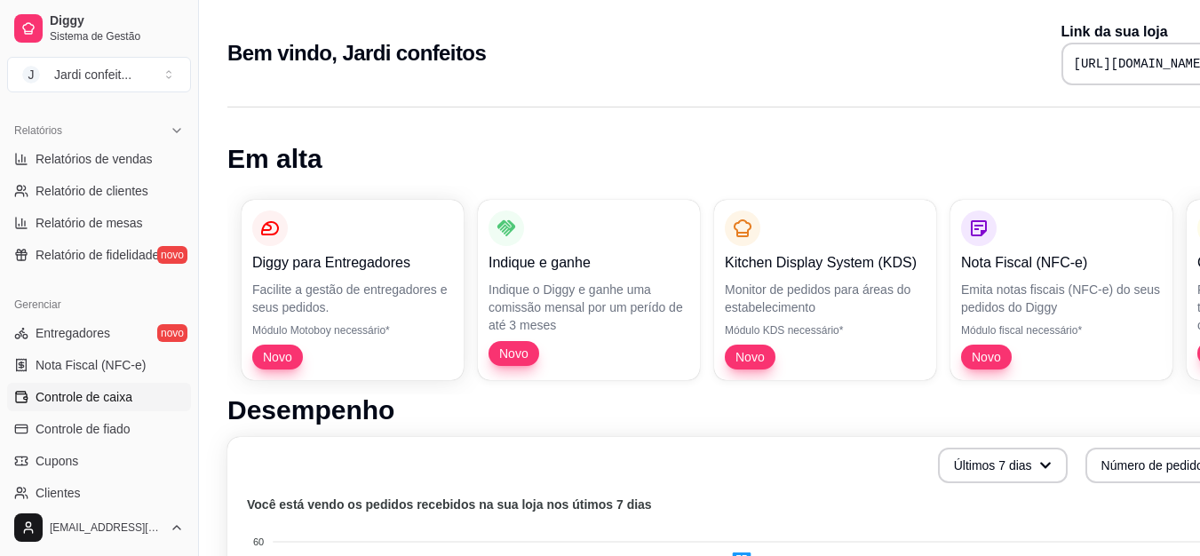
click at [146, 394] on link "Controle de caixa" at bounding box center [99, 397] width 184 height 28
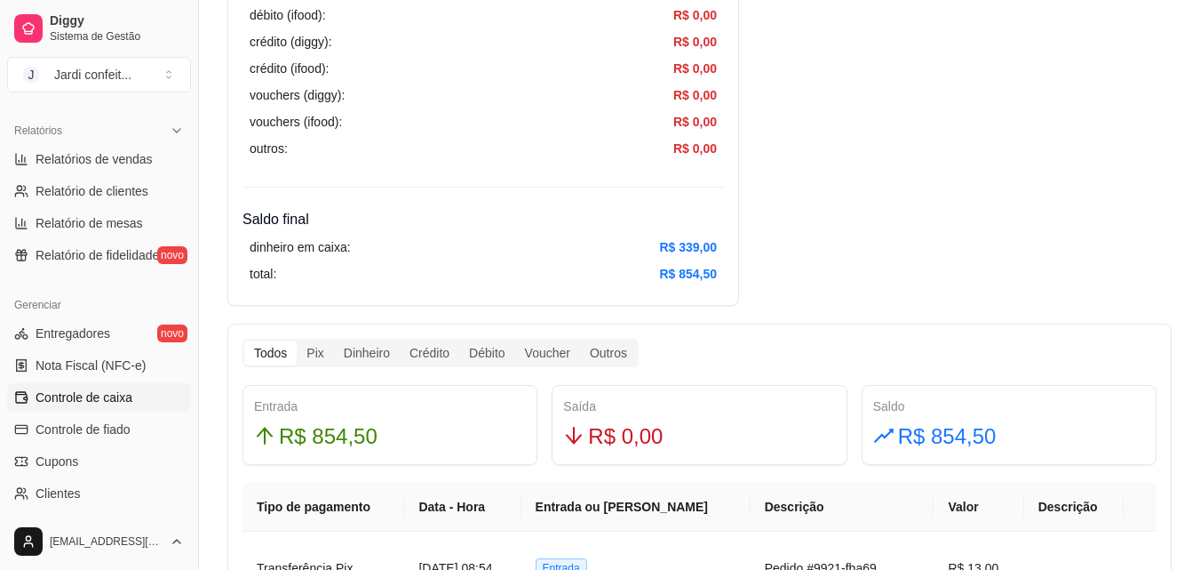
scroll to position [800, 0]
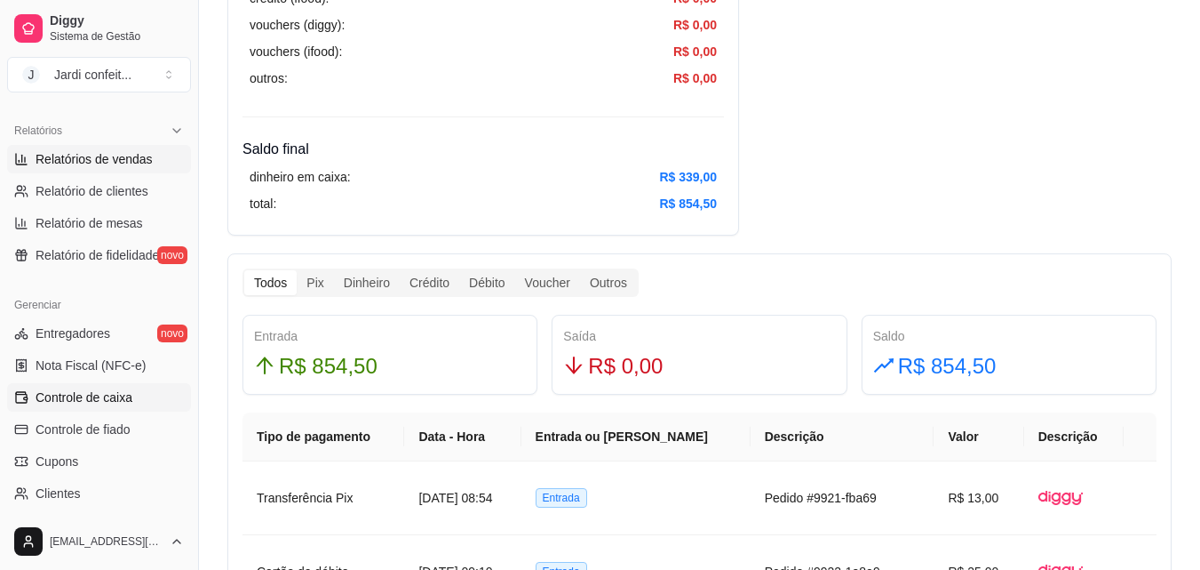
click at [146, 154] on span "Relatórios de vendas" at bounding box center [94, 159] width 117 height 18
select select "ALL"
select select "0"
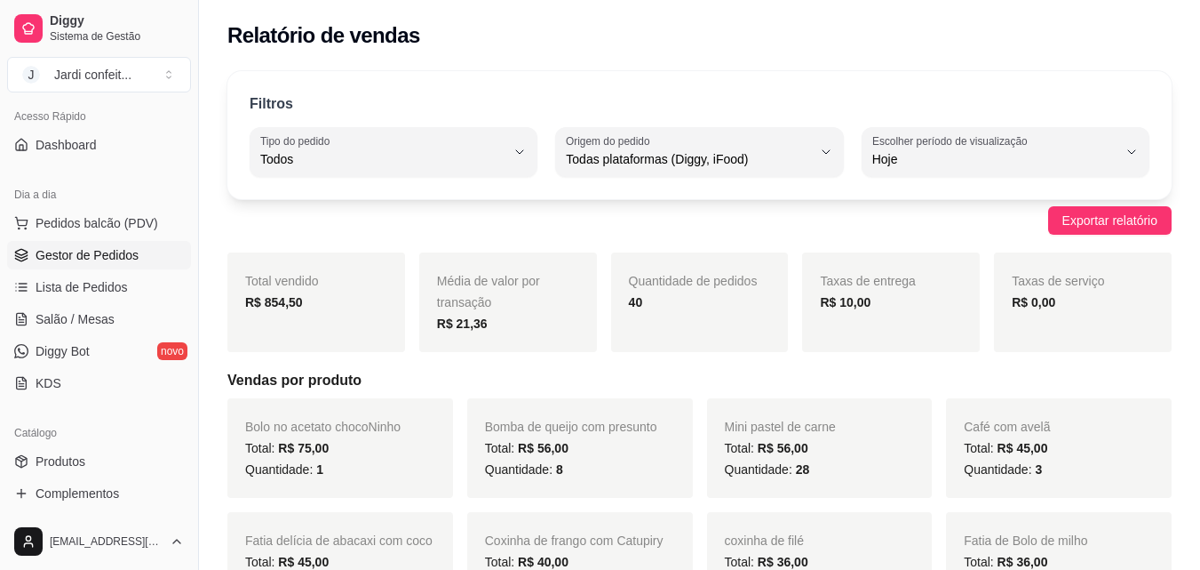
scroll to position [89, 0]
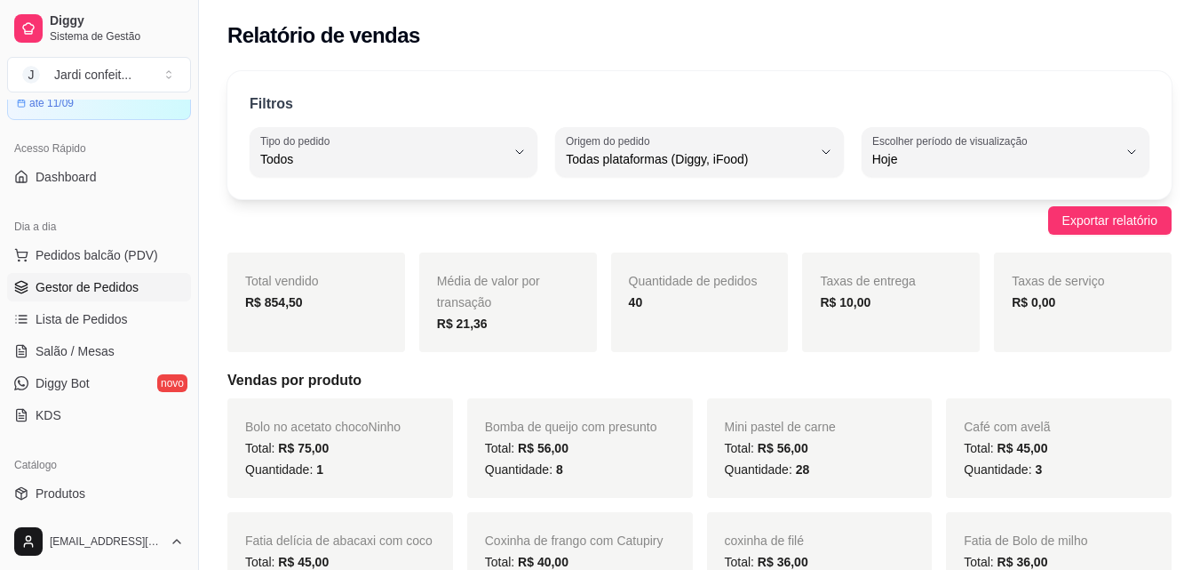
click at [119, 281] on span "Gestor de Pedidos" at bounding box center [87, 287] width 103 height 18
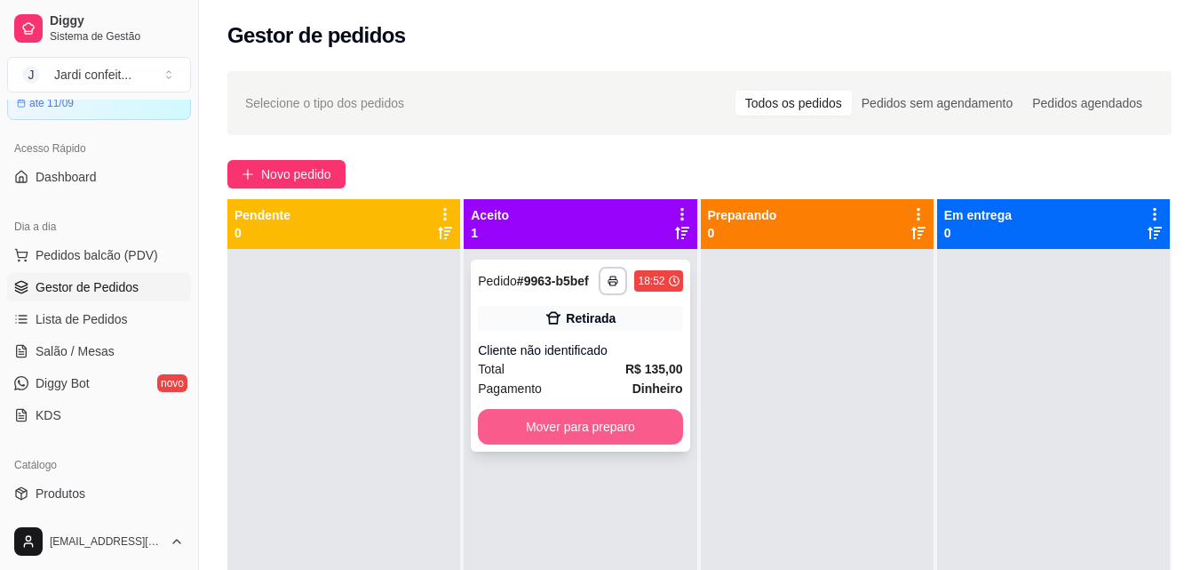
click at [596, 427] on button "Mover para preparo" at bounding box center [580, 427] width 204 height 36
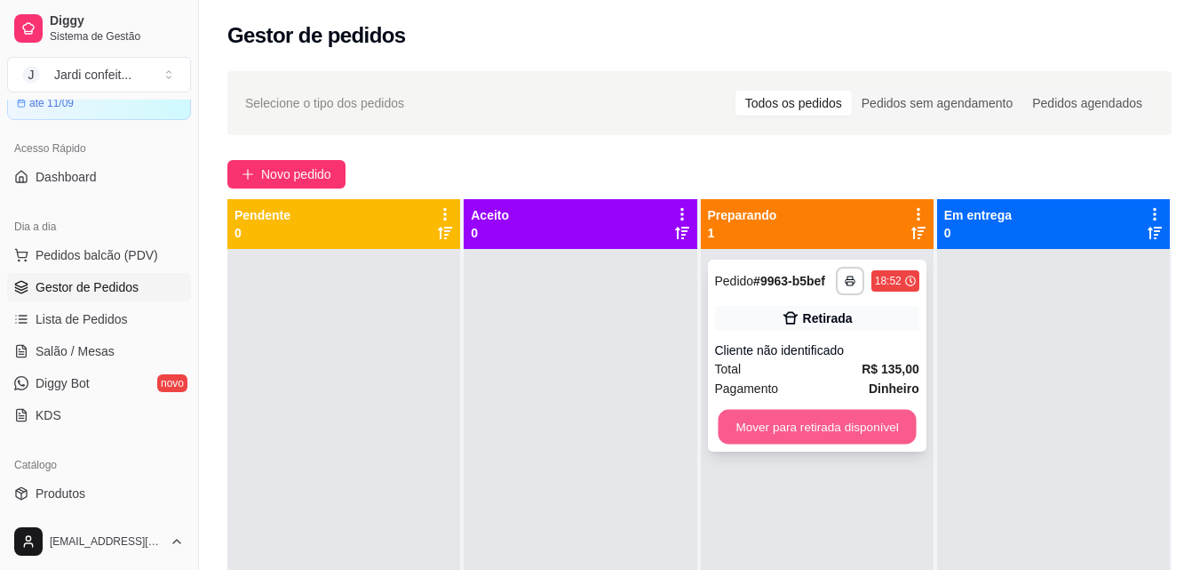
click at [765, 420] on button "Mover para retirada disponível" at bounding box center [817, 427] width 198 height 35
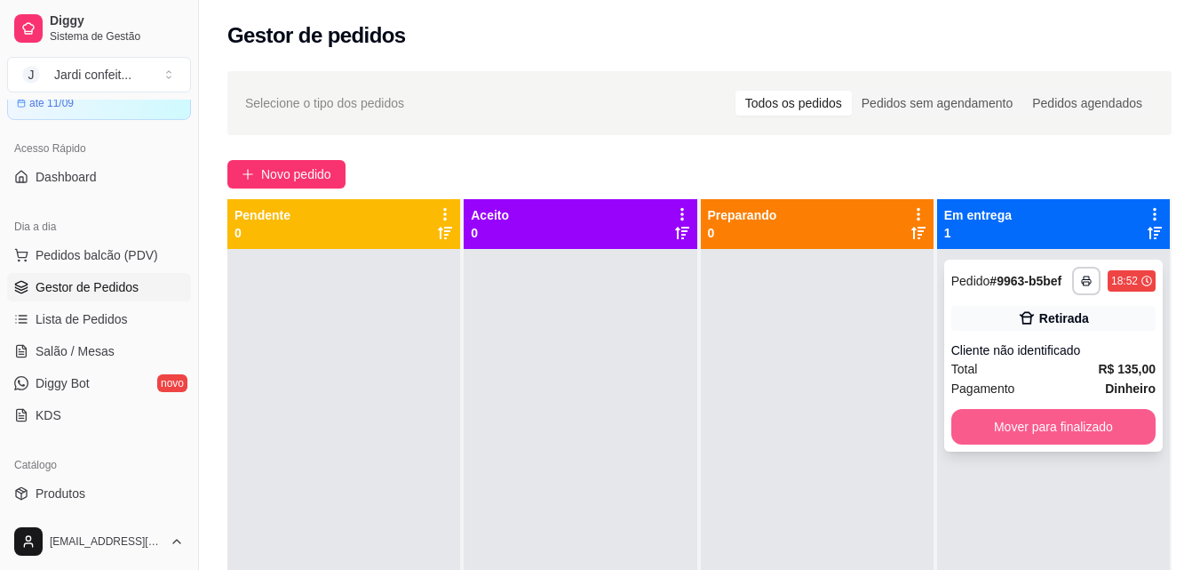
click at [1054, 419] on button "Mover para finalizado" at bounding box center [1054, 427] width 204 height 36
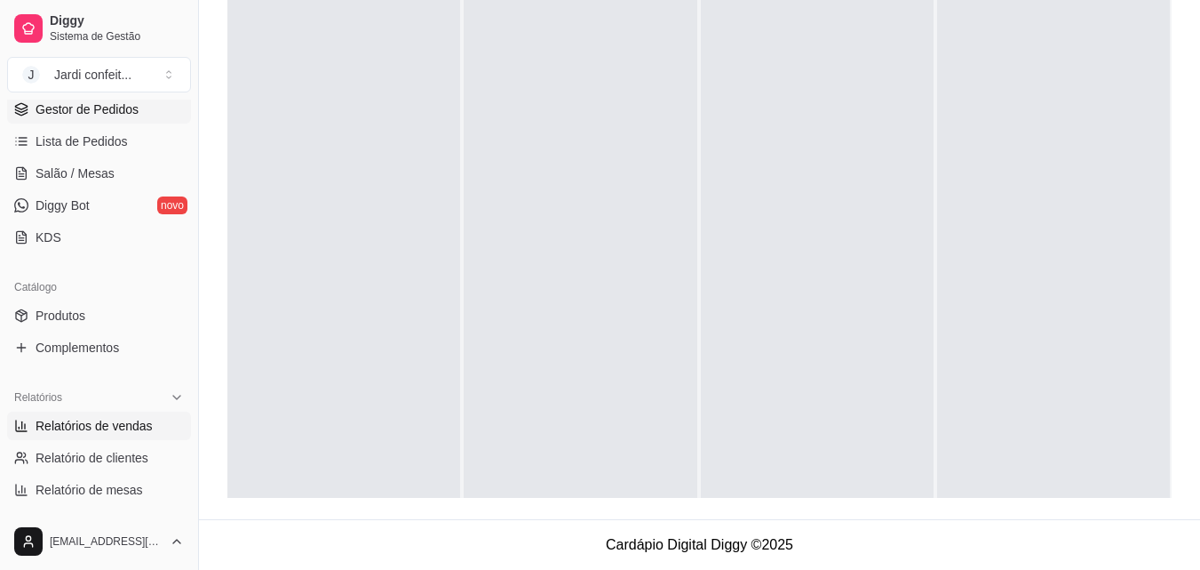
scroll to position [444, 0]
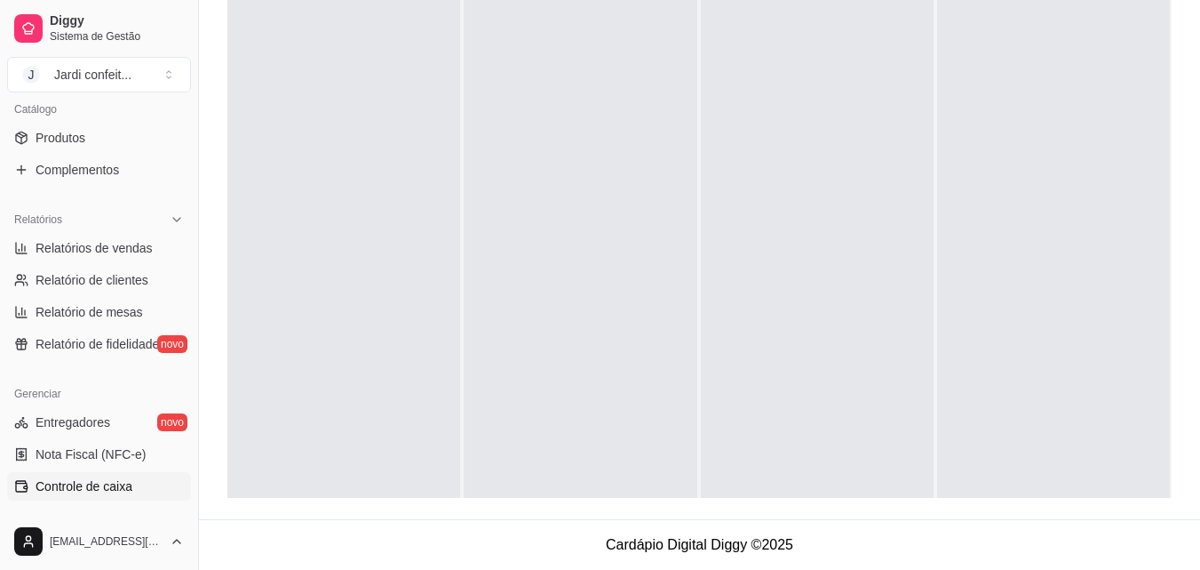
click at [112, 484] on span "Controle de caixa" at bounding box center [84, 486] width 97 height 18
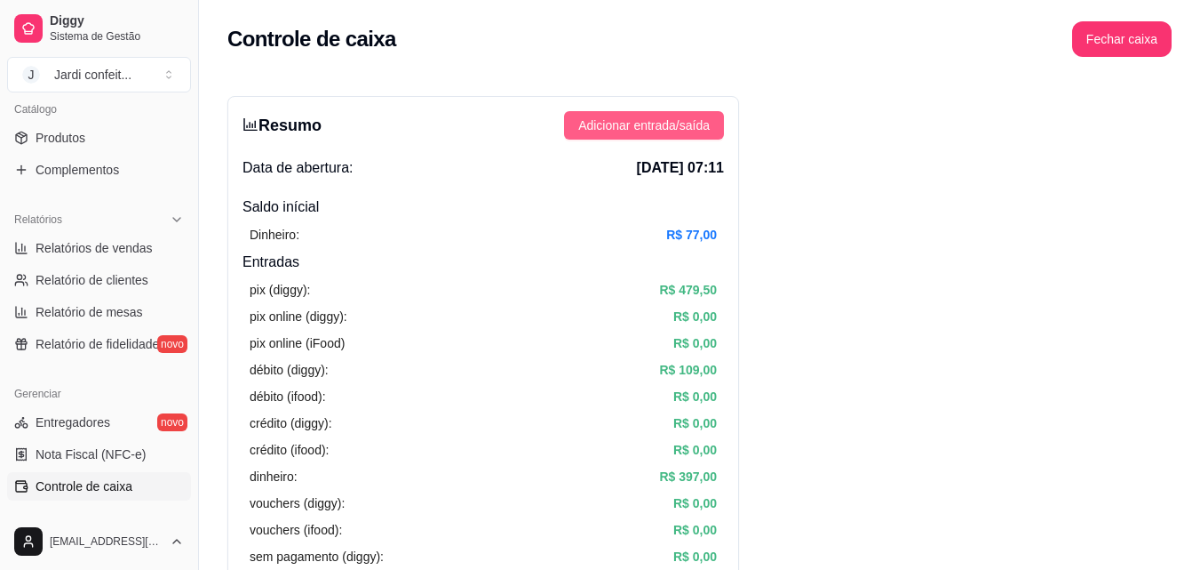
click at [703, 125] on span "Adicionar entrada/saída" at bounding box center [644, 126] width 132 height 20
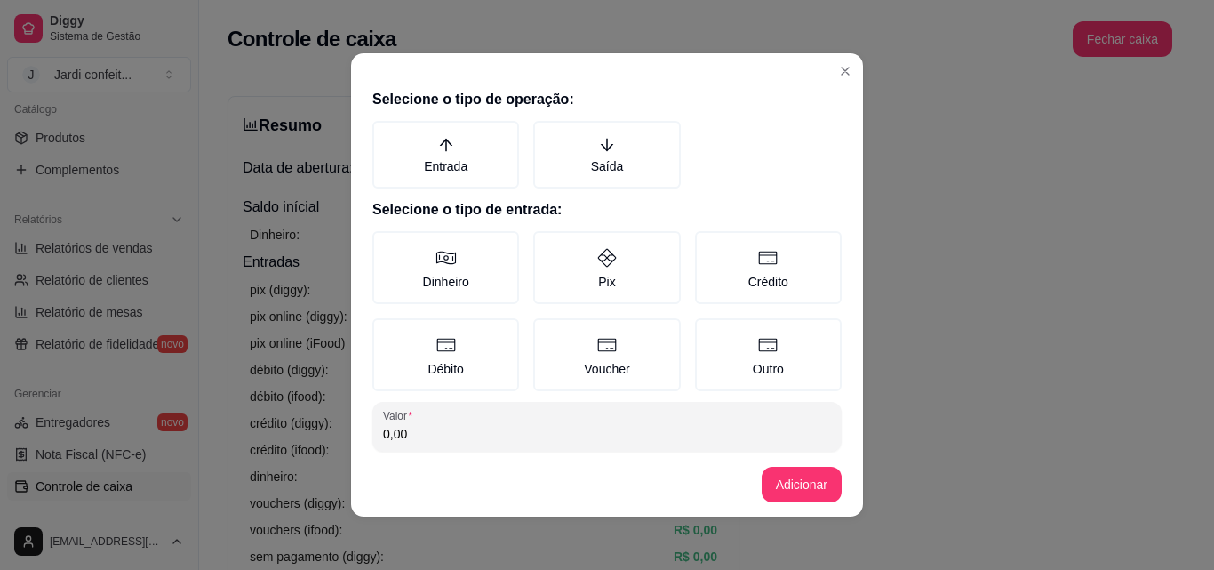
click at [853, 60] on header at bounding box center [607, 67] width 512 height 28
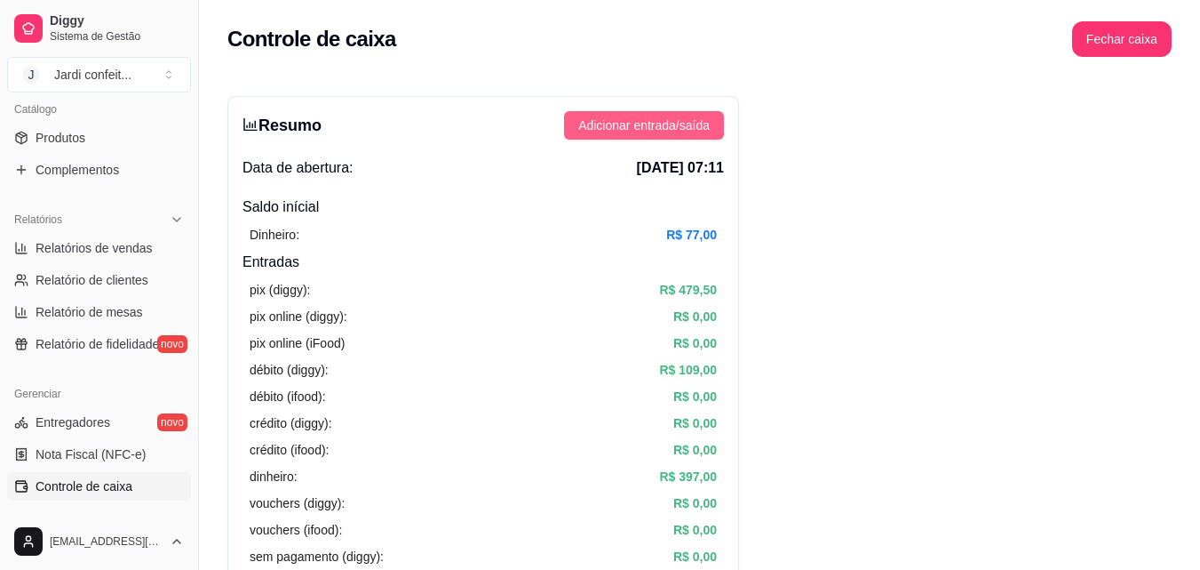
click at [680, 127] on span "Adicionar entrada/saída" at bounding box center [644, 126] width 132 height 20
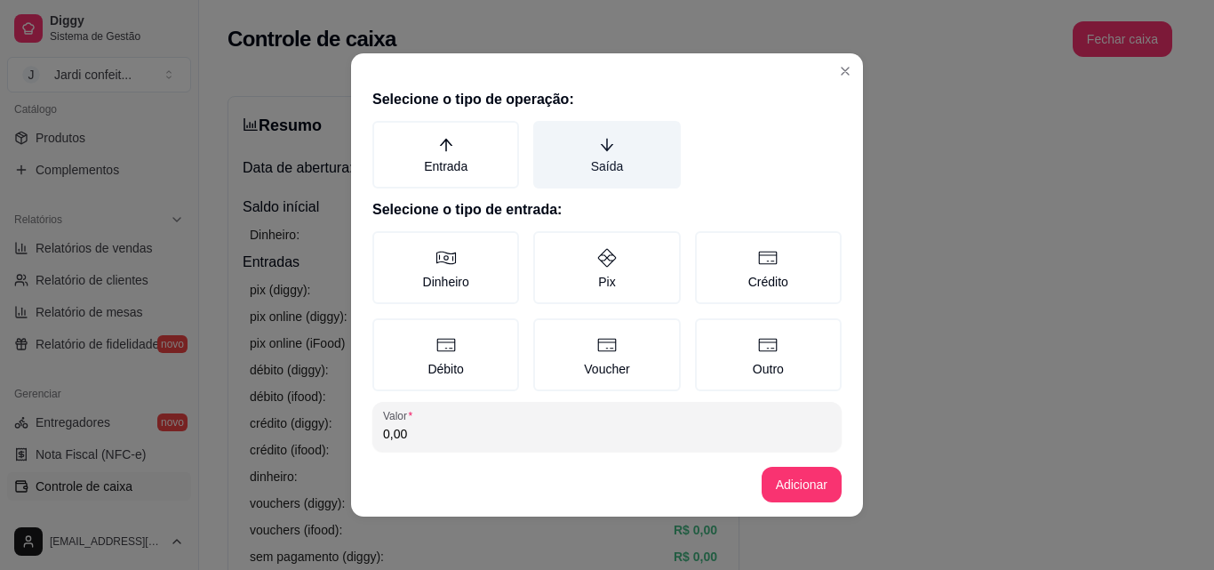
click at [592, 164] on label "Saída" at bounding box center [606, 155] width 147 height 68
click at [546, 134] on button "Saída" at bounding box center [539, 127] width 14 height 14
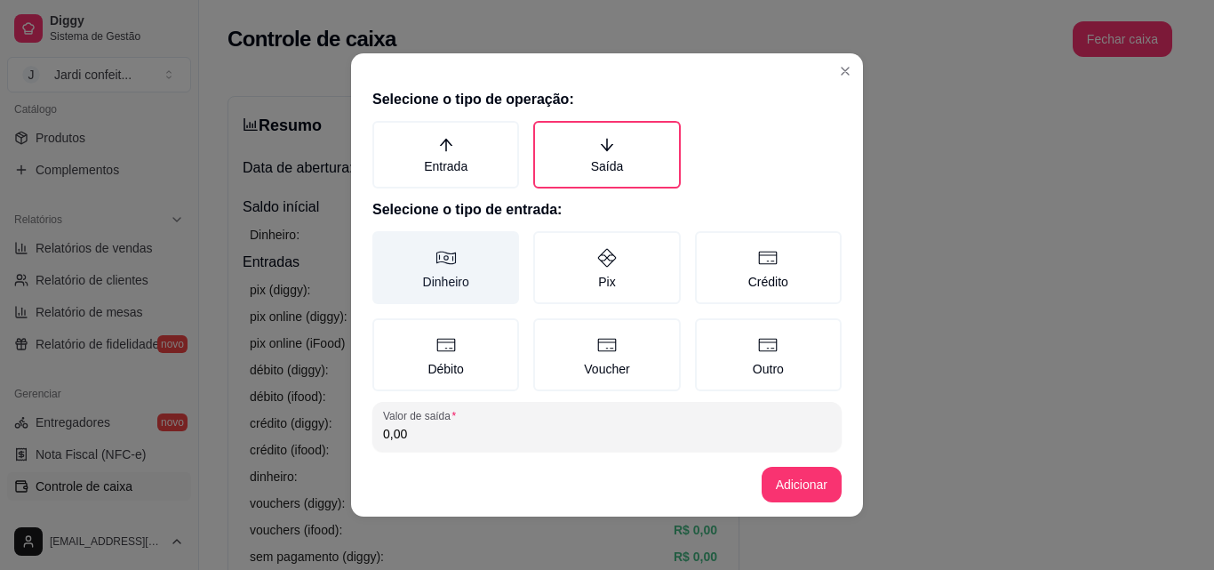
click at [444, 298] on label "Dinheiro" at bounding box center [445, 267] width 147 height 73
click at [386, 244] on button "Dinheiro" at bounding box center [378, 237] width 14 height 14
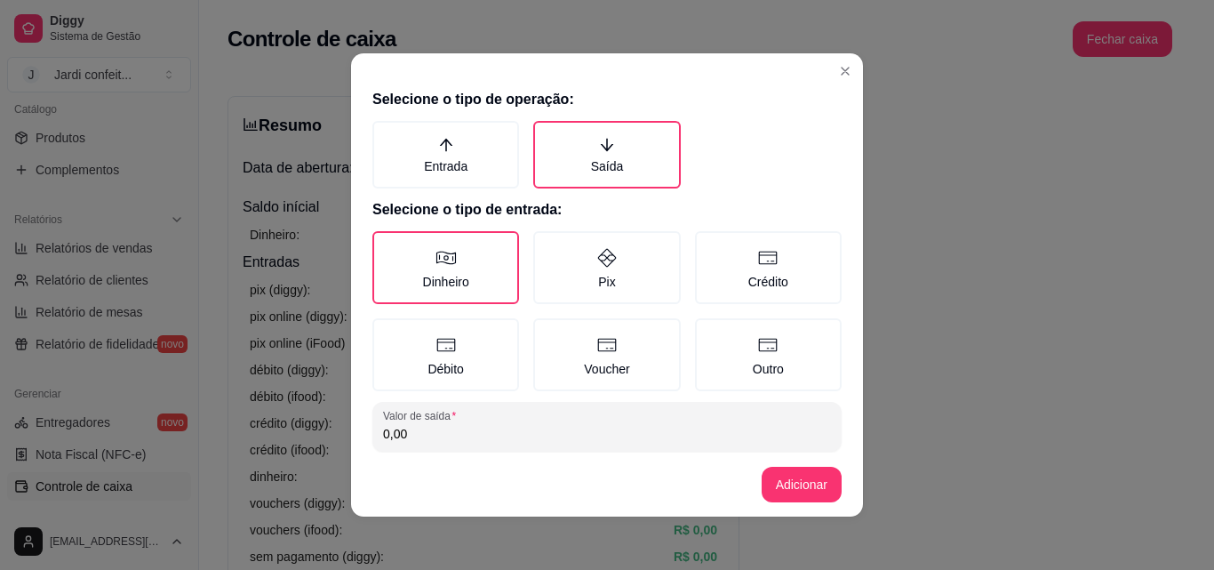
click at [477, 443] on div "0,00" at bounding box center [607, 427] width 448 height 36
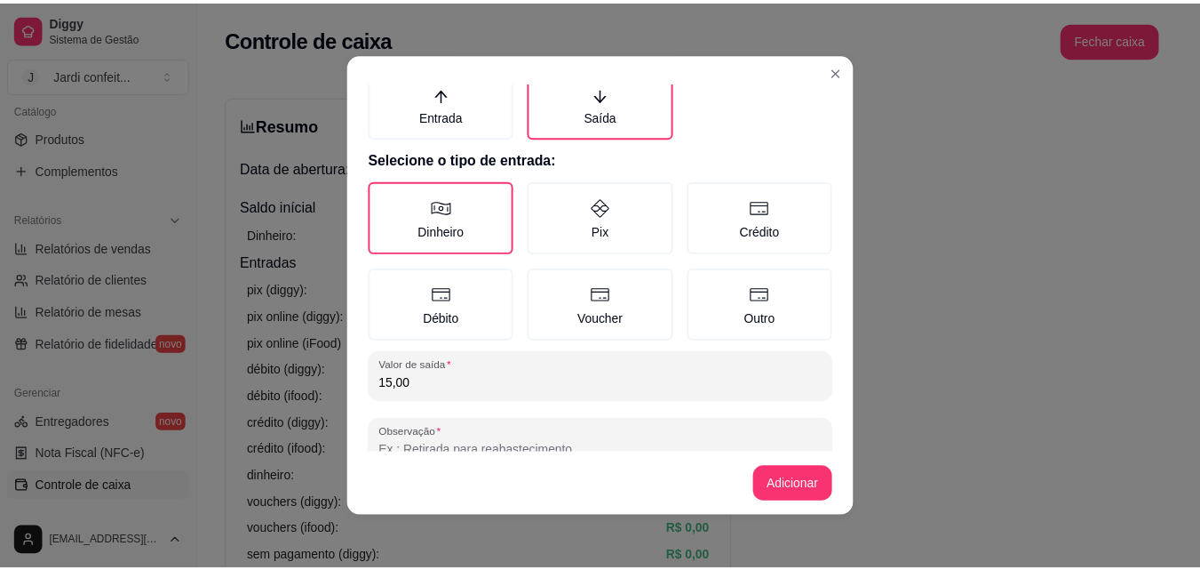
scroll to position [95, 0]
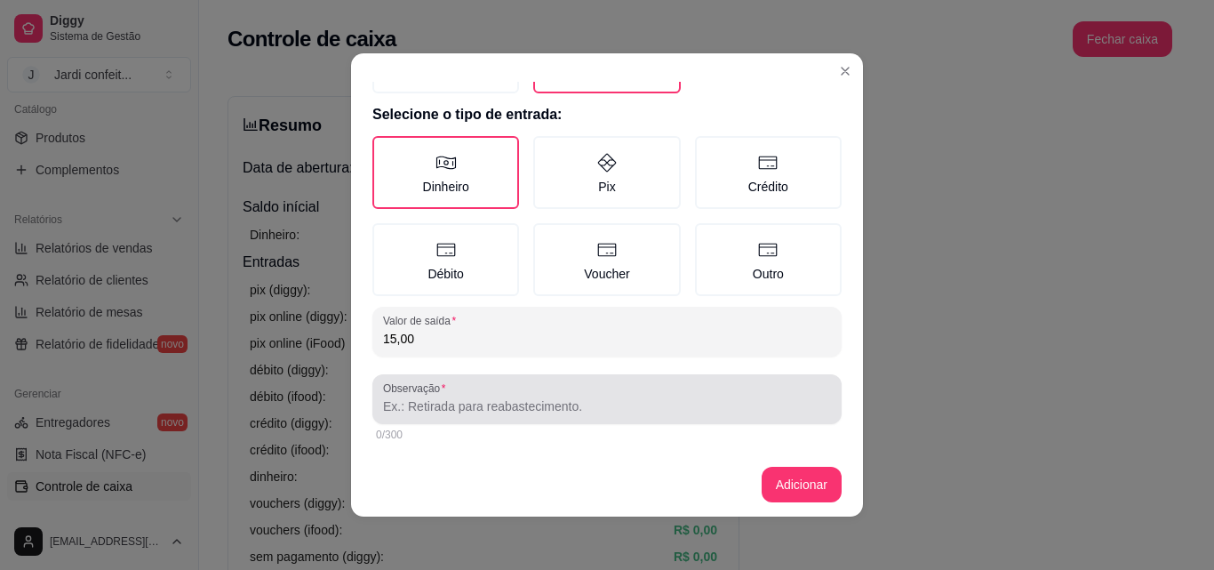
type input "15,00"
click at [567, 416] on div at bounding box center [607, 399] width 448 height 36
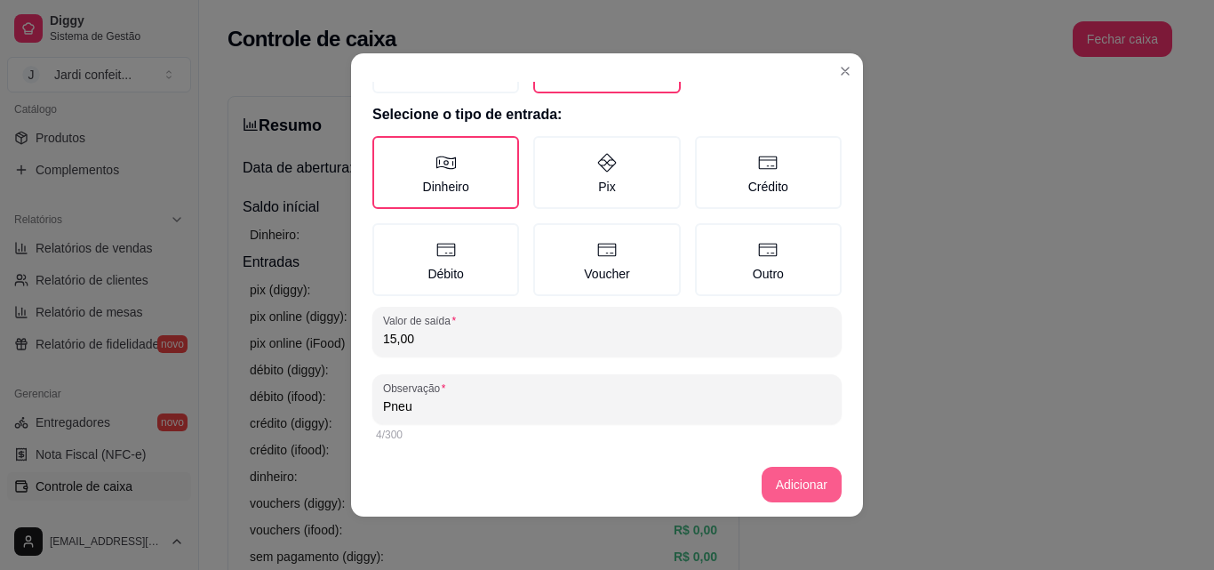
type input "Pneu"
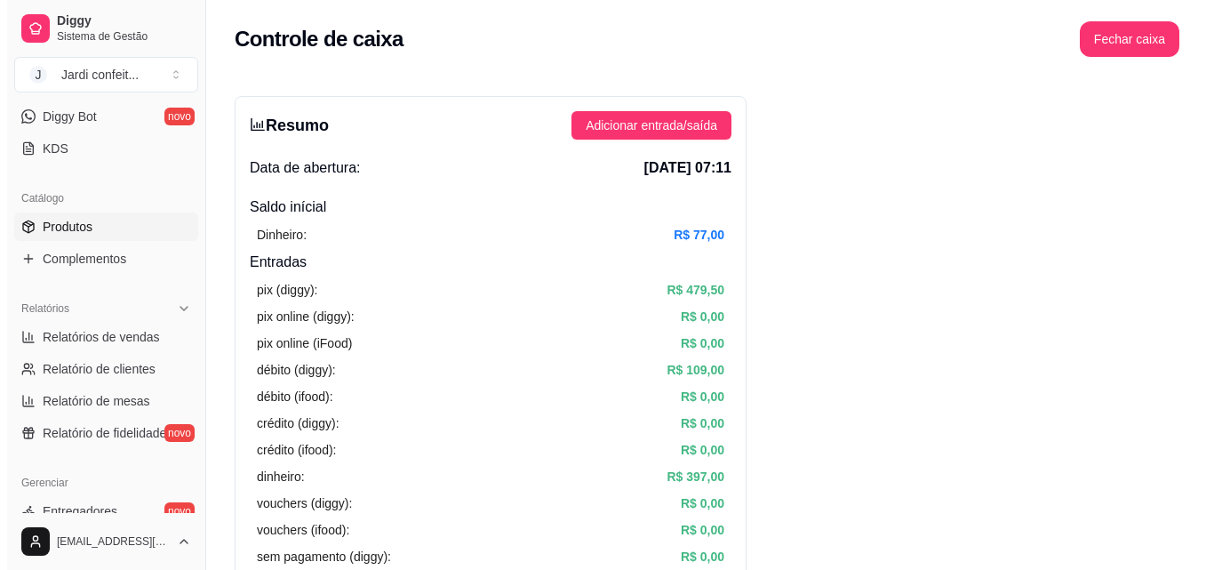
scroll to position [89, 0]
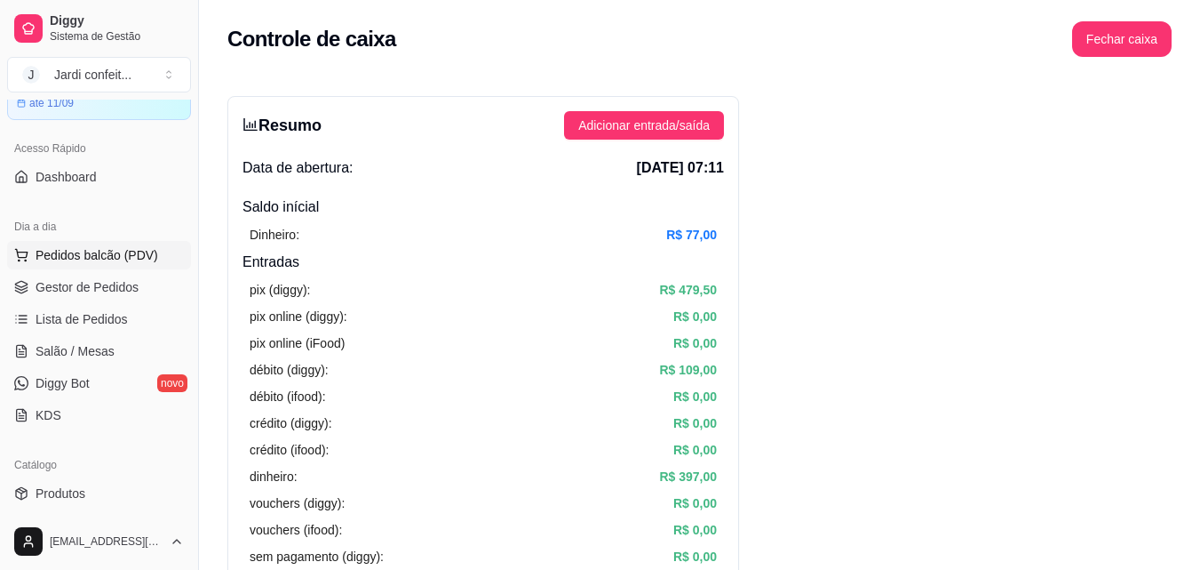
click at [134, 257] on span "Pedidos balcão (PDV)" at bounding box center [97, 255] width 123 height 18
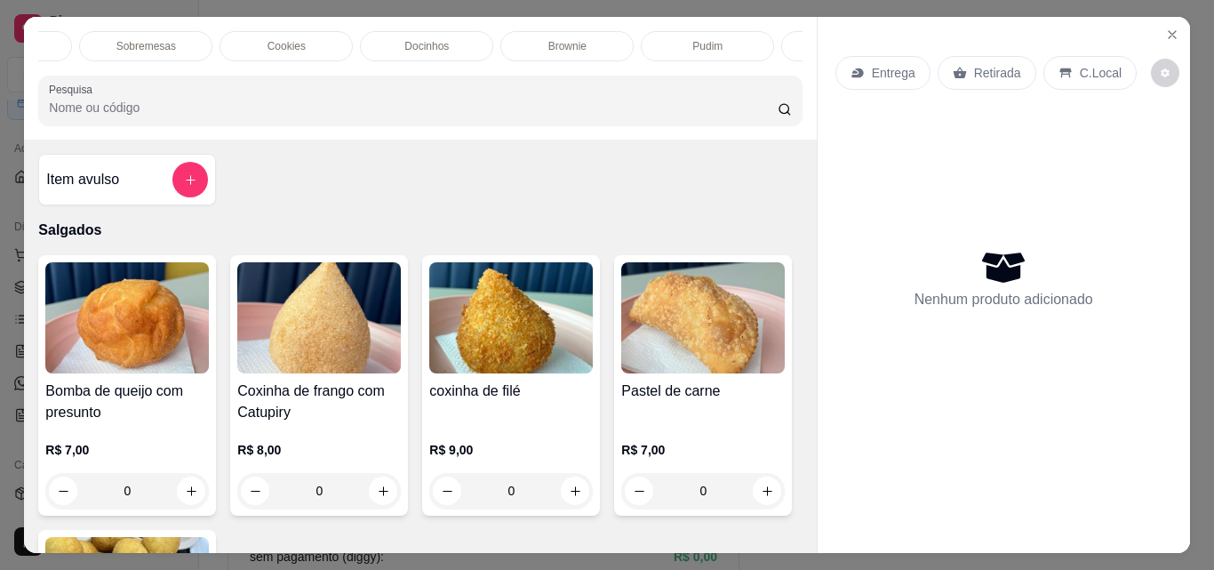
scroll to position [0, 385]
click at [426, 39] on p "Docinhos" at bounding box center [422, 46] width 44 height 14
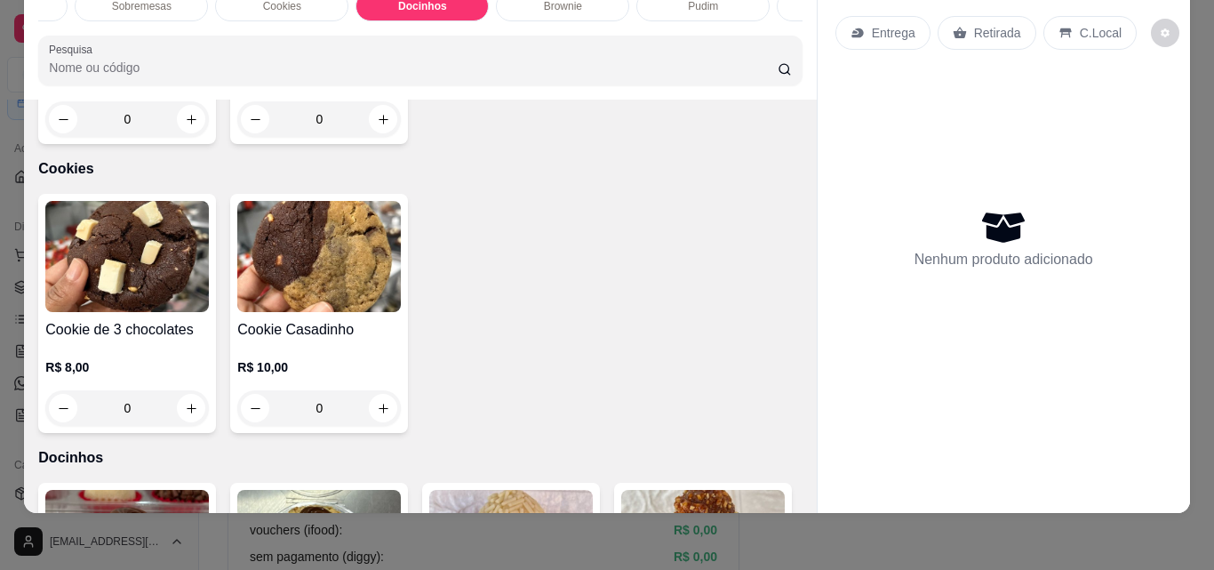
scroll to position [0, 0]
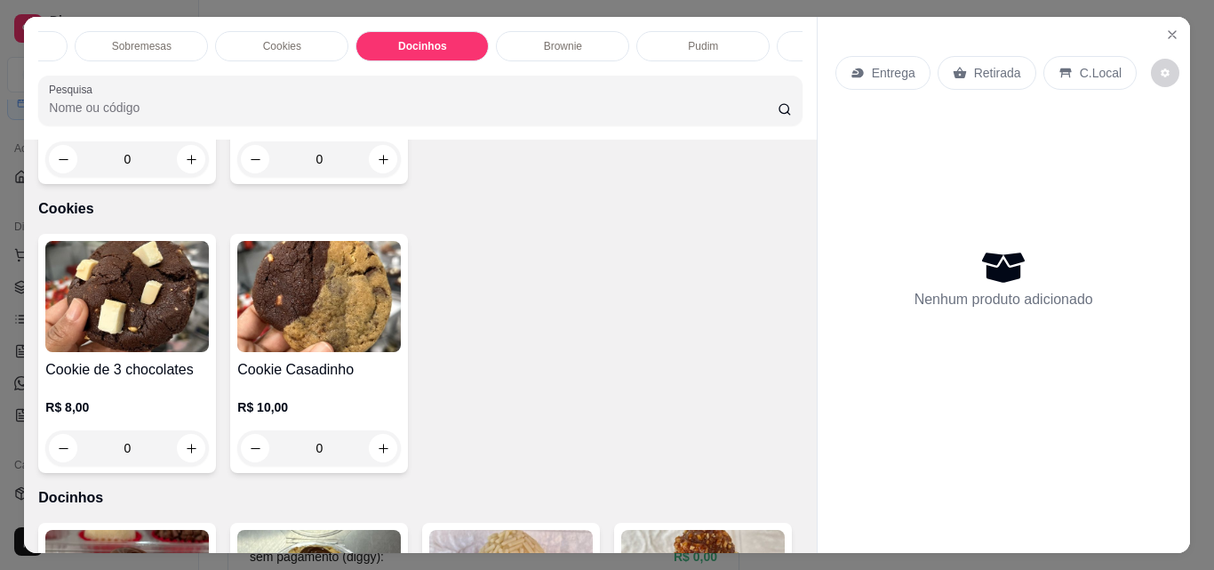
click at [588, 36] on div "Brownie" at bounding box center [562, 46] width 133 height 30
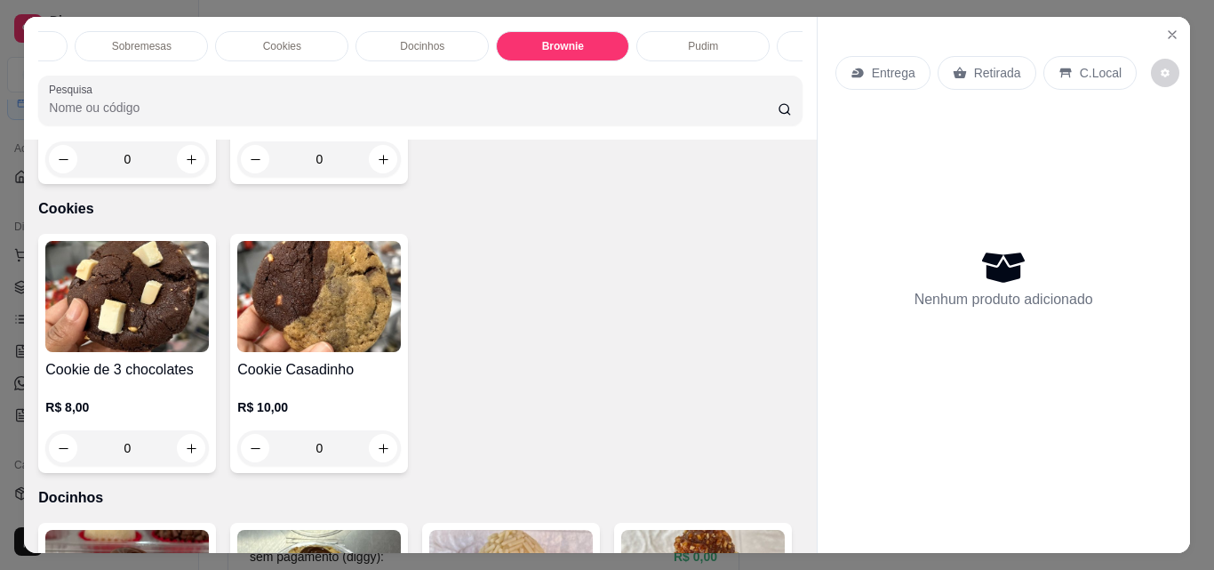
scroll to position [46, 0]
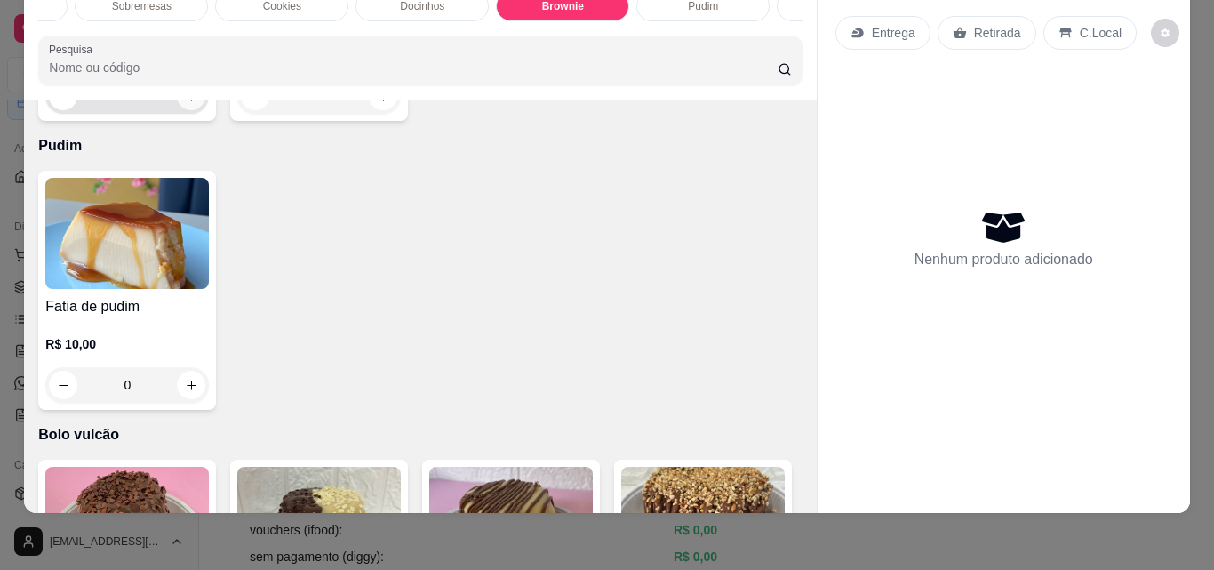
click at [185, 103] on icon "increase-product-quantity" at bounding box center [191, 96] width 13 height 13
type input "1"
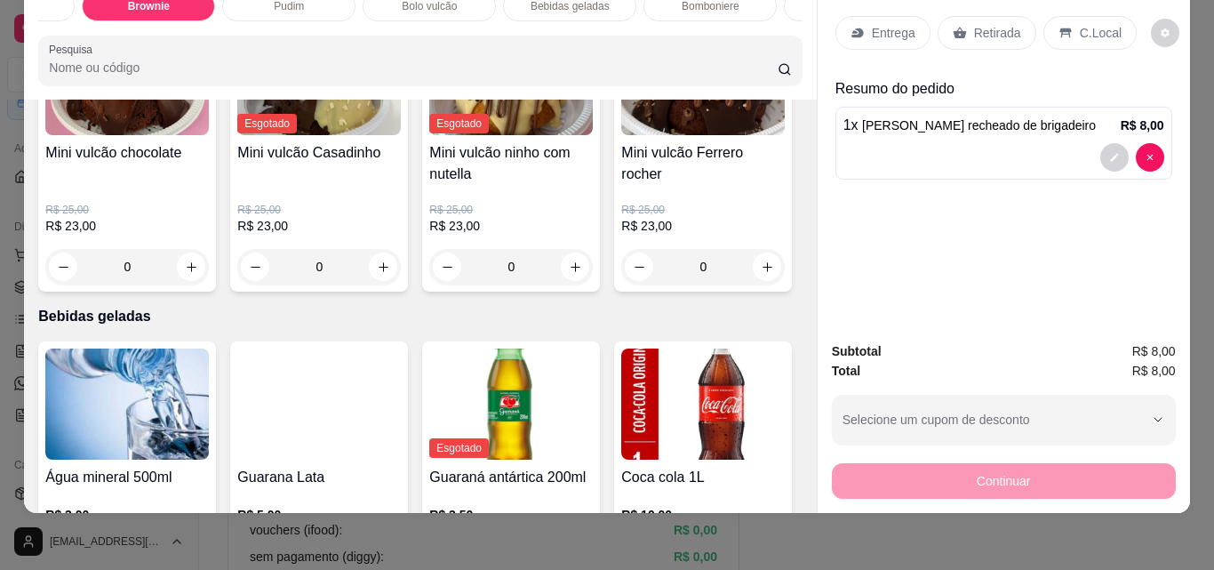
scroll to position [3982, 0]
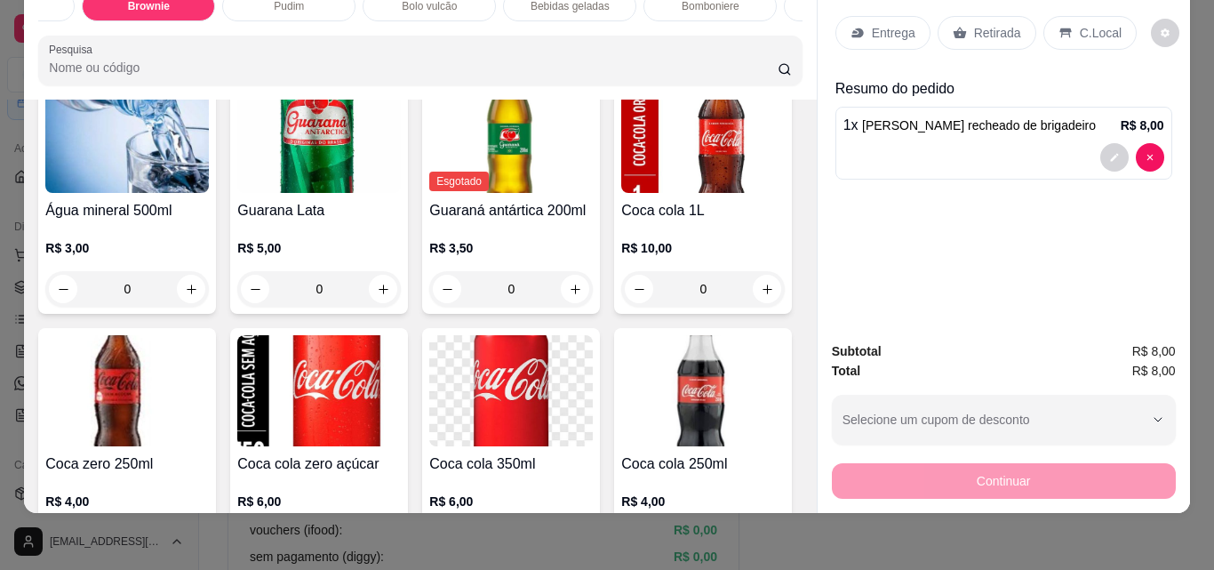
click at [188, 7] on icon "increase-product-quantity" at bounding box center [191, 0] width 13 height 13
type input "1"
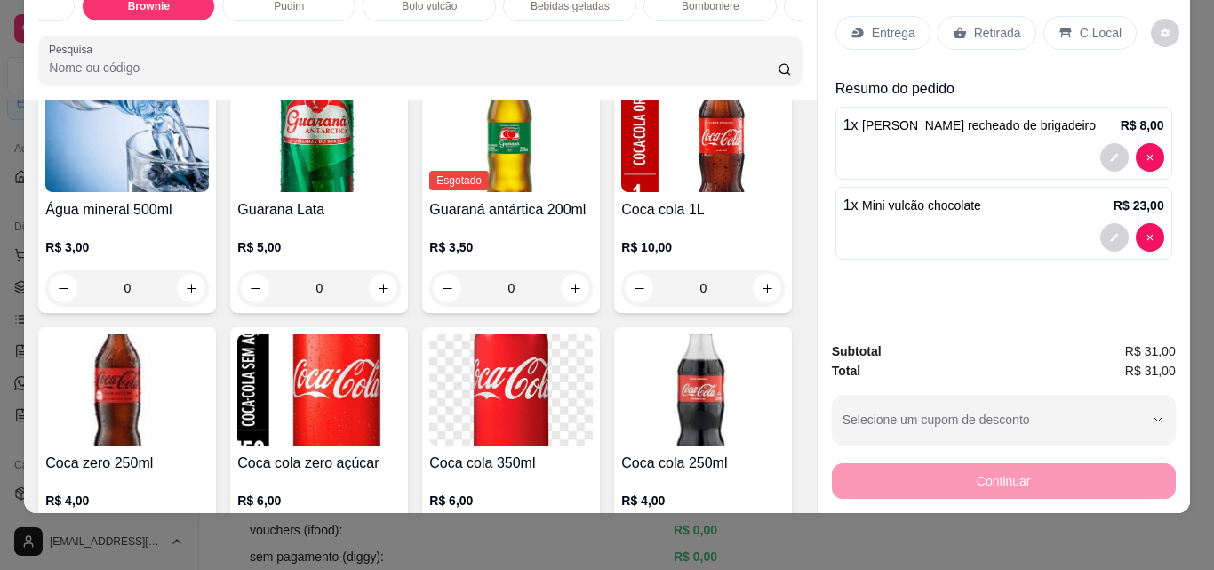
click at [995, 24] on p "Retirada" at bounding box center [997, 33] width 47 height 18
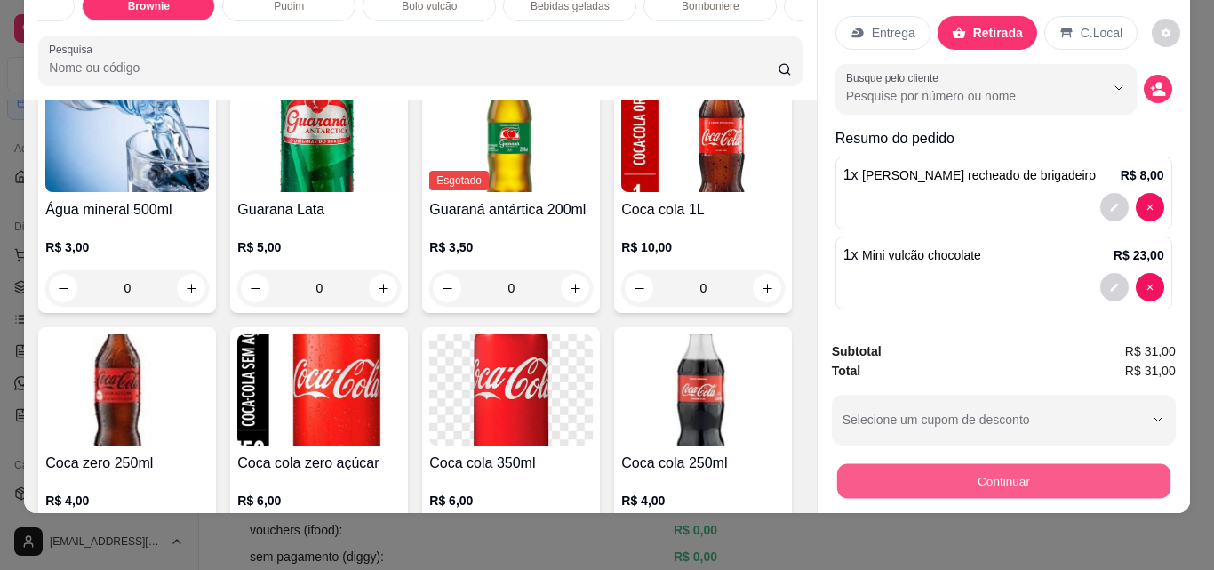
click at [1071, 474] on button "Continuar" at bounding box center [1002, 480] width 333 height 35
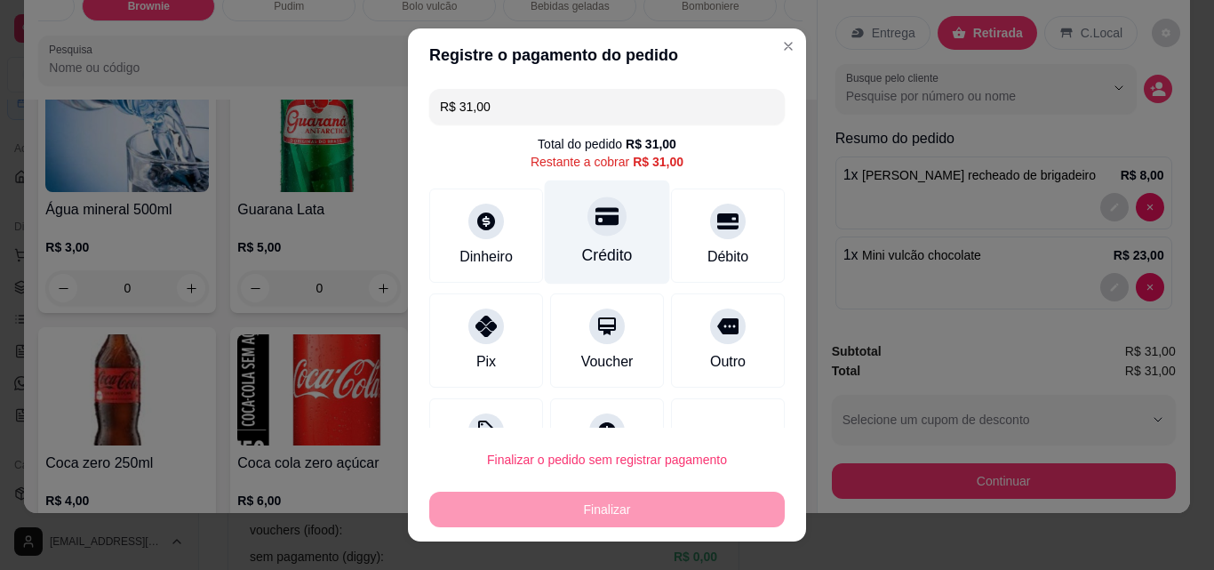
click at [623, 258] on div "Crédito" at bounding box center [607, 232] width 125 height 104
type input "R$ 0,00"
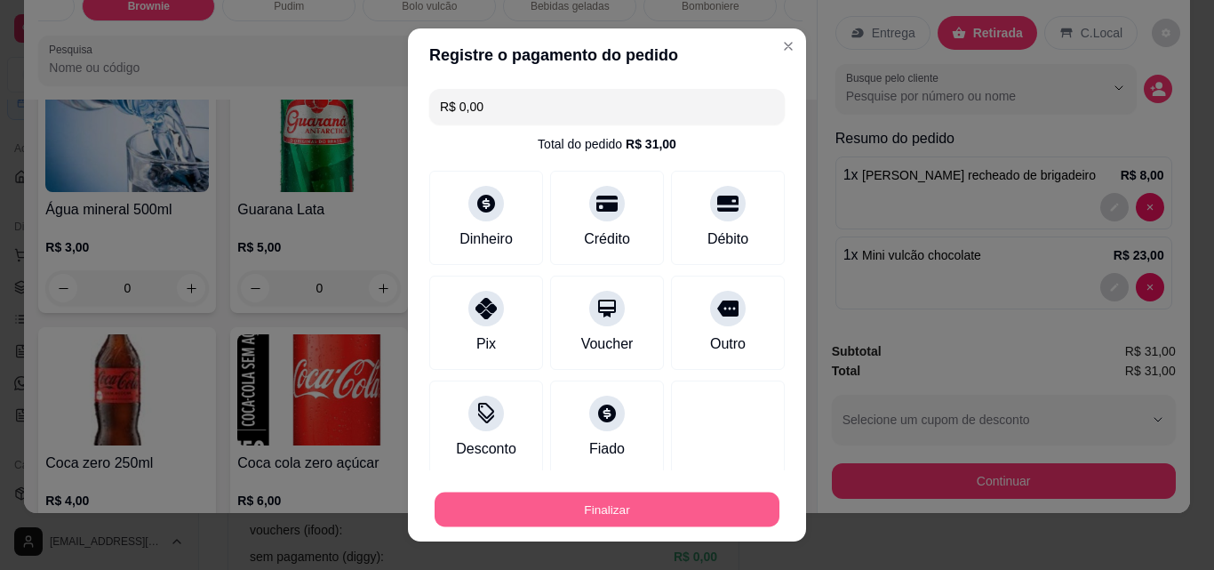
click at [664, 507] on button "Finalizar" at bounding box center [607, 509] width 345 height 35
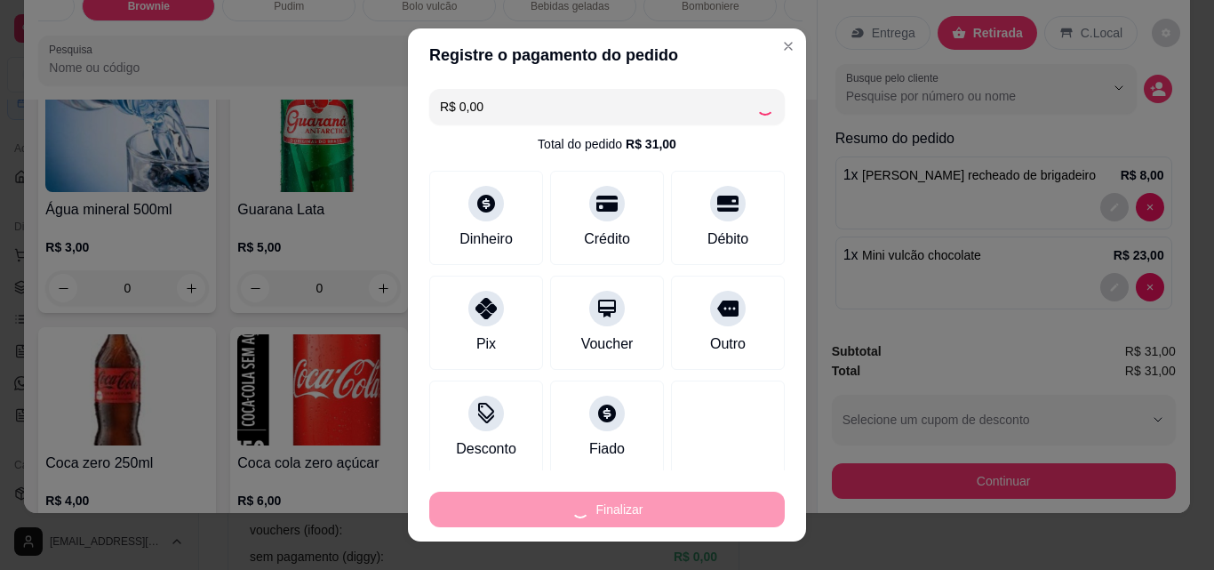
type input "0"
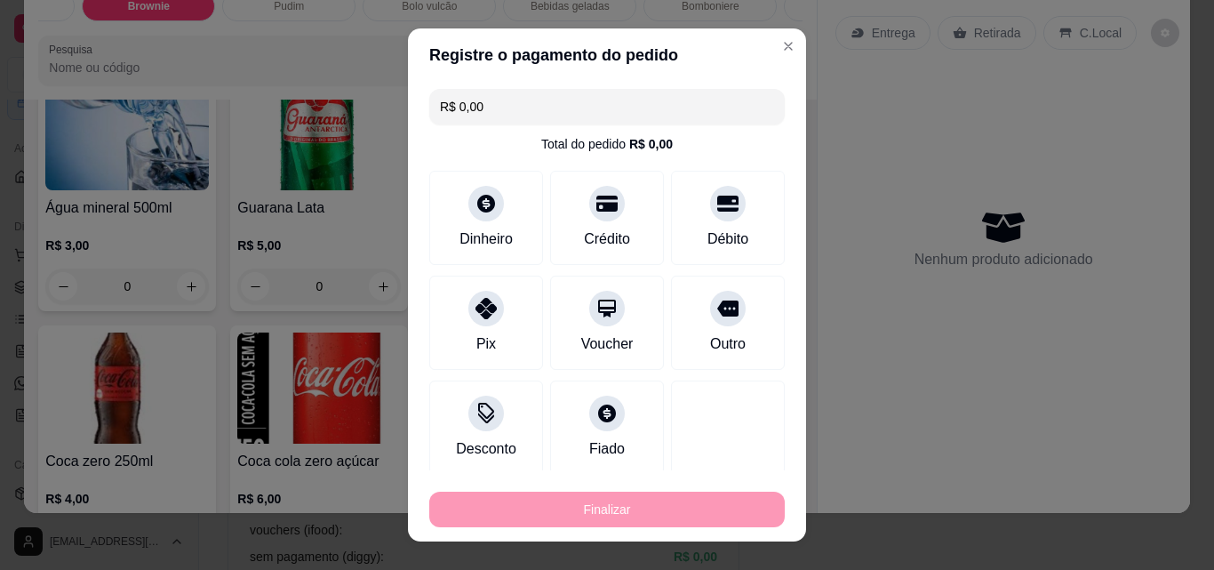
type input "-R$ 31,00"
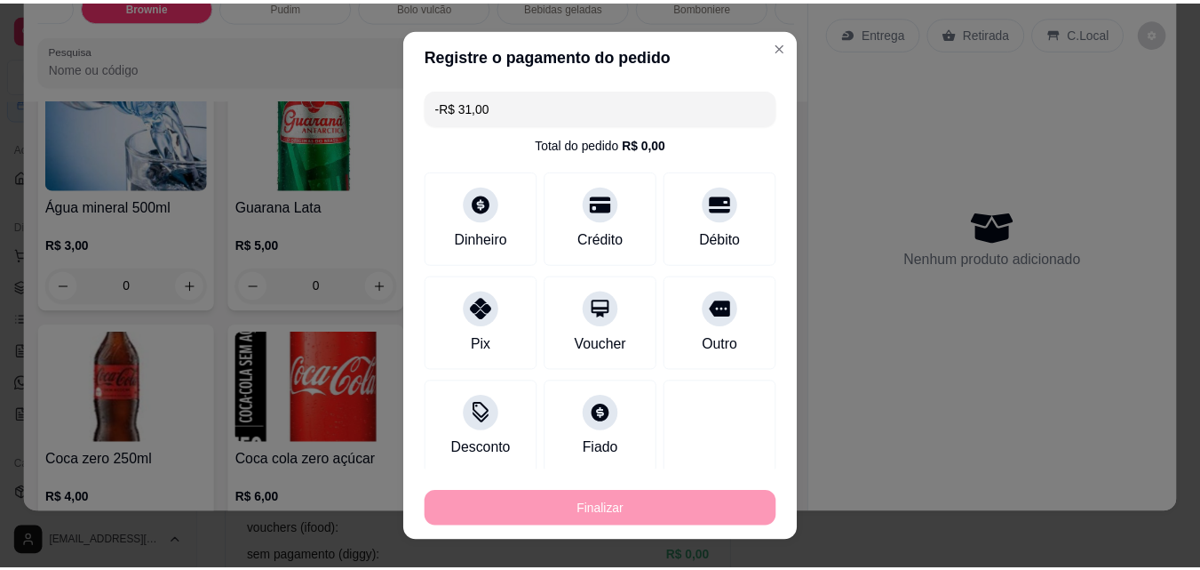
scroll to position [3980, 0]
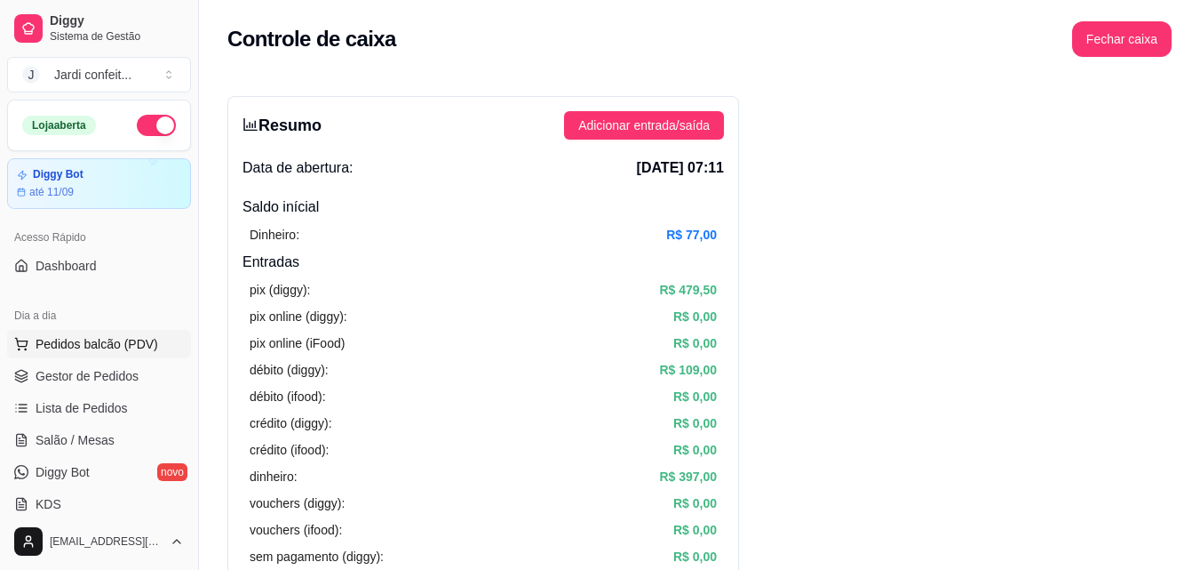
click at [168, 339] on button "Pedidos balcão (PDV)" at bounding box center [99, 344] width 184 height 28
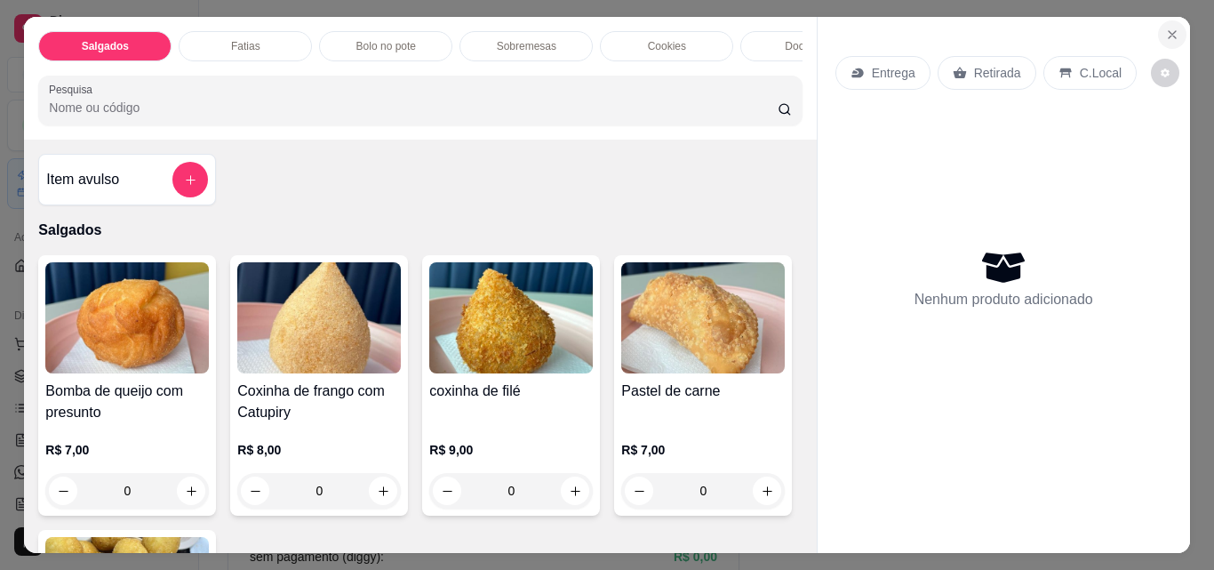
click at [1165, 28] on icon "Close" at bounding box center [1172, 35] width 14 height 14
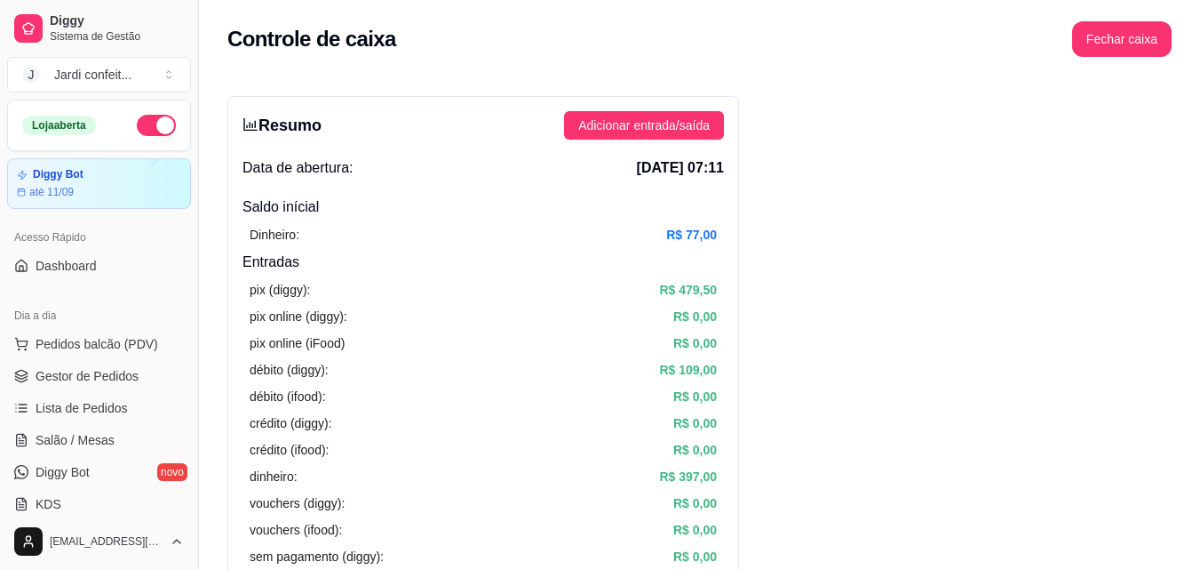
click at [137, 124] on button "button" at bounding box center [156, 125] width 39 height 21
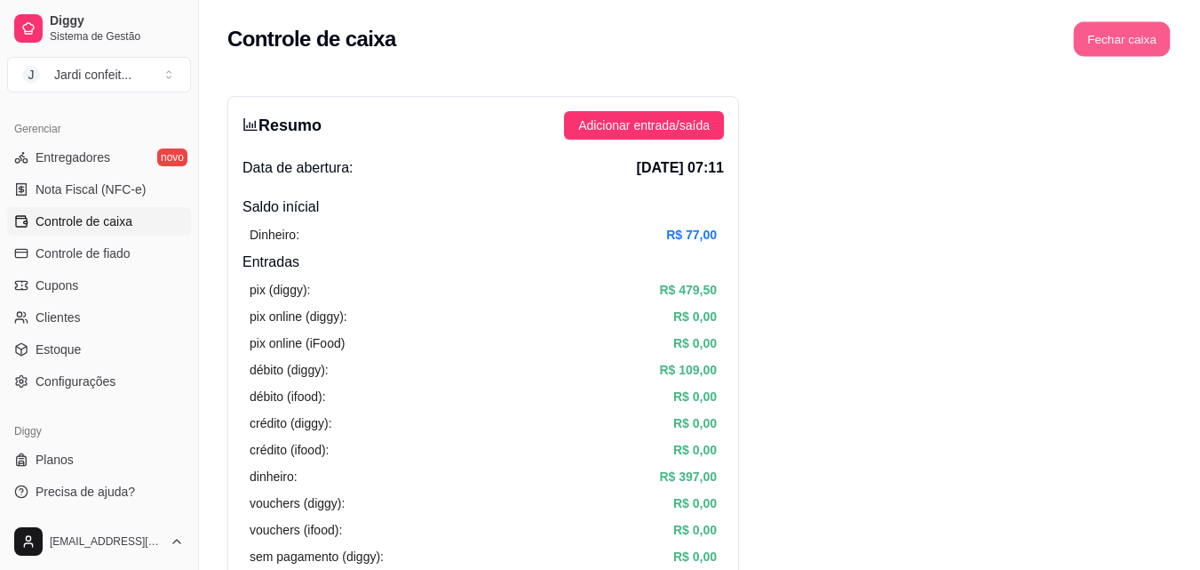
click at [1146, 51] on button "Fechar caixa" at bounding box center [1122, 39] width 97 height 35
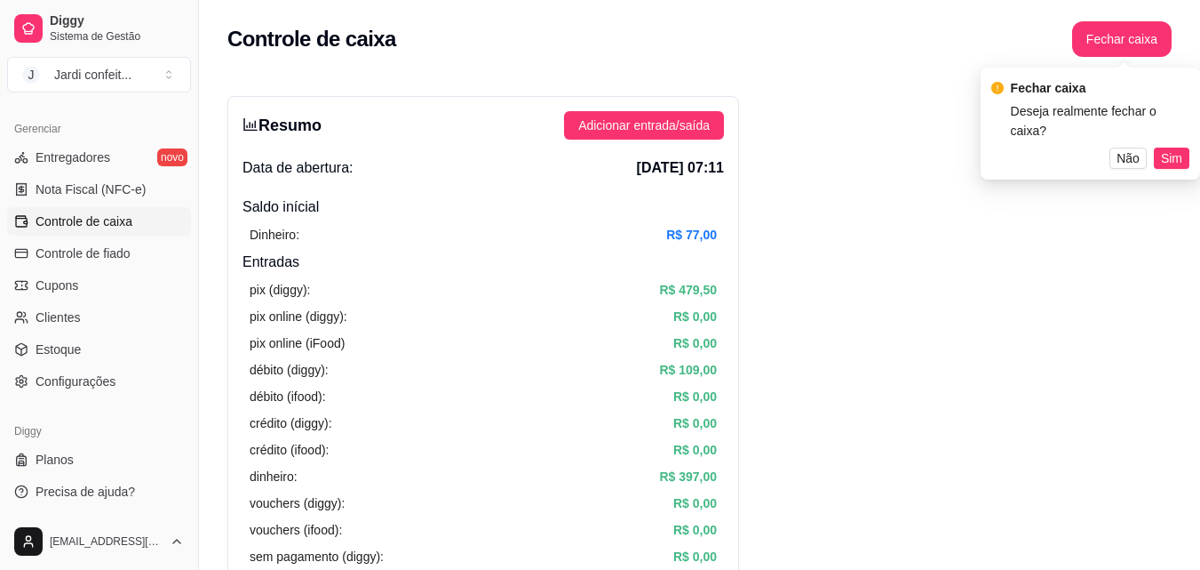
click at [1176, 148] on span "Sim" at bounding box center [1171, 158] width 21 height 20
